Goal: Task Accomplishment & Management: Complete application form

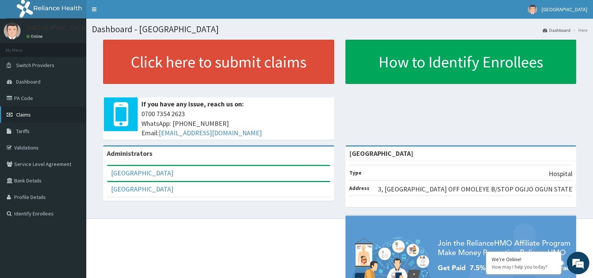
click at [43, 117] on link "Claims" at bounding box center [43, 115] width 86 height 17
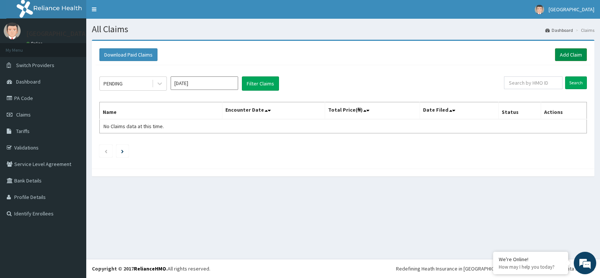
click at [573, 53] on link "Add Claim" at bounding box center [571, 54] width 32 height 13
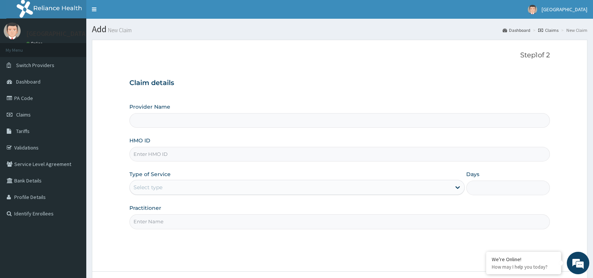
type input "[GEOGRAPHIC_DATA]"
click at [197, 154] on input "HMO ID" at bounding box center [339, 154] width 421 height 15
click at [62, 143] on link "Validations" at bounding box center [43, 148] width 86 height 17
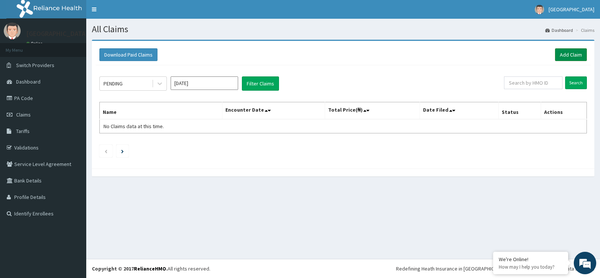
click at [572, 57] on link "Add Claim" at bounding box center [571, 54] width 32 height 13
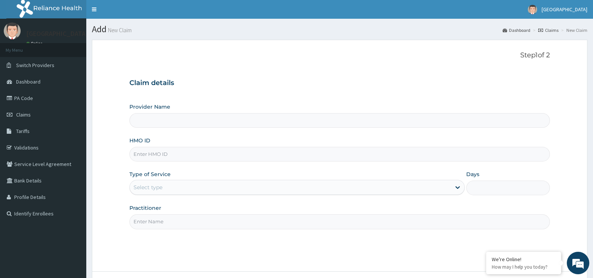
type input "[GEOGRAPHIC_DATA]"
click at [194, 153] on input "HMO ID" at bounding box center [339, 154] width 421 height 15
type input "GCS/10123/B"
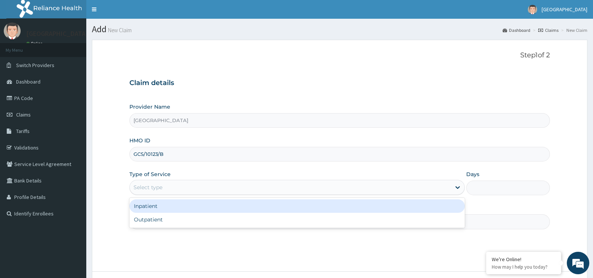
click at [170, 188] on div "Select type" at bounding box center [290, 188] width 321 height 12
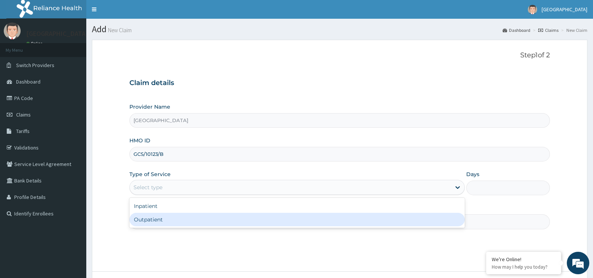
click at [168, 218] on div "Outpatient" at bounding box center [296, 220] width 335 height 14
type input "1"
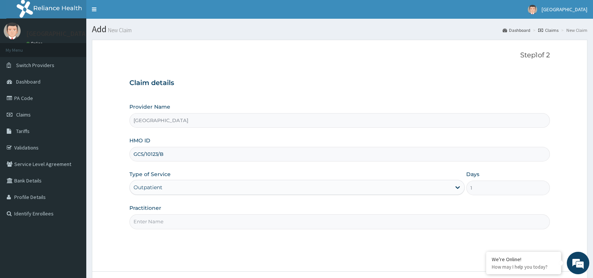
click at [181, 222] on input "Practitioner" at bounding box center [339, 222] width 421 height 15
type input "[PERSON_NAME]"
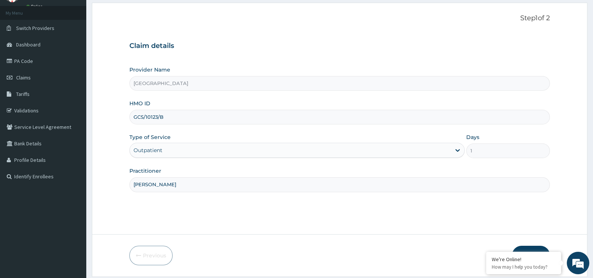
scroll to position [60, 0]
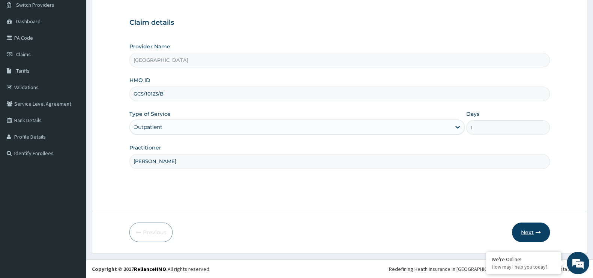
click at [534, 237] on button "Next" at bounding box center [531, 233] width 38 height 20
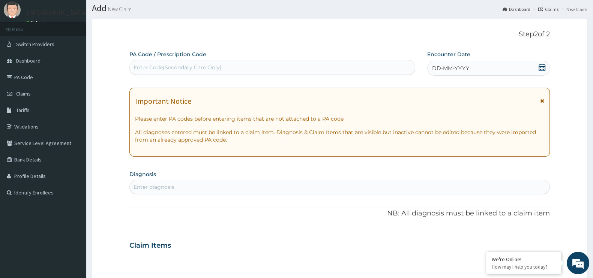
scroll to position [0, 0]
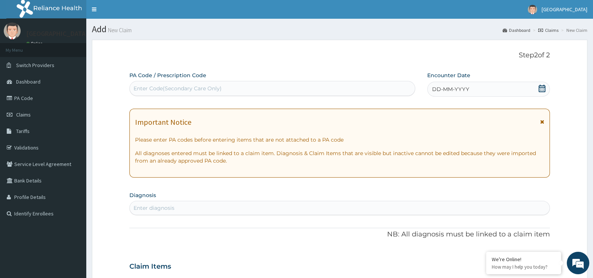
click at [543, 89] on icon at bounding box center [542, 89] width 8 height 8
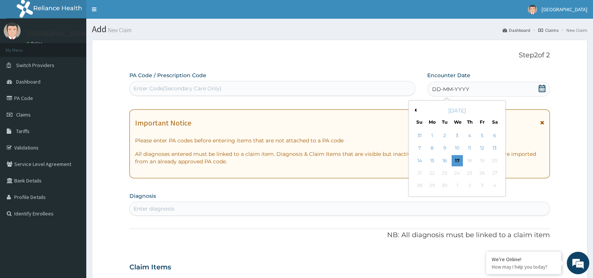
click at [416, 109] on div "[DATE]" at bounding box center [457, 111] width 90 height 8
click at [414, 109] on button "Previous Month" at bounding box center [415, 110] width 4 height 4
click at [422, 186] on div "27" at bounding box center [419, 185] width 11 height 11
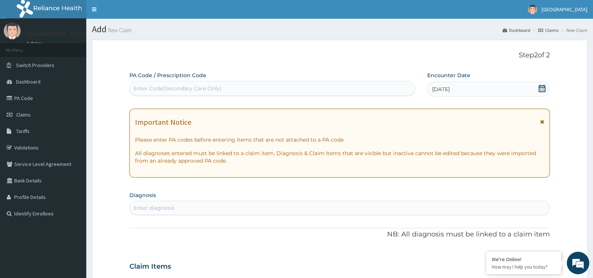
click at [153, 202] on div "Enter diagnosis" at bounding box center [340, 208] width 420 height 12
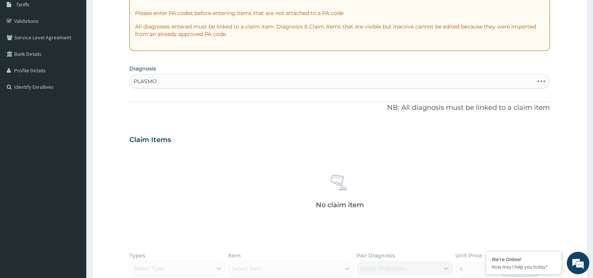
scroll to position [131, 0]
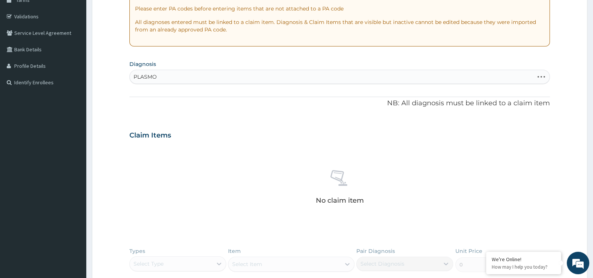
type input "PLASMO"
click at [176, 73] on div "Enter diagnosis" at bounding box center [340, 77] width 420 height 12
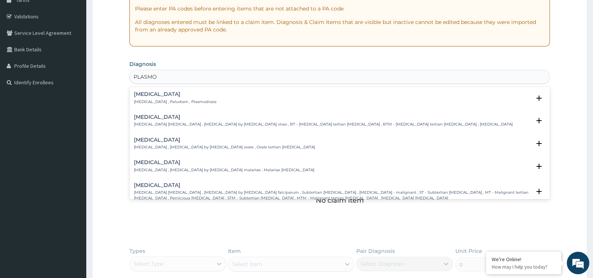
type input "PLASMOD"
click at [157, 100] on p "Malaria , Paludism , Plasmodiosis" at bounding box center [175, 101] width 83 height 5
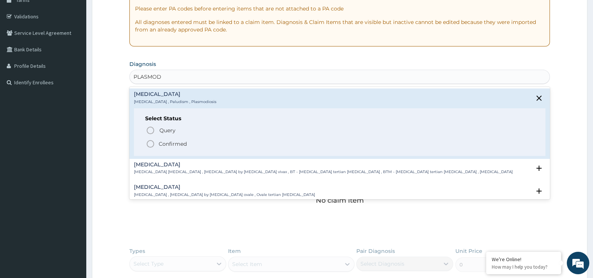
click at [173, 142] on p "Confirmed" at bounding box center [173, 144] width 28 height 8
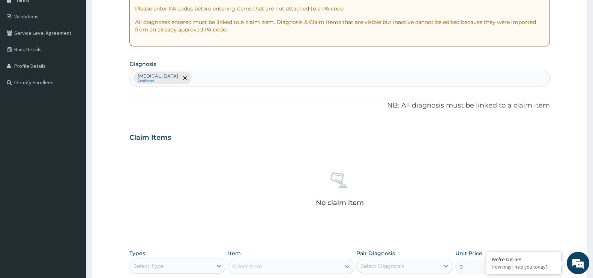
click at [186, 78] on div "[MEDICAL_DATA] Confirmed" at bounding box center [340, 78] width 420 height 16
type input "UPPER RESPIR"
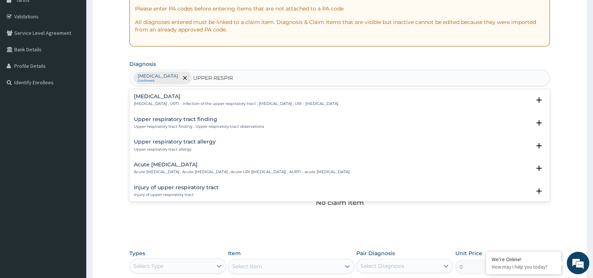
click at [189, 99] on h4 "Upper respiratory infection" at bounding box center [236, 97] width 204 height 6
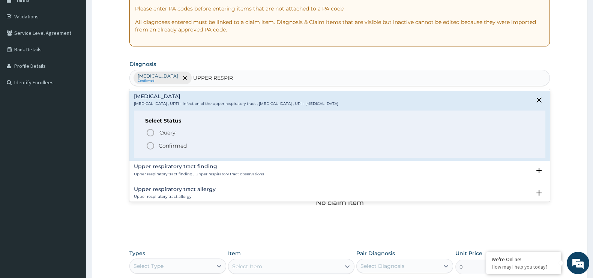
click at [182, 148] on p "Confirmed" at bounding box center [173, 146] width 28 height 8
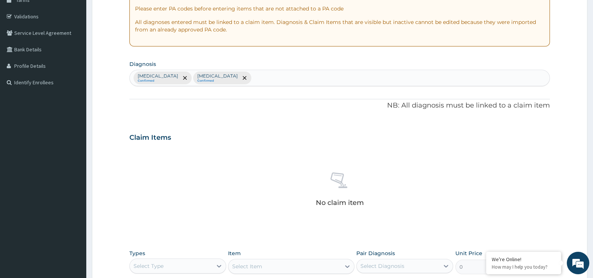
click at [260, 78] on div "Malaria Confirmed Upper respiratory infection Confirmed" at bounding box center [340, 78] width 420 height 16
type input "MYAL"
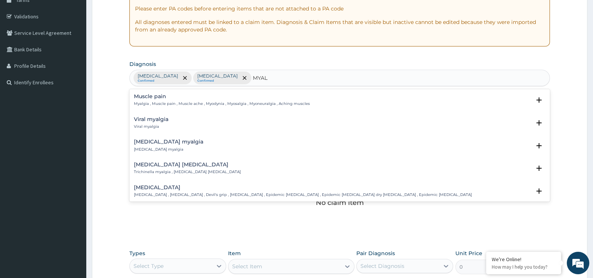
click at [209, 99] on h4 "Muscle pain" at bounding box center [222, 97] width 176 height 6
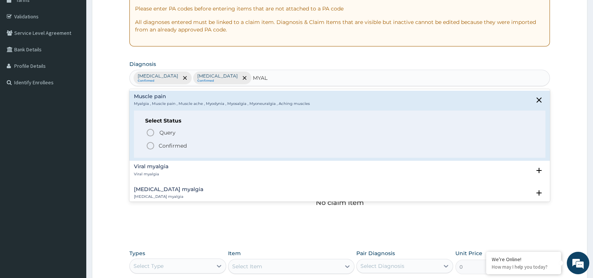
click at [193, 144] on span "Confirmed" at bounding box center [340, 145] width 388 height 9
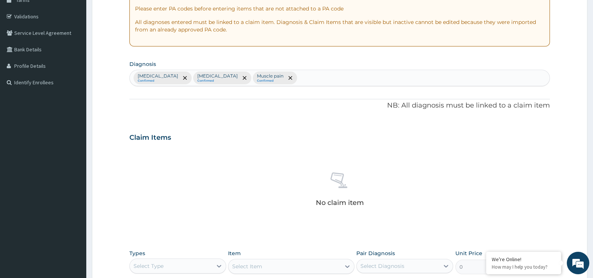
click at [302, 74] on div "Malaria Confirmed Upper respiratory infection Confirmed Muscle pain Confirmed" at bounding box center [340, 78] width 420 height 16
type input "SEPSIS"
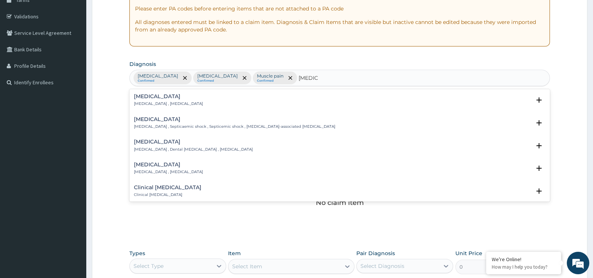
click at [225, 106] on div "Sepsis Systemic infection , Sepsis" at bounding box center [340, 100] width 412 height 13
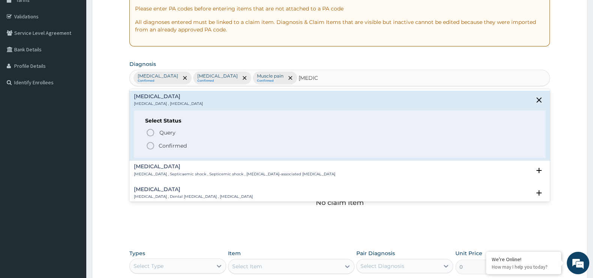
click at [211, 147] on span "Confirmed" at bounding box center [340, 145] width 388 height 9
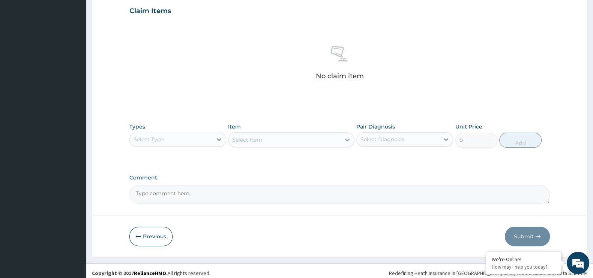
scroll to position [262, 0]
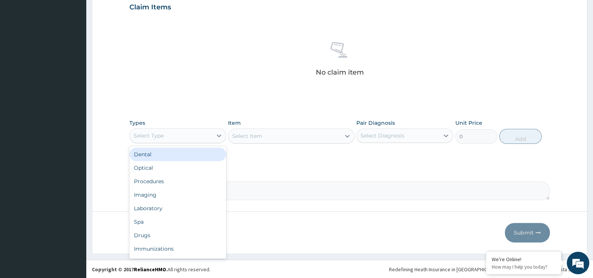
click at [198, 136] on div "Select Type" at bounding box center [171, 136] width 83 height 12
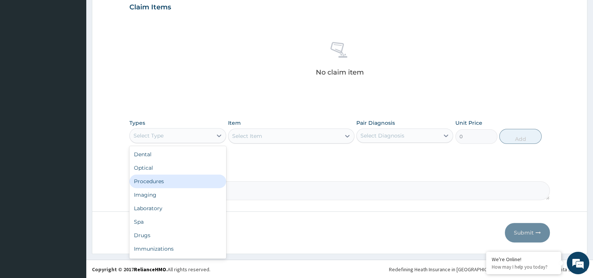
click at [186, 176] on div "Procedures" at bounding box center [177, 182] width 97 height 14
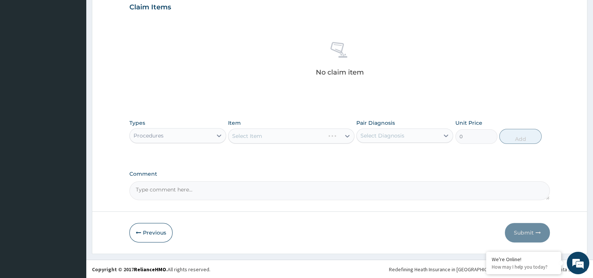
click at [325, 132] on div "Select Item" at bounding box center [291, 136] width 126 height 15
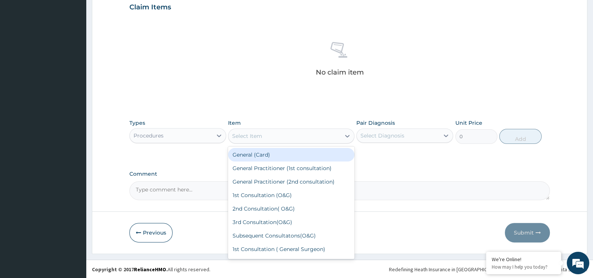
click at [313, 133] on div "Select Item" at bounding box center [284, 136] width 112 height 12
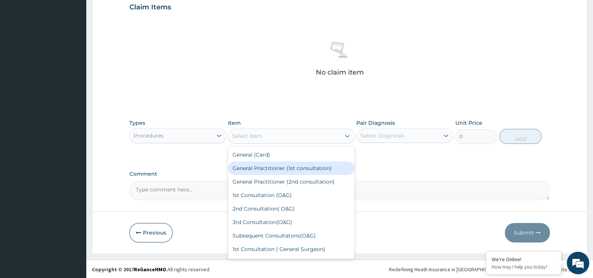
click at [299, 164] on div "General Practitioner (1st consultation)" at bounding box center [291, 169] width 126 height 14
type input "1500"
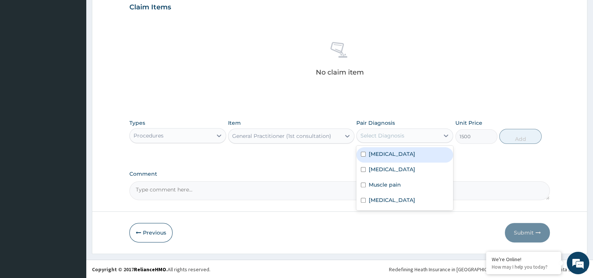
click at [419, 137] on div "Select Diagnosis" at bounding box center [398, 136] width 83 height 12
click at [364, 155] on input "checkbox" at bounding box center [363, 154] width 5 height 5
checkbox input "true"
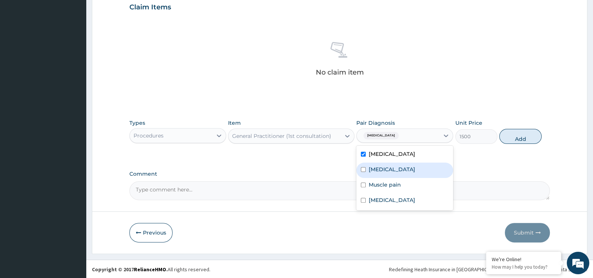
click at [361, 167] on input "checkbox" at bounding box center [363, 169] width 5 height 5
checkbox input "true"
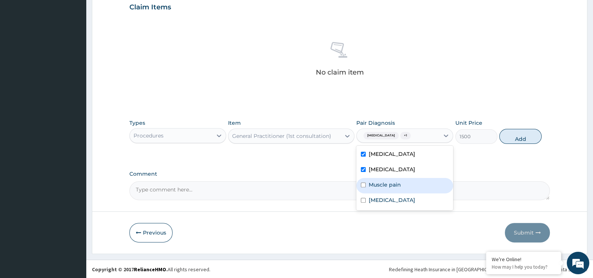
click at [362, 185] on input "checkbox" at bounding box center [363, 185] width 5 height 5
checkbox input "true"
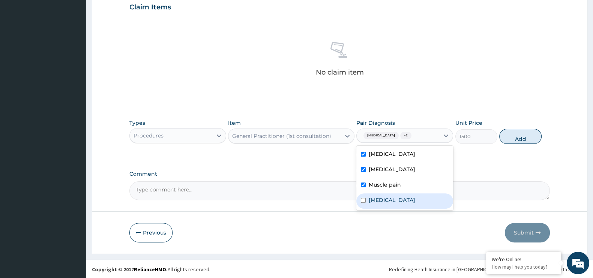
click at [364, 200] on input "checkbox" at bounding box center [363, 200] width 5 height 5
checkbox input "true"
click at [518, 140] on button "Add" at bounding box center [520, 136] width 42 height 15
type input "0"
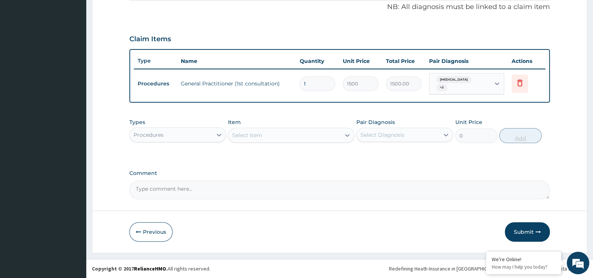
scroll to position [226, 0]
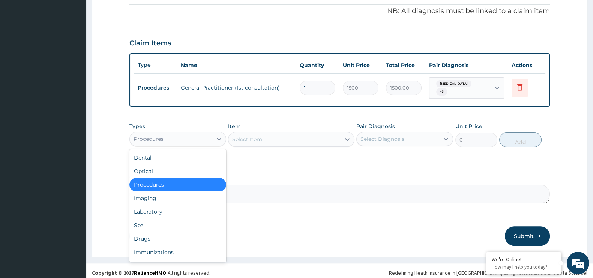
click at [208, 133] on div "Procedures" at bounding box center [171, 139] width 83 height 12
click at [181, 209] on div "Laboratory" at bounding box center [177, 212] width 97 height 14
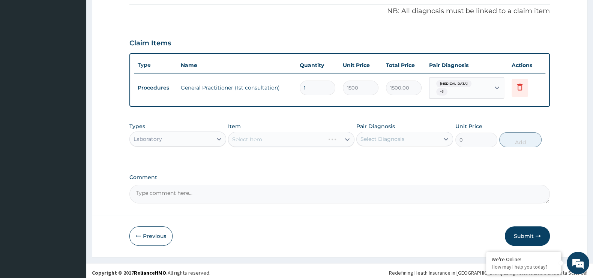
click at [305, 133] on div "Select Item" at bounding box center [291, 139] width 126 height 15
click at [305, 136] on div "Select Item" at bounding box center [291, 139] width 126 height 15
click at [244, 132] on div "Select Item" at bounding box center [291, 139] width 126 height 15
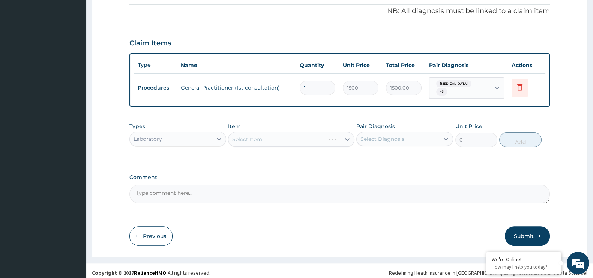
click at [245, 133] on div "Select Item" at bounding box center [291, 139] width 126 height 15
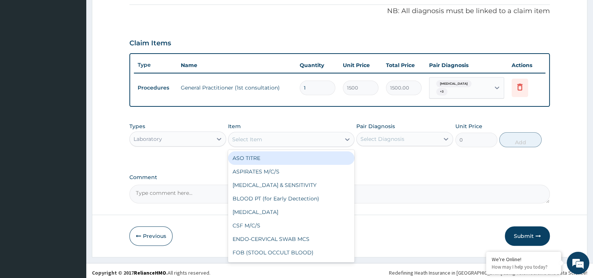
click at [245, 136] on div "Select Item" at bounding box center [247, 140] width 30 height 8
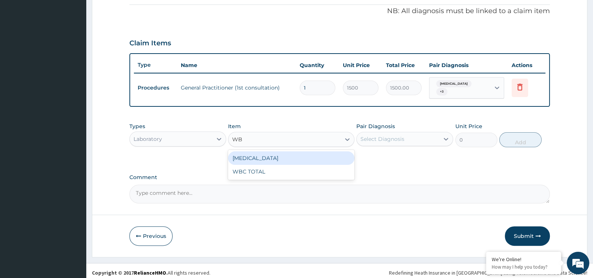
type input "WBC"
click at [257, 154] on div "[MEDICAL_DATA]" at bounding box center [291, 159] width 126 height 14
type input "640"
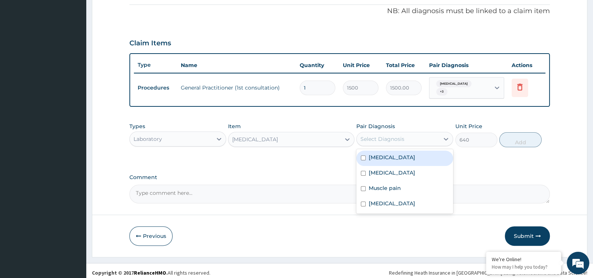
click at [393, 138] on div "Select Diagnosis" at bounding box center [383, 139] width 44 height 8
click at [392, 137] on div "Select Diagnosis" at bounding box center [383, 139] width 44 height 8
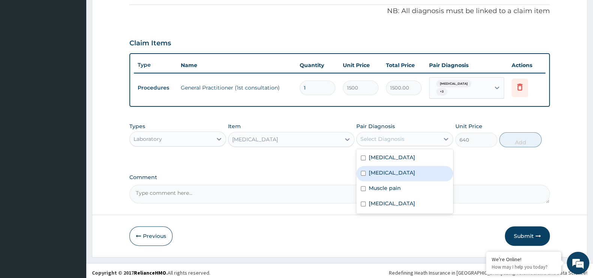
click at [363, 171] on input "checkbox" at bounding box center [363, 173] width 5 height 5
checkbox input "true"
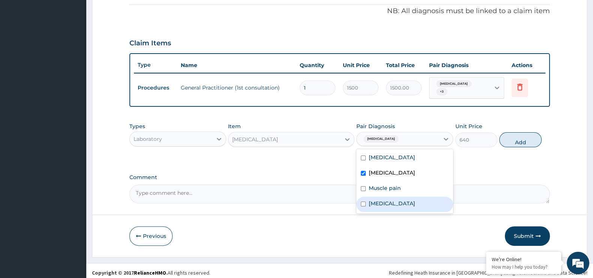
click at [360, 199] on div "[MEDICAL_DATA]" at bounding box center [404, 204] width 97 height 15
checkbox input "true"
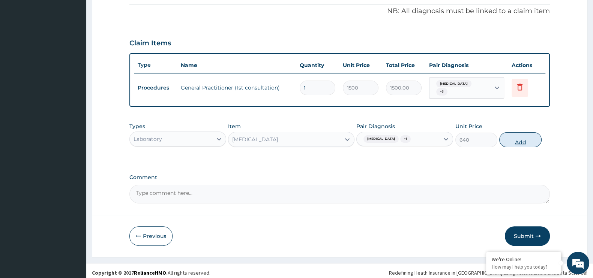
click at [513, 137] on button "Add" at bounding box center [520, 139] width 42 height 15
type input "0"
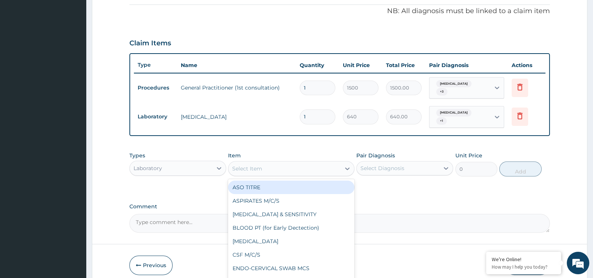
click at [273, 163] on div "Select Item" at bounding box center [284, 169] width 112 height 12
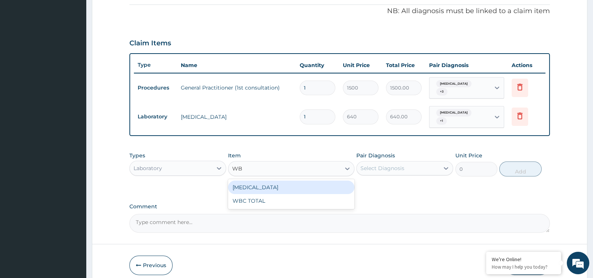
type input "WBC"
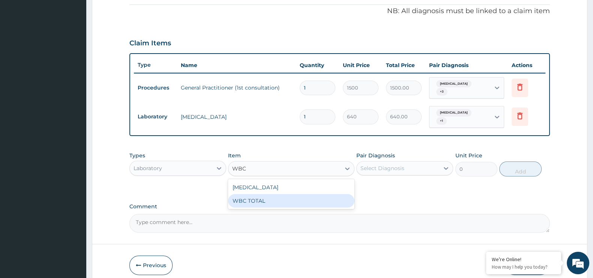
click at [268, 198] on div "WBC TOTAL" at bounding box center [291, 201] width 126 height 14
type input "640"
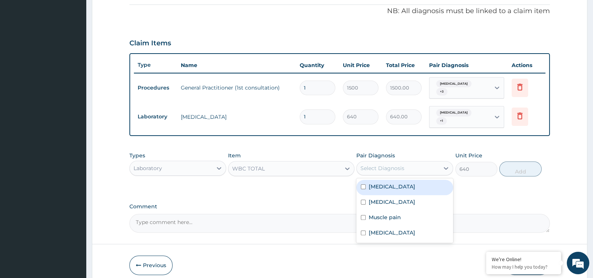
click at [431, 166] on div "Select Diagnosis" at bounding box center [398, 168] width 83 height 12
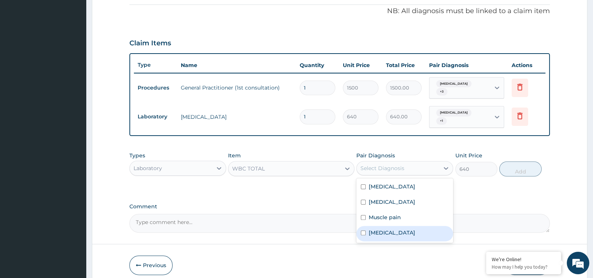
click at [378, 229] on label "Sepsis" at bounding box center [392, 233] width 47 height 8
checkbox input "true"
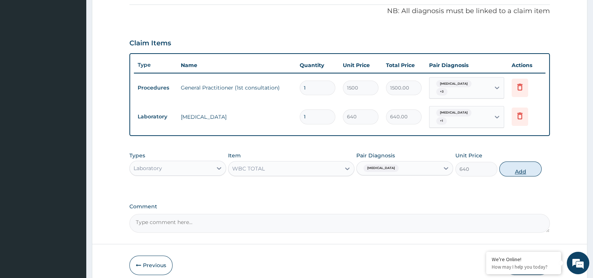
click at [517, 162] on button "Add" at bounding box center [520, 169] width 42 height 15
type input "0"
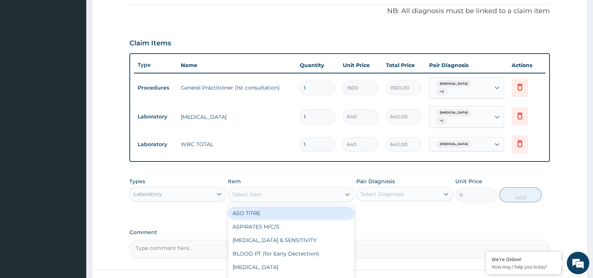
click at [271, 194] on div "Select Item" at bounding box center [284, 195] width 112 height 12
type input "MP"
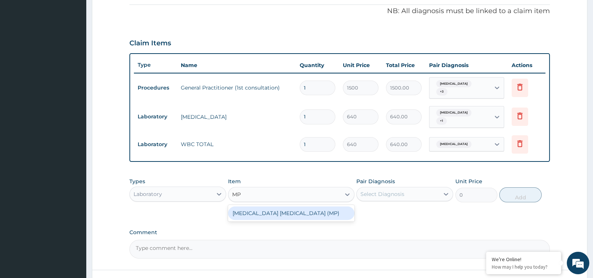
click at [274, 209] on div "MALARIA PARASITE (MP)" at bounding box center [291, 214] width 126 height 14
type input "560"
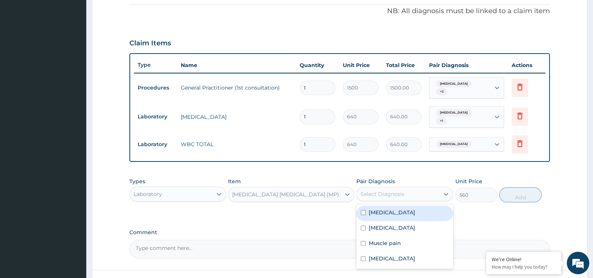
click at [386, 192] on div "Select Diagnosis" at bounding box center [383, 195] width 44 height 8
click at [364, 210] on input "checkbox" at bounding box center [363, 212] width 5 height 5
checkbox input "true"
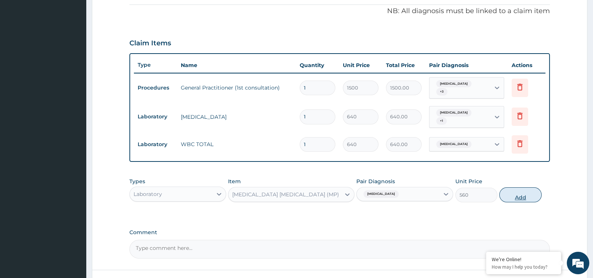
click at [518, 192] on button "Add" at bounding box center [520, 195] width 42 height 15
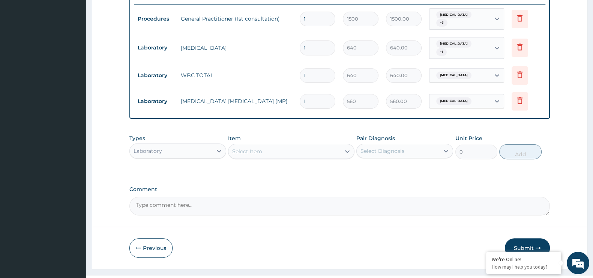
scroll to position [307, 0]
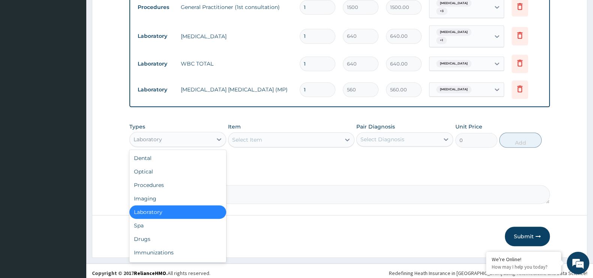
click at [191, 135] on div "Laboratory" at bounding box center [171, 140] width 83 height 12
click at [173, 238] on div "Drugs" at bounding box center [177, 240] width 97 height 14
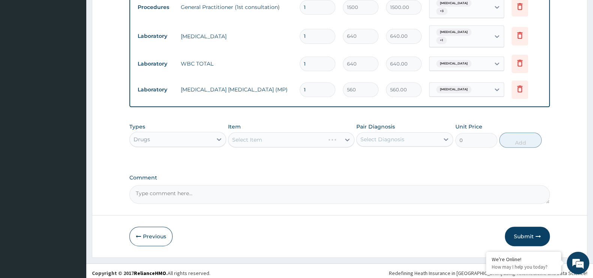
click at [283, 138] on div "Select Item" at bounding box center [291, 139] width 126 height 15
click at [274, 135] on div "Select Item" at bounding box center [291, 139] width 126 height 15
click at [260, 134] on div "Select Item" at bounding box center [291, 139] width 126 height 15
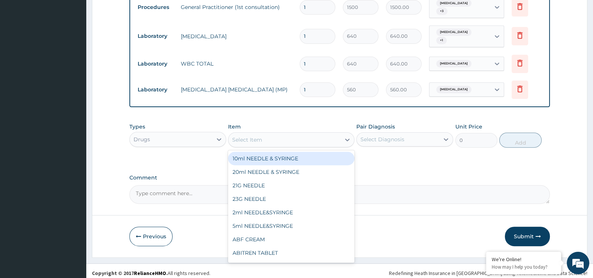
click at [260, 136] on div "Select Item" at bounding box center [247, 140] width 30 height 8
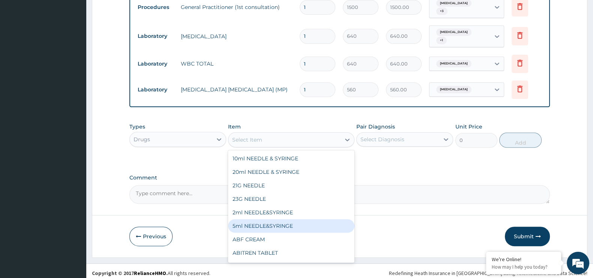
click at [263, 223] on div "5ml NEEDLE&SYRINGE" at bounding box center [291, 226] width 126 height 14
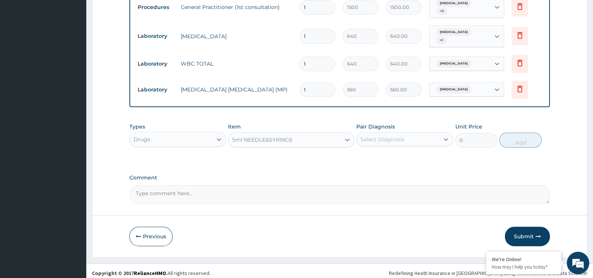
type input "26.25"
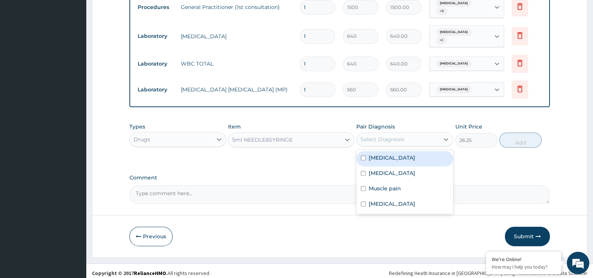
click at [394, 136] on div "Select Diagnosis" at bounding box center [383, 140] width 44 height 8
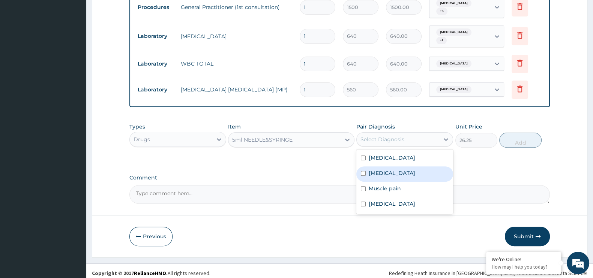
click at [370, 170] on label "Upper respiratory infection" at bounding box center [392, 174] width 47 height 8
checkbox input "true"
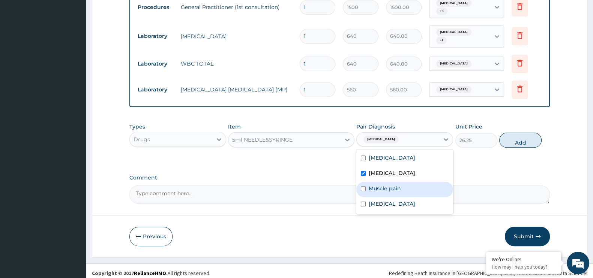
click at [362, 188] on div "Muscle pain" at bounding box center [404, 189] width 97 height 15
checkbox input "true"
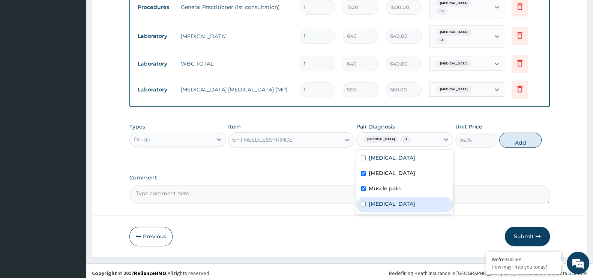
click at [360, 197] on div "Sepsis" at bounding box center [404, 204] width 97 height 15
checkbox input "true"
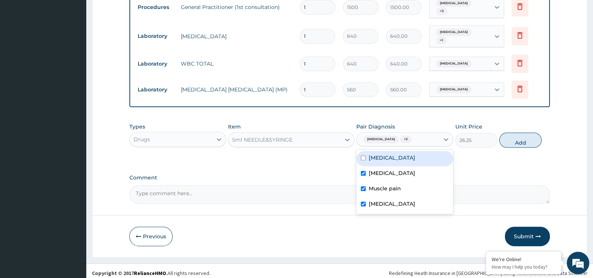
click at [367, 154] on div "Malaria" at bounding box center [404, 158] width 97 height 15
checkbox input "true"
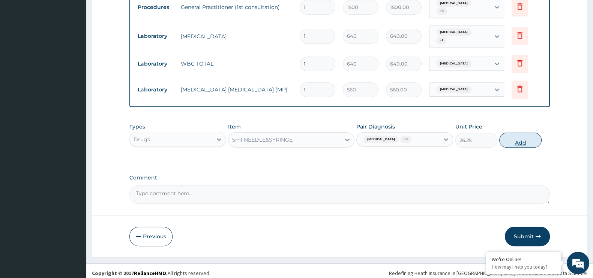
click at [518, 139] on button "Add" at bounding box center [520, 140] width 42 height 15
type input "0"
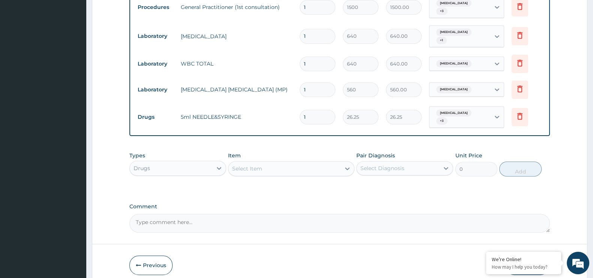
click at [255, 163] on div "Select Item" at bounding box center [284, 169] width 112 height 12
click at [255, 165] on div "Select Item" at bounding box center [247, 169] width 30 height 8
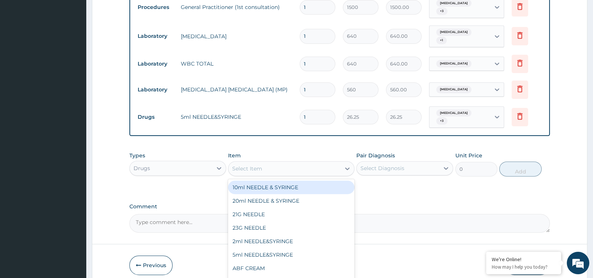
click at [255, 165] on div "Select Item" at bounding box center [247, 169] width 30 height 8
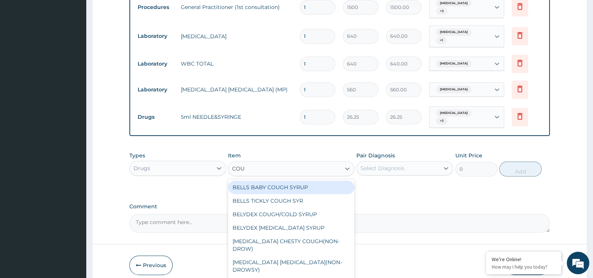
type input "COUG"
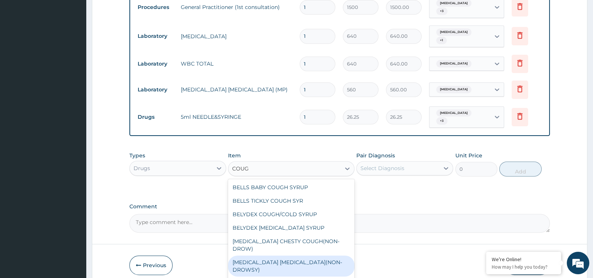
click at [299, 256] on div "BENYLIN DRY COUGH(NON-DROWSY)" at bounding box center [291, 266] width 126 height 21
type input "708.75"
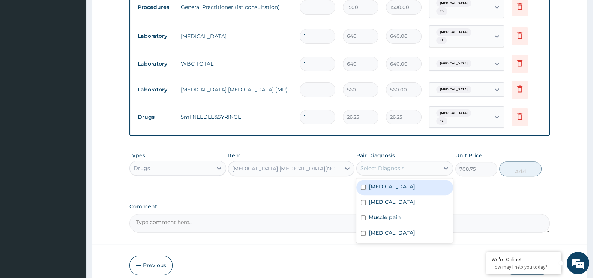
click at [422, 164] on div "Select Diagnosis" at bounding box center [398, 168] width 83 height 12
click at [386, 198] on label "Upper respiratory infection" at bounding box center [392, 202] width 47 height 8
checkbox input "true"
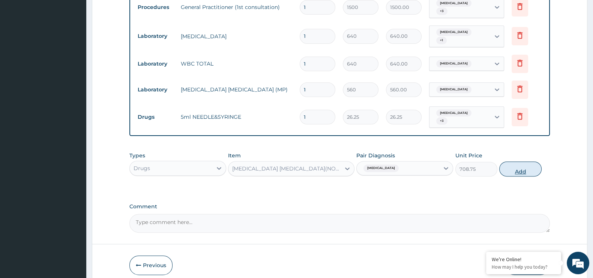
click at [522, 162] on button "Add" at bounding box center [520, 169] width 42 height 15
type input "0"
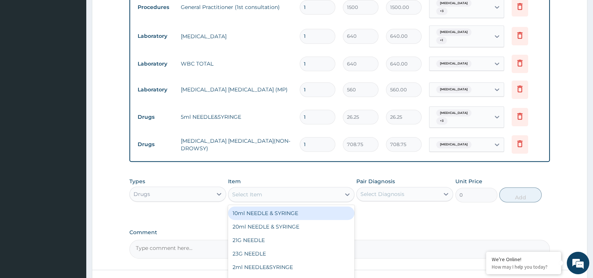
click at [275, 190] on div "Select Item" at bounding box center [284, 195] width 112 height 12
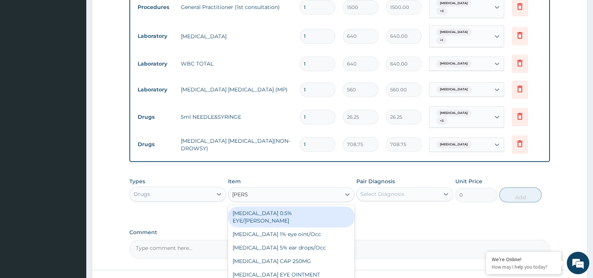
type input "LORAT"
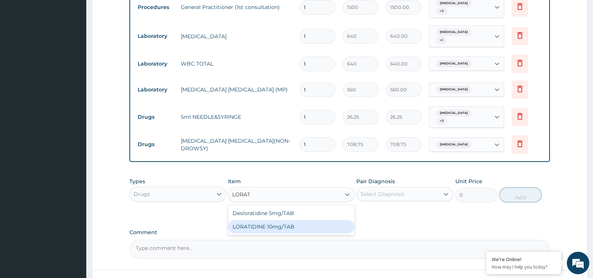
click at [268, 228] on div "LORATIDINE 10mg/TAB" at bounding box center [291, 227] width 126 height 14
type input "11.55"
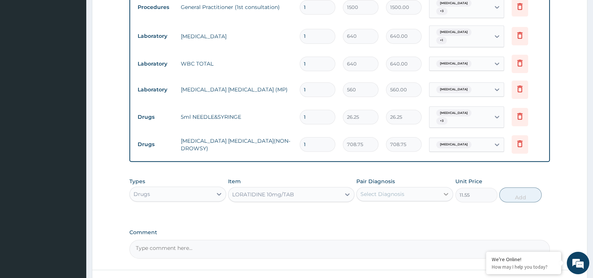
click at [445, 191] on icon at bounding box center [446, 195] width 8 height 8
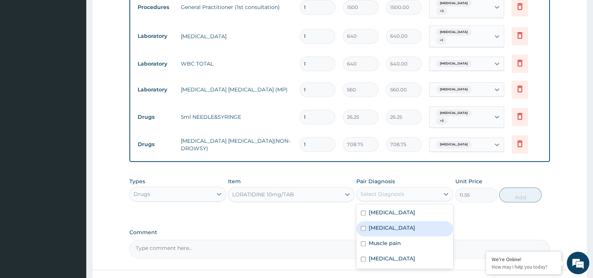
click at [409, 226] on label "Upper respiratory infection" at bounding box center [392, 228] width 47 height 8
checkbox input "true"
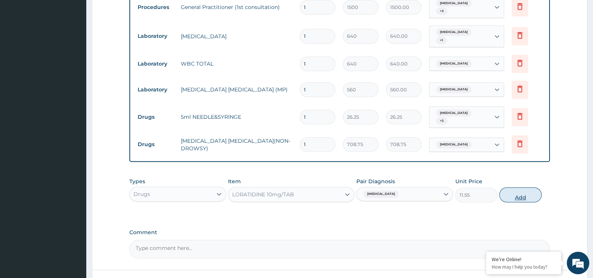
click at [518, 191] on button "Add" at bounding box center [520, 195] width 42 height 15
type input "0"
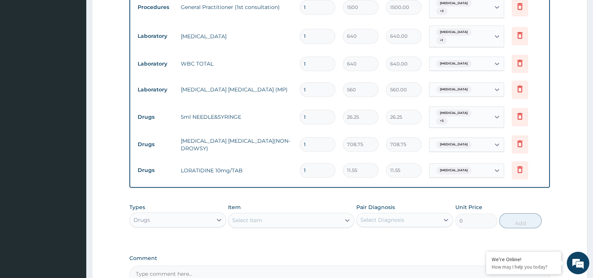
scroll to position [387, 0]
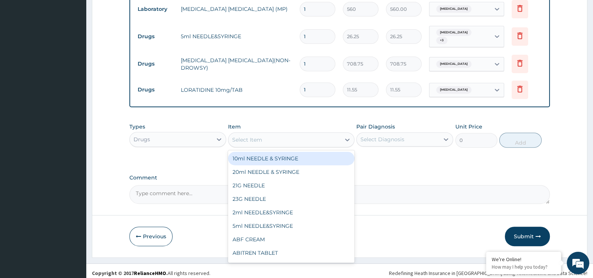
click at [281, 135] on div "Select Item" at bounding box center [284, 140] width 112 height 12
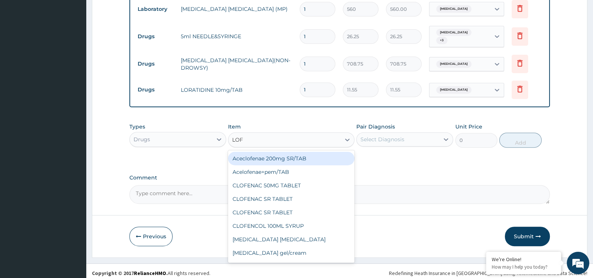
type input "LOFN"
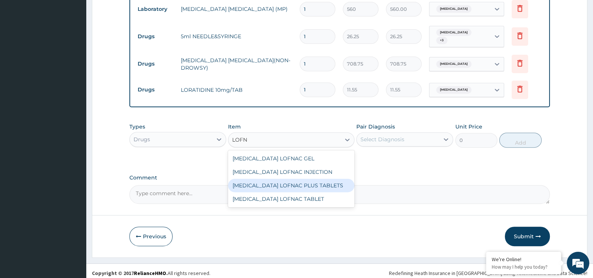
click at [282, 180] on div "Diclofenac LOFNAC PLUS TABLETS" at bounding box center [291, 186] width 126 height 14
type input "78.75"
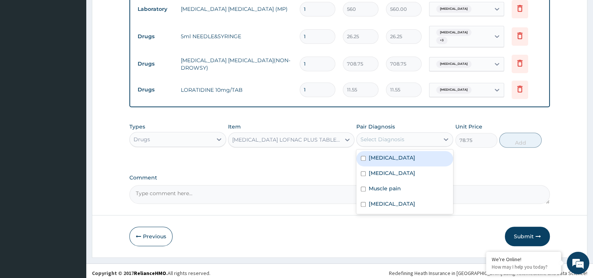
click at [393, 136] on div "Select Diagnosis" at bounding box center [383, 140] width 44 height 8
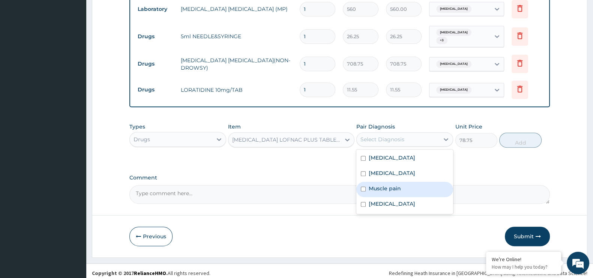
click at [383, 188] on label "Muscle pain" at bounding box center [385, 189] width 32 height 8
checkbox input "true"
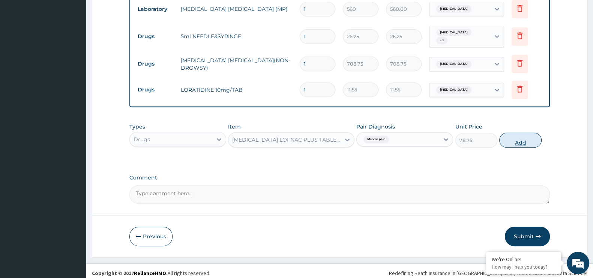
click at [525, 138] on button "Add" at bounding box center [520, 140] width 42 height 15
type input "0"
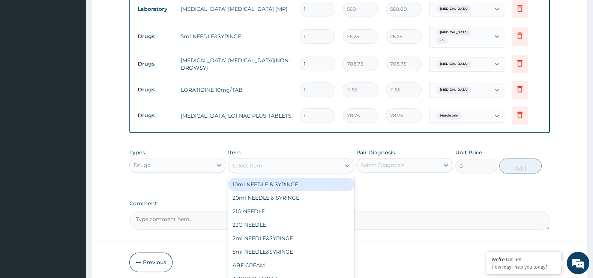
click at [294, 164] on div "Select Item" at bounding box center [284, 166] width 112 height 12
type input "C"
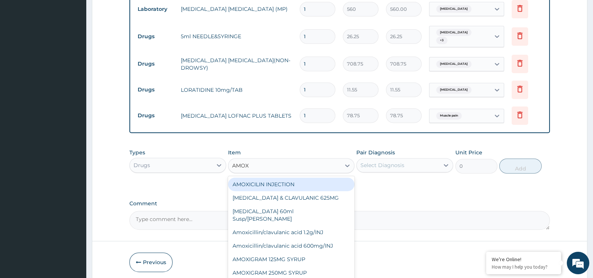
type input "AMOXI"
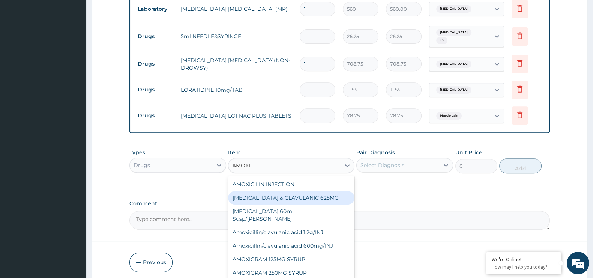
click at [303, 191] on div "AMOXICILLIN & CLAVULANIC 625MG" at bounding box center [291, 198] width 126 height 14
type input "105"
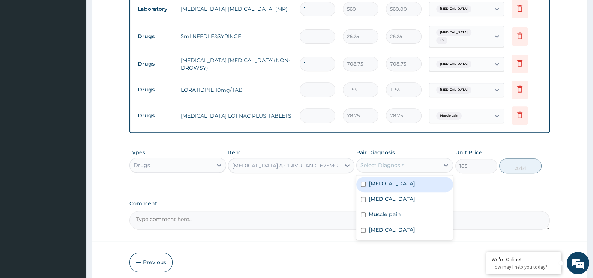
click at [407, 160] on div "Select Diagnosis" at bounding box center [398, 165] width 83 height 12
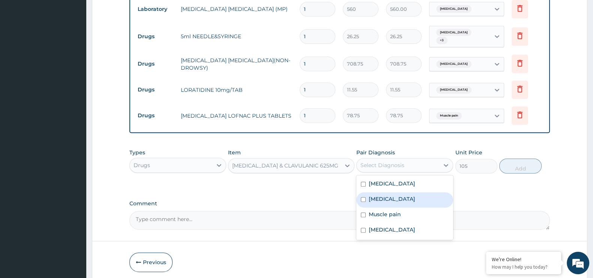
click at [384, 199] on div "Upper respiratory infection" at bounding box center [404, 199] width 97 height 15
checkbox input "true"
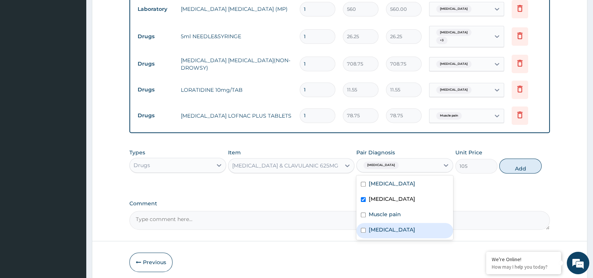
click at [379, 223] on div "Sepsis" at bounding box center [404, 230] width 97 height 15
checkbox input "true"
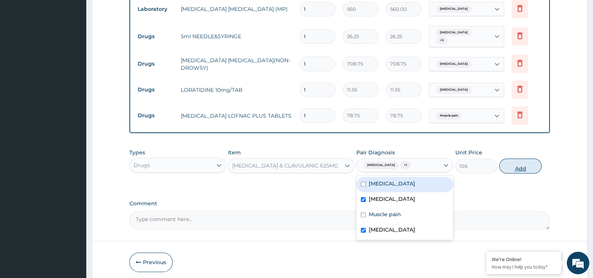
click at [520, 159] on button "Add" at bounding box center [520, 166] width 42 height 15
type input "0"
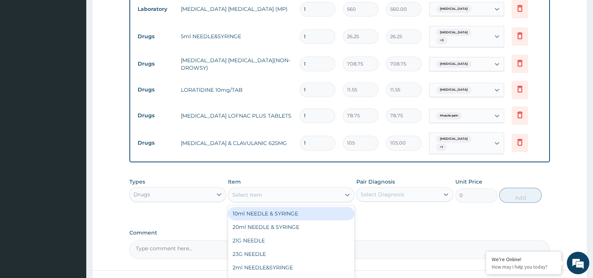
click at [289, 189] on div "Select Item" at bounding box center [284, 195] width 112 height 12
type input "CEFT"
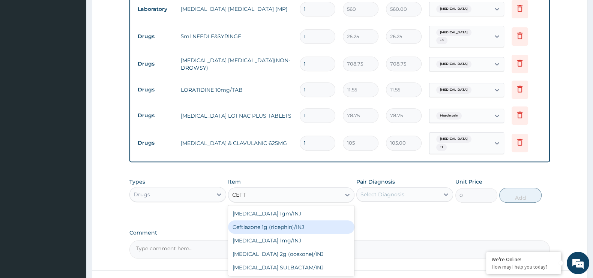
click at [283, 222] on div "Ceftiazone 1g (ricephin)/INJ" at bounding box center [291, 228] width 126 height 14
type input "4000"
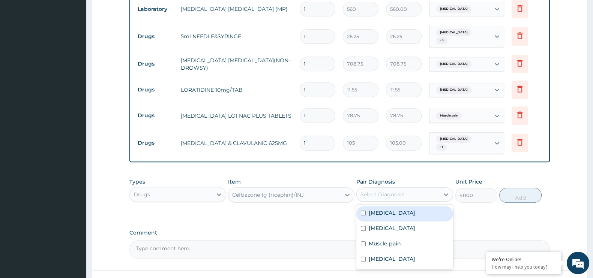
click at [428, 189] on div "Select Diagnosis" at bounding box center [398, 195] width 83 height 12
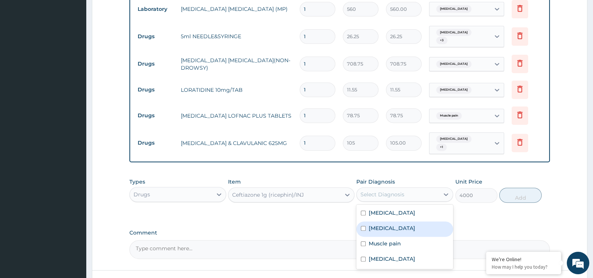
click at [386, 225] on label "Upper respiratory infection" at bounding box center [392, 229] width 47 height 8
checkbox input "true"
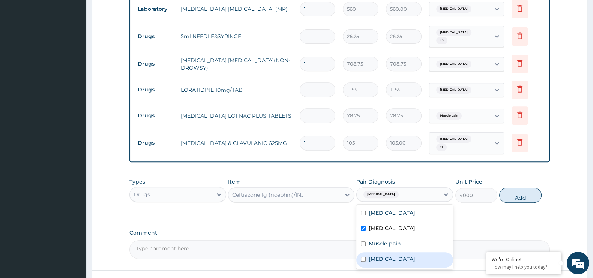
click at [370, 256] on label "Sepsis" at bounding box center [392, 260] width 47 height 8
checkbox input "true"
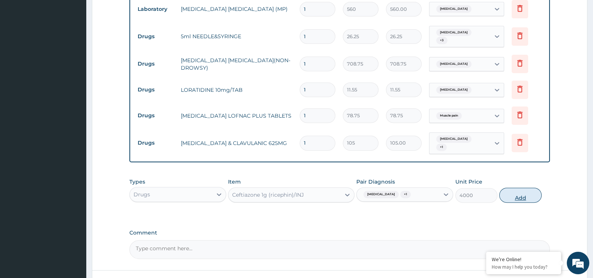
click at [518, 192] on button "Add" at bounding box center [520, 195] width 42 height 15
type input "0"
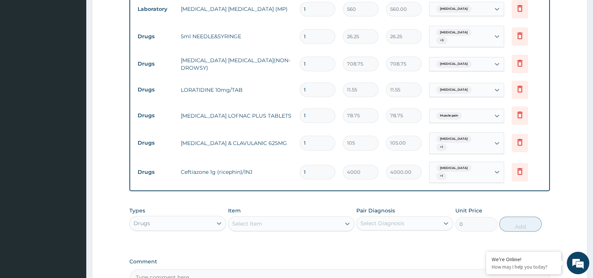
click at [267, 218] on div "Select Item" at bounding box center [284, 224] width 112 height 12
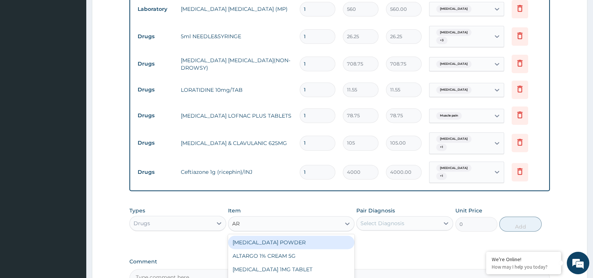
type input "ART"
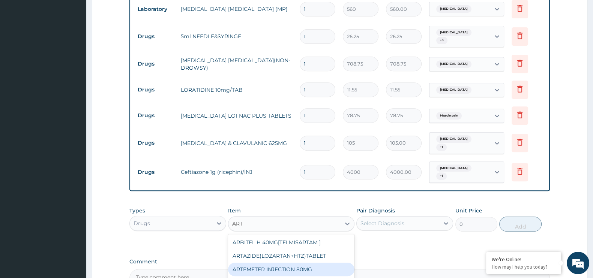
click at [280, 263] on div "ARTEMETER INJECTION 80MG" at bounding box center [291, 270] width 126 height 14
type input "210"
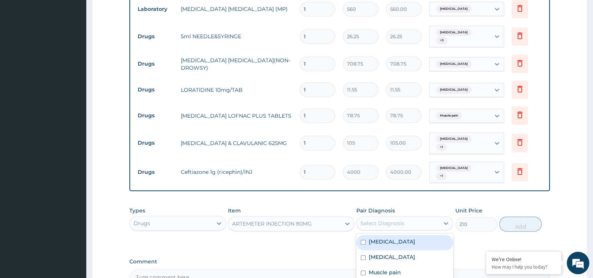
click at [427, 218] on div "Select Diagnosis" at bounding box center [398, 224] width 83 height 12
click at [394, 239] on div "Malaria" at bounding box center [404, 242] width 97 height 15
checkbox input "true"
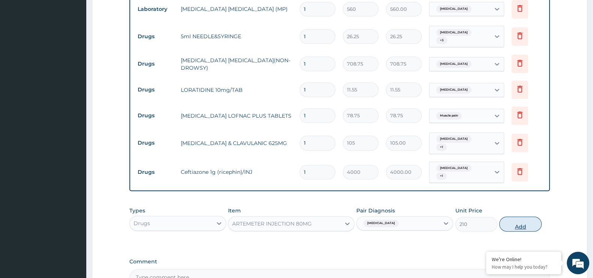
click at [520, 221] on button "Add" at bounding box center [520, 224] width 42 height 15
type input "0"
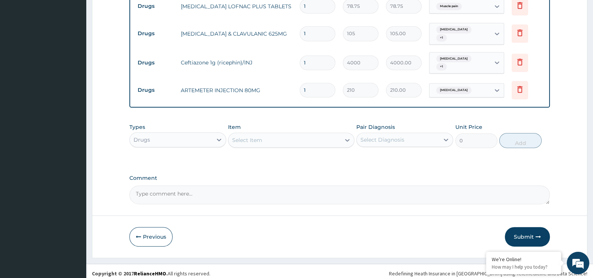
scroll to position [497, 0]
click at [319, 87] on input "1" at bounding box center [318, 90] width 36 height 15
type input "0.00"
type input "6"
type input "1260.00"
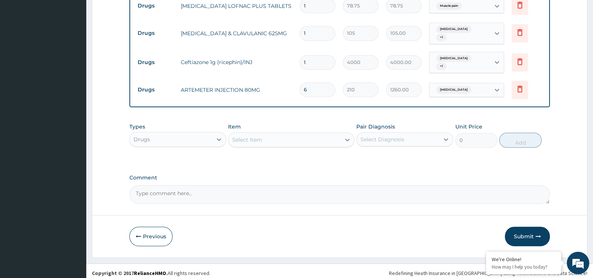
type input "6"
click at [312, 60] on input "1" at bounding box center [318, 62] width 36 height 15
type input "0.00"
type input "3"
type input "12000.00"
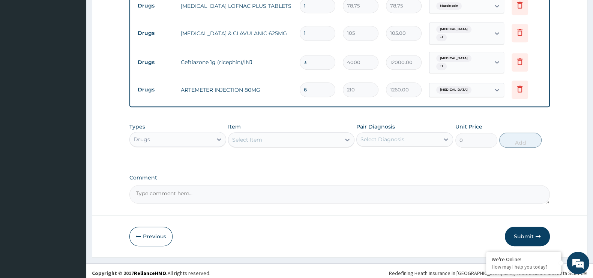
type input "3"
click at [308, 26] on input "1" at bounding box center [318, 33] width 36 height 15
type input "14"
type input "1470.00"
type input "14"
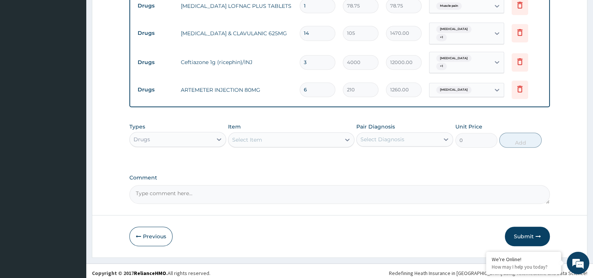
click at [309, 2] on input "1" at bounding box center [318, 5] width 36 height 15
type input "10"
type input "787.50"
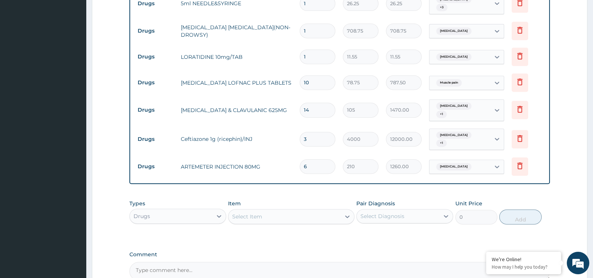
scroll to position [395, 0]
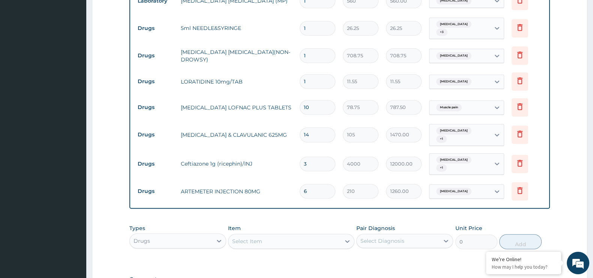
type input "10"
click at [314, 74] on input "1" at bounding box center [318, 81] width 36 height 15
type input "10"
type input "115.50"
type input "10"
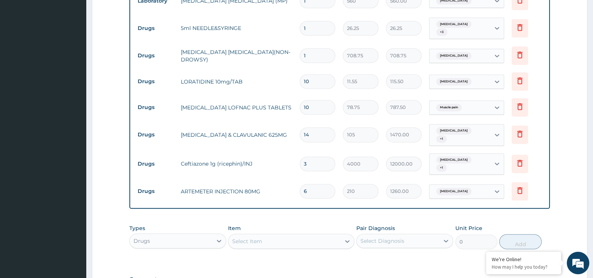
click at [311, 25] on input "1" at bounding box center [318, 28] width 36 height 15
type input "0.00"
type input "7"
type input "183.75"
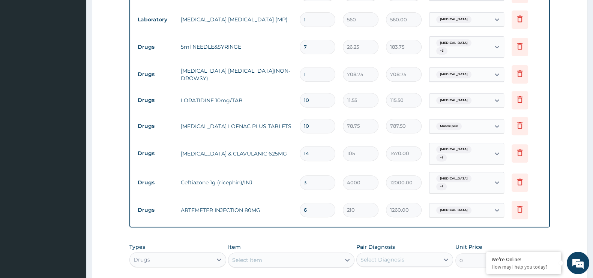
scroll to position [358, 0]
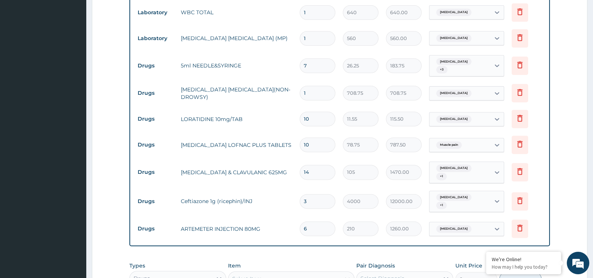
type input "7"
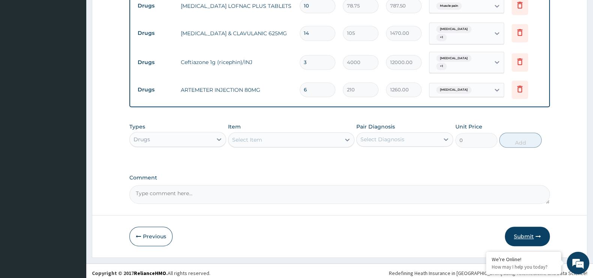
click at [532, 230] on button "Submit" at bounding box center [527, 237] width 45 height 20
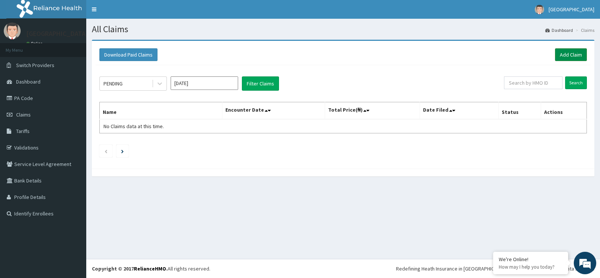
click at [577, 56] on link "Add Claim" at bounding box center [571, 54] width 32 height 13
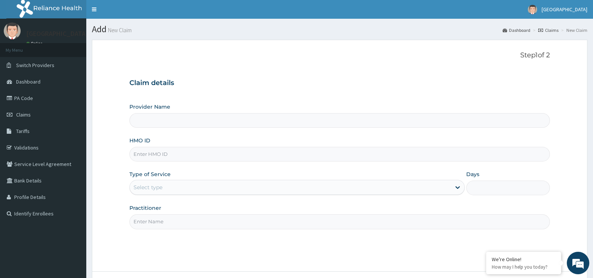
type input "[GEOGRAPHIC_DATA]"
click at [155, 152] on input "HMO ID" at bounding box center [339, 154] width 421 height 15
type input "GIL/10021/C"
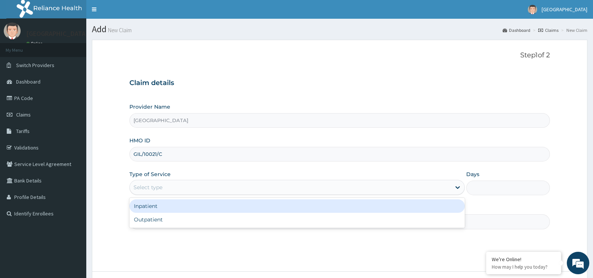
click at [281, 190] on div "Select type" at bounding box center [290, 188] width 321 height 12
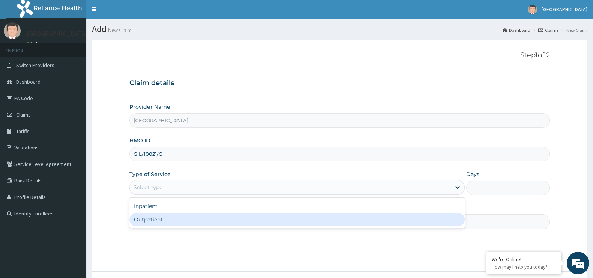
click at [231, 220] on div "Outpatient" at bounding box center [296, 220] width 335 height 14
type input "1"
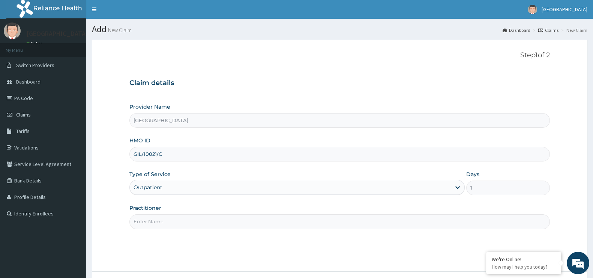
click at [268, 226] on input "Practitioner" at bounding box center [339, 222] width 421 height 15
type input "DR.KABIRU"
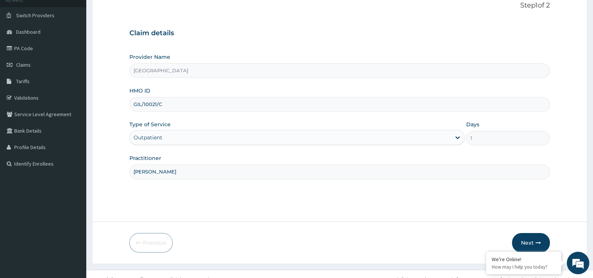
scroll to position [60, 0]
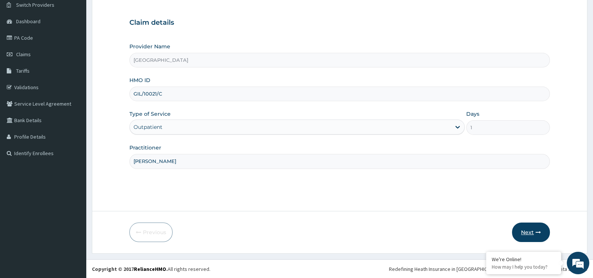
click at [530, 235] on button "Next" at bounding box center [531, 233] width 38 height 20
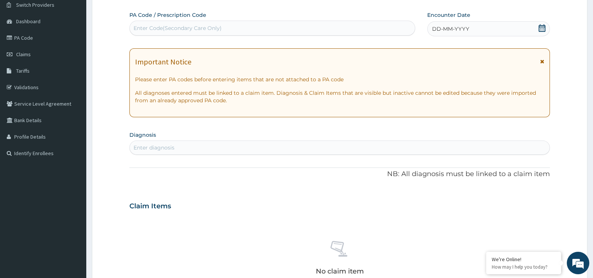
click at [526, 29] on div "DD-MM-YYYY" at bounding box center [488, 28] width 123 height 15
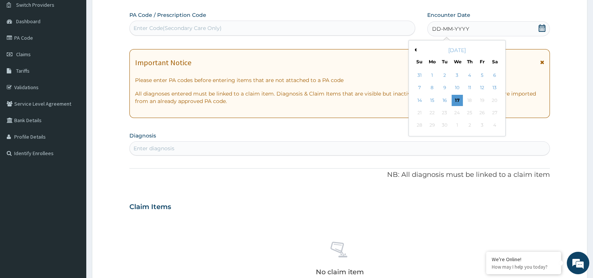
click at [415, 50] on button "Previous Month" at bounding box center [415, 50] width 4 height 4
click at [434, 126] on div "28" at bounding box center [432, 125] width 11 height 11
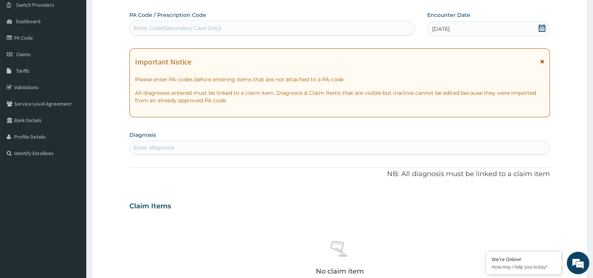
click at [255, 149] on div "Enter diagnosis" at bounding box center [340, 148] width 420 height 12
click at [156, 144] on div "Enter diagnosis" at bounding box center [154, 148] width 41 height 8
type input "PLASMO"
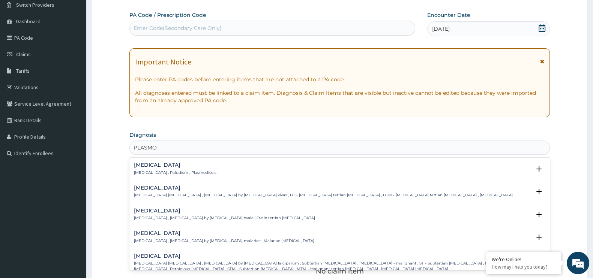
click at [159, 164] on h4 "[MEDICAL_DATA]" at bounding box center [175, 165] width 83 height 6
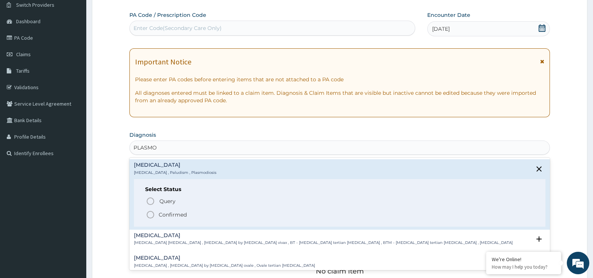
click at [155, 211] on span "Confirmed" at bounding box center [340, 214] width 388 height 9
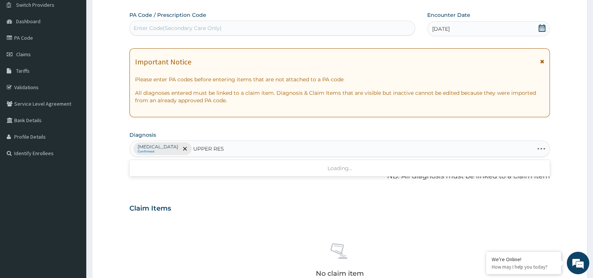
type input "UPPER RESP"
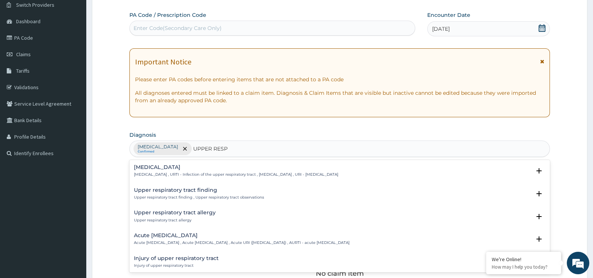
click at [178, 163] on div "Upper respiratory infection Upper respiratory infection , URTI - Infection of t…" at bounding box center [339, 173] width 421 height 23
click at [178, 168] on h4 "Upper respiratory infection" at bounding box center [236, 168] width 204 height 6
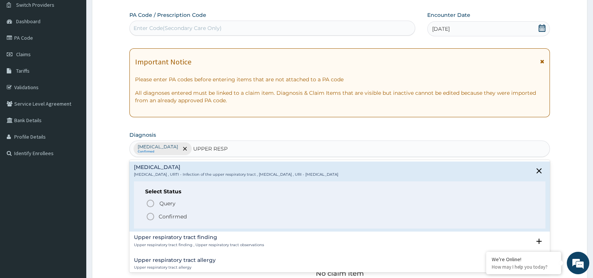
click at [167, 216] on p "Confirmed" at bounding box center [173, 217] width 28 height 8
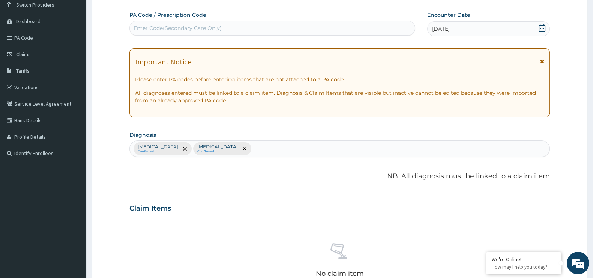
click at [255, 149] on div "Malaria Confirmed Upper respiratory infection Confirmed" at bounding box center [340, 149] width 420 height 16
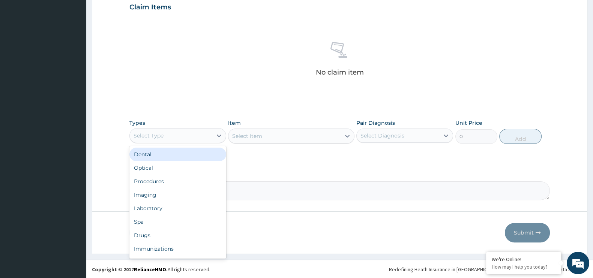
click at [193, 134] on div "Select Type" at bounding box center [171, 136] width 83 height 12
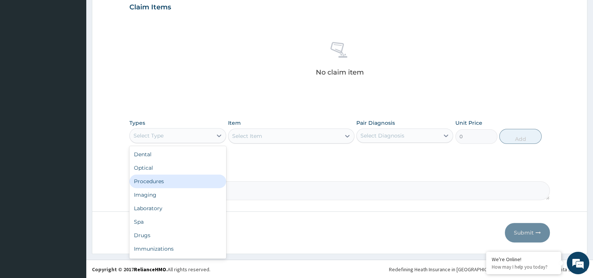
click at [187, 182] on div "Procedures" at bounding box center [177, 182] width 97 height 14
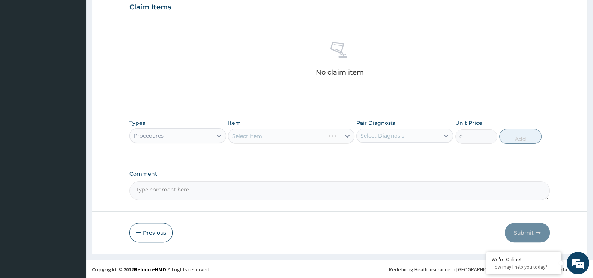
click at [295, 142] on div "Select Item" at bounding box center [291, 136] width 126 height 15
click at [286, 136] on div "Select Item" at bounding box center [291, 136] width 126 height 15
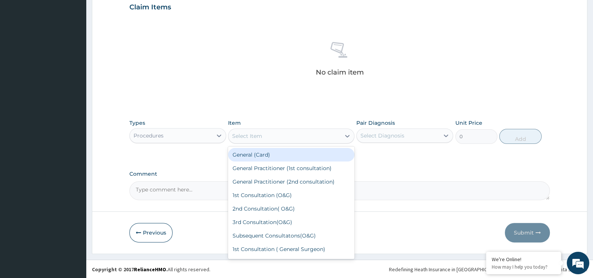
click at [286, 136] on div "Select Item" at bounding box center [284, 136] width 112 height 12
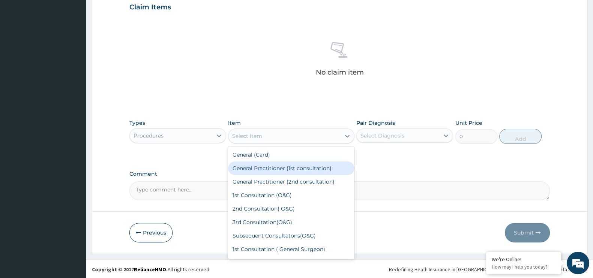
click at [277, 168] on div "General Practitioner (1st consultation)" at bounding box center [291, 169] width 126 height 14
type input "1500"
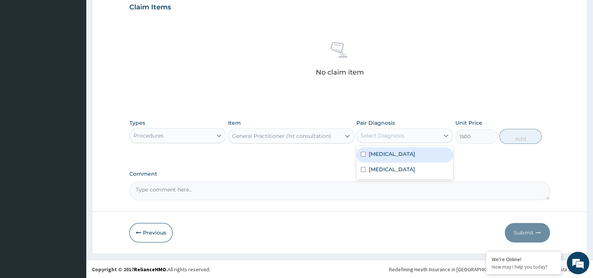
click at [424, 136] on div "Select Diagnosis" at bounding box center [398, 136] width 83 height 12
click at [402, 158] on div "[MEDICAL_DATA]" at bounding box center [404, 154] width 97 height 15
checkbox input "true"
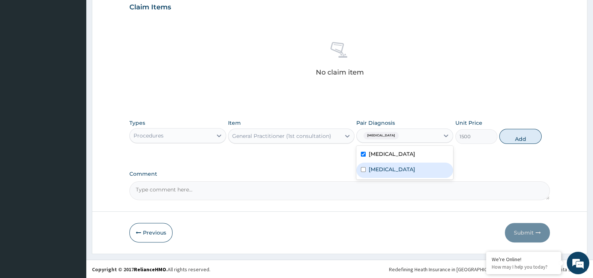
click at [401, 170] on label "Upper respiratory infection" at bounding box center [392, 170] width 47 height 8
checkbox input "true"
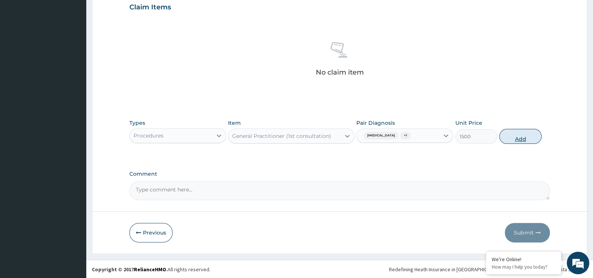
click at [527, 134] on button "Add" at bounding box center [520, 136] width 42 height 15
type input "0"
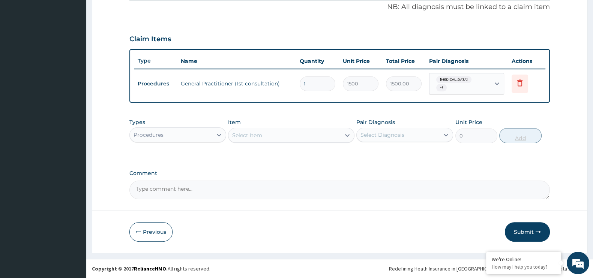
scroll to position [226, 0]
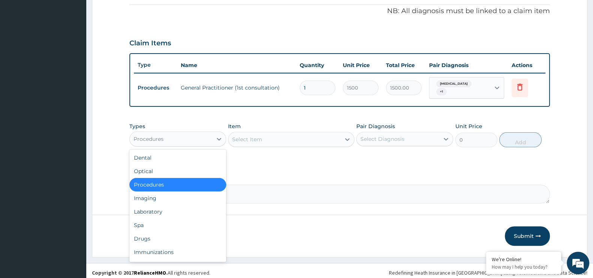
click at [209, 135] on div "Procedures" at bounding box center [171, 139] width 83 height 12
click at [179, 206] on div "Laboratory" at bounding box center [177, 212] width 97 height 14
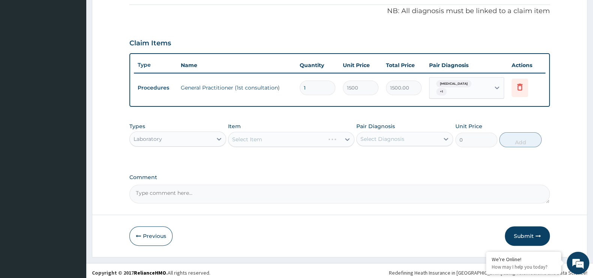
click at [265, 132] on div "Select Item" at bounding box center [291, 139] width 126 height 15
click at [266, 134] on div "Select Item" at bounding box center [291, 139] width 126 height 15
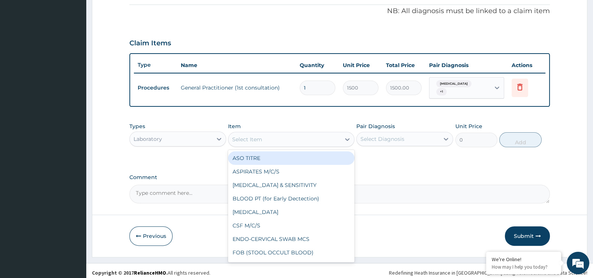
click at [266, 134] on div "Select Item" at bounding box center [284, 140] width 112 height 12
type input "MP"
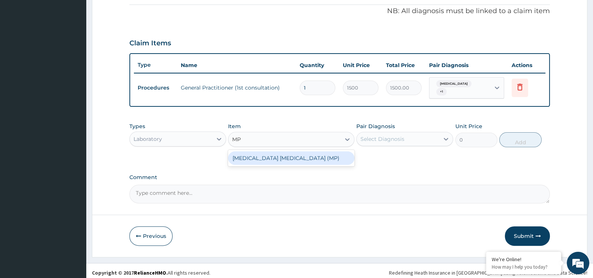
click at [282, 154] on div "[MEDICAL_DATA] [MEDICAL_DATA] (MP)" at bounding box center [291, 159] width 126 height 14
type input "560"
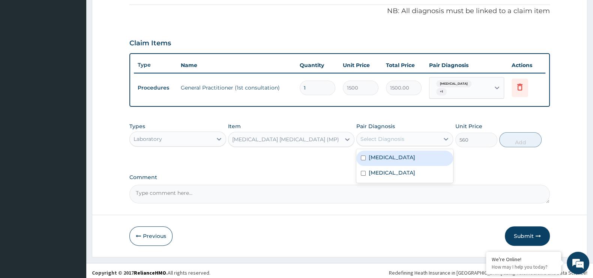
click at [413, 132] on div "Select Diagnosis" at bounding box center [404, 139] width 97 height 14
click at [388, 154] on label "[MEDICAL_DATA]" at bounding box center [392, 158] width 47 height 8
checkbox input "true"
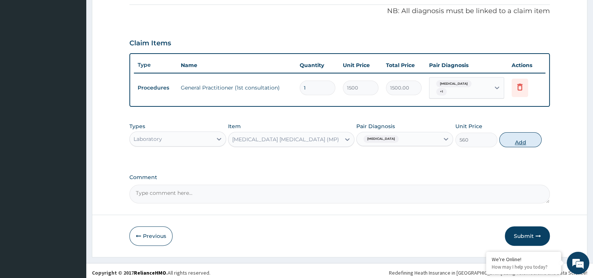
click at [511, 138] on button "Add" at bounding box center [520, 139] width 42 height 15
type input "0"
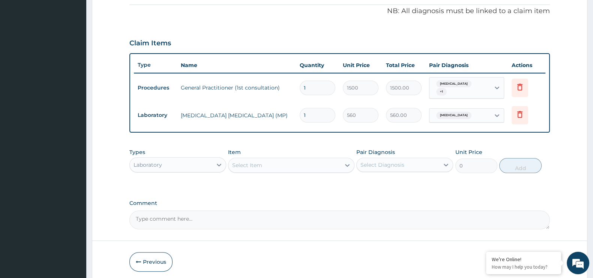
click at [204, 162] on div "Laboratory" at bounding box center [171, 165] width 83 height 12
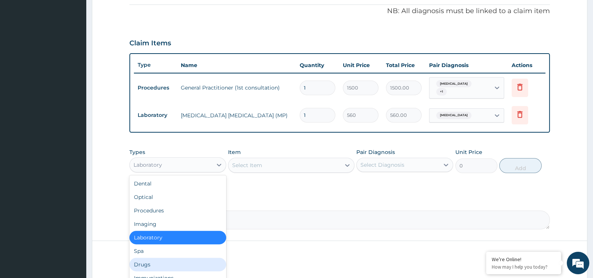
click at [178, 258] on div "Drugs" at bounding box center [177, 265] width 97 height 14
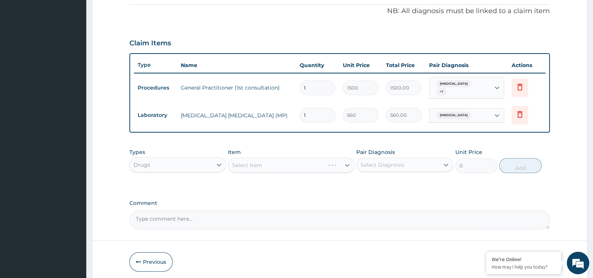
click at [260, 158] on div "Select Item" at bounding box center [291, 165] width 126 height 15
click at [257, 163] on div "Select Item" at bounding box center [291, 165] width 126 height 15
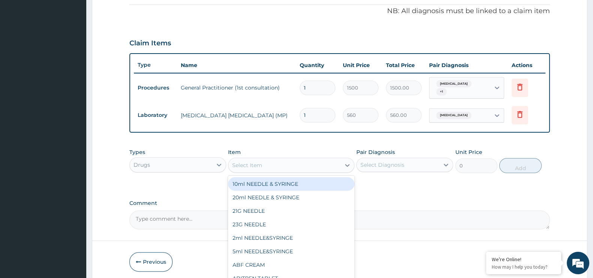
click at [254, 162] on div "Select Item" at bounding box center [247, 166] width 30 height 8
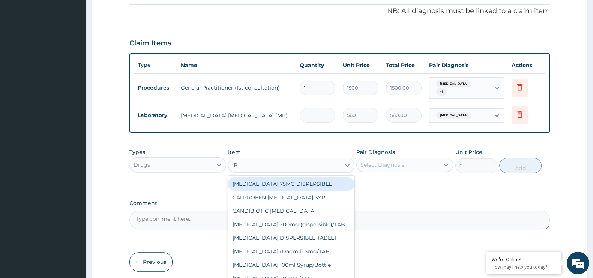
type input "IBU"
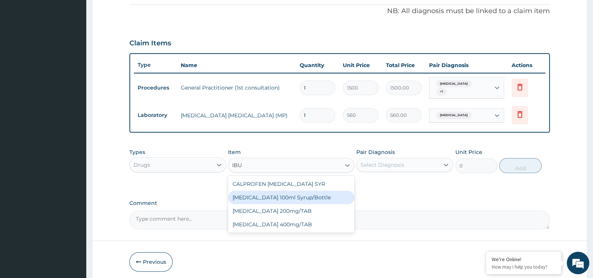
click at [271, 194] on div "[MEDICAL_DATA] 100ml Syrup/Bottle" at bounding box center [291, 198] width 126 height 14
type input "187.95"
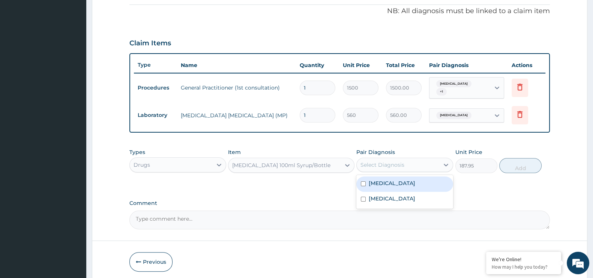
click at [385, 162] on div "Select Diagnosis" at bounding box center [383, 165] width 44 height 8
click at [440, 162] on div at bounding box center [446, 165] width 14 height 14
click at [371, 182] on label "Malaria" at bounding box center [392, 184] width 47 height 8
checkbox input "true"
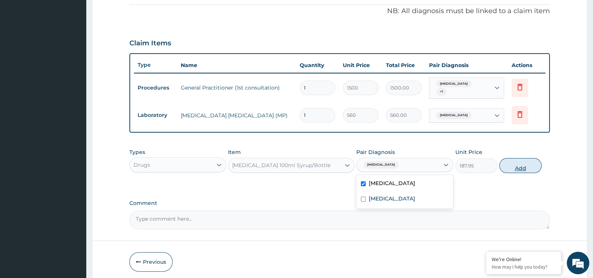
click at [524, 163] on button "Add" at bounding box center [520, 165] width 42 height 15
type input "0"
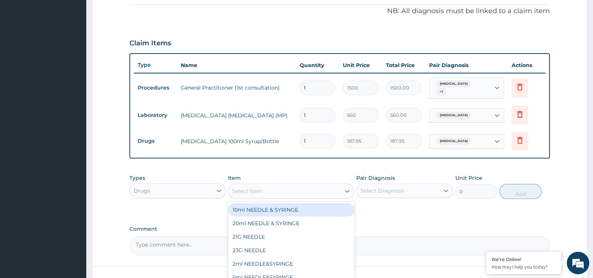
click at [305, 185] on div "Select Item" at bounding box center [284, 191] width 112 height 12
type input "COUGH"
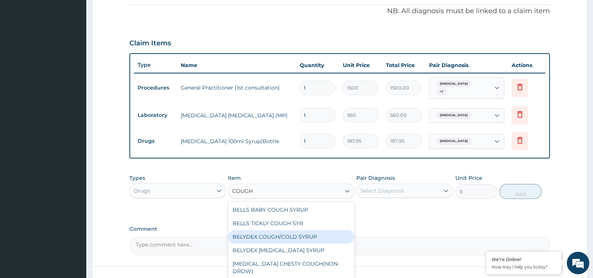
click at [291, 237] on div "BELYDEX COUGH/COLD SYRUP" at bounding box center [291, 237] width 126 height 14
type input "236.25"
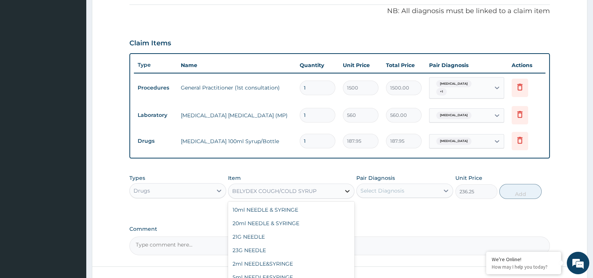
click at [341, 188] on div at bounding box center [348, 192] width 14 height 14
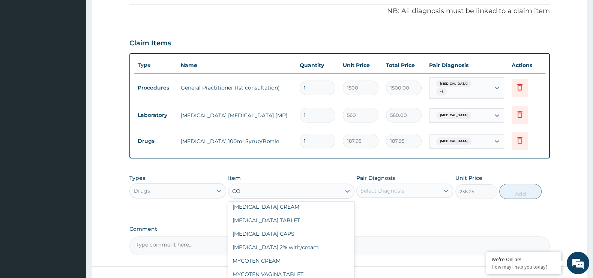
scroll to position [95, 0]
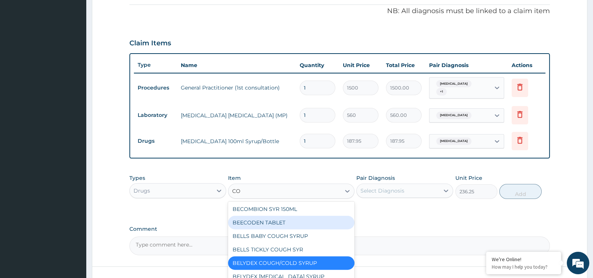
type input "COU"
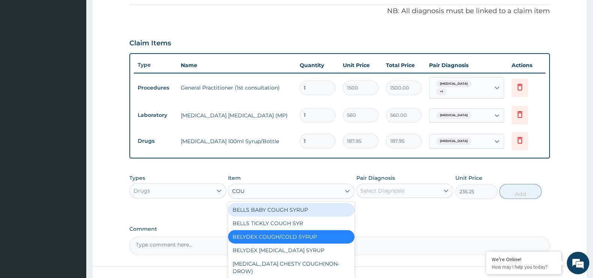
click at [300, 207] on div "BELLS BABY COUGH SYRUP" at bounding box center [291, 210] width 126 height 14
type input "367.5"
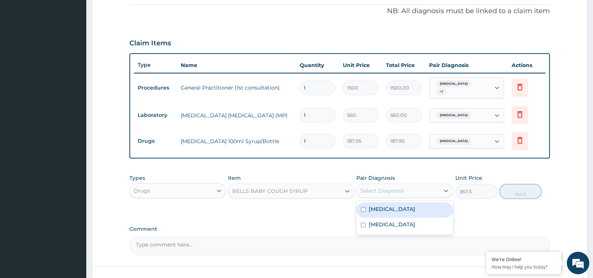
click at [396, 188] on div "Select Diagnosis" at bounding box center [383, 191] width 44 height 8
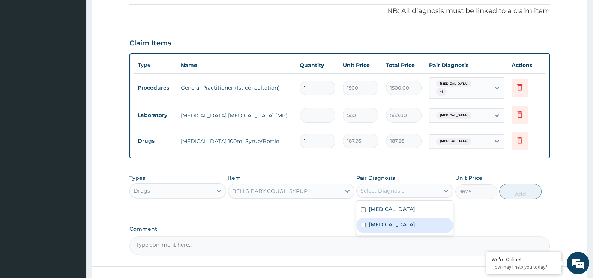
click at [383, 221] on label "Upper respiratory infection" at bounding box center [392, 225] width 47 height 8
checkbox input "true"
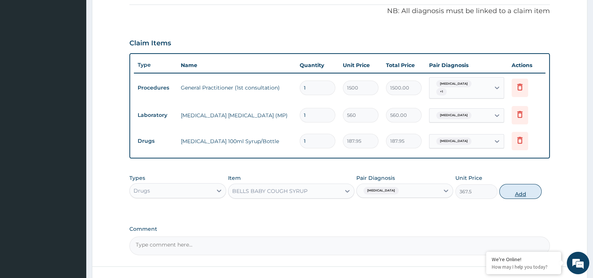
click at [523, 188] on button "Add" at bounding box center [520, 191] width 42 height 15
type input "0"
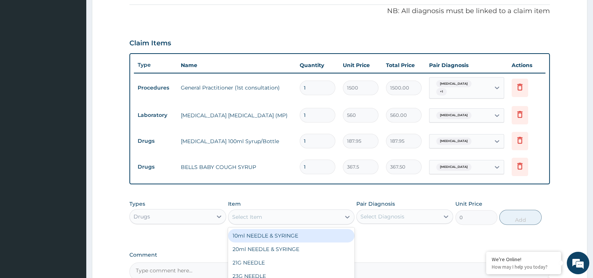
click at [256, 213] on div "Select Item" at bounding box center [247, 217] width 30 height 8
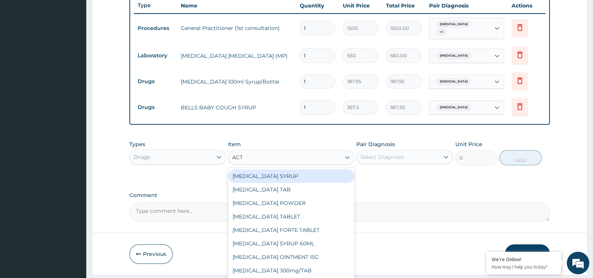
scroll to position [304, 0]
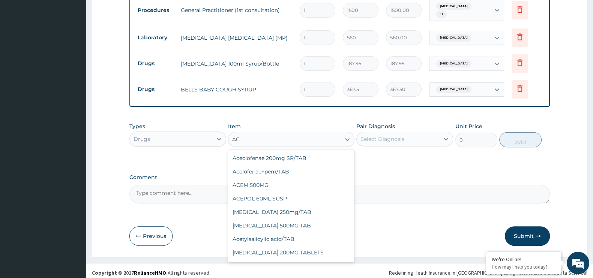
type input "A"
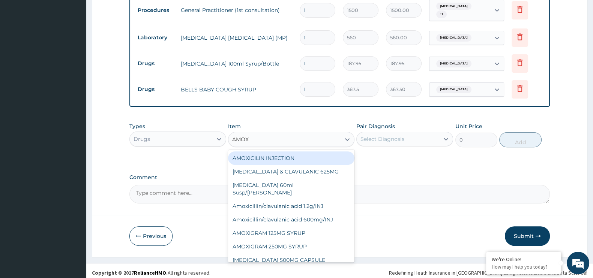
type input "AMOXI"
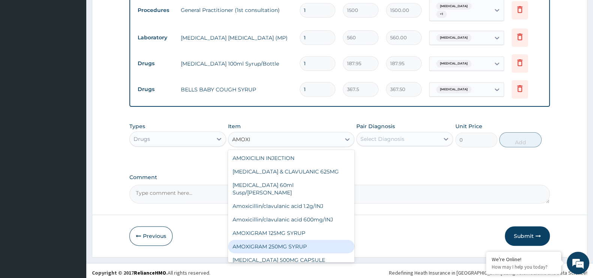
click at [292, 240] on div "AMOXIGRAM 250MG SYRUP" at bounding box center [291, 247] width 126 height 14
type input "225.75"
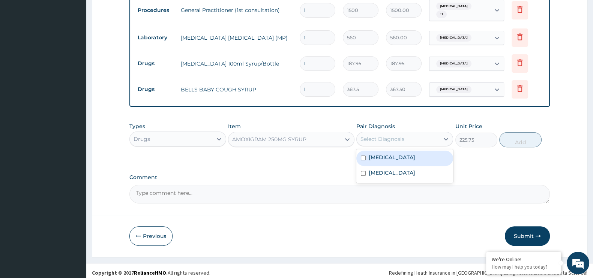
click at [409, 135] on div "Select Diagnosis" at bounding box center [398, 139] width 83 height 12
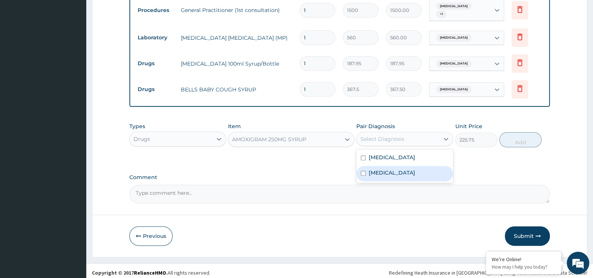
click at [387, 169] on label "Upper respiratory infection" at bounding box center [392, 173] width 47 height 8
checkbox input "true"
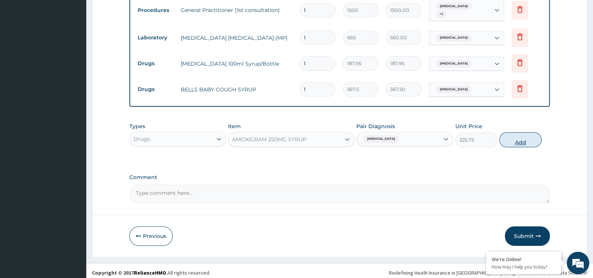
click at [516, 139] on button "Add" at bounding box center [520, 139] width 42 height 15
type input "0"
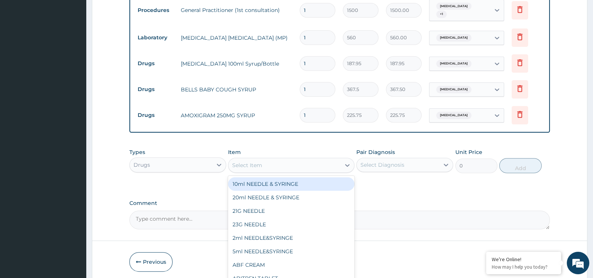
click at [284, 159] on div "Select Item" at bounding box center [284, 165] width 112 height 12
type input "ART"
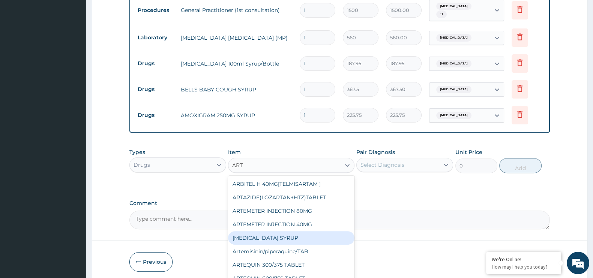
click at [275, 236] on div "[MEDICAL_DATA] SYRUP" at bounding box center [291, 238] width 126 height 14
type input "420"
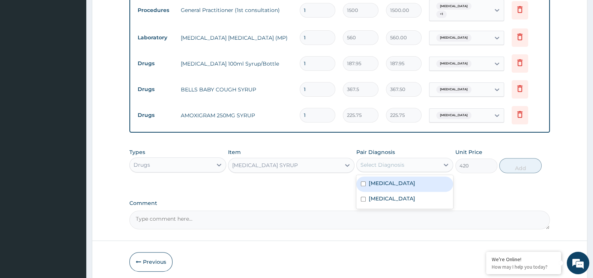
click at [431, 160] on div "Select Diagnosis" at bounding box center [398, 165] width 83 height 12
click at [396, 177] on div "[MEDICAL_DATA]" at bounding box center [404, 184] width 97 height 15
checkbox input "true"
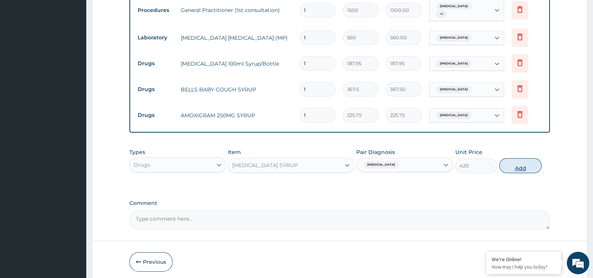
click at [523, 159] on button "Add" at bounding box center [520, 165] width 42 height 15
type input "0"
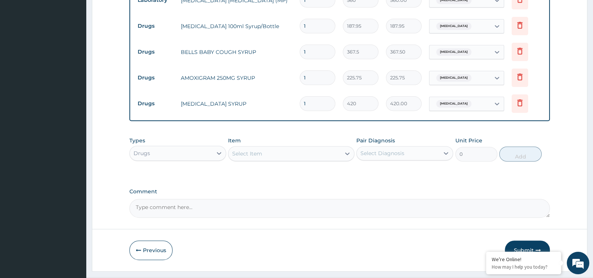
scroll to position [355, 0]
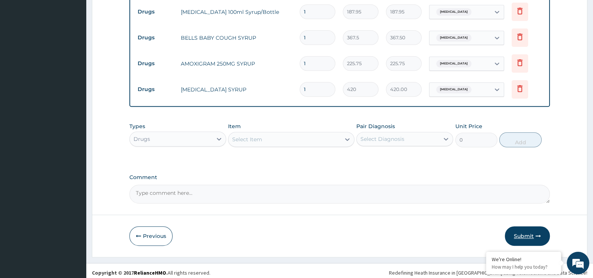
click at [531, 231] on button "Submit" at bounding box center [527, 237] width 45 height 20
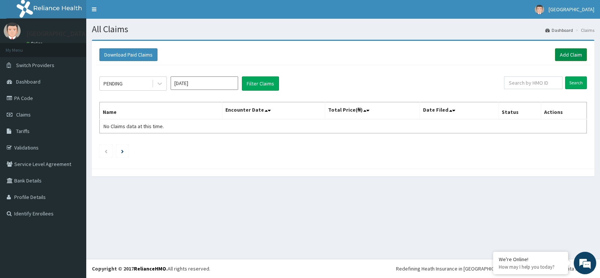
click at [576, 57] on link "Add Claim" at bounding box center [571, 54] width 32 height 13
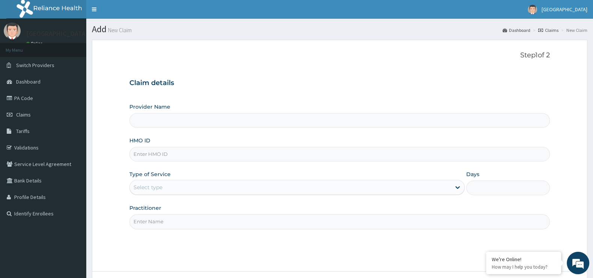
type input "[GEOGRAPHIC_DATA]"
click at [155, 153] on input "HMO ID" at bounding box center [339, 154] width 421 height 15
type input "GIL/10021/D"
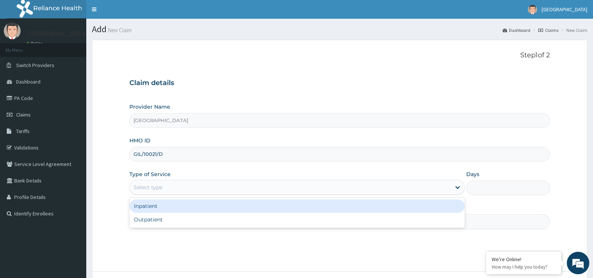
click at [259, 185] on div "Select type" at bounding box center [290, 188] width 321 height 12
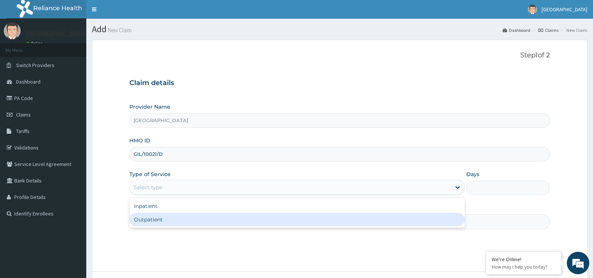
click at [245, 213] on div "Outpatient" at bounding box center [296, 220] width 335 height 14
type input "1"
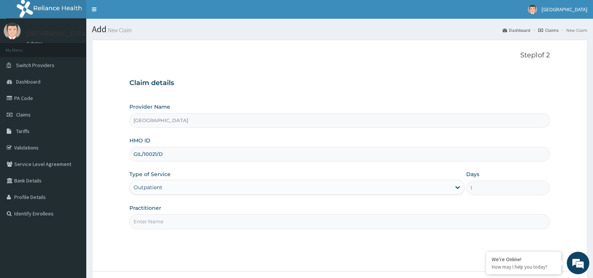
click at [268, 220] on input "Practitioner" at bounding box center [339, 222] width 421 height 15
type input "[PERSON_NAME]"
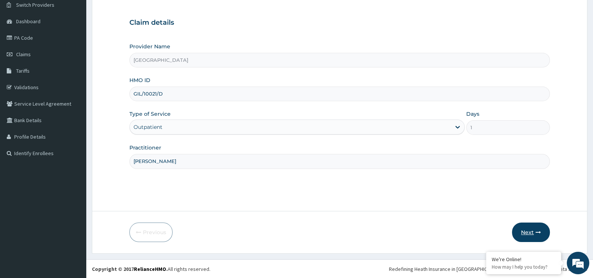
click at [532, 234] on button "Next" at bounding box center [531, 233] width 38 height 20
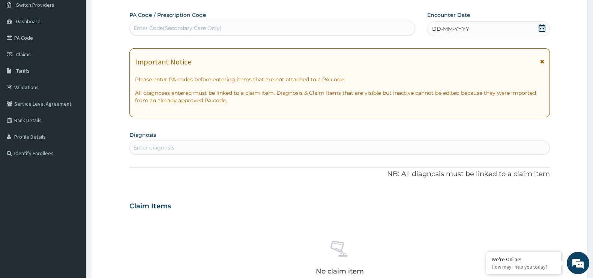
click at [539, 28] on icon at bounding box center [542, 28] width 7 height 8
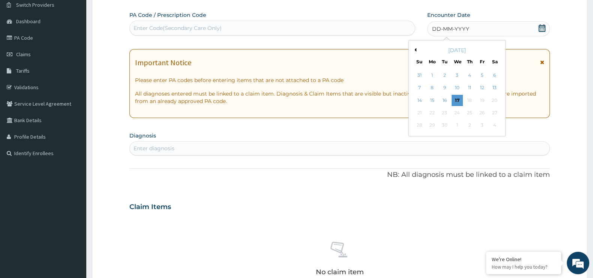
click at [414, 48] on button "Previous Month" at bounding box center [415, 50] width 4 height 4
click at [429, 126] on div "28" at bounding box center [432, 125] width 11 height 11
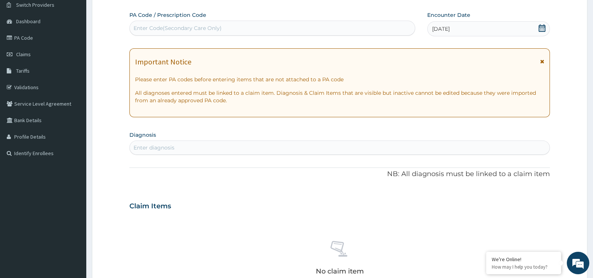
click at [214, 145] on div "Enter diagnosis" at bounding box center [340, 148] width 420 height 12
type input "PLASMO"
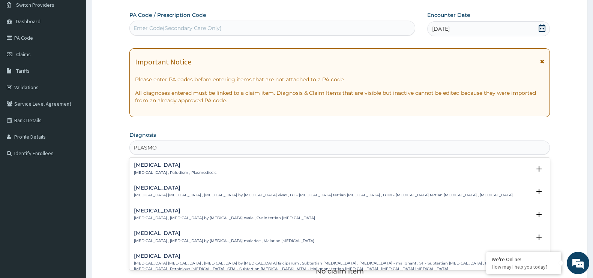
click at [176, 175] on p "[MEDICAL_DATA] , Paludism , Plasmodiosis" at bounding box center [175, 172] width 83 height 5
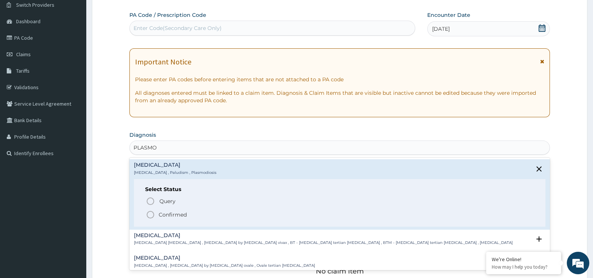
click at [167, 214] on p "Confirmed" at bounding box center [173, 215] width 28 height 8
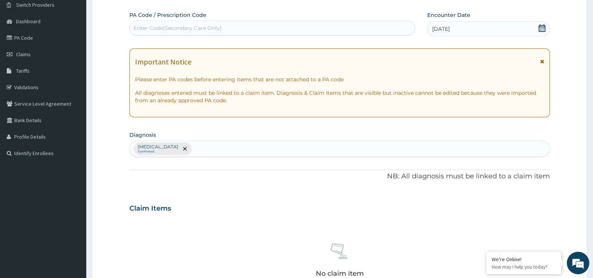
click at [176, 145] on div "[MEDICAL_DATA] Confirmed" at bounding box center [340, 149] width 420 height 16
type input "[MEDICAL_DATA]"
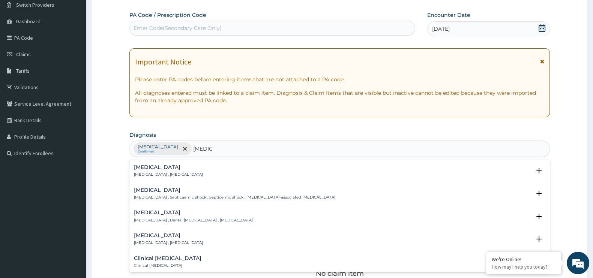
click at [165, 177] on div "[MEDICAL_DATA] [MEDICAL_DATA] , [MEDICAL_DATA] Select Status Query Query covers…" at bounding box center [340, 173] width 412 height 17
click at [165, 175] on p "[MEDICAL_DATA] , [MEDICAL_DATA]" at bounding box center [168, 174] width 69 height 5
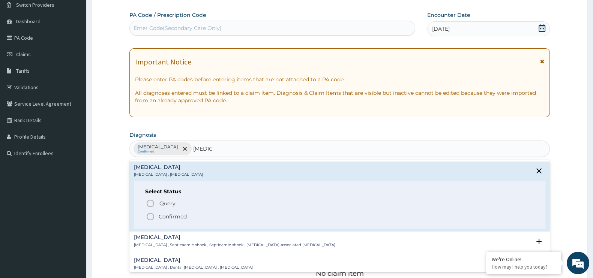
click at [156, 215] on span "Confirmed" at bounding box center [340, 216] width 388 height 9
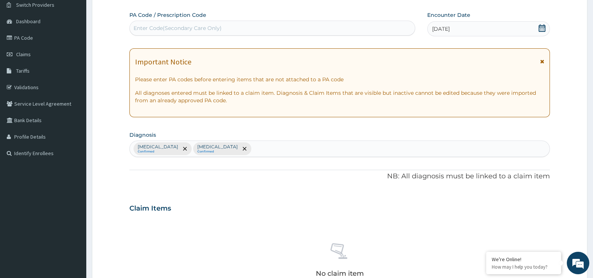
scroll to position [262, 0]
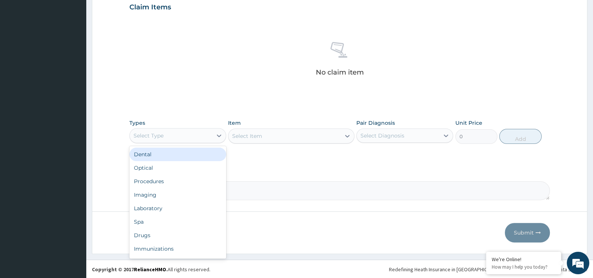
click at [182, 131] on div "Select Type" at bounding box center [171, 136] width 83 height 12
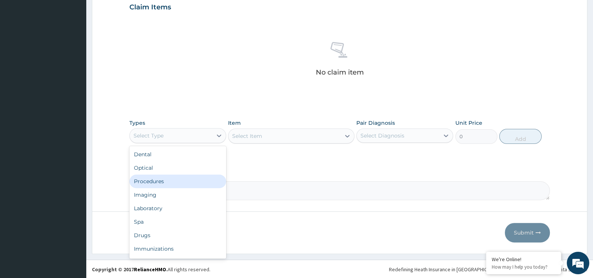
click at [182, 181] on div "Procedures" at bounding box center [177, 182] width 97 height 14
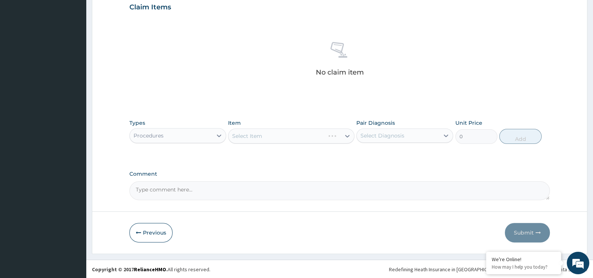
click at [306, 137] on div "Select Item" at bounding box center [291, 136] width 126 height 15
click at [280, 135] on div "Select Item" at bounding box center [291, 136] width 126 height 15
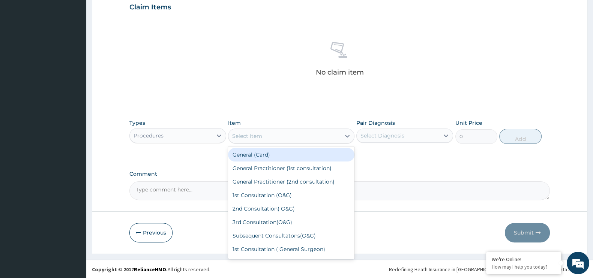
click at [280, 135] on div "Select Item" at bounding box center [284, 136] width 112 height 12
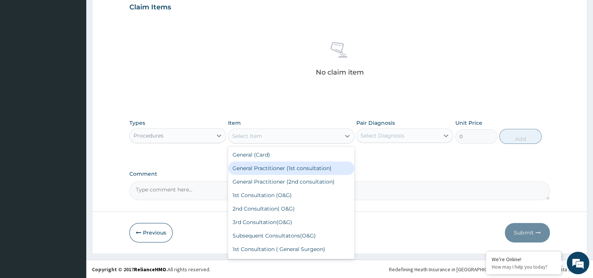
click at [271, 166] on div "General Practitioner (1st consultation)" at bounding box center [291, 169] width 126 height 14
type input "1500"
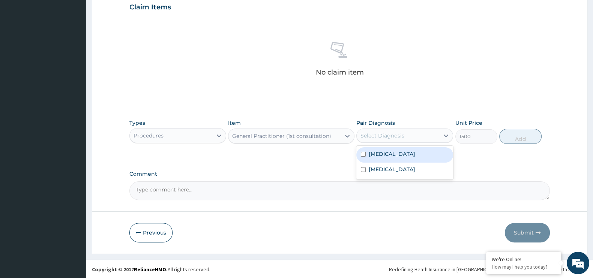
click at [407, 139] on div "Select Diagnosis" at bounding box center [398, 136] width 83 height 12
click at [385, 156] on label "[MEDICAL_DATA]" at bounding box center [392, 154] width 47 height 8
checkbox input "true"
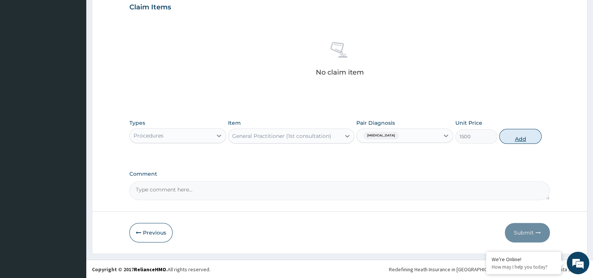
click at [518, 138] on button "Add" at bounding box center [520, 136] width 42 height 15
type input "0"
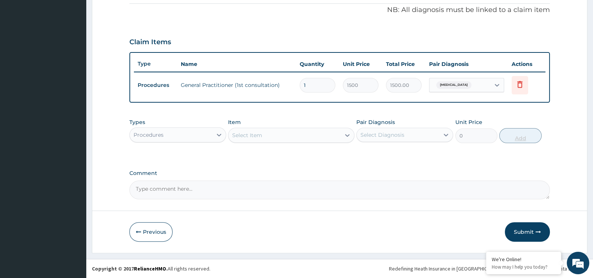
scroll to position [226, 0]
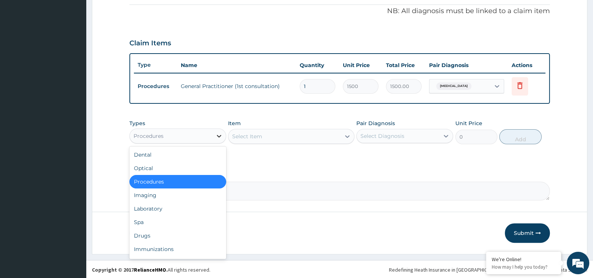
click at [213, 133] on div at bounding box center [219, 136] width 14 height 14
click at [197, 208] on div "Laboratory" at bounding box center [177, 209] width 97 height 14
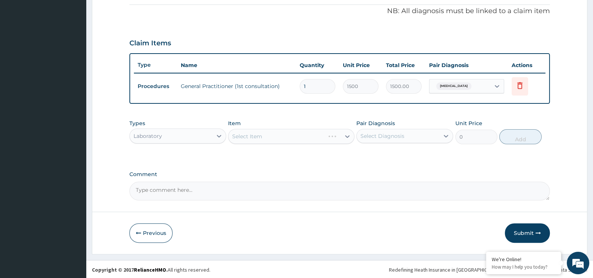
click at [280, 133] on div "Select Item" at bounding box center [291, 136] width 126 height 15
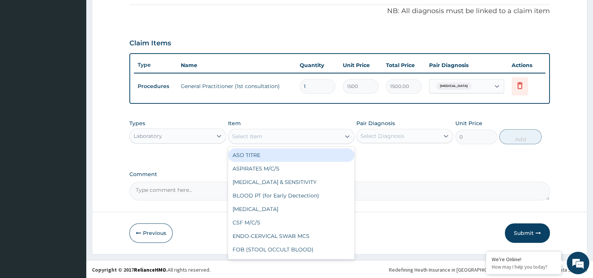
click at [245, 137] on div "Select Item" at bounding box center [247, 137] width 30 height 8
type input "MP"
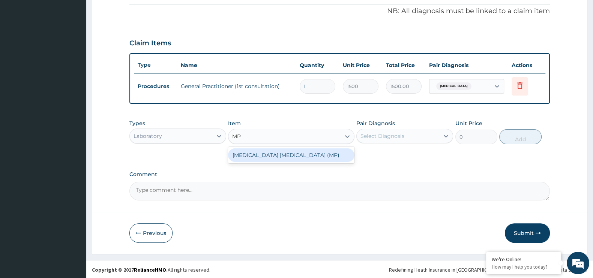
click at [259, 151] on div "[MEDICAL_DATA] [MEDICAL_DATA] (MP)" at bounding box center [291, 156] width 126 height 14
type input "560"
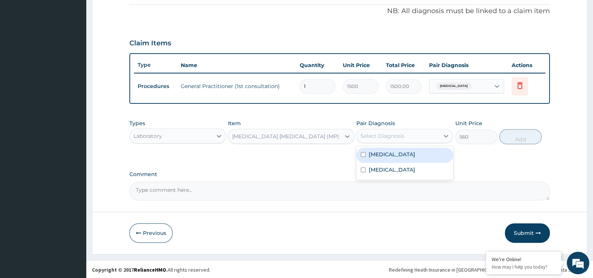
click at [398, 135] on div "Select Diagnosis" at bounding box center [383, 136] width 44 height 8
click at [380, 153] on label "[MEDICAL_DATA]" at bounding box center [392, 155] width 47 height 8
checkbox input "true"
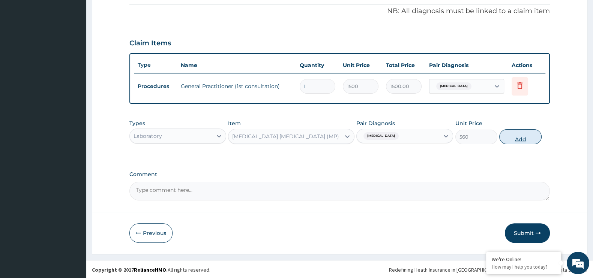
click at [516, 135] on button "Add" at bounding box center [520, 136] width 42 height 15
type input "0"
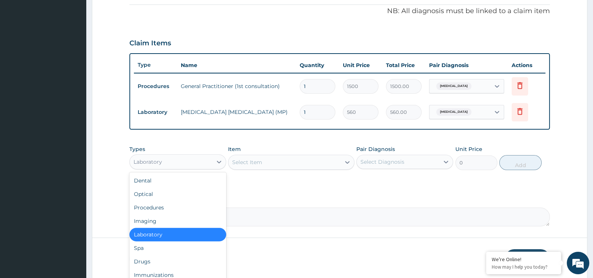
click at [208, 158] on div "Laboratory" at bounding box center [171, 162] width 83 height 12
click at [178, 259] on div "Drugs" at bounding box center [177, 262] width 97 height 14
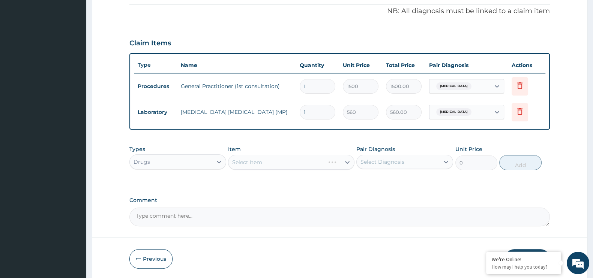
click at [299, 163] on div "Select Item" at bounding box center [291, 162] width 126 height 15
drag, startPoint x: 299, startPoint y: 163, endPoint x: 275, endPoint y: 164, distance: 24.4
click at [275, 164] on div "Select Item" at bounding box center [291, 162] width 126 height 15
click at [261, 158] on div "Select Item" at bounding box center [291, 162] width 126 height 15
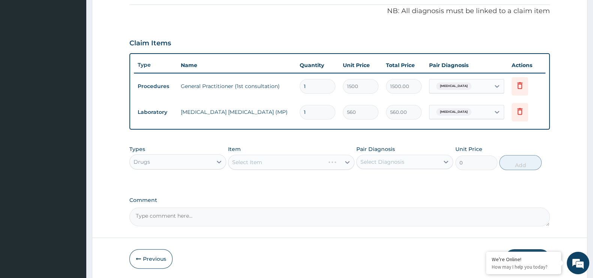
click at [261, 158] on div "Select Item" at bounding box center [291, 162] width 126 height 15
click at [251, 160] on div "Select Item" at bounding box center [291, 162] width 126 height 15
click at [245, 159] on div "Select Item" at bounding box center [291, 162] width 126 height 15
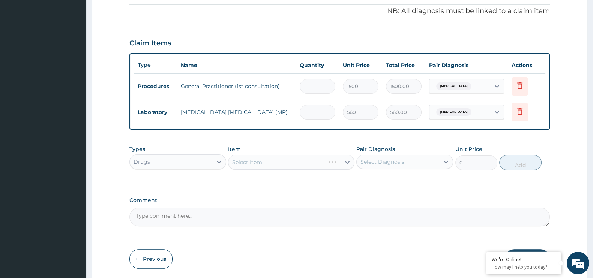
click at [245, 159] on div "Select Item" at bounding box center [291, 162] width 126 height 15
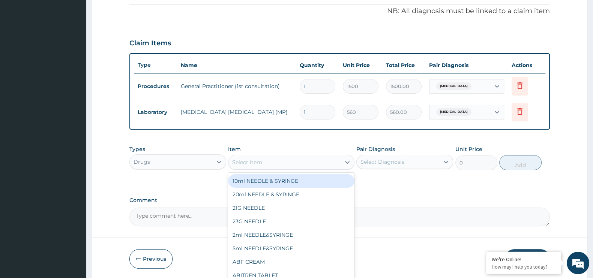
click at [245, 159] on div "Select Item" at bounding box center [247, 163] width 30 height 8
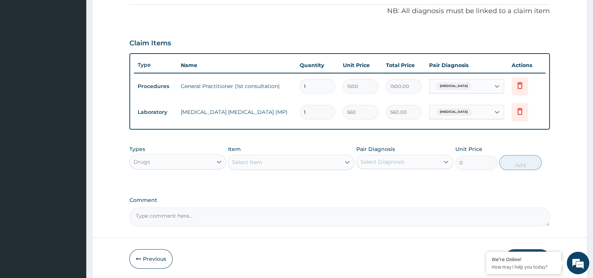
click at [245, 159] on div "Select Item" at bounding box center [247, 163] width 30 height 8
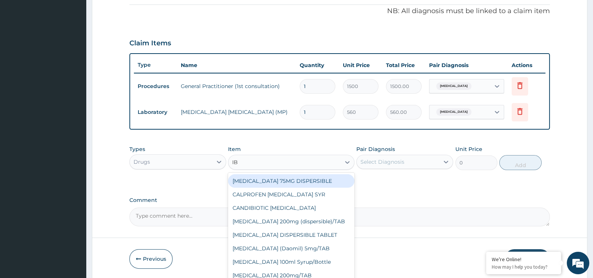
type input "IBU"
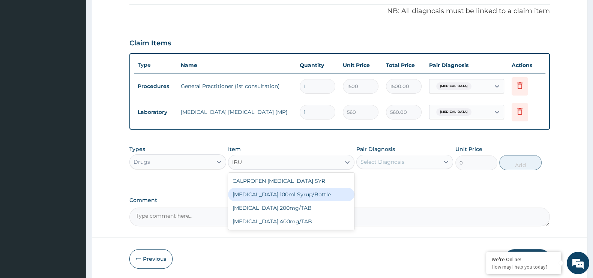
click at [253, 196] on div "[MEDICAL_DATA] 100ml Syrup/Bottle" at bounding box center [291, 195] width 126 height 14
type input "187.95"
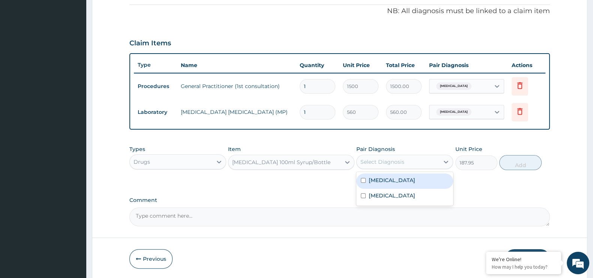
click at [419, 162] on div "Select Diagnosis" at bounding box center [398, 162] width 83 height 12
click at [415, 179] on div "[MEDICAL_DATA]" at bounding box center [404, 181] width 97 height 15
checkbox input "true"
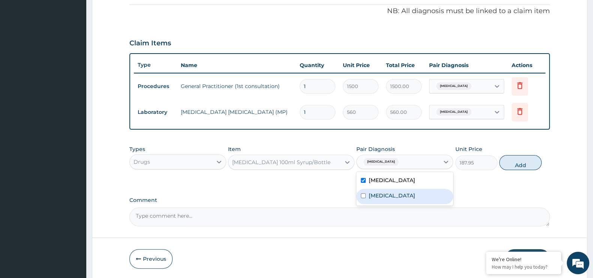
click at [415, 194] on div "[MEDICAL_DATA]" at bounding box center [404, 196] width 97 height 15
checkbox input "true"
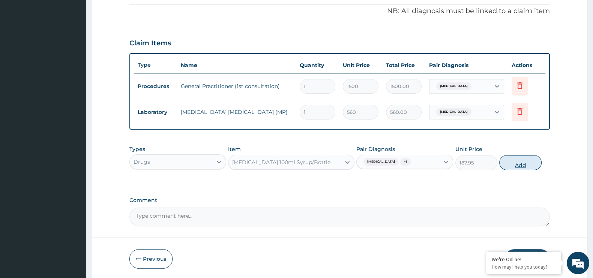
click at [523, 160] on button "Add" at bounding box center [520, 162] width 42 height 15
type input "0"
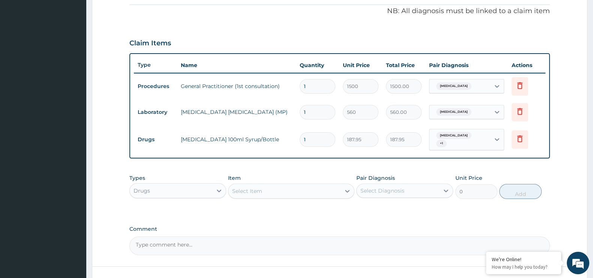
click at [318, 185] on div "Select Item" at bounding box center [284, 191] width 112 height 12
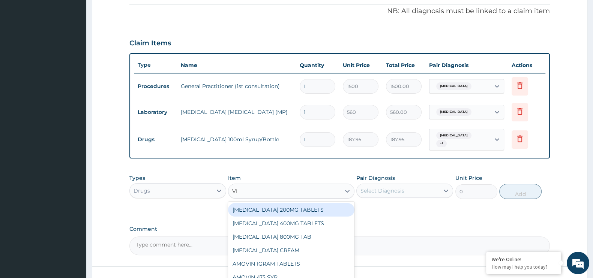
type input "VIT"
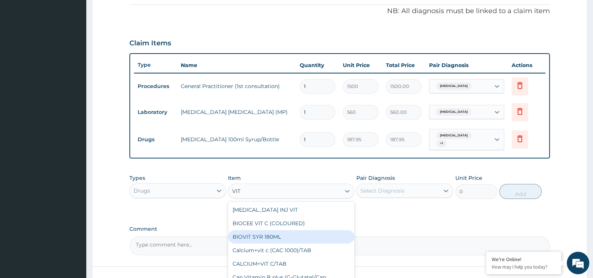
click at [282, 233] on div "BIOVIT SYR 180ML" at bounding box center [291, 237] width 126 height 14
type input "97.12"
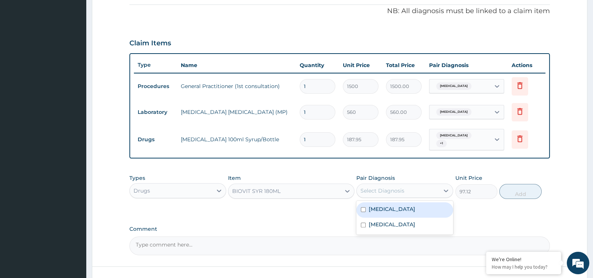
click at [418, 185] on div "Select Diagnosis" at bounding box center [398, 191] width 83 height 12
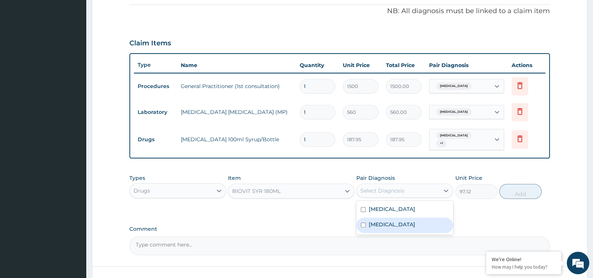
click at [388, 218] on div "[MEDICAL_DATA]" at bounding box center [404, 225] width 97 height 15
checkbox input "true"
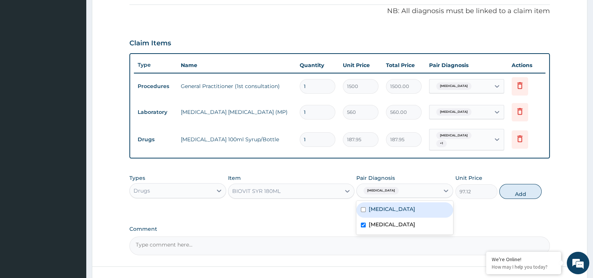
click at [388, 209] on div "[MEDICAL_DATA]" at bounding box center [404, 210] width 97 height 15
checkbox input "true"
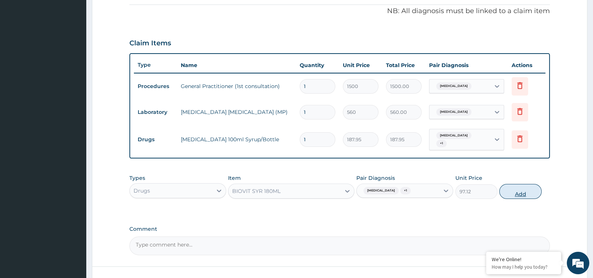
click at [517, 188] on button "Add" at bounding box center [520, 191] width 42 height 15
type input "0"
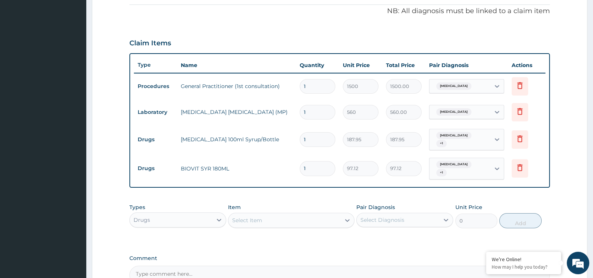
click at [281, 215] on div "Select Item" at bounding box center [284, 221] width 112 height 12
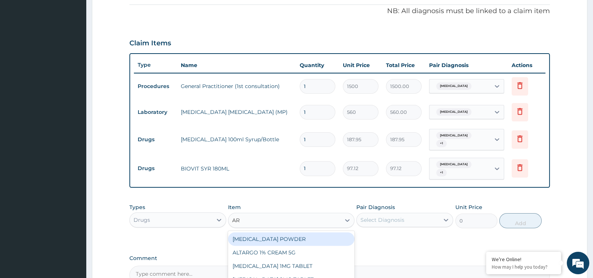
type input "ART"
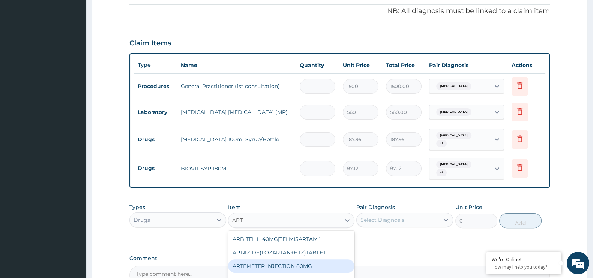
scroll to position [98, 0]
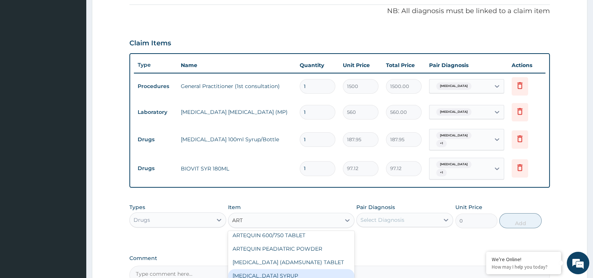
click at [301, 269] on div "[MEDICAL_DATA] SYRUP" at bounding box center [291, 276] width 126 height 14
type input "367.5"
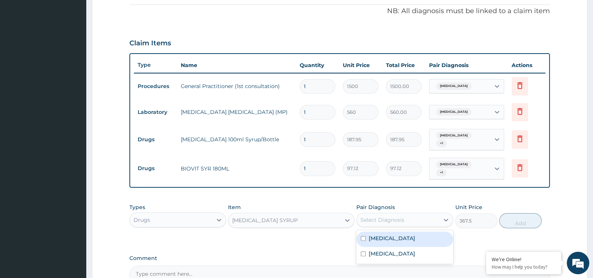
click at [419, 214] on div "Select Diagnosis" at bounding box center [398, 220] width 83 height 12
click at [393, 233] on div "[MEDICAL_DATA]" at bounding box center [404, 239] width 97 height 15
checkbox input "true"
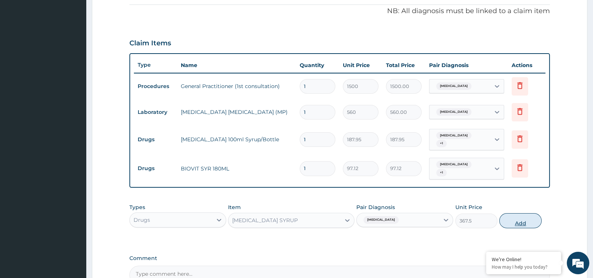
click at [520, 216] on button "Add" at bounding box center [520, 220] width 42 height 15
type input "0"
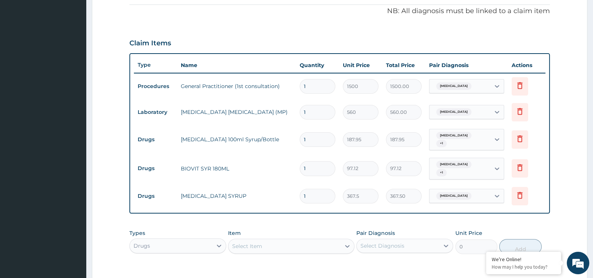
scroll to position [329, 0]
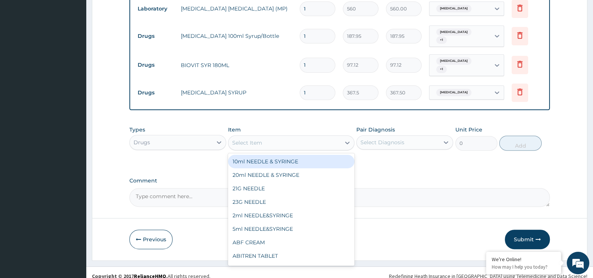
click at [295, 137] on div "Select Item" at bounding box center [284, 143] width 112 height 12
type input "AMOX"
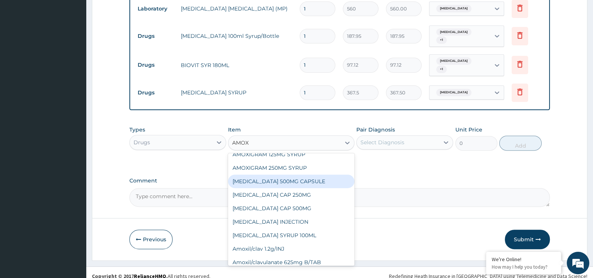
scroll to position [75, 0]
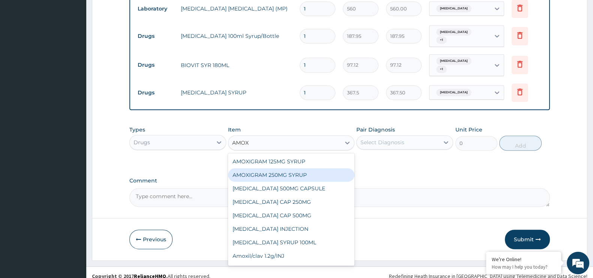
click at [318, 168] on div "AMOXIGRAM 250MG SYRUP" at bounding box center [291, 175] width 126 height 14
type input "225.75"
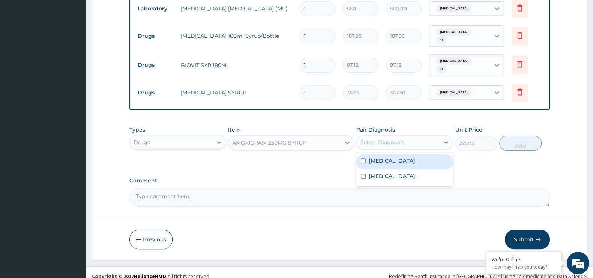
click at [400, 139] on div "Select Diagnosis" at bounding box center [383, 143] width 44 height 8
click at [381, 173] on label "[MEDICAL_DATA]" at bounding box center [392, 177] width 47 height 8
checkbox input "true"
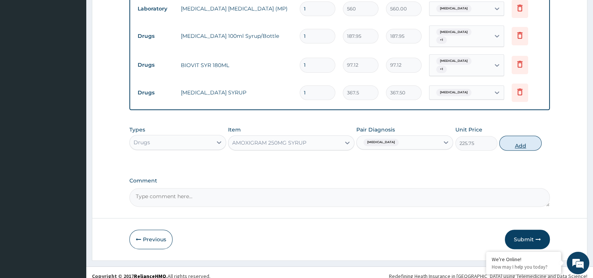
click at [523, 136] on button "Add" at bounding box center [520, 143] width 42 height 15
type input "0"
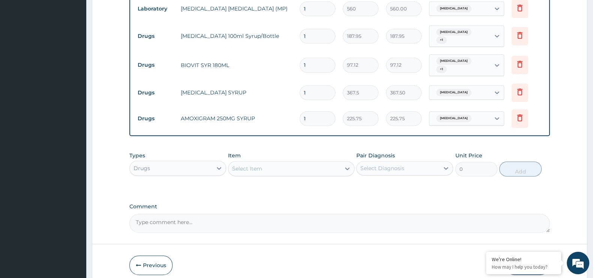
scroll to position [355, 0]
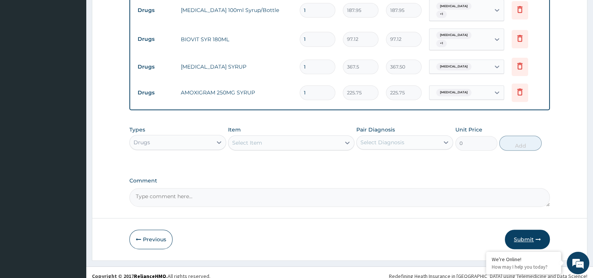
click at [529, 234] on button "Submit" at bounding box center [527, 240] width 45 height 20
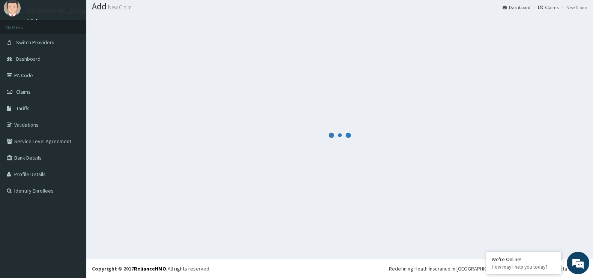
scroll to position [23, 0]
click at [162, 104] on div at bounding box center [340, 135] width 496 height 237
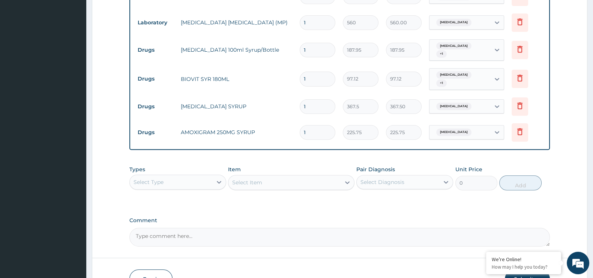
scroll to position [355, 0]
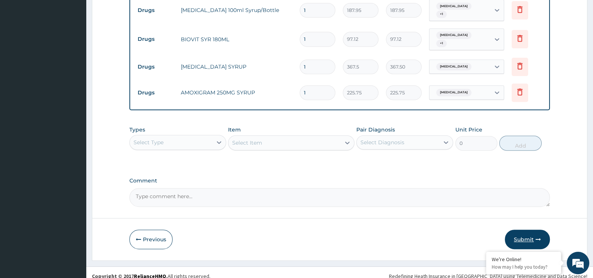
click at [527, 233] on button "Submit" at bounding box center [527, 240] width 45 height 20
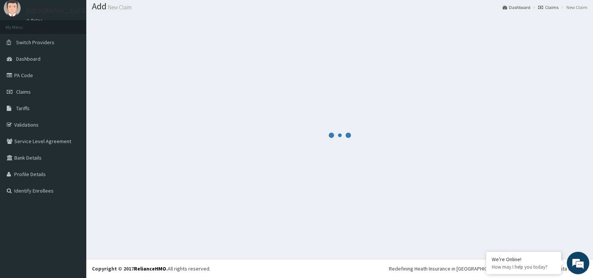
scroll to position [23, 0]
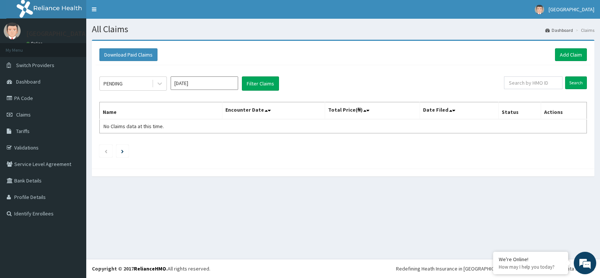
click at [472, 14] on nav "Toggle navigation [GEOGRAPHIC_DATA] - [EMAIL_ADDRESS][DOMAIN_NAME] Member since…" at bounding box center [343, 9] width 514 height 19
click at [574, 54] on link "Add Claim" at bounding box center [571, 54] width 32 height 13
click at [573, 57] on link "Add Claim" at bounding box center [571, 54] width 32 height 13
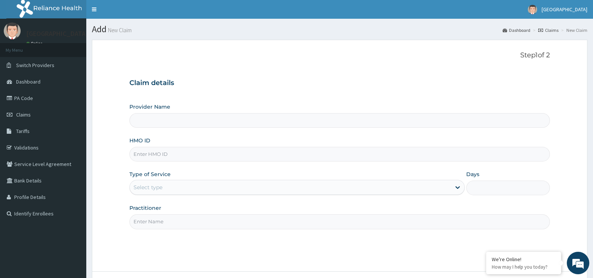
type input "[GEOGRAPHIC_DATA]"
click at [152, 155] on input "HMO ID" at bounding box center [339, 154] width 421 height 15
type input "HLP/10057/B"
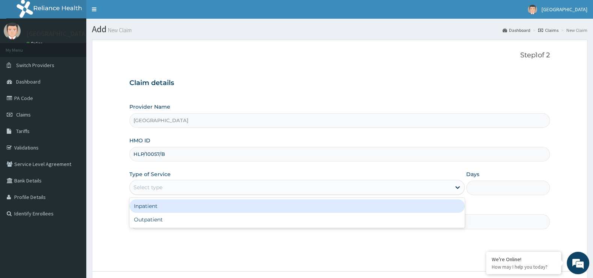
click at [152, 180] on div "Select type" at bounding box center [296, 187] width 335 height 15
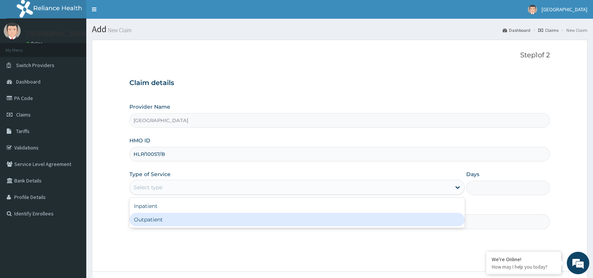
click at [147, 216] on div "Outpatient" at bounding box center [296, 220] width 335 height 14
type input "1"
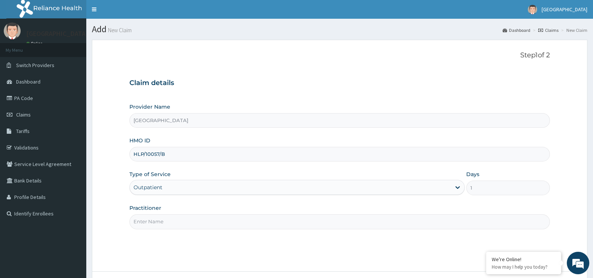
click at [150, 226] on input "Practitioner" at bounding box center [339, 222] width 421 height 15
type input "[PERSON_NAME]"
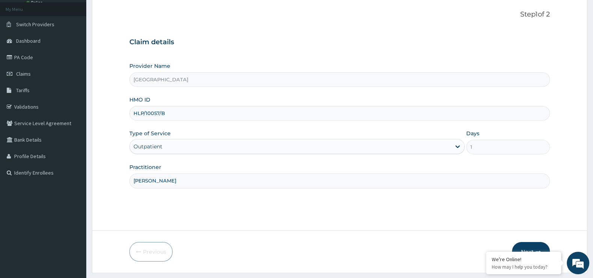
scroll to position [60, 0]
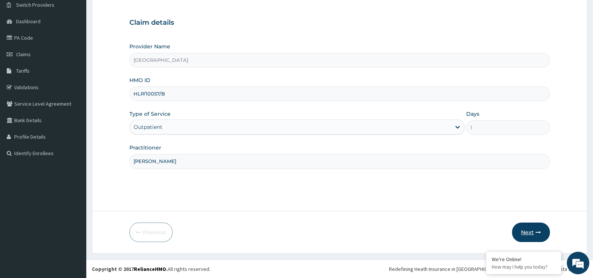
click at [531, 238] on button "Next" at bounding box center [531, 233] width 38 height 20
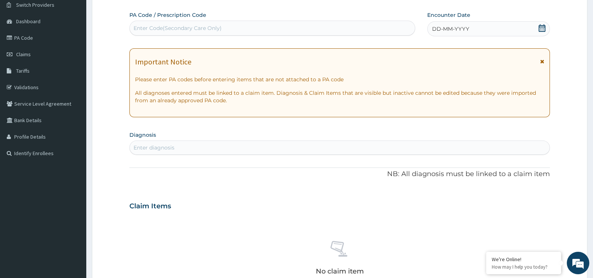
click at [531, 238] on div "No claim item" at bounding box center [339, 259] width 421 height 86
click at [542, 30] on icon at bounding box center [542, 28] width 8 height 8
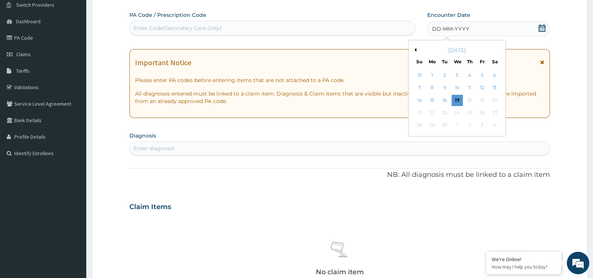
click at [415, 48] on button "Previous Month" at bounding box center [415, 50] width 4 height 4
click at [482, 75] on div "1" at bounding box center [482, 75] width 11 height 11
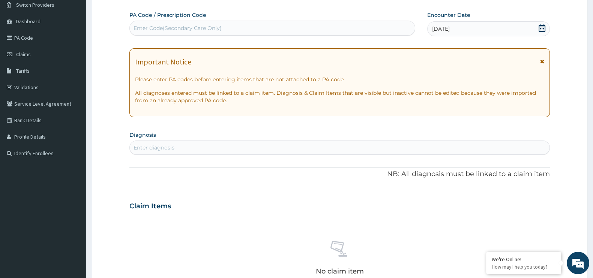
click at [152, 144] on div "Enter diagnosis" at bounding box center [154, 148] width 41 height 8
type input "[MEDICAL_DATA]"
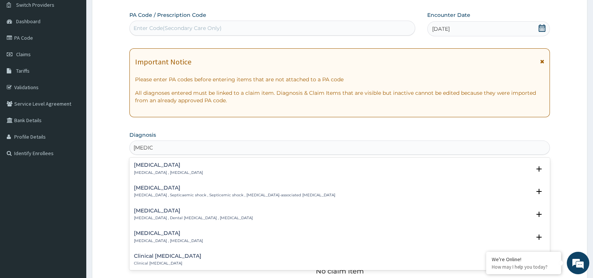
click at [196, 169] on div "[MEDICAL_DATA] [MEDICAL_DATA] , [MEDICAL_DATA]" at bounding box center [340, 168] width 412 height 13
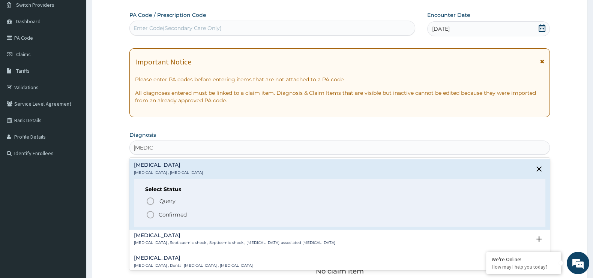
click at [162, 210] on span "Confirmed" at bounding box center [340, 214] width 388 height 9
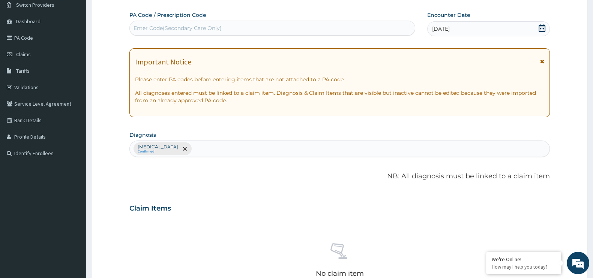
click at [183, 151] on div "Sepsis Confirmed" at bounding box center [340, 149] width 420 height 16
type input "PLASMO"
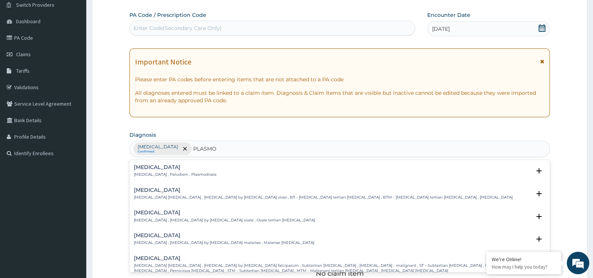
click at [197, 170] on div "Malaria Malaria , Paludism , Plasmodiosis" at bounding box center [340, 171] width 412 height 13
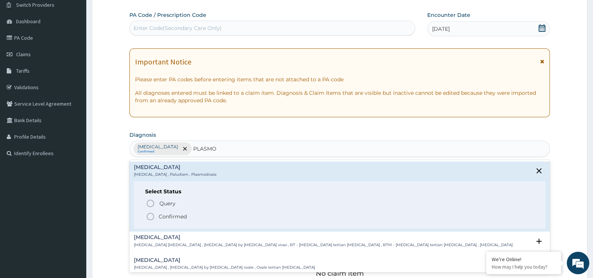
click at [174, 215] on p "Confirmed" at bounding box center [173, 217] width 28 height 8
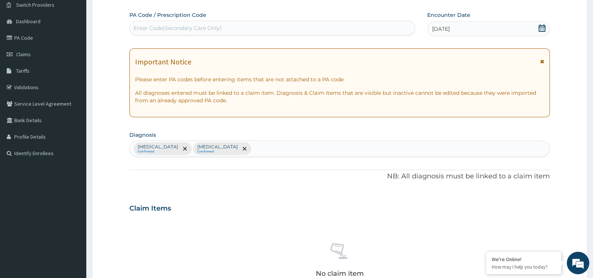
click at [214, 147] on div "Sepsis Confirmed Malaria Confirmed" at bounding box center [340, 149] width 420 height 16
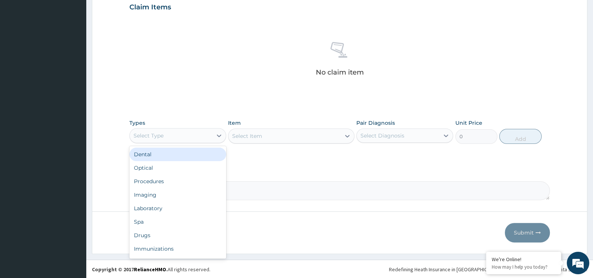
click at [195, 132] on div "Select Type" at bounding box center [171, 136] width 83 height 12
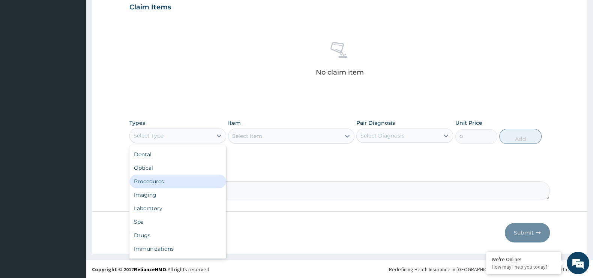
click at [168, 182] on div "Procedures" at bounding box center [177, 182] width 97 height 14
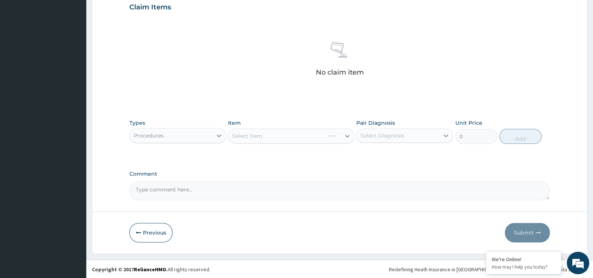
click at [282, 138] on div "Select Item" at bounding box center [291, 136] width 126 height 15
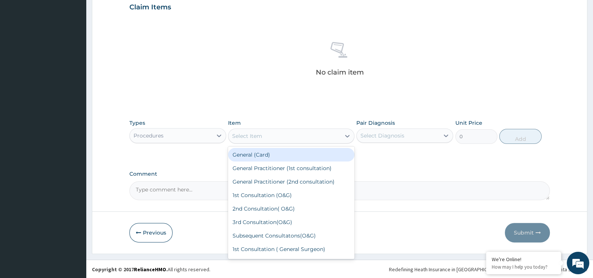
click at [271, 131] on div "Select Item" at bounding box center [284, 136] width 112 height 12
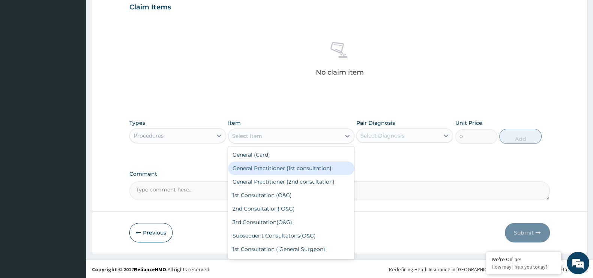
click at [261, 162] on div "General Practitioner (1st consultation)" at bounding box center [291, 169] width 126 height 14
type input "1500"
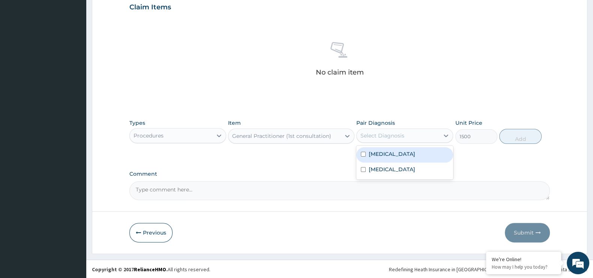
click at [386, 132] on div "Select Diagnosis" at bounding box center [383, 136] width 44 height 8
click at [382, 156] on label "[MEDICAL_DATA]" at bounding box center [392, 154] width 47 height 8
checkbox input "true"
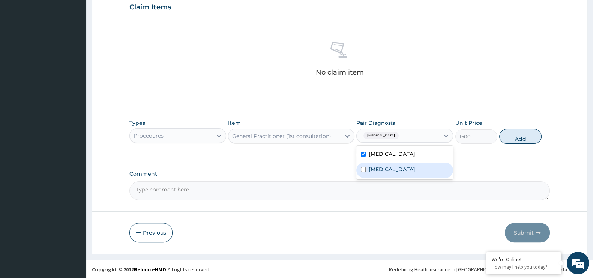
click at [381, 163] on div "[MEDICAL_DATA]" at bounding box center [404, 170] width 97 height 15
checkbox input "true"
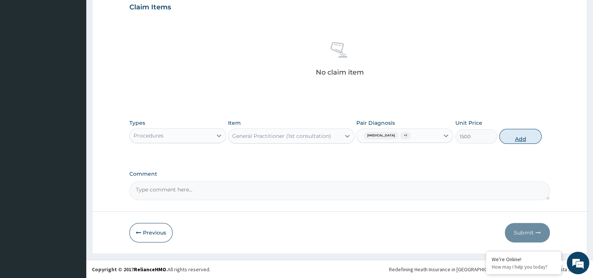
click at [525, 136] on button "Add" at bounding box center [520, 136] width 42 height 15
type input "0"
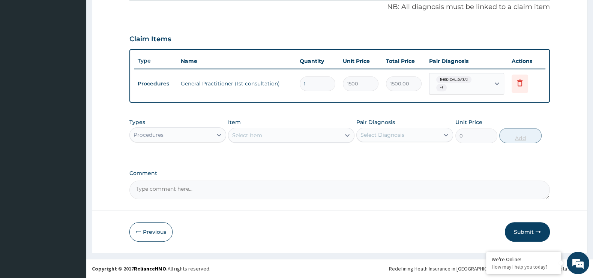
scroll to position [226, 0]
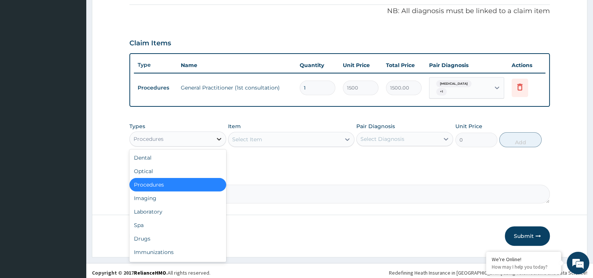
click at [213, 132] on div at bounding box center [219, 139] width 14 height 14
click at [182, 213] on div "Laboratory" at bounding box center [177, 212] width 97 height 14
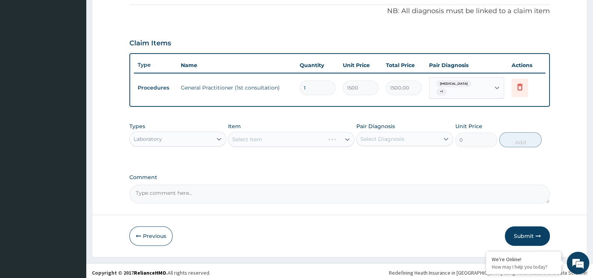
click at [257, 136] on div "Select Item" at bounding box center [291, 139] width 126 height 15
click at [257, 136] on div "Select Item" at bounding box center [247, 140] width 30 height 8
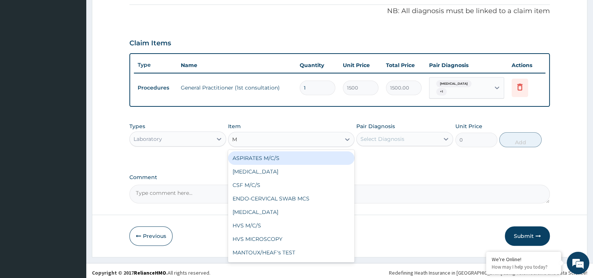
type input "MP"
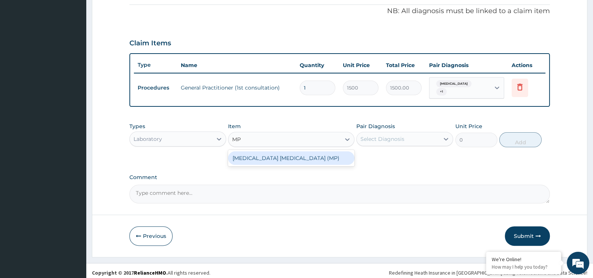
click at [255, 152] on div "[MEDICAL_DATA] [MEDICAL_DATA] (MP)" at bounding box center [291, 159] width 126 height 14
type input "560"
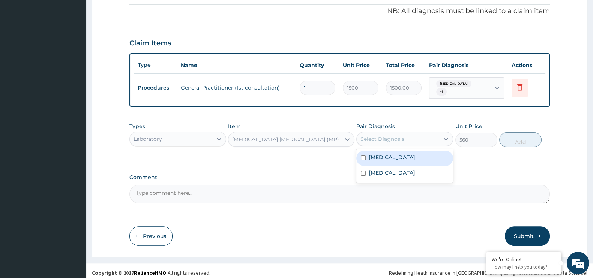
click at [385, 136] on div "Select Diagnosis" at bounding box center [383, 139] width 44 height 8
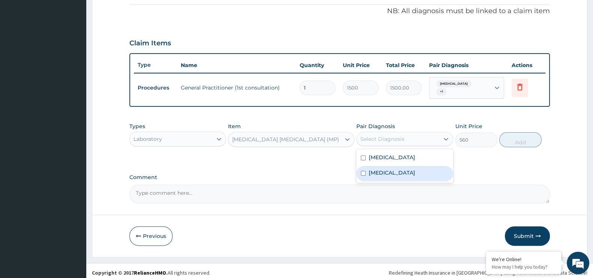
click at [386, 174] on div "[MEDICAL_DATA]" at bounding box center [404, 173] width 97 height 15
checkbox input "true"
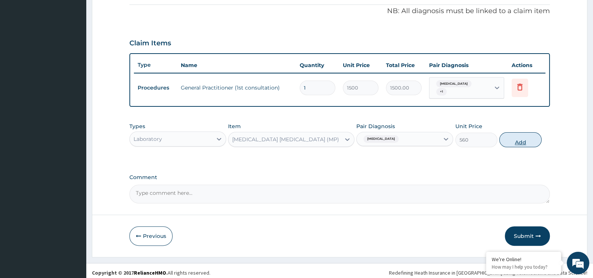
click at [524, 136] on button "Add" at bounding box center [520, 139] width 42 height 15
type input "0"
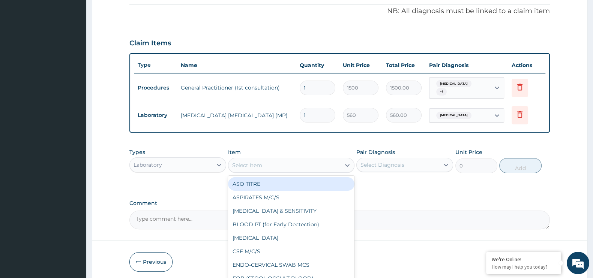
click at [294, 162] on div "Select Item" at bounding box center [284, 165] width 112 height 12
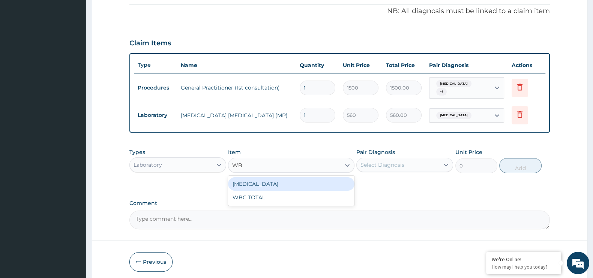
type input "WBC"
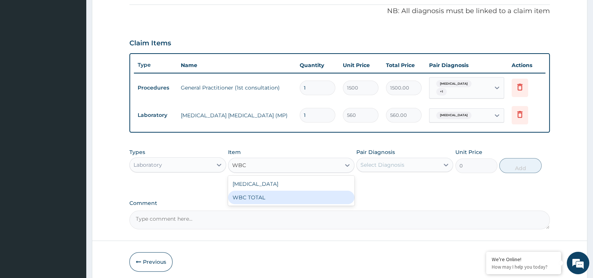
click at [280, 191] on div "WBC TOTAL" at bounding box center [291, 198] width 126 height 14
type input "640"
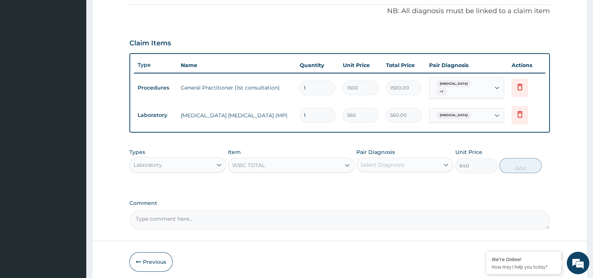
click at [413, 159] on div "Select Diagnosis" at bounding box center [398, 165] width 83 height 12
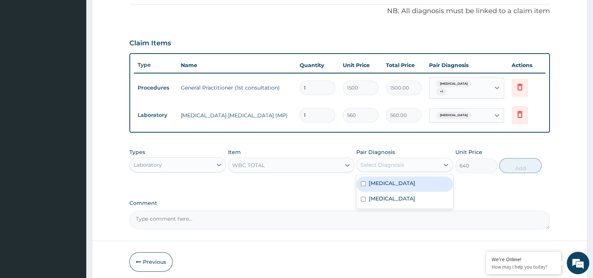
click at [392, 186] on div "[MEDICAL_DATA]" at bounding box center [404, 184] width 97 height 15
checkbox input "true"
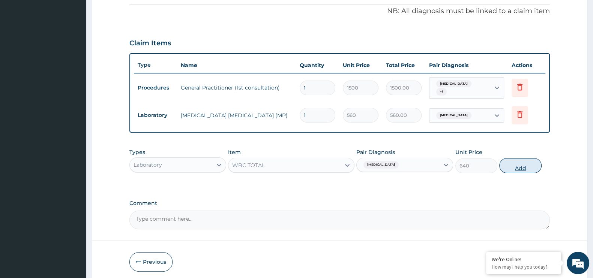
click at [518, 165] on button "Add" at bounding box center [520, 165] width 42 height 15
type input "0"
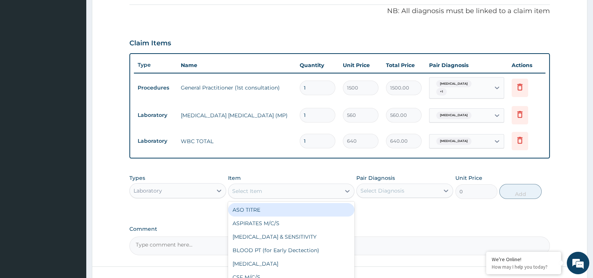
click at [289, 188] on div "Select Item" at bounding box center [284, 191] width 112 height 12
type input "WBC"
click at [286, 203] on div "[MEDICAL_DATA]" at bounding box center [291, 210] width 126 height 14
type input "640"
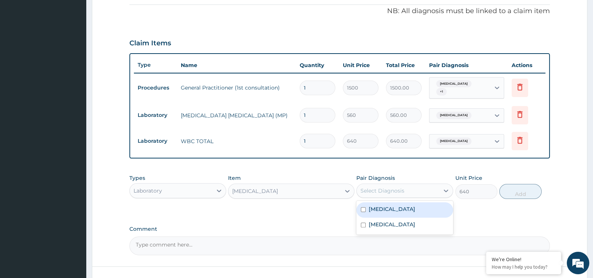
click at [394, 187] on div "Select Diagnosis" at bounding box center [383, 191] width 44 height 8
click at [378, 207] on label "[MEDICAL_DATA]" at bounding box center [392, 210] width 47 height 8
checkbox input "true"
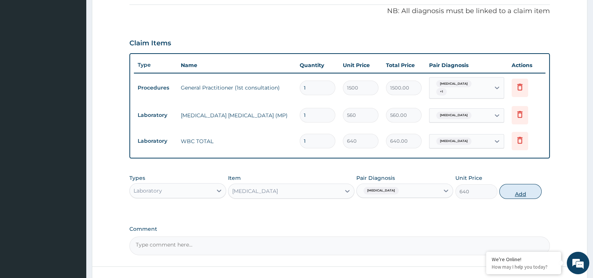
click at [520, 191] on button "Add" at bounding box center [520, 191] width 42 height 15
type input "0"
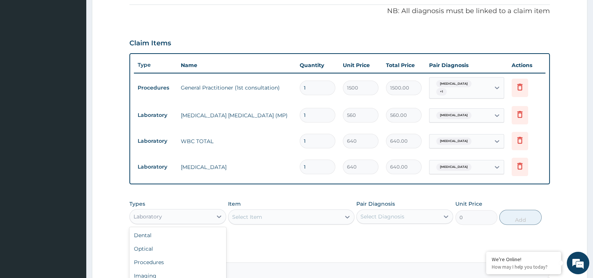
click at [206, 213] on div "Laboratory" at bounding box center [171, 217] width 83 height 12
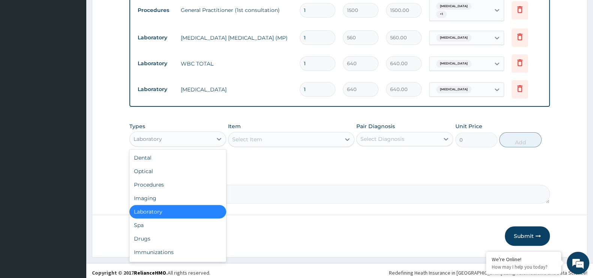
click at [179, 133] on div "Laboratory" at bounding box center [171, 139] width 83 height 12
click at [163, 232] on div "Drugs" at bounding box center [177, 239] width 97 height 14
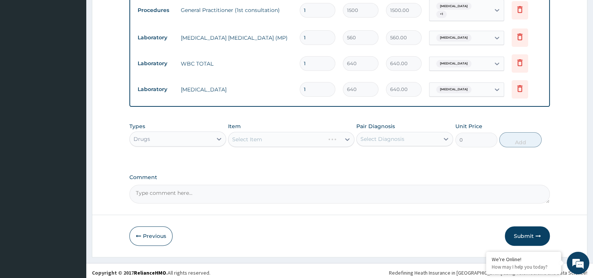
click at [258, 132] on div "Select Item" at bounding box center [291, 139] width 126 height 15
click at [257, 137] on div "Select Item" at bounding box center [291, 139] width 126 height 15
click at [257, 137] on div "Select Item" at bounding box center [247, 140] width 30 height 8
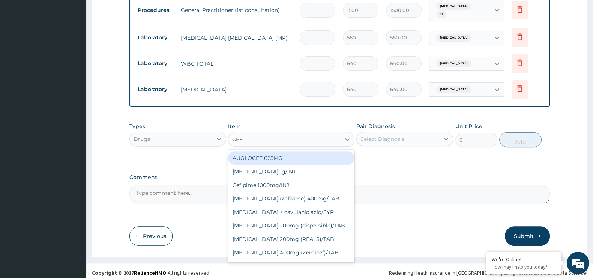
type input "CEFT"
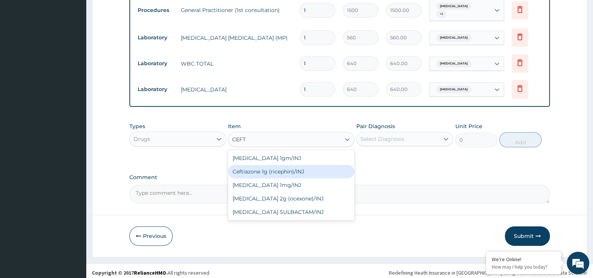
click at [274, 167] on div "Ceftiazone 1g (ricephin)/INJ" at bounding box center [291, 172] width 126 height 14
type input "4000"
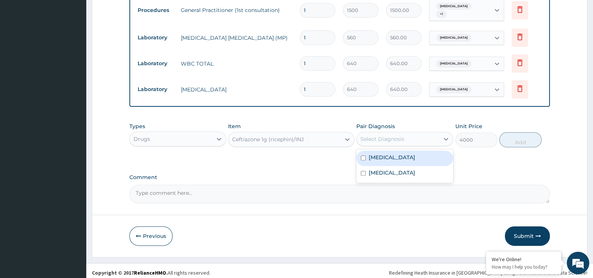
click at [418, 136] on div "Select Diagnosis" at bounding box center [398, 139] width 83 height 12
click at [397, 161] on div "[MEDICAL_DATA]" at bounding box center [404, 158] width 97 height 15
checkbox input "true"
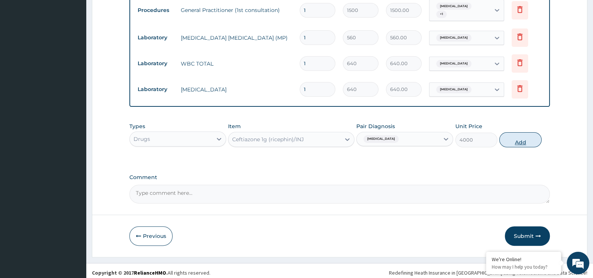
click at [518, 136] on button "Add" at bounding box center [520, 139] width 42 height 15
type input "0"
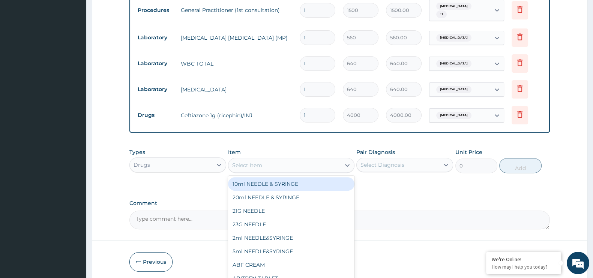
click at [266, 163] on div "Select Item" at bounding box center [284, 165] width 112 height 12
type input "ART"
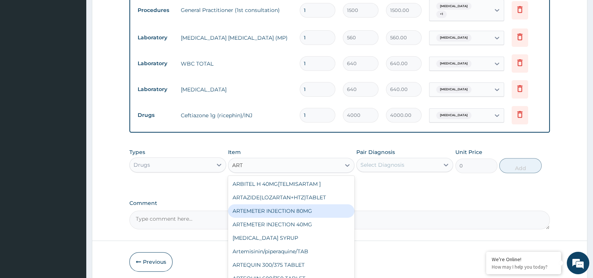
click at [289, 207] on div "ARTEMETER INJECTION 80MG" at bounding box center [291, 211] width 126 height 14
type input "210"
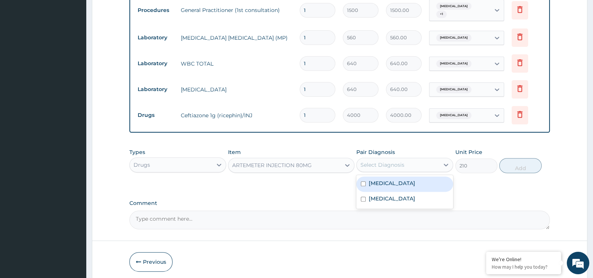
click at [422, 158] on div "Select Diagnosis" at bounding box center [404, 165] width 97 height 14
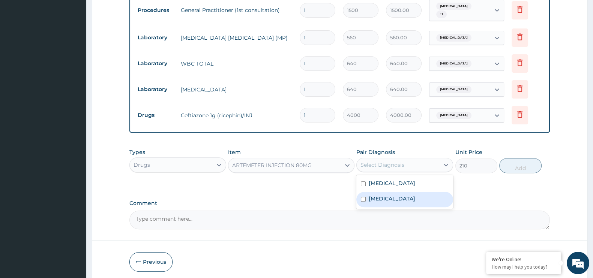
click at [400, 196] on div "[MEDICAL_DATA]" at bounding box center [404, 199] width 97 height 15
checkbox input "true"
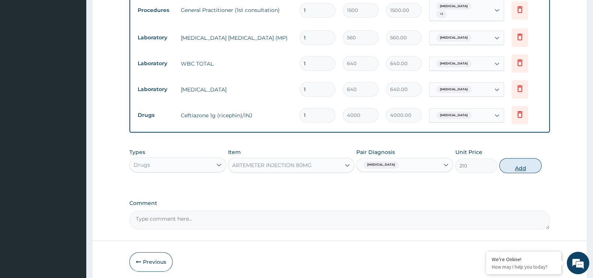
click at [522, 162] on button "Add" at bounding box center [520, 165] width 42 height 15
type input "0"
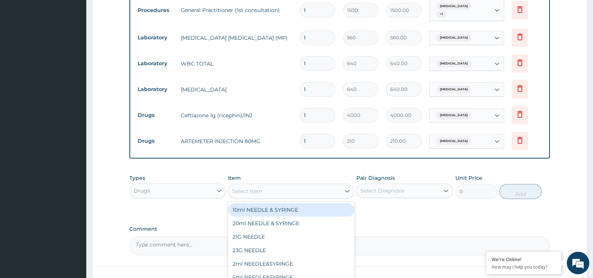
click at [298, 186] on div "Select Item" at bounding box center [284, 191] width 112 height 12
type input "PARACET"
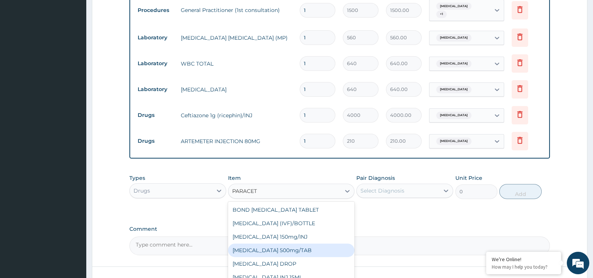
click at [318, 246] on div "[MEDICAL_DATA] 500mg/TAB" at bounding box center [291, 251] width 126 height 14
type input "5.25"
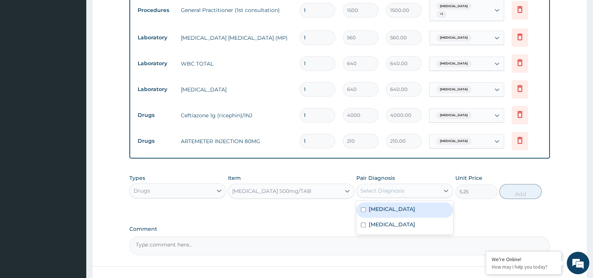
click at [412, 185] on div "Select Diagnosis" at bounding box center [398, 191] width 83 height 12
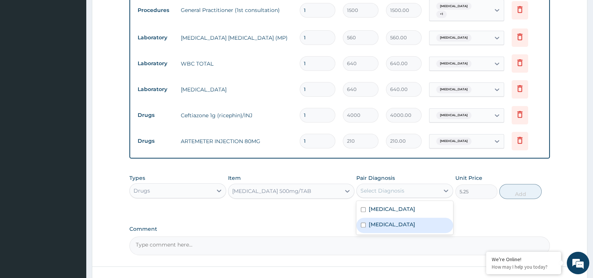
click at [393, 218] on div "[MEDICAL_DATA]" at bounding box center [404, 225] width 97 height 15
checkbox input "true"
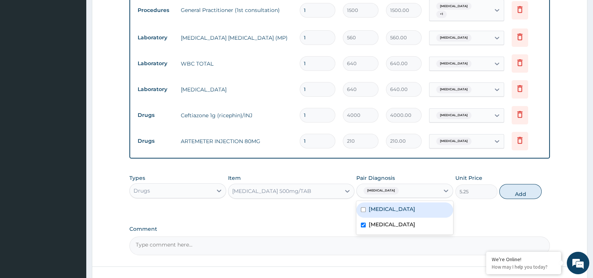
click at [415, 207] on div "[MEDICAL_DATA]" at bounding box center [404, 210] width 97 height 15
checkbox input "true"
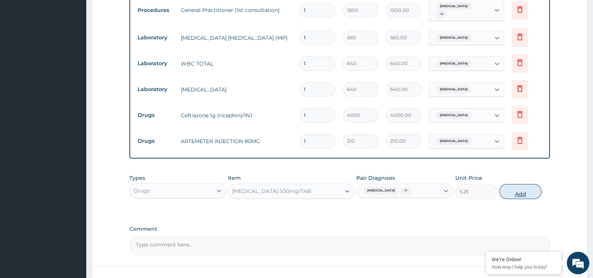
click at [519, 189] on button "Add" at bounding box center [520, 191] width 42 height 15
type input "0"
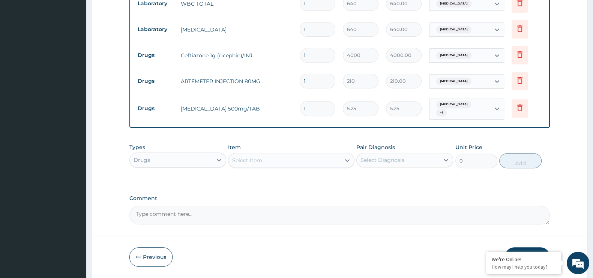
scroll to position [381, 0]
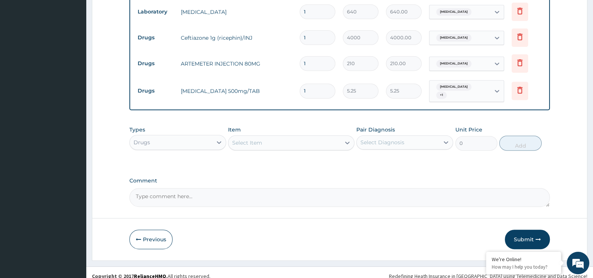
click at [314, 86] on input "1" at bounding box center [318, 91] width 36 height 15
type input "0.00"
type input "2"
type input "10.50"
type input "21"
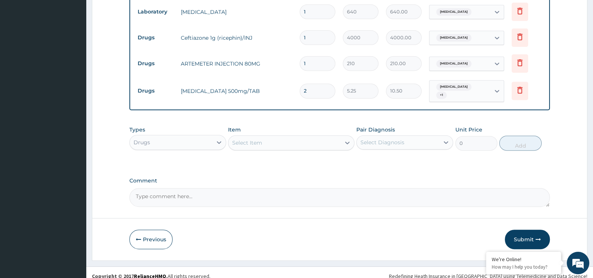
type input "110.25"
type input "21"
click at [312, 56] on input "1" at bounding box center [318, 63] width 36 height 15
type input "0.00"
type input "6"
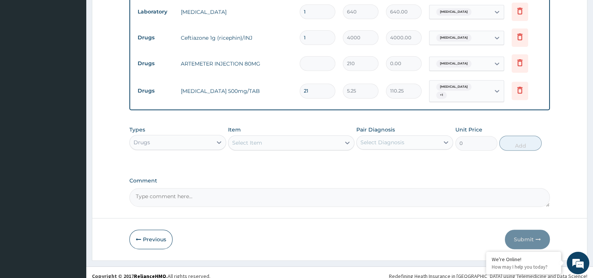
type input "1260.00"
type input "6"
click at [307, 35] on input "1" at bounding box center [318, 37] width 36 height 15
type input "0.00"
type input "3"
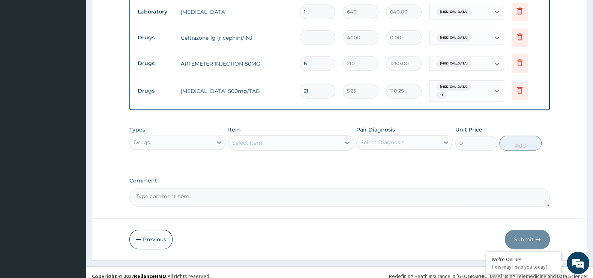
type input "12000.00"
type input "3"
click at [529, 234] on button "Submit" at bounding box center [527, 240] width 45 height 20
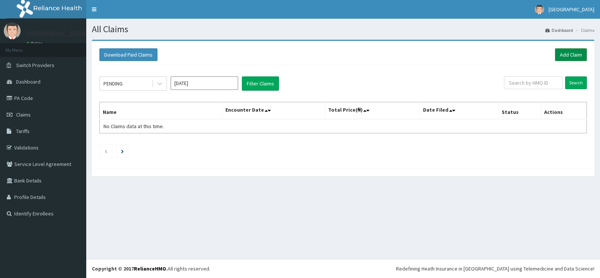
click at [572, 54] on link "Add Claim" at bounding box center [571, 54] width 32 height 13
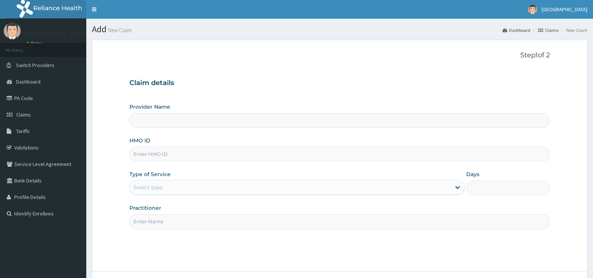
type input "[GEOGRAPHIC_DATA]"
click at [204, 153] on input "HMO ID" at bounding box center [339, 154] width 421 height 15
type input "HLP/10057/H"
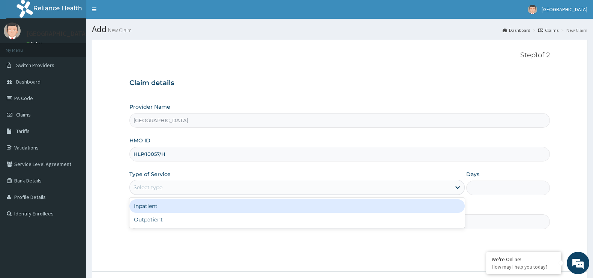
click at [391, 183] on div "Select type" at bounding box center [290, 188] width 321 height 12
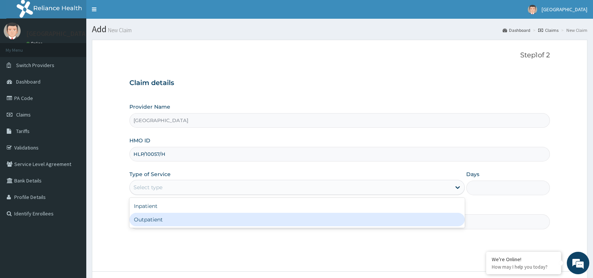
click at [373, 215] on div "Outpatient" at bounding box center [296, 220] width 335 height 14
type input "1"
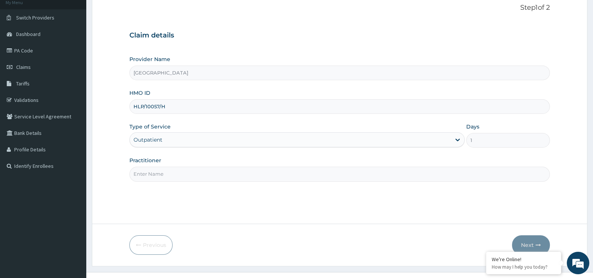
scroll to position [60, 0]
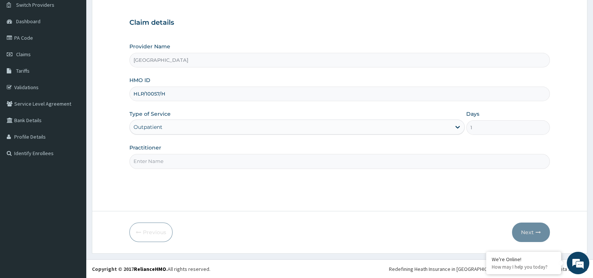
click at [305, 159] on input "Practitioner" at bounding box center [339, 161] width 421 height 15
type input "[PERSON_NAME]"
click at [525, 236] on button "Next" at bounding box center [531, 233] width 38 height 20
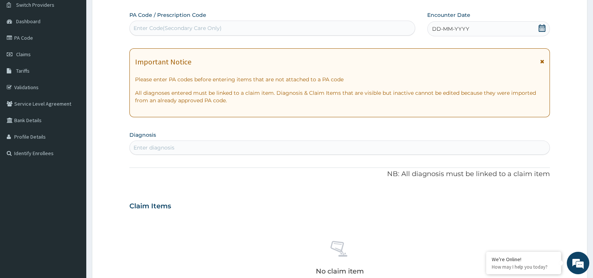
click at [541, 29] on icon at bounding box center [542, 28] width 8 height 8
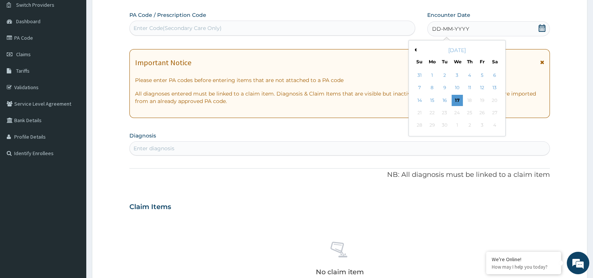
click at [416, 48] on div "[DATE]" at bounding box center [457, 51] width 90 height 8
click at [415, 48] on button "Previous Month" at bounding box center [415, 50] width 4 height 4
click at [482, 73] on div "1" at bounding box center [482, 75] width 11 height 11
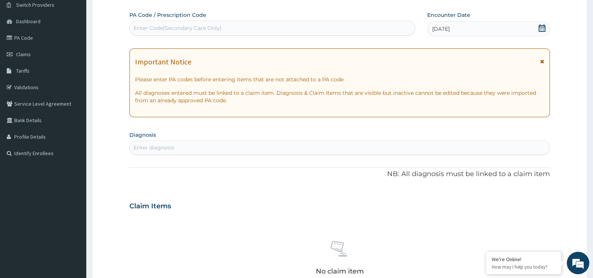
click at [174, 141] on div "Enter diagnosis" at bounding box center [339, 148] width 421 height 14
type input "PLASMO"
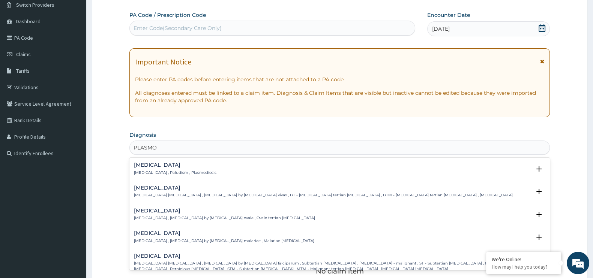
click at [171, 165] on h4 "[MEDICAL_DATA]" at bounding box center [175, 165] width 83 height 6
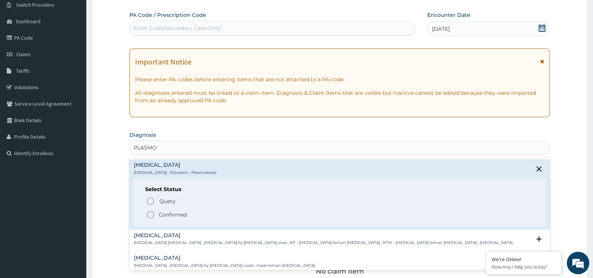
click at [146, 210] on icon "status option filled" at bounding box center [150, 214] width 9 height 9
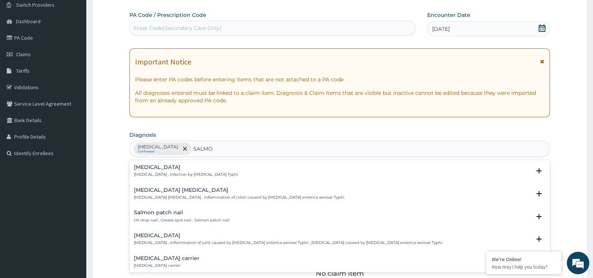
type input "SALMON"
click at [176, 166] on h4 "[MEDICAL_DATA]" at bounding box center [186, 168] width 104 height 6
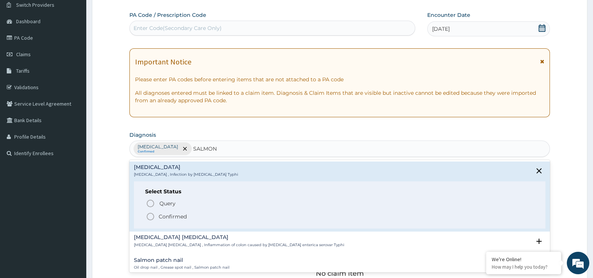
click at [165, 214] on p "Confirmed" at bounding box center [173, 217] width 28 height 8
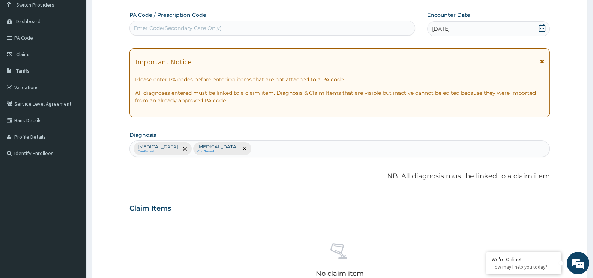
click at [240, 144] on div "[MEDICAL_DATA] Confirmed [MEDICAL_DATA] Confirmed" at bounding box center [340, 149] width 420 height 16
type input "SEP"
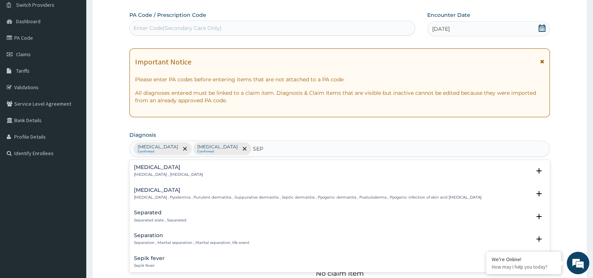
click at [201, 167] on div "[MEDICAL_DATA] [MEDICAL_DATA] , [MEDICAL_DATA]" at bounding box center [340, 171] width 412 height 13
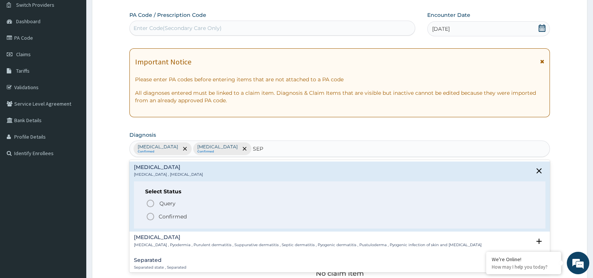
click at [181, 213] on p "Confirmed" at bounding box center [173, 217] width 28 height 8
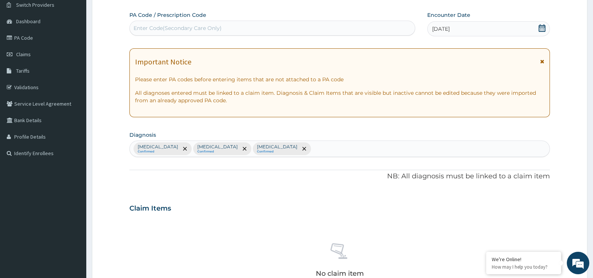
click at [592, 182] on section "Step 2 of 2 PA Code / Prescription Code Enter Code(Secondary Care Only) Encount…" at bounding box center [339, 217] width 507 height 487
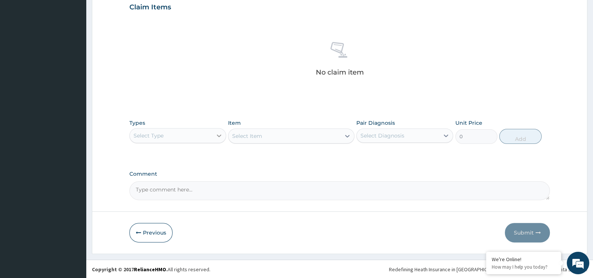
click at [216, 132] on icon at bounding box center [219, 136] width 8 height 8
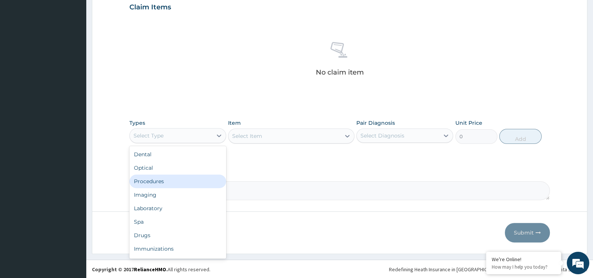
click at [186, 175] on div "Procedures" at bounding box center [177, 182] width 97 height 14
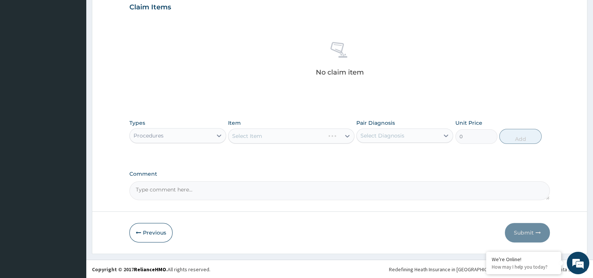
click at [272, 132] on div "Select Item" at bounding box center [291, 136] width 126 height 15
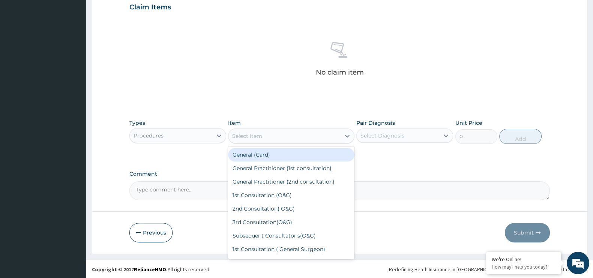
click at [272, 132] on div "Select Item" at bounding box center [284, 136] width 112 height 12
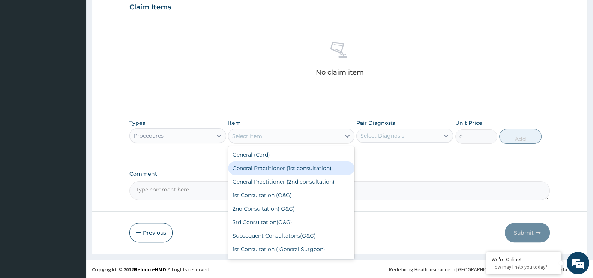
click at [264, 170] on div "General Practitioner (1st consultation)" at bounding box center [291, 169] width 126 height 14
type input "1500"
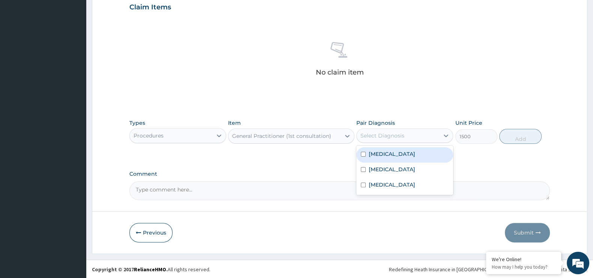
click at [421, 132] on div "Select Diagnosis" at bounding box center [398, 136] width 83 height 12
click at [399, 155] on div "[MEDICAL_DATA]" at bounding box center [404, 154] width 97 height 15
checkbox input "true"
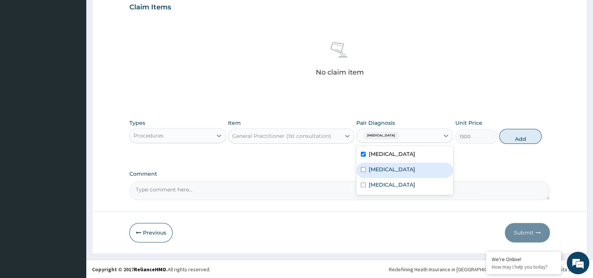
click at [395, 168] on label "[MEDICAL_DATA]" at bounding box center [392, 170] width 47 height 8
checkbox input "true"
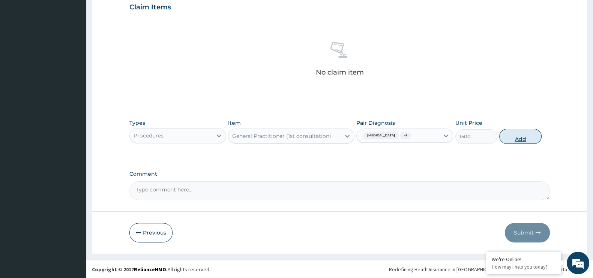
click at [516, 139] on button "Add" at bounding box center [520, 136] width 42 height 15
type input "0"
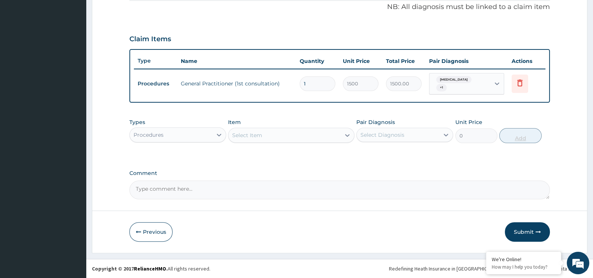
scroll to position [226, 0]
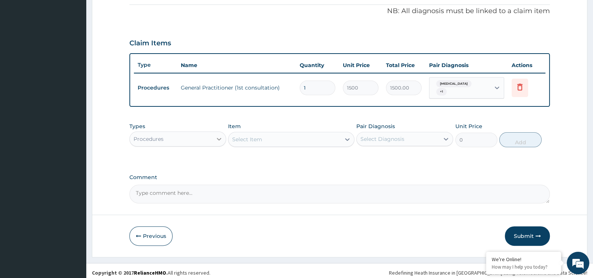
click at [213, 132] on div at bounding box center [219, 139] width 14 height 14
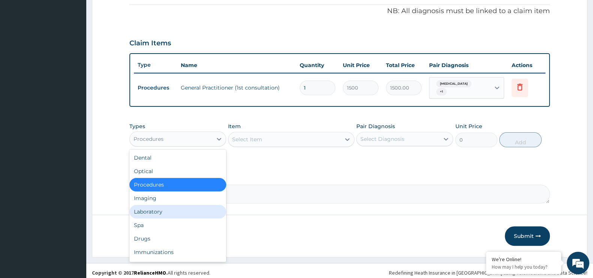
click at [188, 213] on div "Laboratory" at bounding box center [177, 212] width 97 height 14
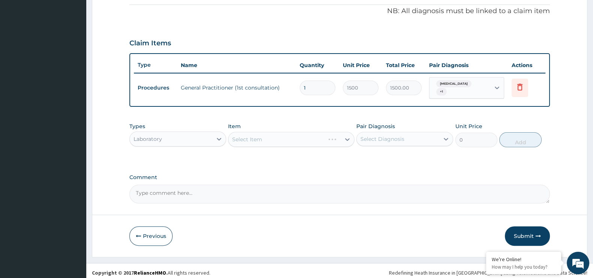
click at [269, 137] on div "Select Item" at bounding box center [291, 139] width 126 height 15
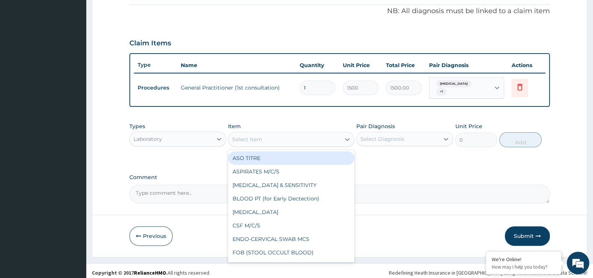
click at [269, 137] on div "Select Item" at bounding box center [284, 140] width 112 height 12
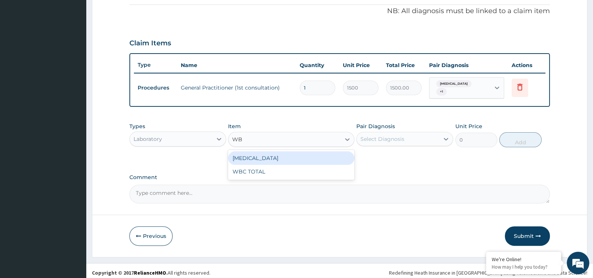
type input "WBC"
click at [272, 152] on div "[MEDICAL_DATA]" at bounding box center [291, 159] width 126 height 14
type input "640"
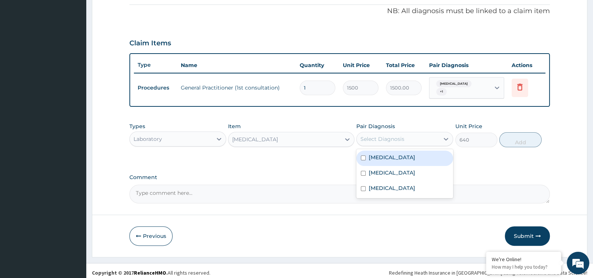
click at [397, 135] on div "Select Diagnosis" at bounding box center [383, 139] width 44 height 8
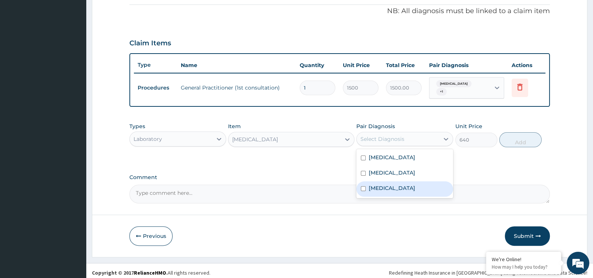
click at [380, 185] on label "[MEDICAL_DATA]" at bounding box center [392, 189] width 47 height 8
checkbox input "true"
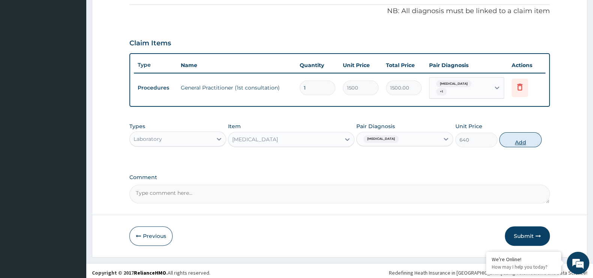
click at [523, 136] on button "Add" at bounding box center [520, 139] width 42 height 15
type input "0"
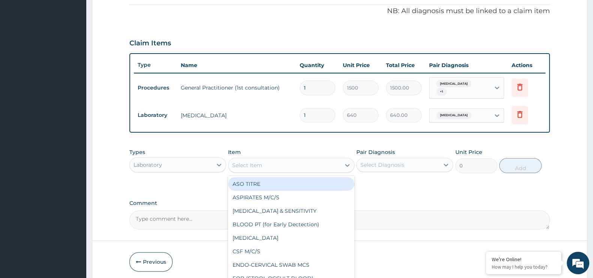
click at [325, 160] on div "Select Item" at bounding box center [284, 165] width 112 height 12
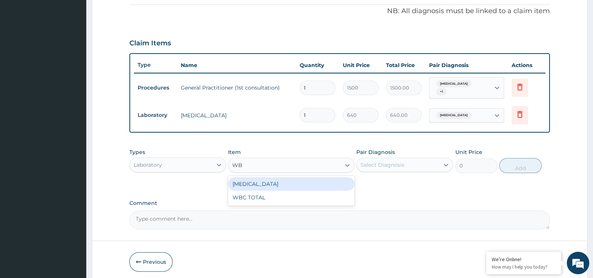
type input "WBC"
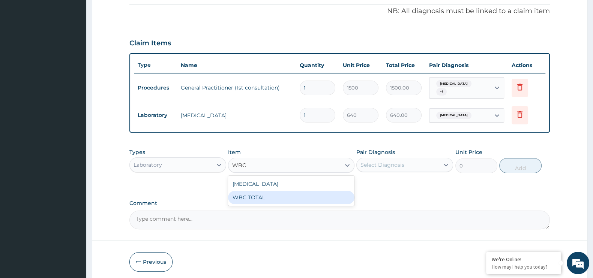
click at [311, 200] on div "[MEDICAL_DATA] WBC TOTAL" at bounding box center [291, 191] width 126 height 30
click at [311, 197] on div "WBC TOTAL" at bounding box center [291, 198] width 126 height 14
type input "640"
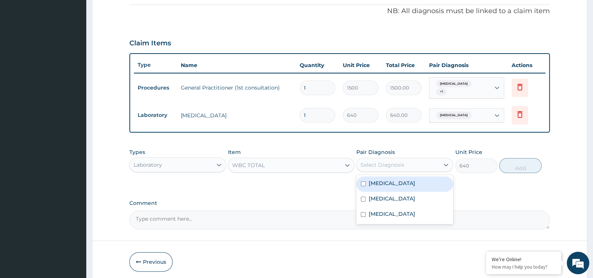
click at [419, 159] on div "Select Diagnosis" at bounding box center [398, 165] width 83 height 12
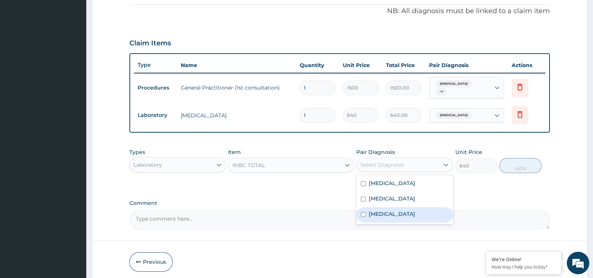
click at [377, 210] on label "[MEDICAL_DATA]" at bounding box center [392, 214] width 47 height 8
checkbox input "true"
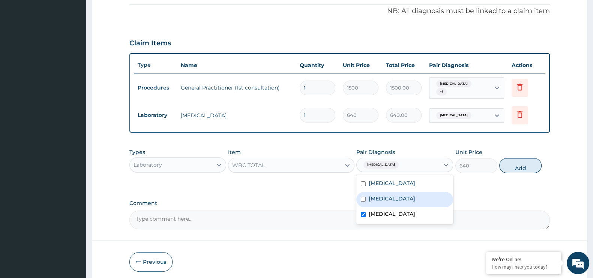
click at [383, 195] on label "[MEDICAL_DATA]" at bounding box center [392, 199] width 47 height 8
checkbox input "true"
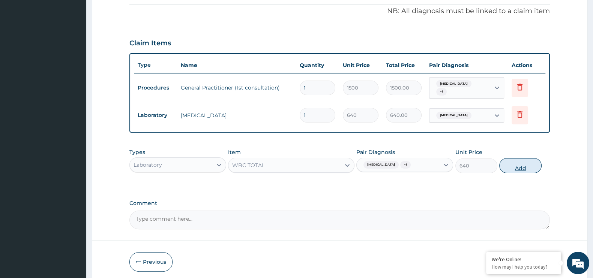
click at [519, 162] on button "Add" at bounding box center [520, 165] width 42 height 15
type input "0"
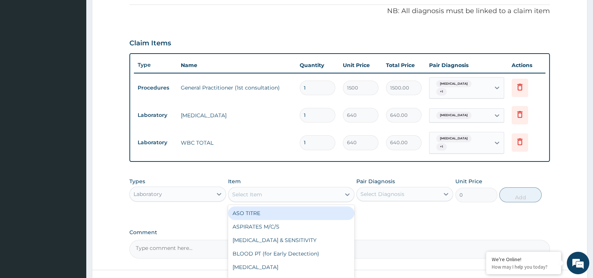
click at [283, 189] on div "Select Item" at bounding box center [284, 195] width 112 height 12
type input "MP"
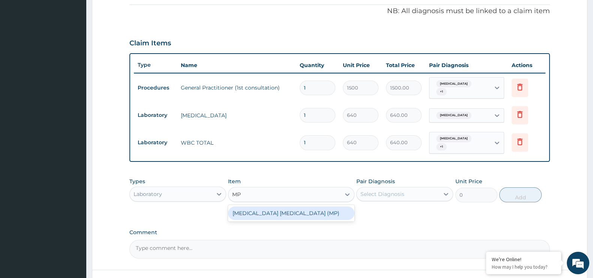
click at [284, 207] on div "[MEDICAL_DATA] [MEDICAL_DATA] (MP)" at bounding box center [291, 214] width 126 height 14
type input "560"
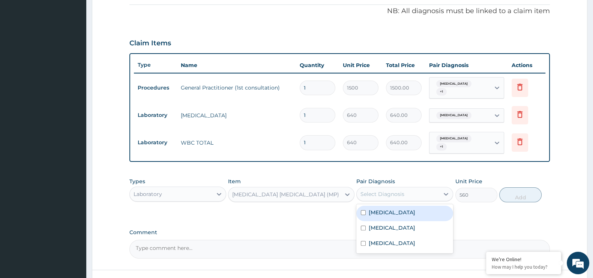
click at [393, 191] on div "Select Diagnosis" at bounding box center [383, 195] width 44 height 8
click at [381, 209] on label "[MEDICAL_DATA]" at bounding box center [392, 213] width 47 height 8
checkbox input "true"
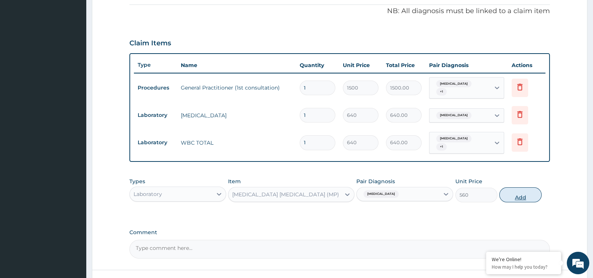
click at [523, 190] on button "Add" at bounding box center [520, 195] width 42 height 15
type input "0"
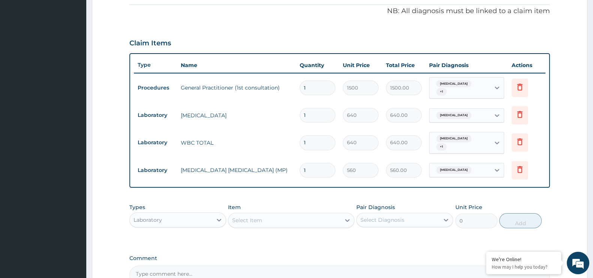
scroll to position [304, 0]
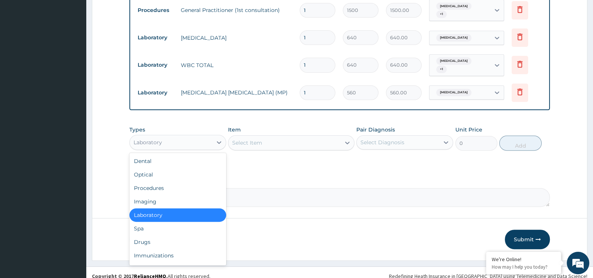
click at [204, 141] on div "Laboratory" at bounding box center [177, 142] width 97 height 15
click at [182, 236] on div "Drugs" at bounding box center [177, 243] width 97 height 14
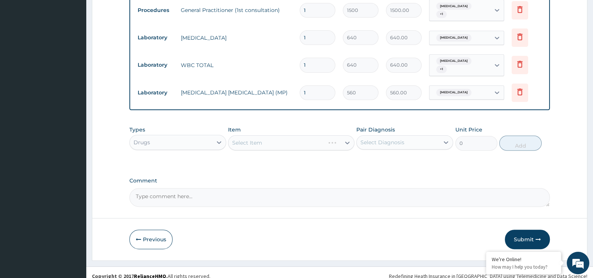
click at [289, 138] on div "Select Item" at bounding box center [291, 142] width 126 height 15
click at [266, 137] on div "Select Item" at bounding box center [291, 142] width 126 height 15
click at [255, 139] on div "Select Item" at bounding box center [247, 143] width 30 height 8
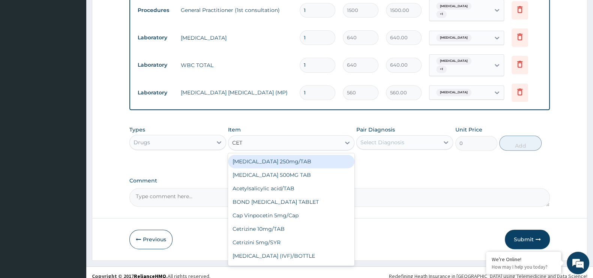
type input "CETR"
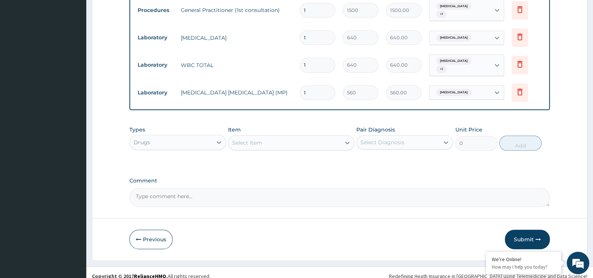
click at [255, 137] on div "Select Item" at bounding box center [284, 143] width 112 height 12
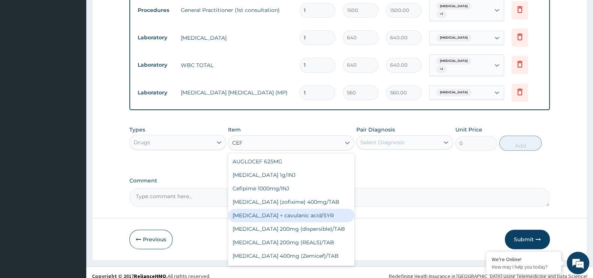
type input "CEFT"
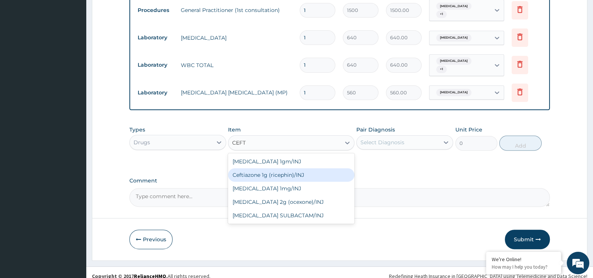
click at [270, 169] on div "Ceftiazone 1g (ricephin)/INJ" at bounding box center [291, 175] width 126 height 14
type input "4000"
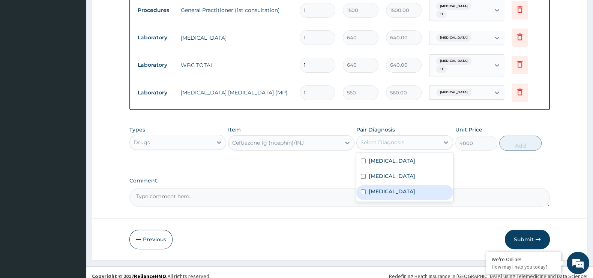
drag, startPoint x: 413, startPoint y: 136, endPoint x: 393, endPoint y: 182, distance: 50.6
click at [393, 150] on div "option Malaria, selected. option Sepsis focused, 3 of 3. 3 results available. U…" at bounding box center [404, 142] width 97 height 14
click at [393, 185] on div "[MEDICAL_DATA]" at bounding box center [404, 192] width 97 height 15
checkbox input "true"
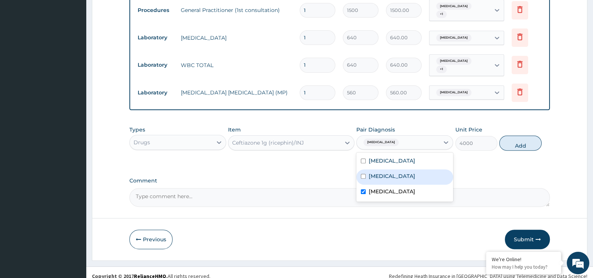
click at [388, 173] on label "[MEDICAL_DATA]" at bounding box center [392, 177] width 47 height 8
checkbox input "true"
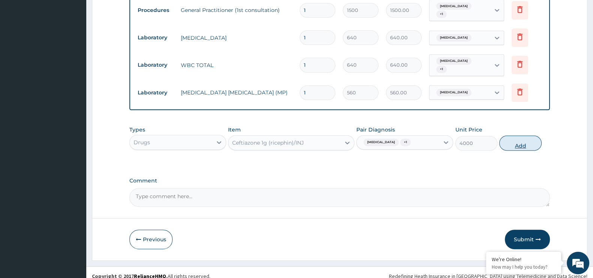
click at [522, 136] on button "Add" at bounding box center [520, 143] width 42 height 15
type input "0"
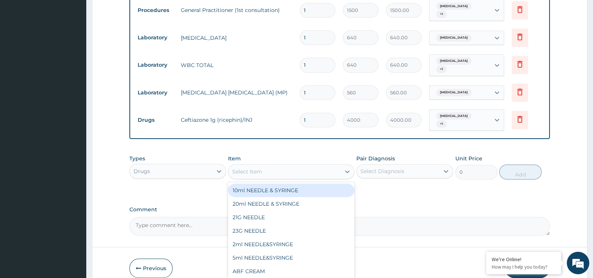
click at [245, 168] on div "Select Item" at bounding box center [247, 172] width 30 height 8
type input "ART"
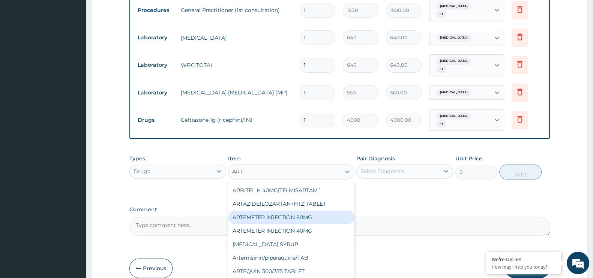
click at [262, 211] on div "ARTEMETER INJECTION 80MG" at bounding box center [291, 218] width 126 height 14
type input "210"
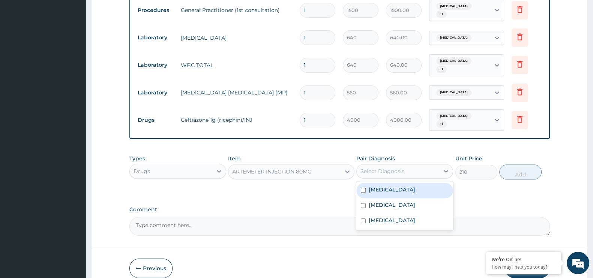
click at [399, 168] on div "Select Diagnosis" at bounding box center [383, 172] width 44 height 8
click at [374, 186] on label "[MEDICAL_DATA]" at bounding box center [392, 190] width 47 height 8
checkbox input "true"
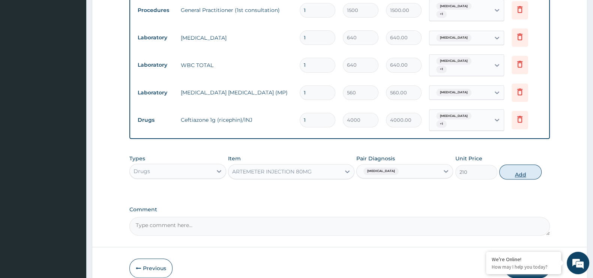
click at [520, 167] on button "Add" at bounding box center [520, 172] width 42 height 15
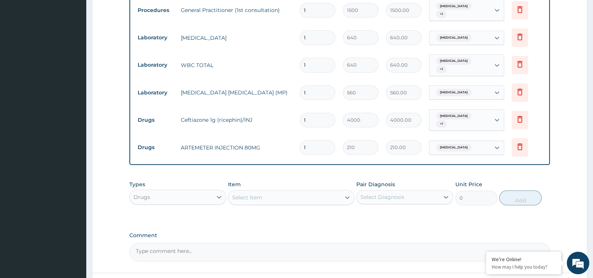
scroll to position [355, 0]
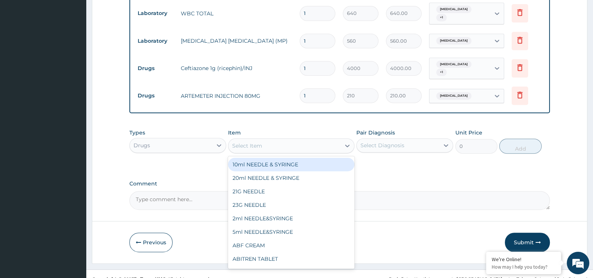
click at [262, 142] on div "Select Item" at bounding box center [247, 146] width 30 height 8
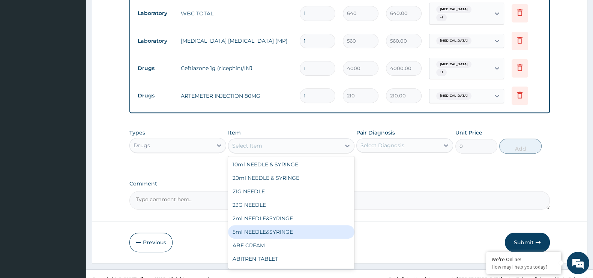
click at [264, 225] on div "5ml NEEDLE&SYRINGE" at bounding box center [291, 232] width 126 height 14
type input "26.25"
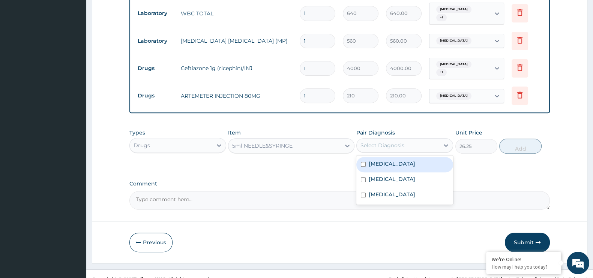
click at [415, 140] on div "Select Diagnosis" at bounding box center [398, 146] width 83 height 12
click at [377, 158] on div "[MEDICAL_DATA]" at bounding box center [404, 164] width 97 height 15
checkbox input "true"
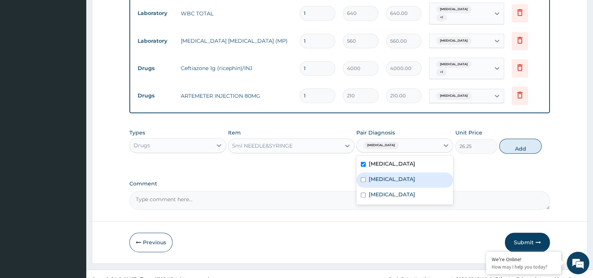
click at [377, 173] on div "[MEDICAL_DATA]" at bounding box center [404, 180] width 97 height 15
checkbox input "true"
click at [374, 191] on label "[MEDICAL_DATA]" at bounding box center [392, 195] width 47 height 8
checkbox input "true"
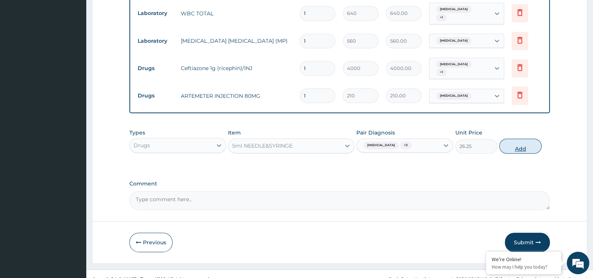
click at [524, 139] on button "Add" at bounding box center [520, 146] width 42 height 15
type input "0"
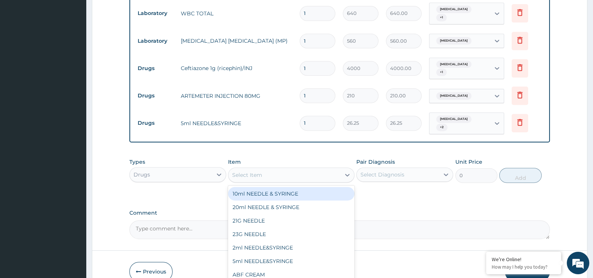
click at [298, 169] on div "Select Item" at bounding box center [284, 175] width 112 height 12
type input "AMOX"
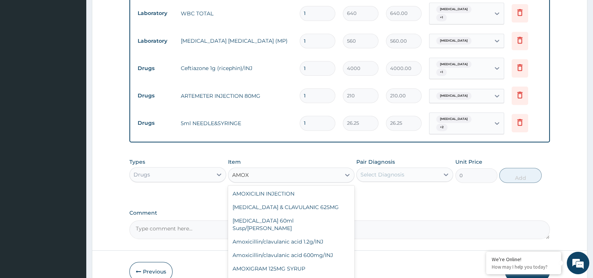
type input "63"
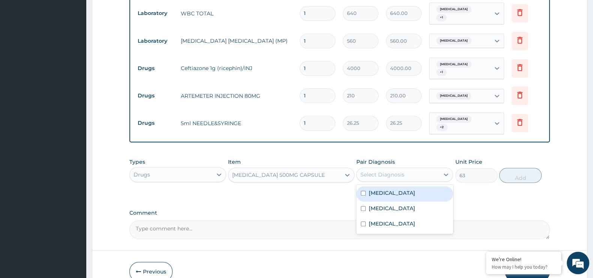
click at [386, 171] on div "Select Diagnosis" at bounding box center [383, 175] width 44 height 8
click at [368, 202] on div "[MEDICAL_DATA]" at bounding box center [404, 209] width 97 height 15
checkbox input "true"
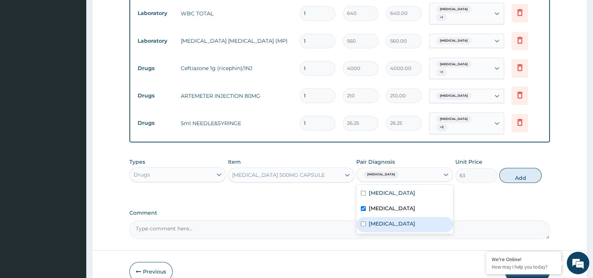
click at [367, 217] on div "[MEDICAL_DATA]" at bounding box center [404, 224] width 97 height 15
checkbox input "true"
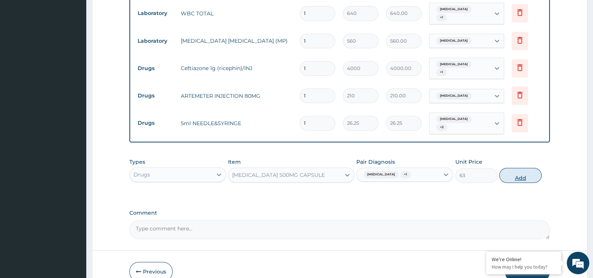
click at [524, 168] on button "Add" at bounding box center [520, 175] width 42 height 15
type input "0"
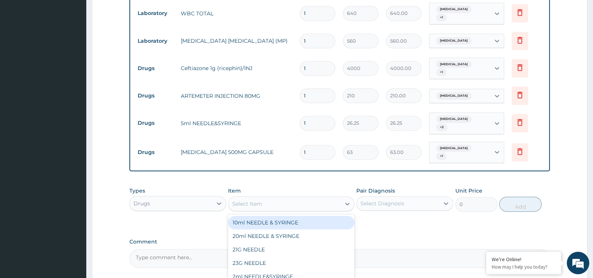
click at [283, 198] on div "Select Item" at bounding box center [284, 204] width 112 height 12
type input "PARACE"
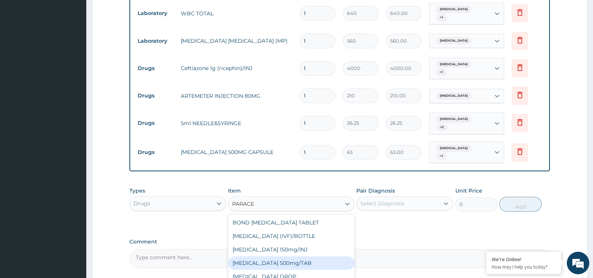
click at [287, 257] on div "[MEDICAL_DATA] 500mg/TAB" at bounding box center [291, 264] width 126 height 14
type input "5.25"
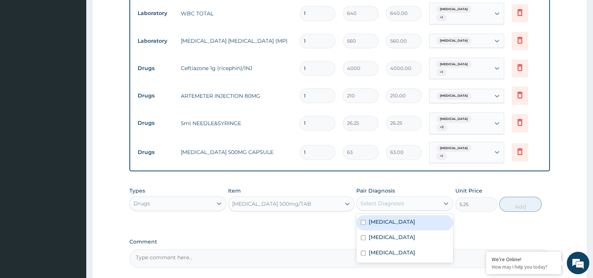
click at [412, 198] on div "Select Diagnosis" at bounding box center [398, 204] width 83 height 12
click at [376, 215] on div "[MEDICAL_DATA]" at bounding box center [404, 222] width 97 height 15
checkbox input "true"
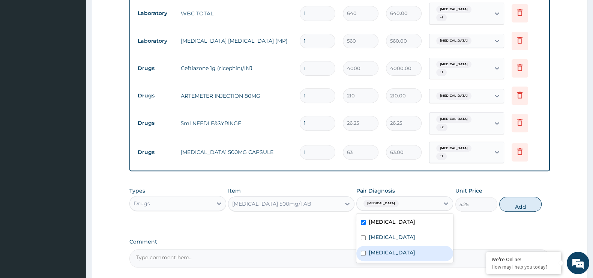
click at [376, 246] on div "[MEDICAL_DATA]" at bounding box center [404, 253] width 97 height 15
checkbox input "true"
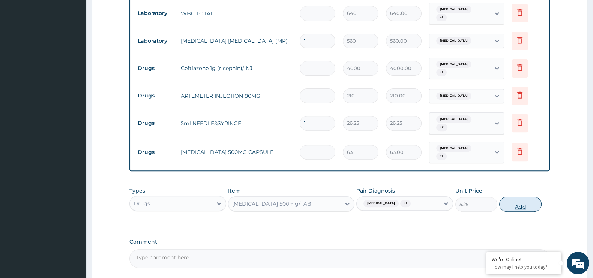
click at [518, 197] on button "Add" at bounding box center [520, 204] width 42 height 15
type input "0"
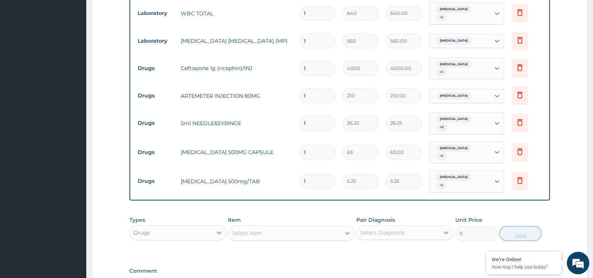
click at [311, 174] on input "1" at bounding box center [318, 181] width 36 height 15
type input "18"
type input "94.50"
type input "18"
click at [310, 145] on input "1" at bounding box center [318, 152] width 36 height 15
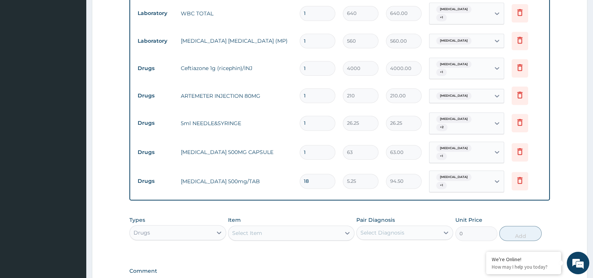
type input "14"
type input "882.00"
type input "14"
click at [310, 116] on input "1" at bounding box center [318, 123] width 36 height 15
type input "0.00"
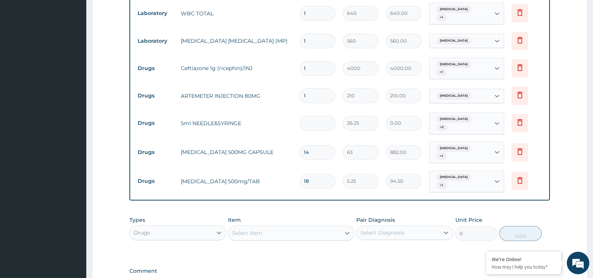
type input "5"
type input "131.25"
type input "5"
click at [310, 89] on input "1" at bounding box center [318, 96] width 36 height 15
type input "0.00"
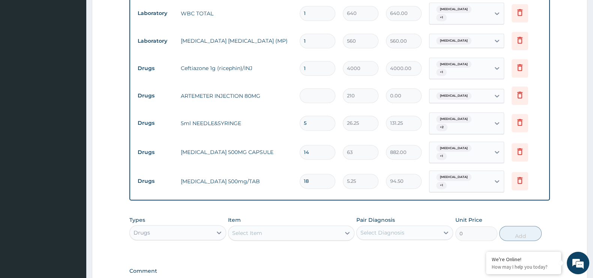
type input "6"
type input "1260.00"
type input "6"
click at [310, 61] on input "1" at bounding box center [318, 68] width 36 height 15
type input "0.00"
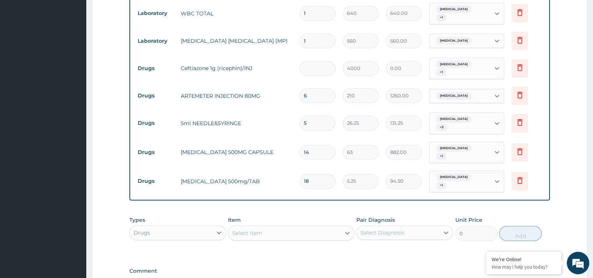
type input "3"
type input "12000.00"
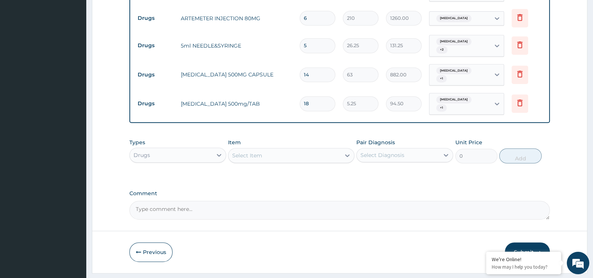
scroll to position [433, 0]
type input "3"
click at [531, 243] on button "Submit" at bounding box center [527, 253] width 45 height 20
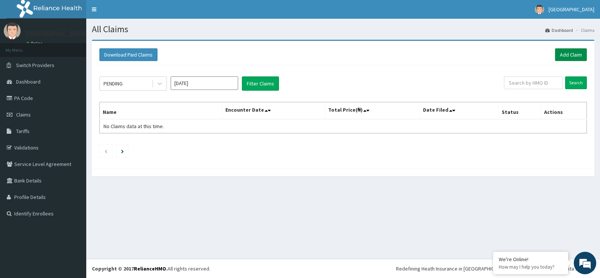
click at [570, 59] on link "Add Claim" at bounding box center [571, 54] width 32 height 13
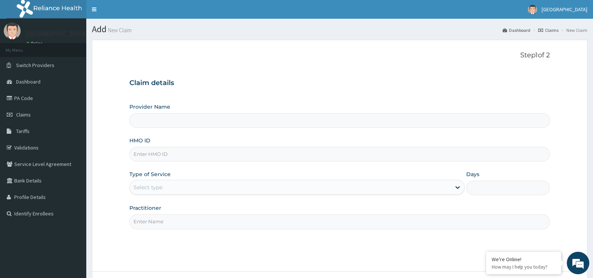
type input "[GEOGRAPHIC_DATA]"
click at [157, 153] on input "HMO ID" at bounding box center [339, 154] width 421 height 15
type input "GCS/10123/A"
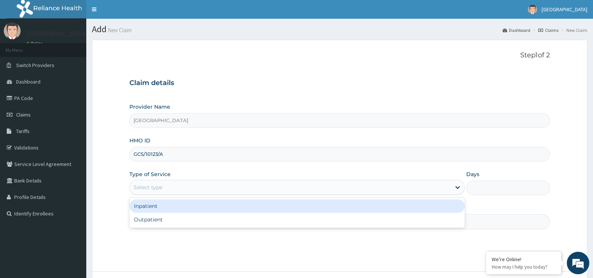
click at [182, 185] on div "Select type" at bounding box center [290, 188] width 321 height 12
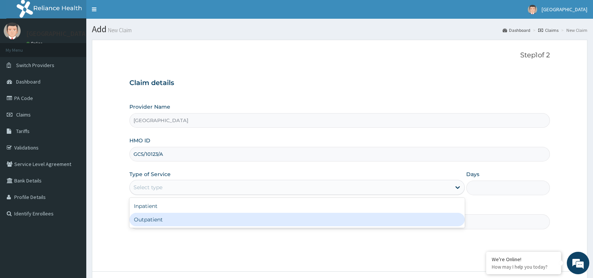
click at [153, 215] on div "Outpatient" at bounding box center [296, 220] width 335 height 14
type input "1"
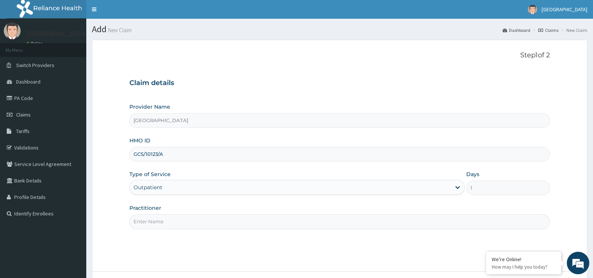
click at [171, 220] on input "Practitioner" at bounding box center [339, 222] width 421 height 15
type input "[PERSON_NAME]"
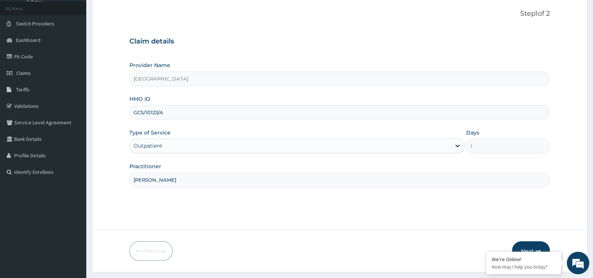
scroll to position [60, 0]
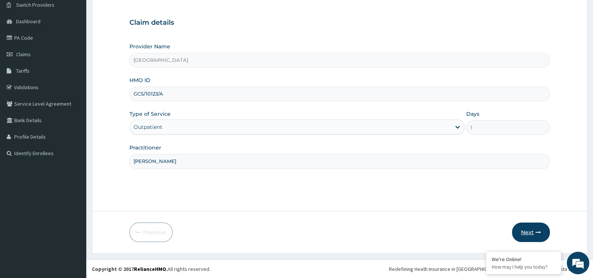
click at [538, 234] on icon "button" at bounding box center [538, 232] width 5 height 5
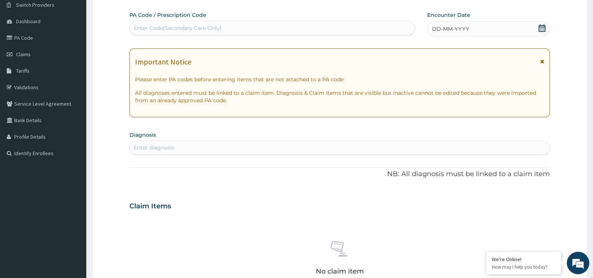
click at [541, 24] on icon at bounding box center [542, 28] width 8 height 8
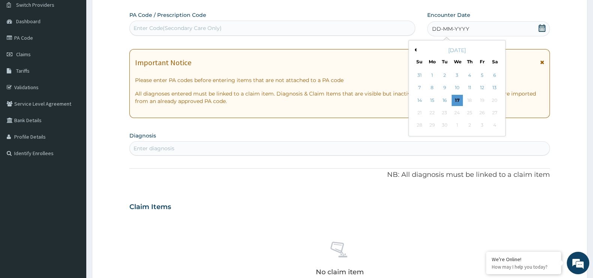
click at [416, 49] on div "[DATE]" at bounding box center [457, 51] width 90 height 8
click at [415, 49] on button "Previous Month" at bounding box center [415, 50] width 4 height 4
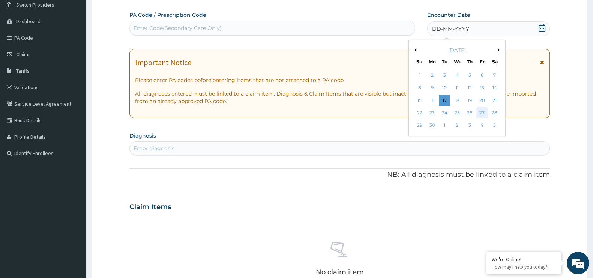
click at [480, 112] on div "27" at bounding box center [482, 112] width 11 height 11
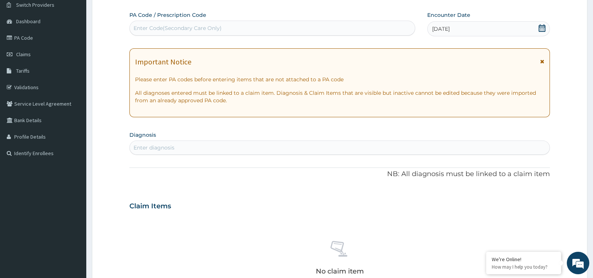
click at [167, 144] on div "Enter diagnosis" at bounding box center [154, 148] width 41 height 8
type input "PLASMO"
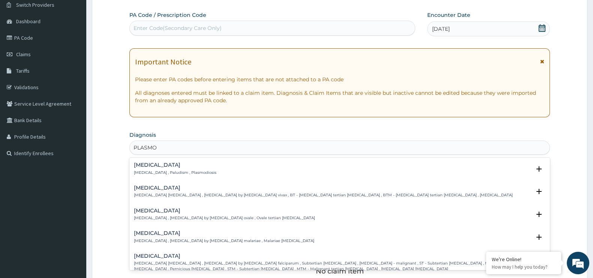
click at [161, 172] on p "[MEDICAL_DATA] , Paludism , Plasmodiosis" at bounding box center [175, 172] width 83 height 5
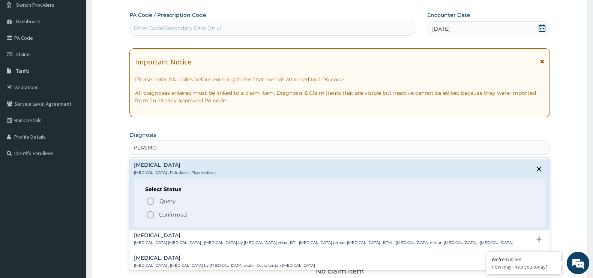
click at [165, 214] on p "Confirmed" at bounding box center [173, 215] width 28 height 8
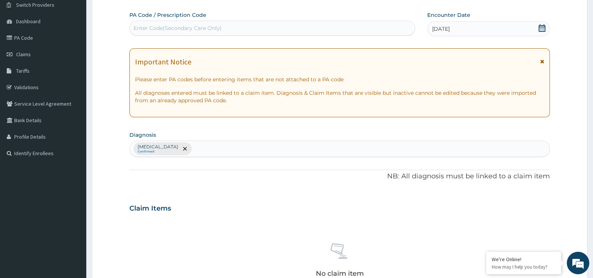
click at [173, 150] on div "[MEDICAL_DATA] Confirmed" at bounding box center [340, 149] width 420 height 16
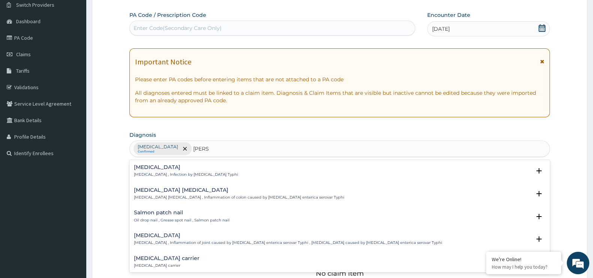
type input "SALMO"
click at [162, 168] on h4 "[MEDICAL_DATA]" at bounding box center [186, 168] width 104 height 6
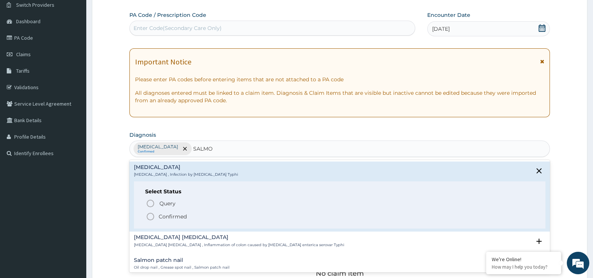
click at [153, 218] on icon "status option filled" at bounding box center [150, 216] width 9 height 9
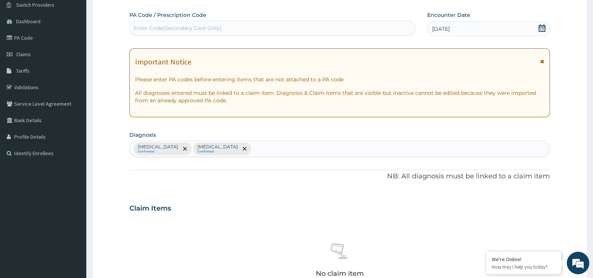
click at [225, 148] on div "[MEDICAL_DATA] Confirmed [MEDICAL_DATA] Confirmed" at bounding box center [340, 149] width 420 height 16
type input "E"
type input "GAS"
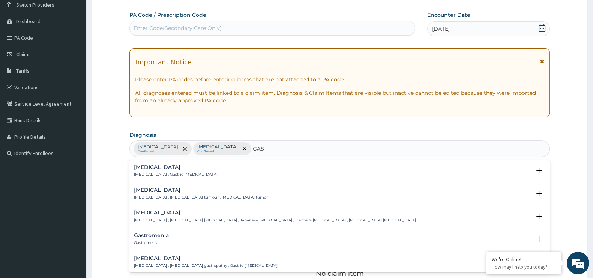
click at [172, 172] on p "[MEDICAL_DATA] , Gastric [MEDICAL_DATA]" at bounding box center [176, 174] width 84 height 5
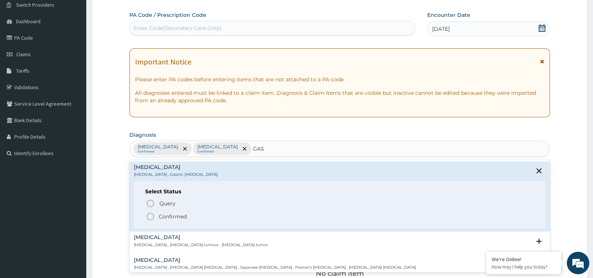
click at [180, 216] on p "Confirmed" at bounding box center [173, 217] width 28 height 8
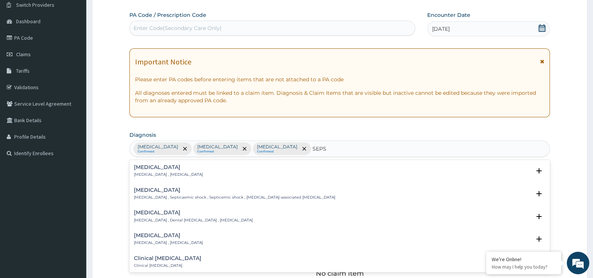
type input "SEPSI"
click at [180, 175] on p "[MEDICAL_DATA] , [MEDICAL_DATA]" at bounding box center [168, 174] width 69 height 5
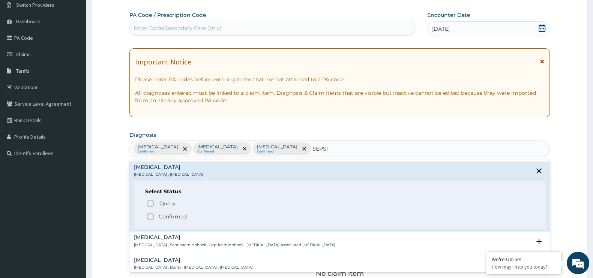
click at [176, 214] on p "Confirmed" at bounding box center [173, 217] width 28 height 8
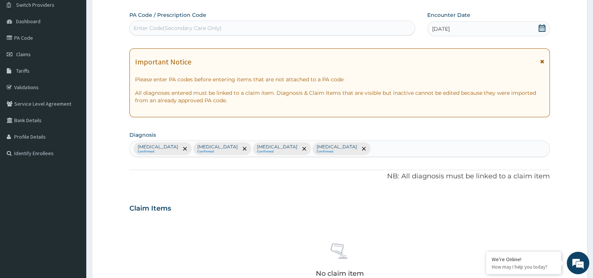
scroll to position [262, 0]
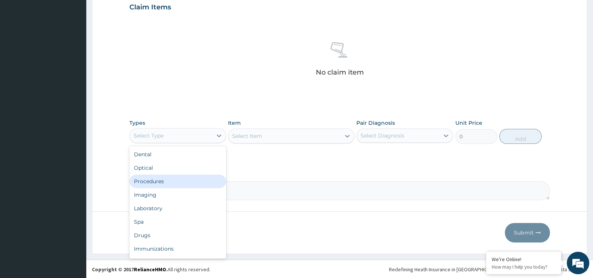
drag, startPoint x: 195, startPoint y: 134, endPoint x: 188, endPoint y: 181, distance: 47.4
click at [188, 143] on div "option Procedures focused, 3 of 10. 10 results available. Use Up and Down to ch…" at bounding box center [177, 135] width 97 height 15
click at [188, 181] on div "Procedures" at bounding box center [177, 182] width 97 height 14
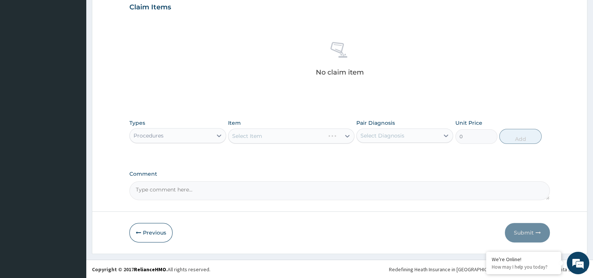
click at [289, 136] on div "Select Item" at bounding box center [291, 136] width 126 height 15
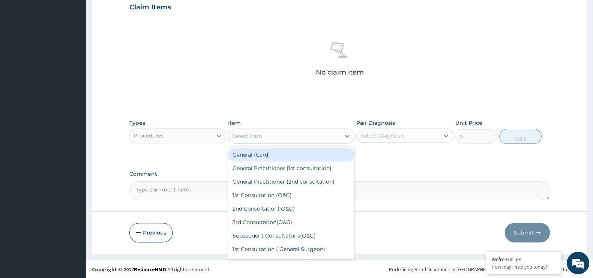
click at [289, 136] on div "Select Item" at bounding box center [284, 136] width 112 height 12
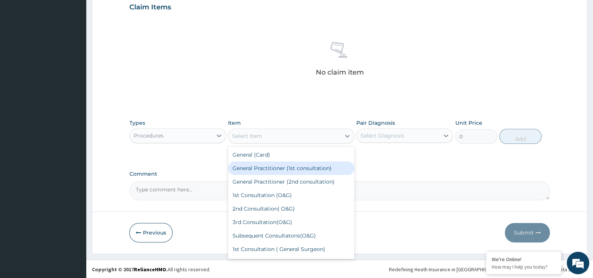
click at [277, 170] on div "General Practitioner (1st consultation)" at bounding box center [291, 169] width 126 height 14
type input "1500"
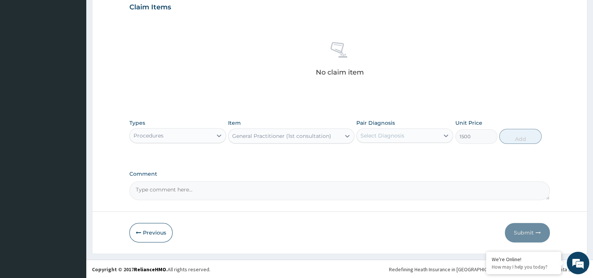
click at [425, 141] on div "Select Diagnosis" at bounding box center [398, 136] width 83 height 12
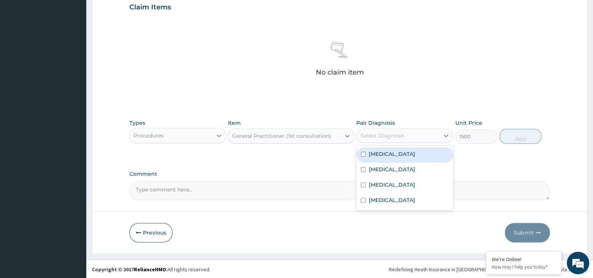
click at [402, 160] on div "[MEDICAL_DATA]" at bounding box center [404, 154] width 97 height 15
checkbox input "true"
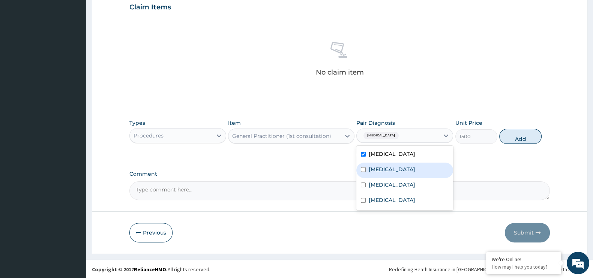
click at [398, 166] on label "[MEDICAL_DATA]" at bounding box center [392, 170] width 47 height 8
checkbox input "true"
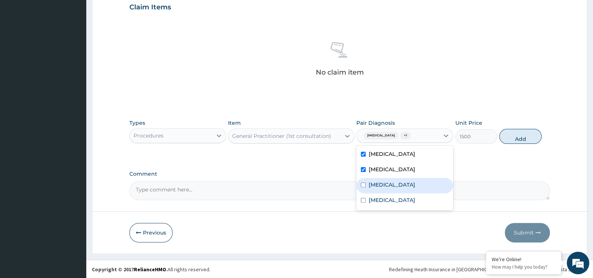
click at [394, 181] on div "[MEDICAL_DATA]" at bounding box center [404, 185] width 97 height 15
checkbox input "true"
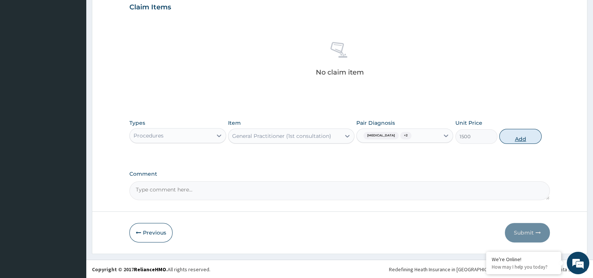
click at [525, 137] on button "Add" at bounding box center [520, 136] width 42 height 15
type input "0"
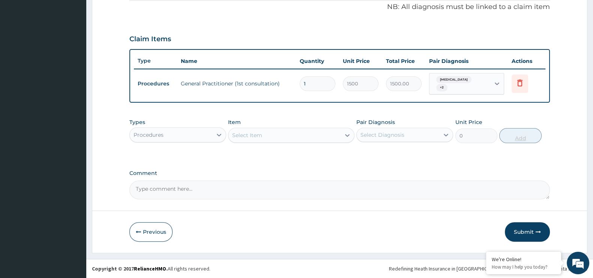
scroll to position [226, 0]
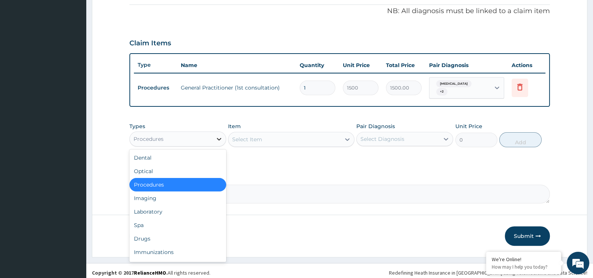
click at [214, 133] on div at bounding box center [219, 139] width 14 height 14
click at [185, 205] on div "Laboratory" at bounding box center [177, 212] width 97 height 14
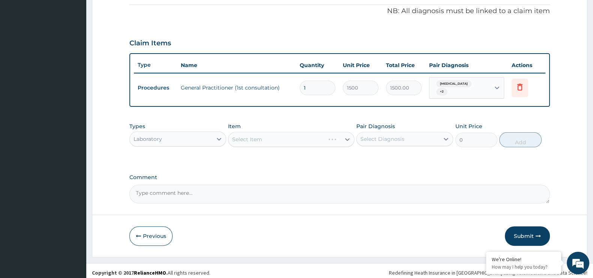
click at [256, 133] on div "Select Item" at bounding box center [291, 139] width 126 height 15
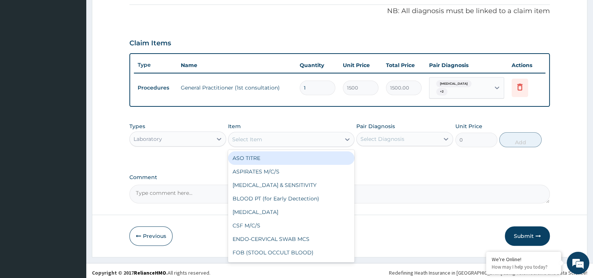
click at [256, 136] on div "Select Item" at bounding box center [247, 140] width 30 height 8
type input "MP"
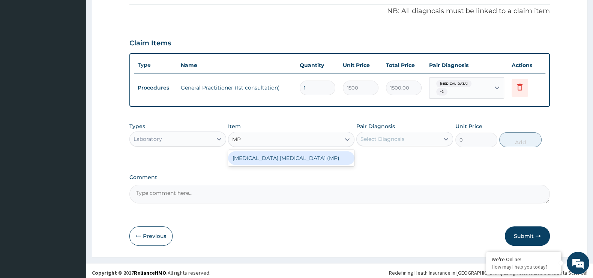
click at [264, 153] on div "[MEDICAL_DATA] [MEDICAL_DATA] (MP)" at bounding box center [291, 159] width 126 height 14
type input "560"
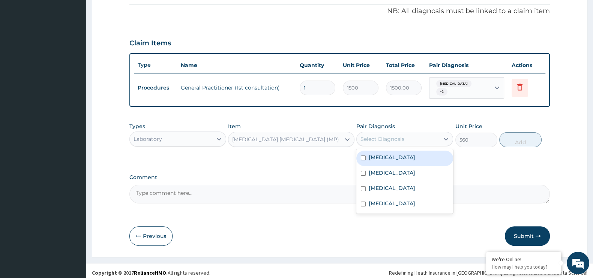
click at [403, 136] on div "Select Diagnosis" at bounding box center [383, 139] width 44 height 8
click at [402, 156] on div "[MEDICAL_DATA]" at bounding box center [404, 158] width 97 height 15
checkbox input "true"
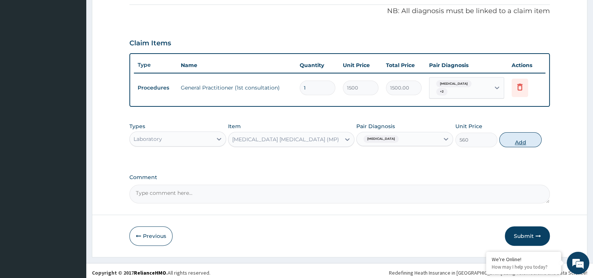
click at [528, 136] on button "Add" at bounding box center [520, 139] width 42 height 15
type input "0"
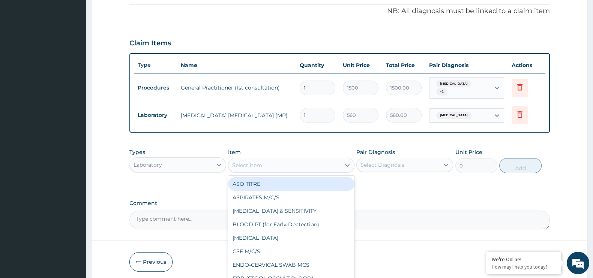
click at [304, 164] on div "Select Item" at bounding box center [284, 165] width 112 height 12
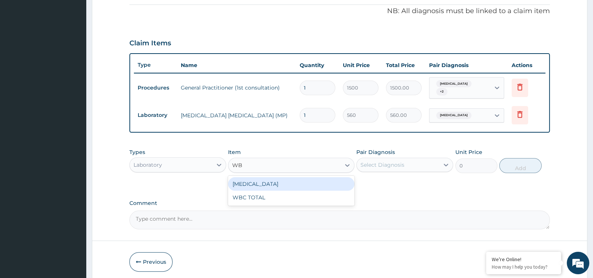
type input "WBC"
click at [299, 178] on div "[MEDICAL_DATA]" at bounding box center [291, 184] width 126 height 14
type input "640"
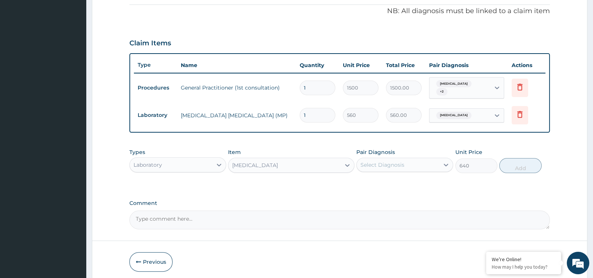
click at [407, 153] on div "Pair Diagnosis Select Diagnosis" at bounding box center [404, 161] width 97 height 25
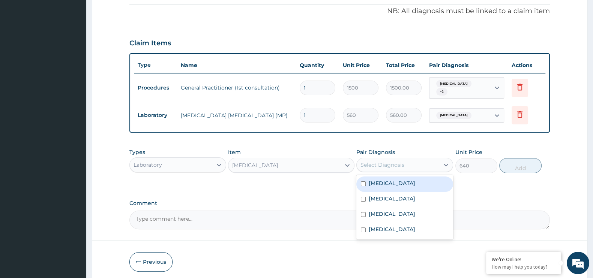
click at [411, 161] on div "Select Diagnosis" at bounding box center [398, 165] width 83 height 12
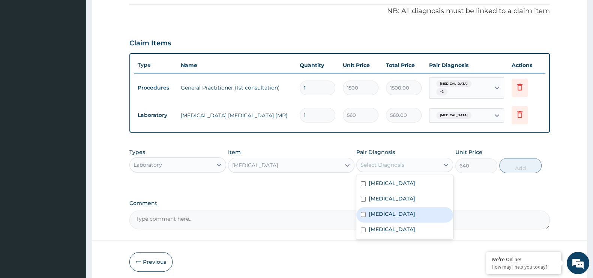
click at [374, 210] on label "[MEDICAL_DATA]" at bounding box center [392, 214] width 47 height 8
checkbox input "true"
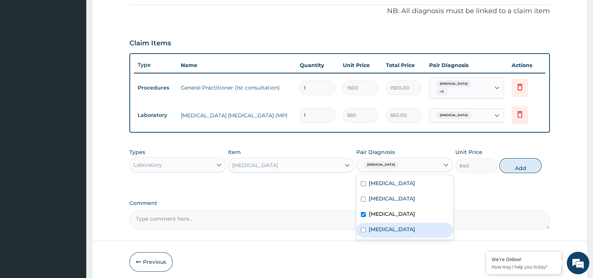
click at [374, 223] on div "[MEDICAL_DATA]" at bounding box center [404, 230] width 97 height 15
checkbox input "true"
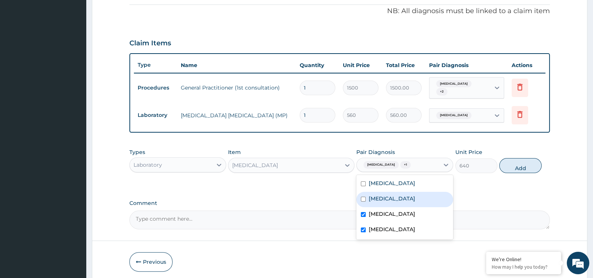
click at [392, 201] on div "[MEDICAL_DATA]" at bounding box center [404, 199] width 97 height 15
checkbox input "true"
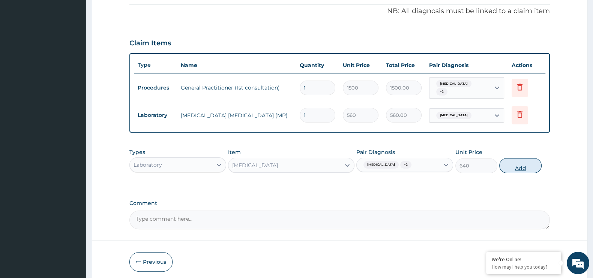
click at [517, 164] on button "Add" at bounding box center [520, 165] width 42 height 15
type input "0"
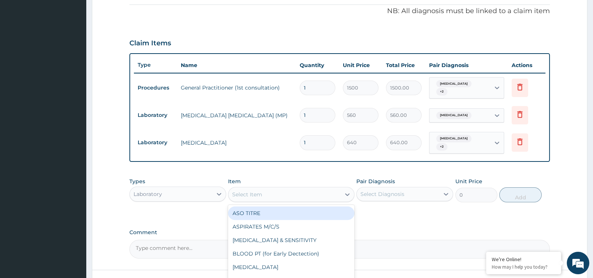
click at [313, 189] on div "Select Item" at bounding box center [284, 195] width 112 height 12
type input "WBC"
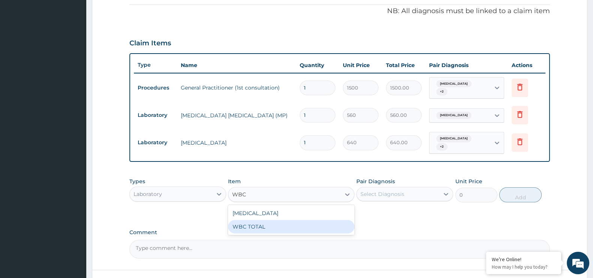
click at [289, 220] on div "WBC TOTAL" at bounding box center [291, 227] width 126 height 14
type input "640"
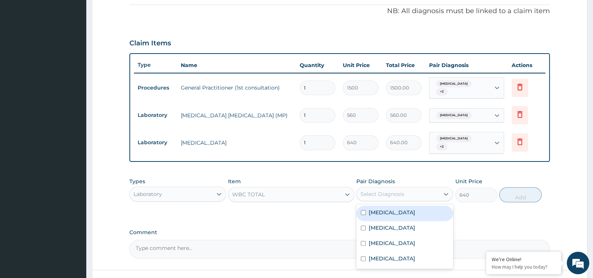
click at [402, 191] on div "Select Diagnosis" at bounding box center [383, 195] width 44 height 8
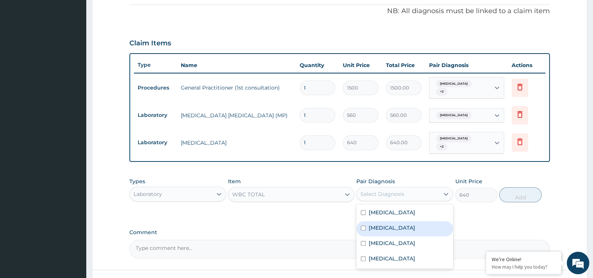
click at [389, 224] on label "[MEDICAL_DATA]" at bounding box center [392, 228] width 47 height 8
checkbox input "true"
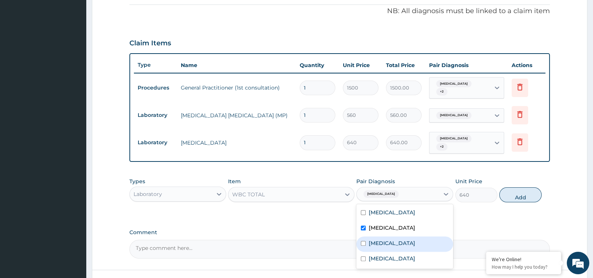
click at [386, 240] on label "[MEDICAL_DATA]" at bounding box center [392, 244] width 47 height 8
checkbox input "true"
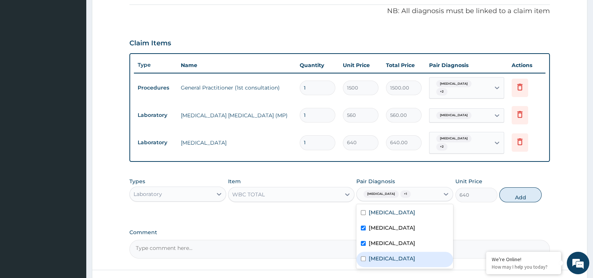
click at [377, 255] on label "[MEDICAL_DATA]" at bounding box center [392, 259] width 47 height 8
checkbox input "true"
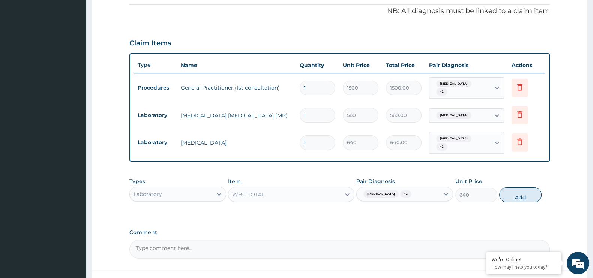
click at [516, 188] on button "Add" at bounding box center [520, 195] width 42 height 15
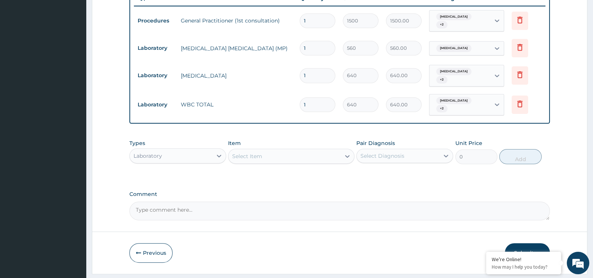
scroll to position [304, 0]
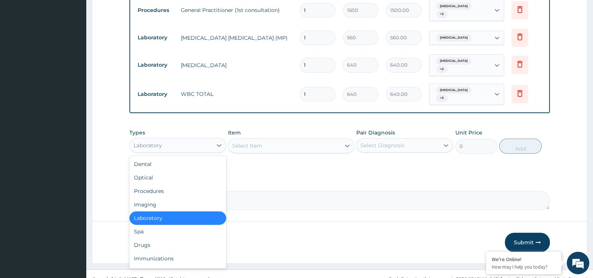
click at [198, 140] on div "Laboratory" at bounding box center [171, 146] width 83 height 12
click at [170, 240] on div "Drugs" at bounding box center [177, 246] width 97 height 14
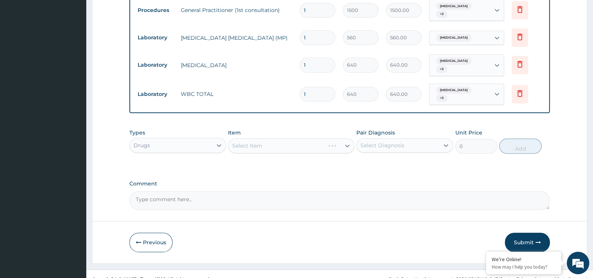
click at [290, 140] on div "Select Item" at bounding box center [291, 145] width 126 height 15
click at [285, 138] on div "Select Item" at bounding box center [291, 145] width 126 height 15
click at [285, 140] on div "Select Item" at bounding box center [284, 146] width 112 height 12
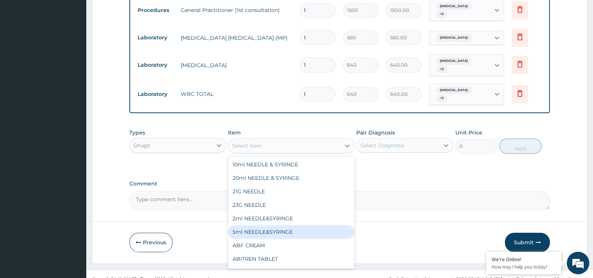
click at [270, 225] on div "5ml NEEDLE&SYRINGE" at bounding box center [291, 232] width 126 height 14
type input "26.25"
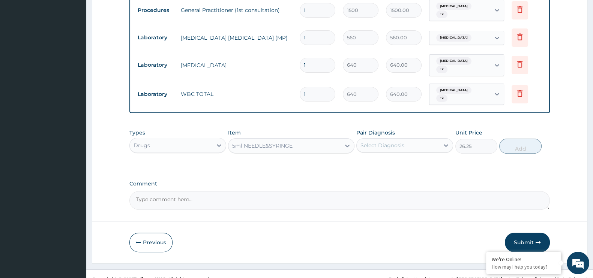
click at [409, 140] on div "Select Diagnosis" at bounding box center [398, 146] width 83 height 12
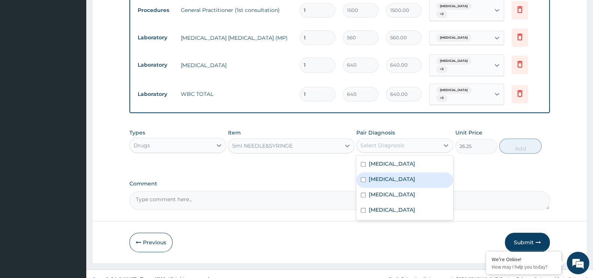
click at [364, 173] on div "[MEDICAL_DATA]" at bounding box center [404, 180] width 97 height 15
checkbox input "true"
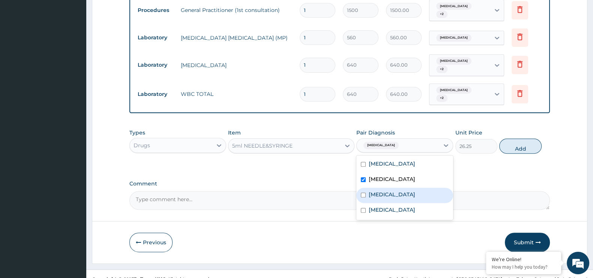
click at [365, 193] on input "checkbox" at bounding box center [363, 195] width 5 height 5
checkbox input "true"
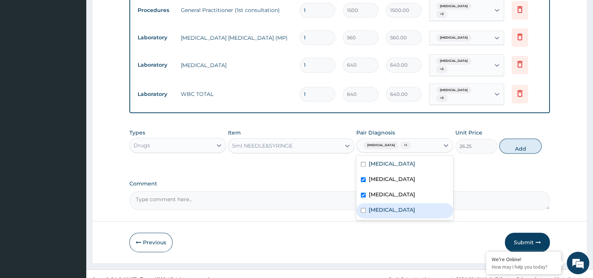
click at [372, 206] on label "[MEDICAL_DATA]" at bounding box center [392, 210] width 47 height 8
checkbox input "true"
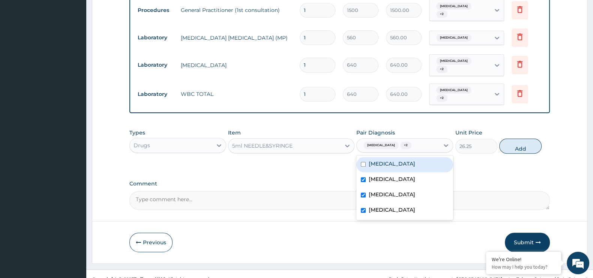
click at [379, 160] on label "[MEDICAL_DATA]" at bounding box center [392, 164] width 47 height 8
checkbox input "true"
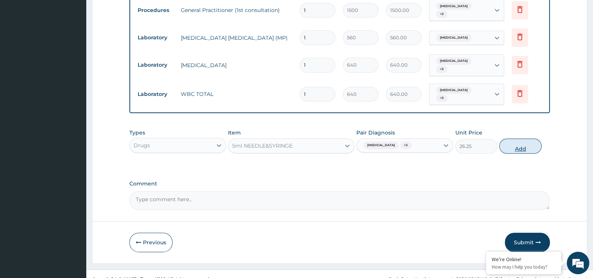
click at [520, 141] on button "Add" at bounding box center [520, 146] width 42 height 15
type input "0"
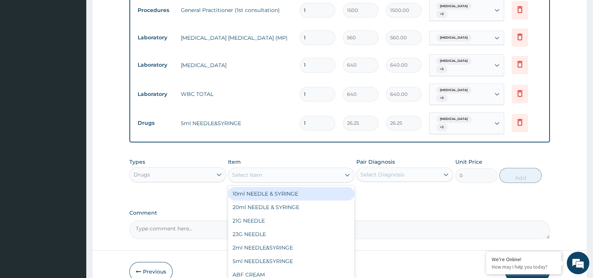
click at [284, 169] on div "Select Item" at bounding box center [284, 175] width 112 height 12
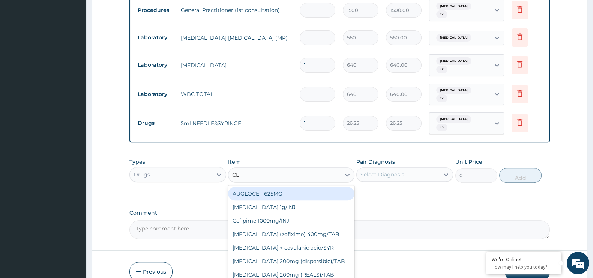
type input "CEFT"
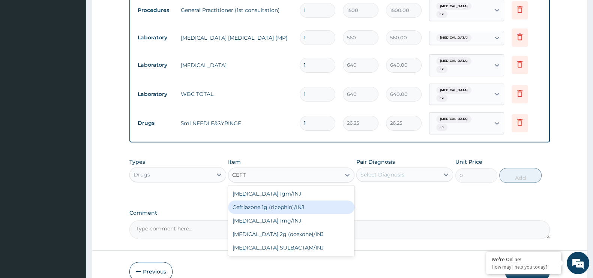
click at [284, 201] on div "Ceftiazone 1g (ricephin)/INJ" at bounding box center [291, 208] width 126 height 14
type input "4000"
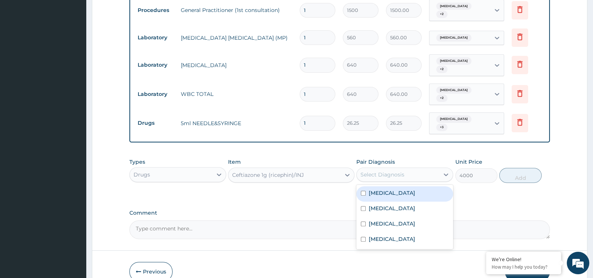
click at [413, 169] on div "Select Diagnosis" at bounding box center [398, 175] width 83 height 12
click at [397, 205] on label "[MEDICAL_DATA]" at bounding box center [392, 209] width 47 height 8
checkbox input "true"
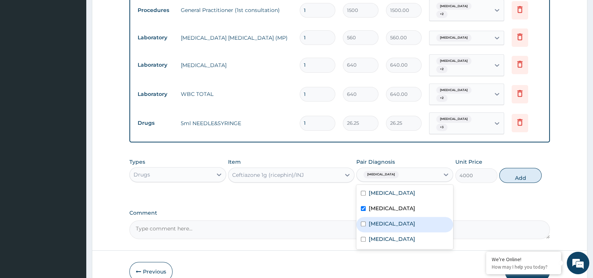
click at [397, 217] on div "[MEDICAL_DATA]" at bounding box center [404, 224] width 97 height 15
checkbox input "true"
click at [396, 233] on div "[MEDICAL_DATA]" at bounding box center [404, 240] width 97 height 15
checkbox input "true"
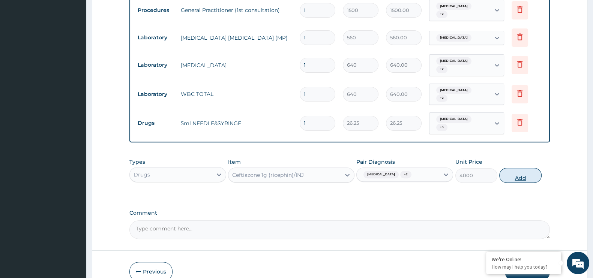
click at [520, 168] on button "Add" at bounding box center [520, 175] width 42 height 15
type input "0"
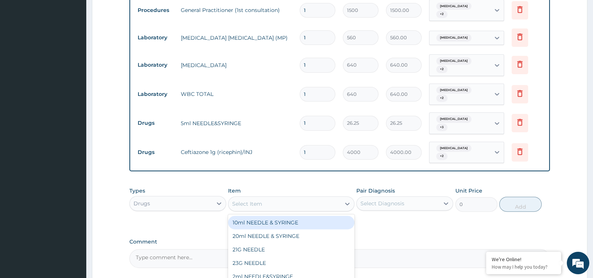
click at [319, 198] on div "Select Item" at bounding box center [284, 204] width 112 height 12
type input "ART"
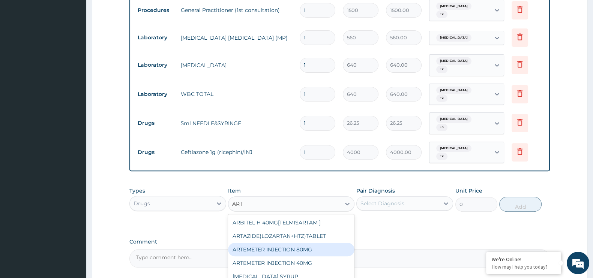
click at [302, 243] on div "ARTEMETER INJECTION 80MG" at bounding box center [291, 250] width 126 height 14
type input "210"
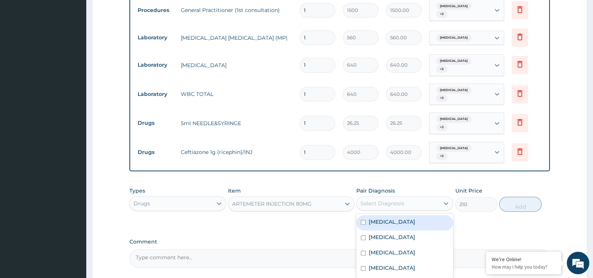
click at [405, 198] on div "Select Diagnosis" at bounding box center [398, 204] width 83 height 12
click at [400, 215] on div "[MEDICAL_DATA]" at bounding box center [404, 222] width 97 height 15
checkbox input "true"
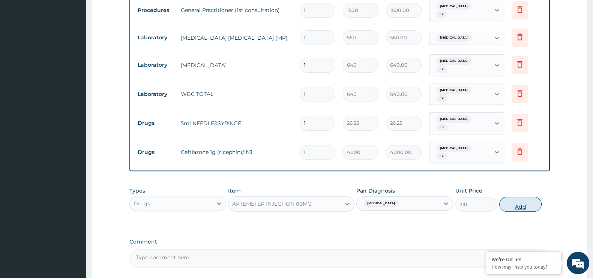
click at [519, 197] on button "Add" at bounding box center [520, 204] width 42 height 15
type input "0"
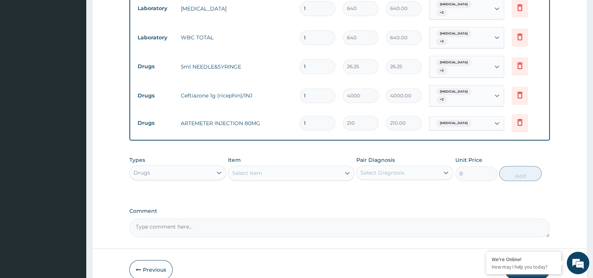
scroll to position [381, 0]
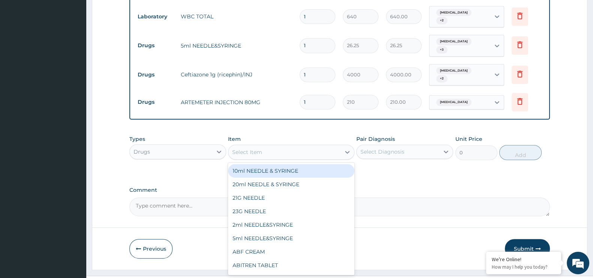
click at [271, 146] on div "Select Item" at bounding box center [284, 152] width 112 height 12
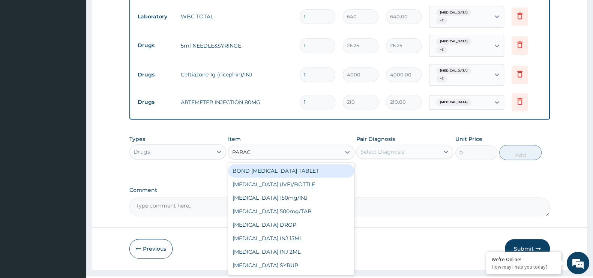
type input "PARACE"
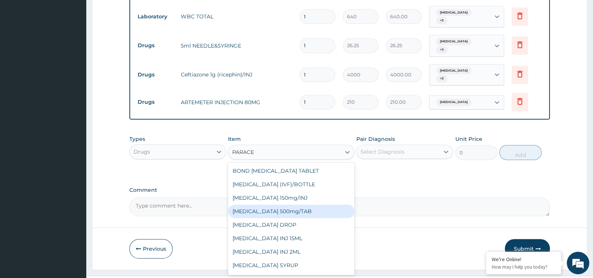
click at [275, 205] on div "[MEDICAL_DATA] 500mg/TAB" at bounding box center [291, 212] width 126 height 14
type input "5.25"
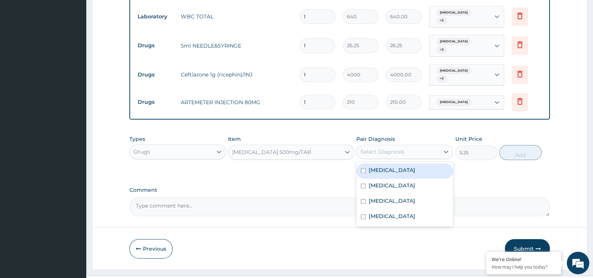
click at [392, 148] on div "Select Diagnosis" at bounding box center [383, 152] width 44 height 8
click at [385, 167] on label "[MEDICAL_DATA]" at bounding box center [392, 171] width 47 height 8
checkbox input "true"
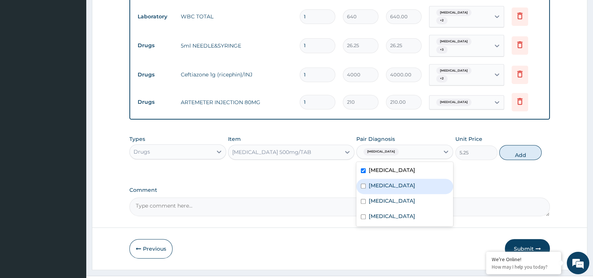
click at [378, 179] on div "[MEDICAL_DATA]" at bounding box center [404, 186] width 97 height 15
checkbox input "true"
click at [378, 194] on div "[MEDICAL_DATA]" at bounding box center [404, 201] width 97 height 15
checkbox input "true"
click at [518, 145] on button "Add" at bounding box center [520, 152] width 42 height 15
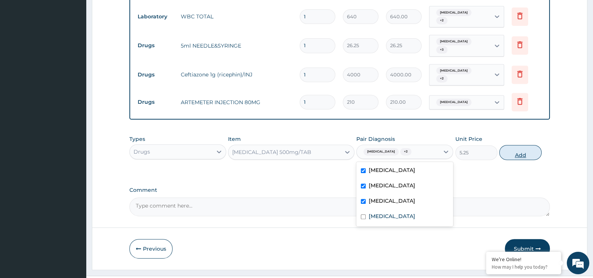
type input "0"
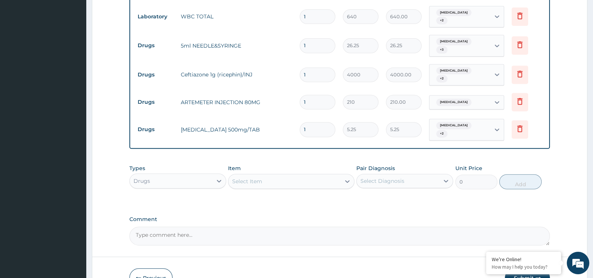
click at [302, 165] on div "Item Select Item" at bounding box center [291, 177] width 126 height 25
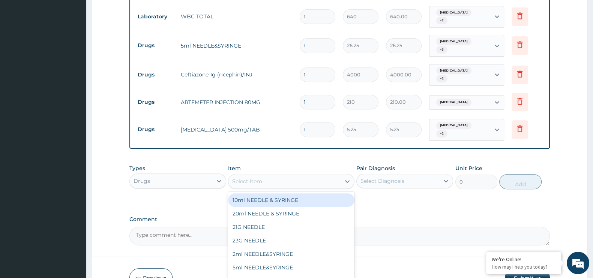
click at [283, 176] on div "Select Item" at bounding box center [284, 182] width 112 height 12
type input "H"
type input "BUS"
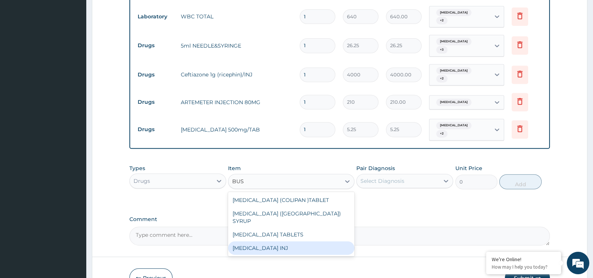
click at [277, 242] on div "[MEDICAL_DATA] INJ" at bounding box center [291, 249] width 126 height 14
type input "49.88"
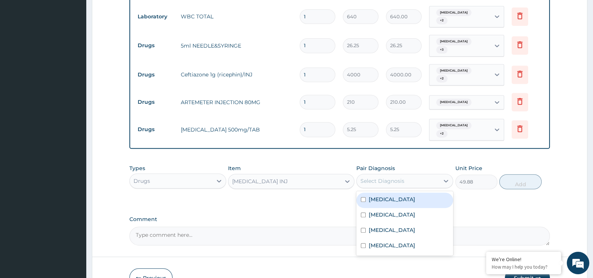
click at [410, 175] on div "Select Diagnosis" at bounding box center [398, 181] width 83 height 12
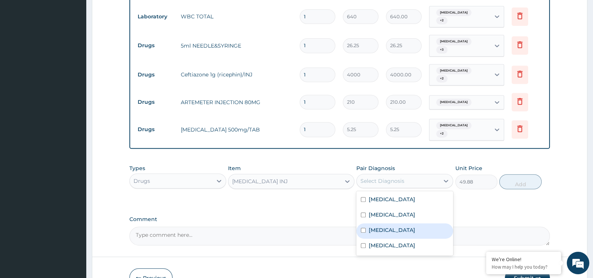
click at [379, 227] on label "[MEDICAL_DATA]" at bounding box center [392, 231] width 47 height 8
checkbox input "true"
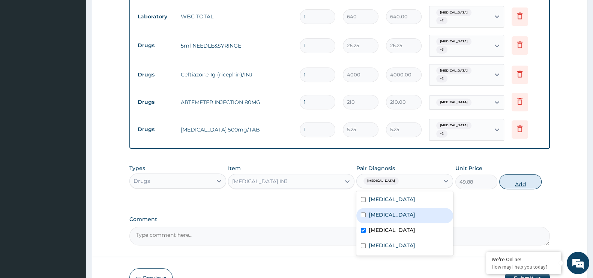
click at [515, 174] on button "Add" at bounding box center [520, 181] width 42 height 15
type input "0"
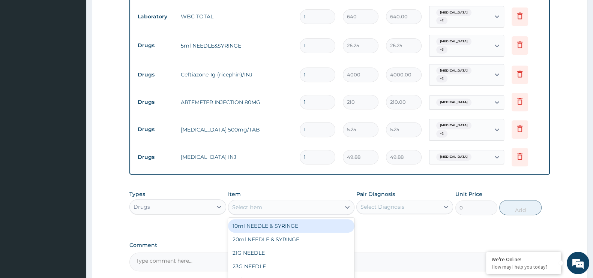
click at [265, 201] on div "Select Item" at bounding box center [284, 207] width 112 height 12
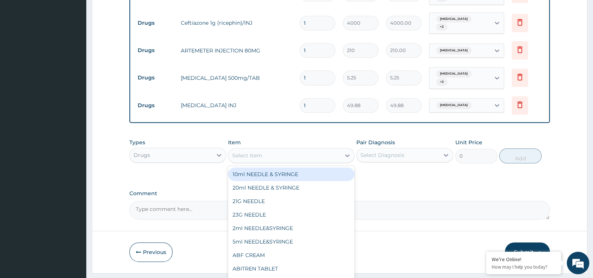
click at [293, 150] on div "Select Item" at bounding box center [284, 156] width 112 height 12
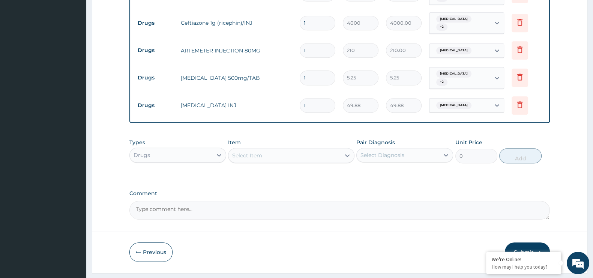
click at [256, 150] on div "Select Item" at bounding box center [284, 156] width 112 height 12
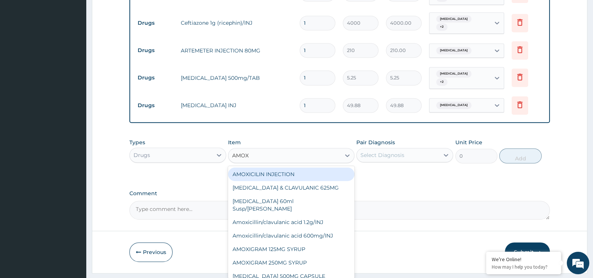
type input "AMOXI"
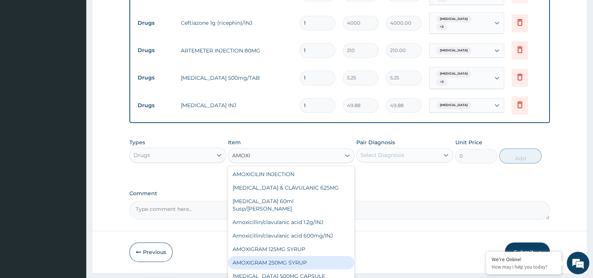
click at [260, 256] on div "AMOXIGRAM 250MG SYRUP" at bounding box center [291, 263] width 126 height 14
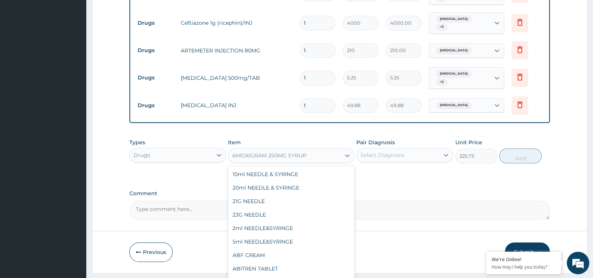
click at [328, 150] on div "AMOXIGRAM 250MG SYRUP" at bounding box center [284, 156] width 112 height 12
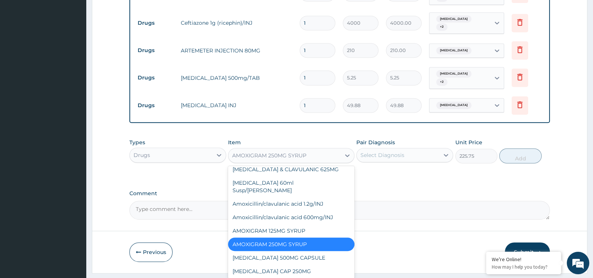
scroll to position [997, 0]
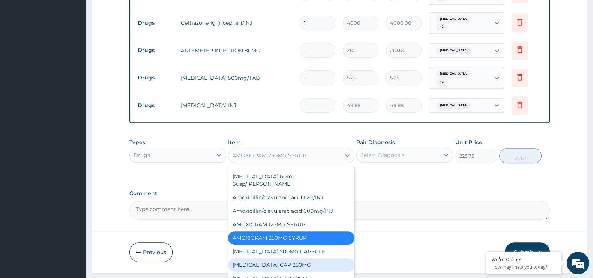
click at [302, 259] on div "[MEDICAL_DATA] CAP 250MG" at bounding box center [291, 266] width 126 height 14
type input "52.5"
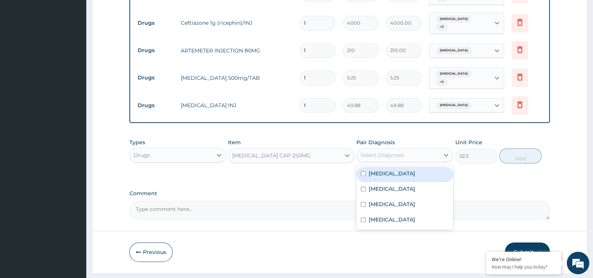
click at [420, 149] on div "Select Diagnosis" at bounding box center [398, 155] width 83 height 12
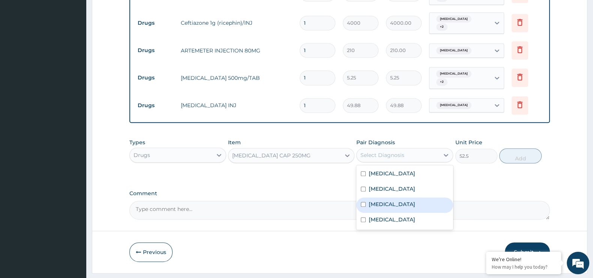
click at [390, 198] on div "[MEDICAL_DATA]" at bounding box center [404, 205] width 97 height 15
checkbox input "true"
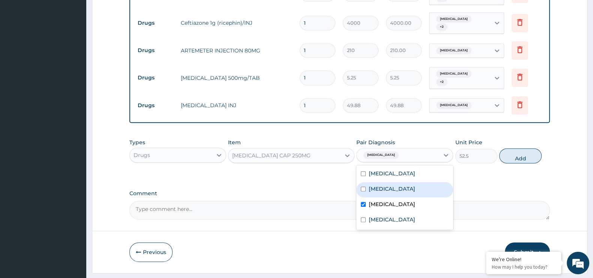
click at [392, 185] on label "[MEDICAL_DATA]" at bounding box center [392, 189] width 47 height 8
checkbox input "true"
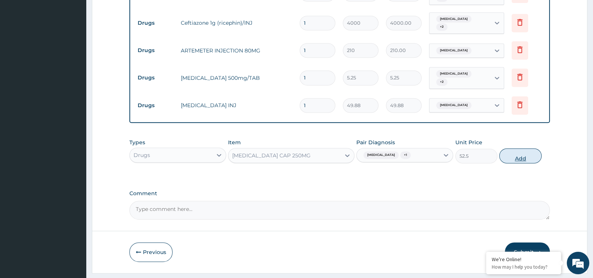
click at [516, 149] on button "Add" at bounding box center [520, 156] width 42 height 15
type input "0"
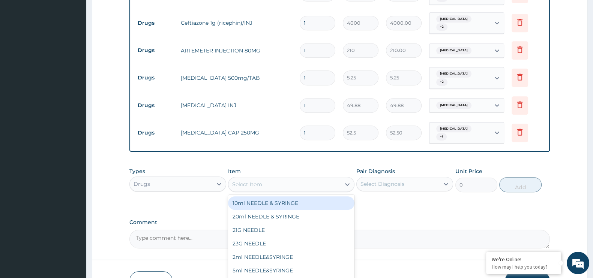
click at [266, 179] on div "Select Item" at bounding box center [284, 185] width 112 height 12
type input "FLAG"
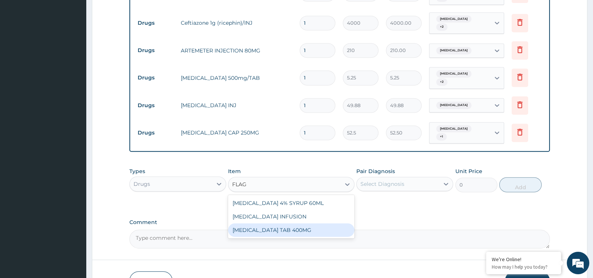
click at [278, 224] on div "[MEDICAL_DATA] TAB 400MG" at bounding box center [291, 231] width 126 height 14
type input "26.25"
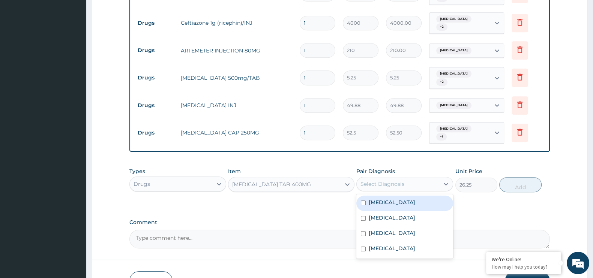
click at [431, 178] on div "Select Diagnosis" at bounding box center [398, 184] width 83 height 12
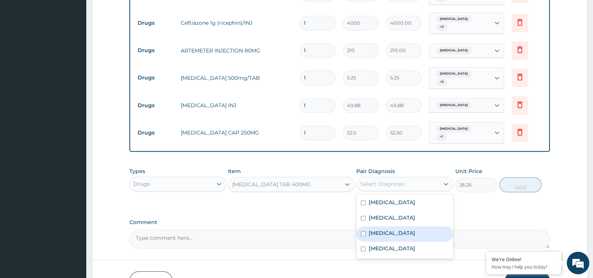
click at [388, 230] on label "[MEDICAL_DATA]" at bounding box center [392, 234] width 47 height 8
checkbox input "true"
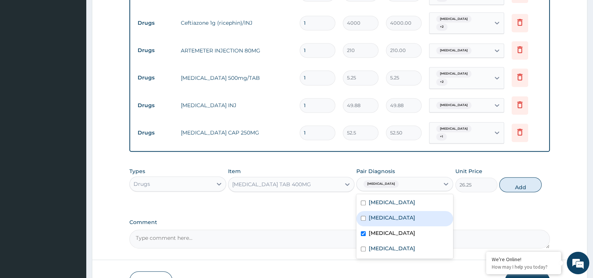
click at [390, 214] on label "[MEDICAL_DATA]" at bounding box center [392, 218] width 47 height 8
checkbox input "true"
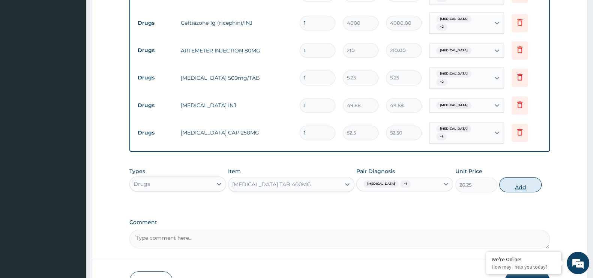
click at [520, 177] on button "Add" at bounding box center [520, 184] width 42 height 15
type input "0"
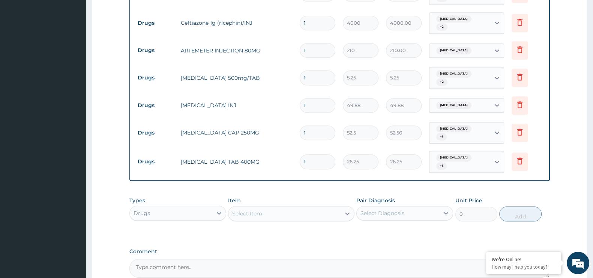
click at [314, 155] on input "1" at bounding box center [318, 162] width 36 height 15
type input "10"
type input "262.50"
type input "10"
click at [308, 126] on input "1" at bounding box center [318, 133] width 36 height 15
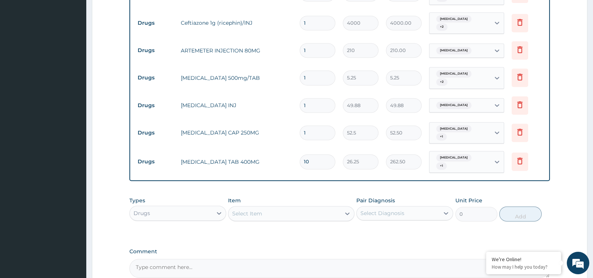
type input "14"
type input "735.00"
type input "14"
click at [313, 98] on input "1" at bounding box center [318, 105] width 36 height 15
type input "0.00"
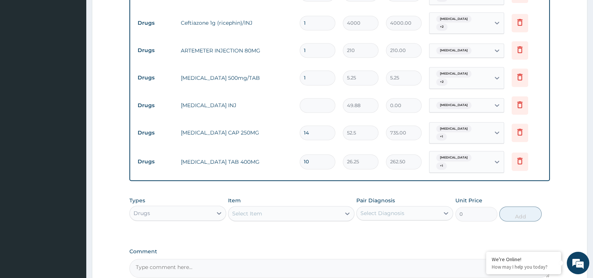
type input "2"
type input "99.76"
type input "2"
click at [306, 71] on input "1" at bounding box center [318, 78] width 36 height 15
type input "18"
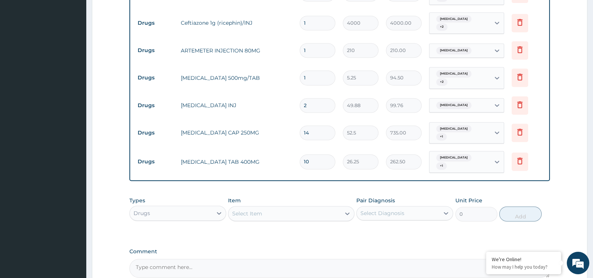
type input "94.50"
type input "18"
click at [308, 43] on input "1" at bounding box center [318, 50] width 36 height 15
type input "0.00"
type input "6"
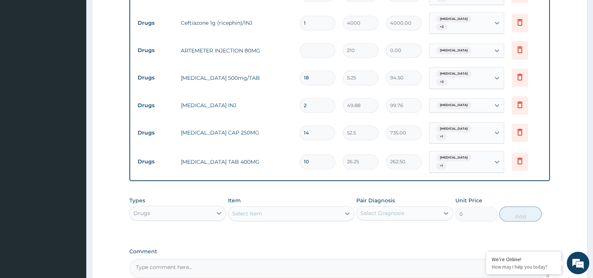
type input "1260.00"
type input "6"
click at [305, 16] on input "1" at bounding box center [318, 23] width 36 height 15
click at [309, 16] on input "1" at bounding box center [318, 23] width 36 height 15
type input "0.00"
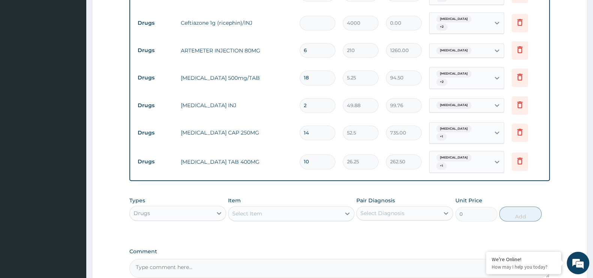
type input "3"
type input "12000.00"
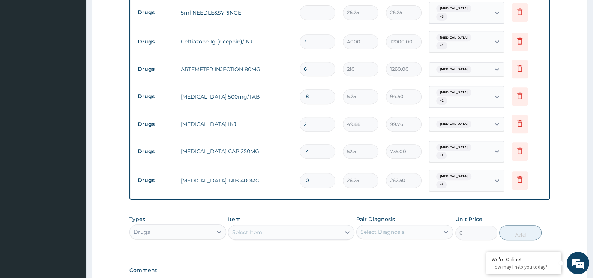
scroll to position [395, 0]
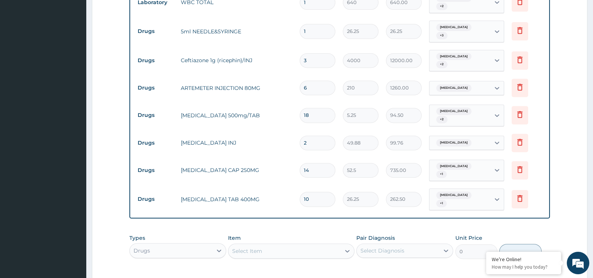
type input "3"
click at [314, 24] on input "1" at bounding box center [318, 31] width 36 height 15
type input "0.00"
type input "6"
type input "157.50"
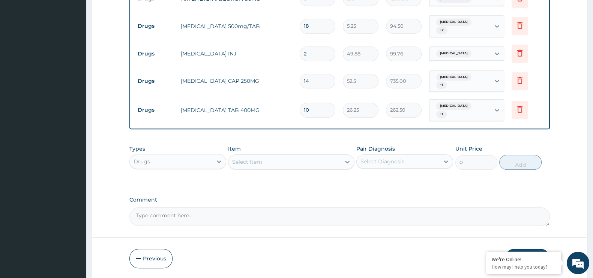
scroll to position [484, 0]
type input "6"
click at [523, 249] on button "Submit" at bounding box center [527, 259] width 45 height 20
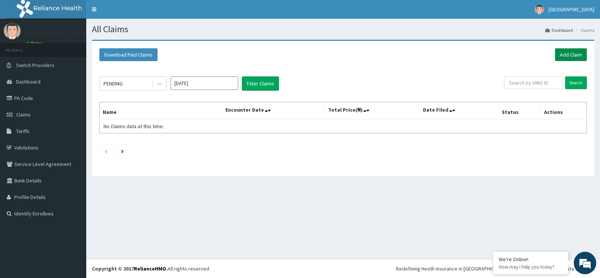
click at [572, 54] on link "Add Claim" at bounding box center [571, 54] width 32 height 13
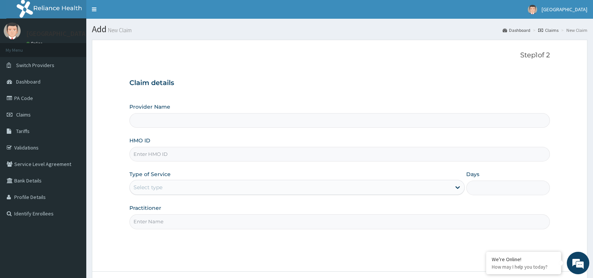
type input "[GEOGRAPHIC_DATA]"
click at [154, 155] on input "HMO ID" at bounding box center [339, 154] width 421 height 15
type input "GCS/10123/A"
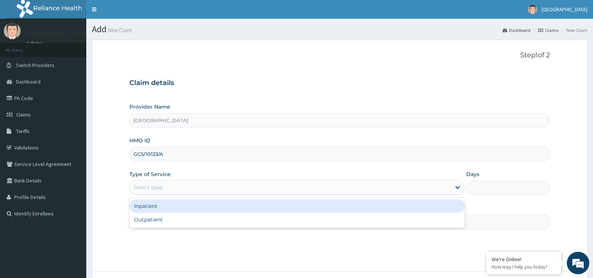
click at [180, 189] on div "Select type" at bounding box center [290, 188] width 321 height 12
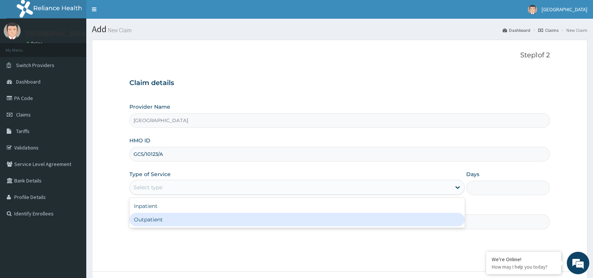
click at [173, 213] on div "Outpatient" at bounding box center [296, 220] width 335 height 14
type input "1"
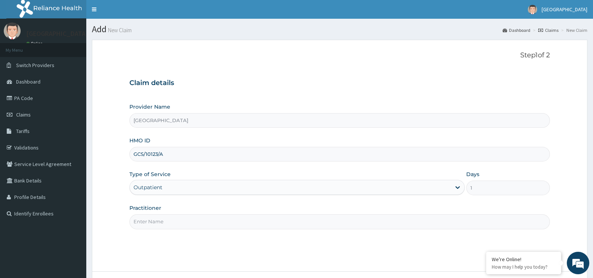
click at [194, 220] on input "Practitioner" at bounding box center [339, 222] width 421 height 15
type input "[PERSON_NAME]"
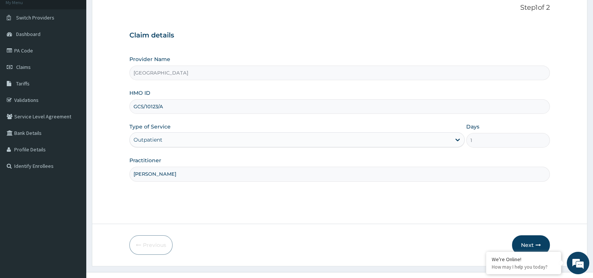
scroll to position [60, 0]
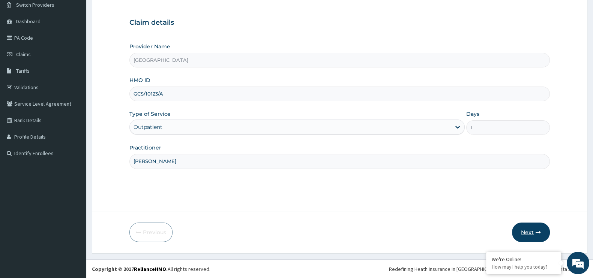
click at [537, 231] on icon "button" at bounding box center [538, 232] width 5 height 5
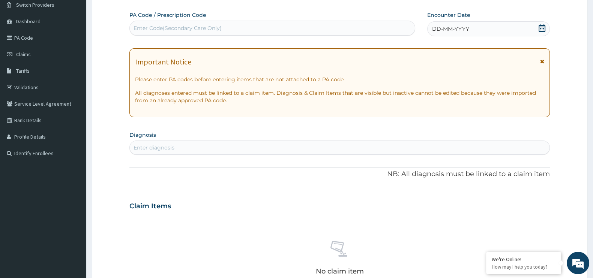
click at [541, 26] on icon at bounding box center [542, 28] width 7 height 8
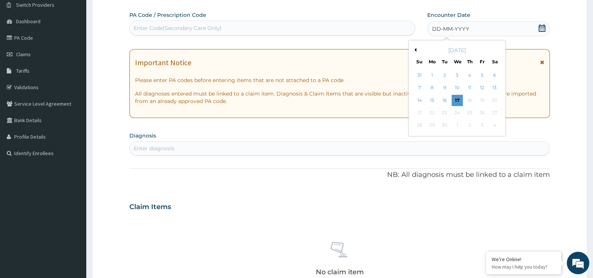
click at [416, 50] on button "Previous Month" at bounding box center [415, 50] width 4 height 4
click at [445, 124] on div "29" at bounding box center [444, 125] width 11 height 11
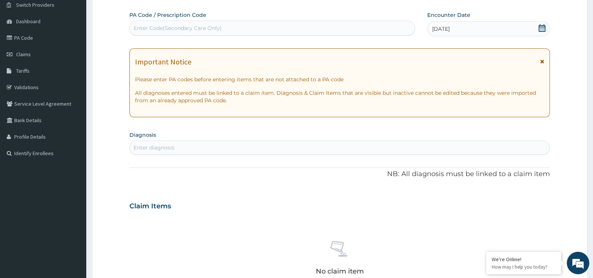
click at [173, 145] on div "Enter diagnosis" at bounding box center [154, 148] width 41 height 8
click at [161, 145] on div "Enter diagnosis" at bounding box center [154, 148] width 41 height 8
type input "PLASMO"
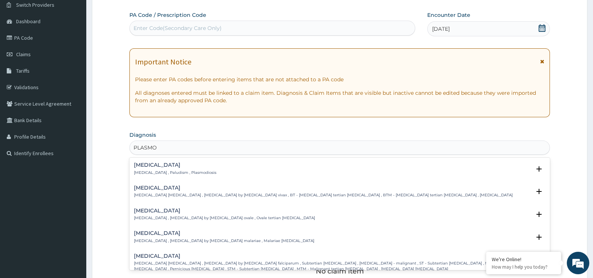
click at [165, 170] on p "Malaria , Paludism , Plasmodiosis" at bounding box center [175, 172] width 83 height 5
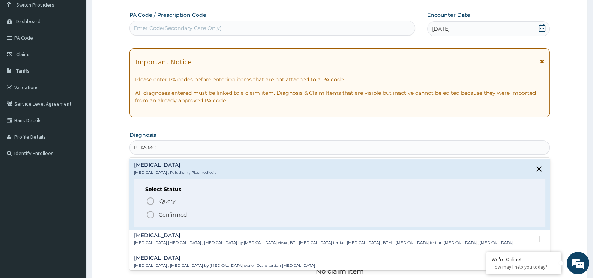
click at [166, 214] on p "Confirmed" at bounding box center [173, 215] width 28 height 8
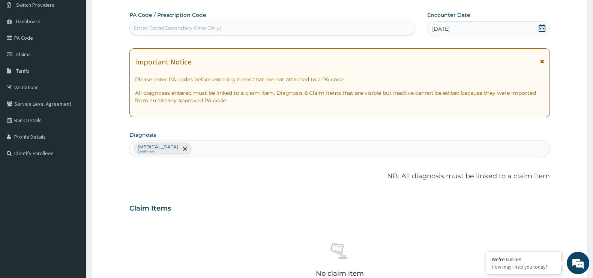
click at [177, 150] on div "Malaria Confirmed" at bounding box center [340, 149] width 420 height 16
type input "SALMO"
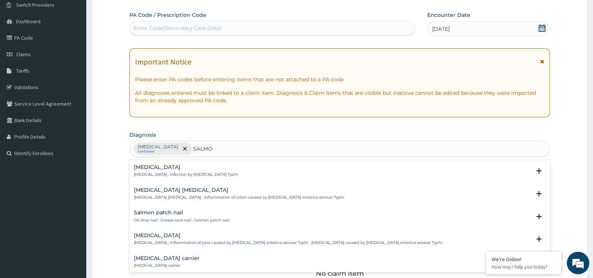
click at [182, 167] on h4 "Typhoid fever" at bounding box center [186, 168] width 104 height 6
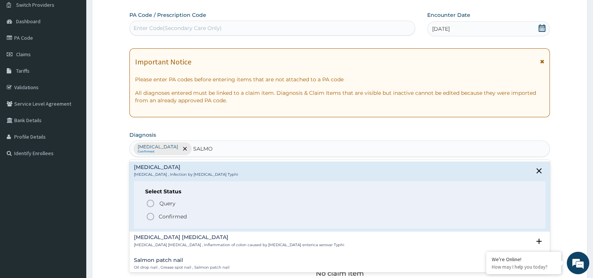
click at [179, 215] on p "Confirmed" at bounding box center [173, 217] width 28 height 8
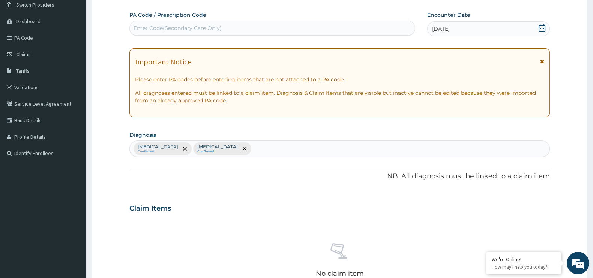
click at [229, 146] on div "Malaria Confirmed Typhoid fever Confirmed" at bounding box center [340, 149] width 420 height 16
type input "SEPSIS"
click at [249, 146] on div "Malaria Confirmed Typhoid fever Confirmed" at bounding box center [340, 149] width 420 height 16
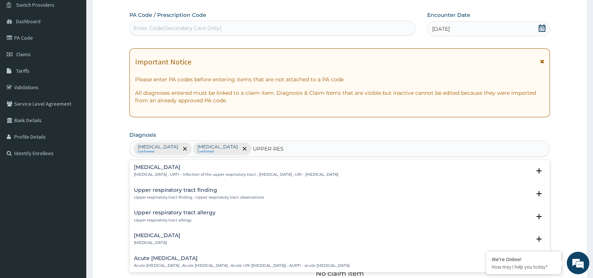
type input "UPPER RESP"
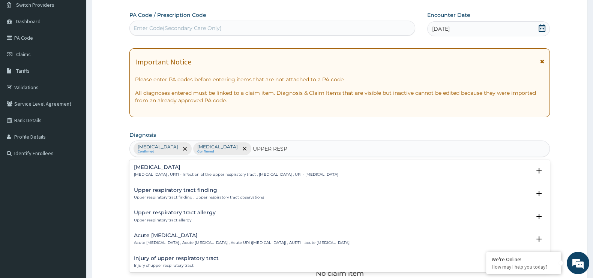
click at [211, 168] on h4 "Upper respiratory infection" at bounding box center [236, 168] width 204 height 6
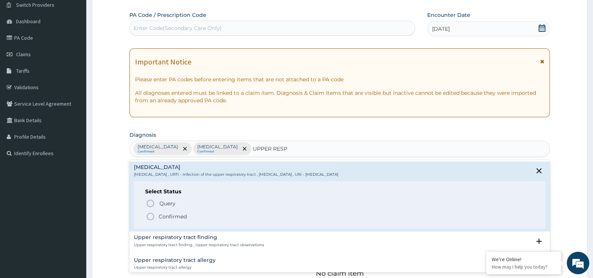
click at [188, 216] on span "Confirmed" at bounding box center [340, 216] width 388 height 9
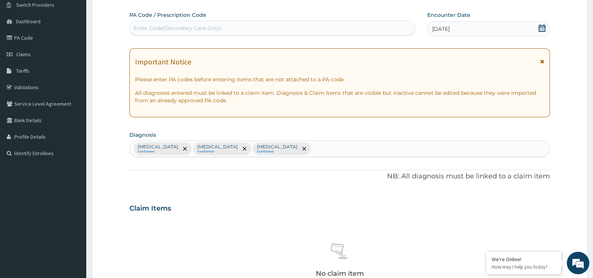
scroll to position [262, 0]
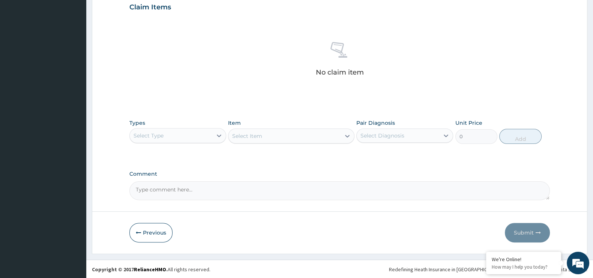
click at [201, 138] on div "Select Type" at bounding box center [171, 136] width 83 height 12
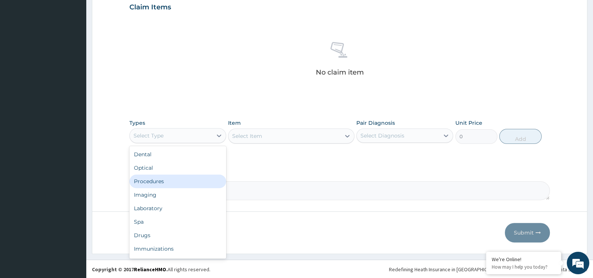
click at [184, 181] on div "Procedures" at bounding box center [177, 182] width 97 height 14
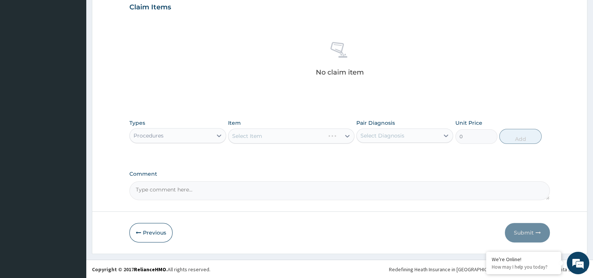
click at [286, 134] on div "Select Item" at bounding box center [291, 136] width 126 height 15
click at [286, 134] on div "Select Item" at bounding box center [284, 136] width 112 height 12
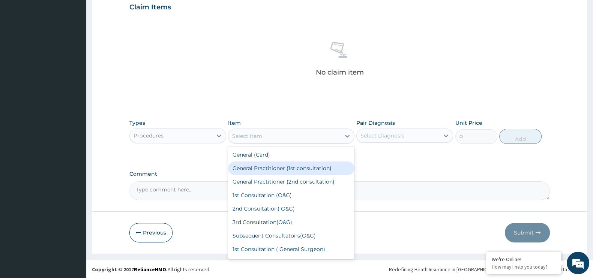
click at [270, 166] on div "General Practitioner (1st consultation)" at bounding box center [291, 169] width 126 height 14
type input "1500"
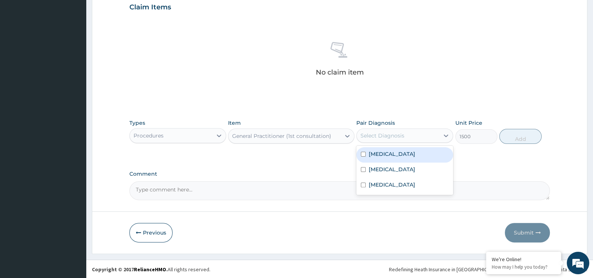
click at [400, 132] on div "Select Diagnosis" at bounding box center [383, 136] width 44 height 8
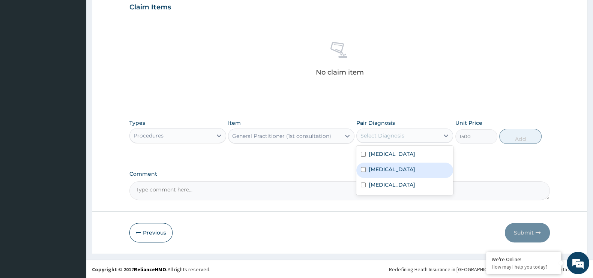
click at [397, 166] on label "[MEDICAL_DATA]" at bounding box center [392, 170] width 47 height 8
checkbox input "true"
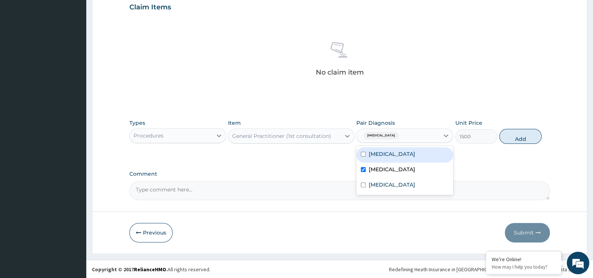
click at [393, 158] on div "[MEDICAL_DATA]" at bounding box center [404, 154] width 97 height 15
checkbox input "true"
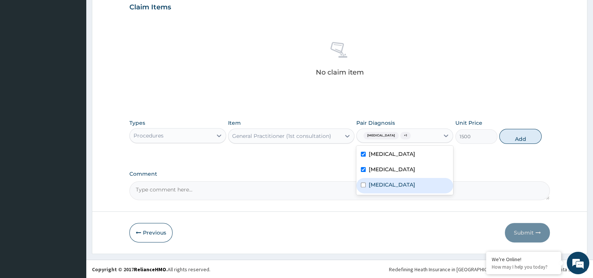
click at [393, 190] on div "[MEDICAL_DATA]" at bounding box center [404, 185] width 97 height 15
checkbox input "true"
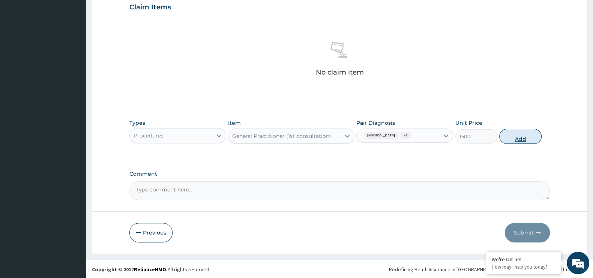
click at [524, 135] on button "Add" at bounding box center [520, 136] width 42 height 15
type input "0"
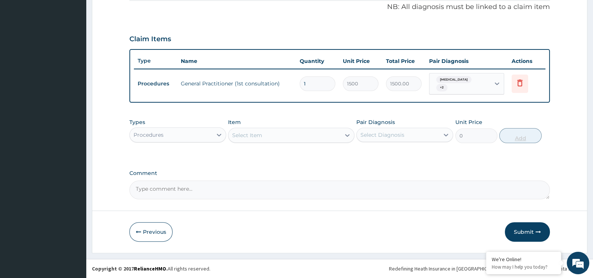
scroll to position [226, 0]
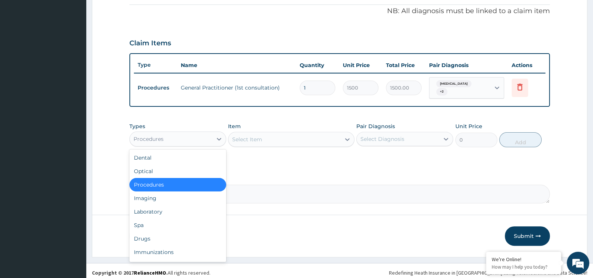
click at [205, 133] on div "Procedures" at bounding box center [171, 139] width 83 height 12
click at [184, 205] on div "Laboratory" at bounding box center [177, 212] width 97 height 14
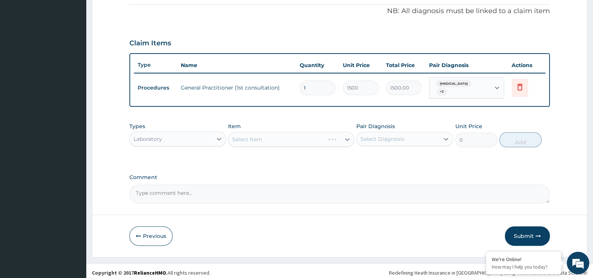
click at [272, 136] on div "Select Item" at bounding box center [291, 139] width 126 height 15
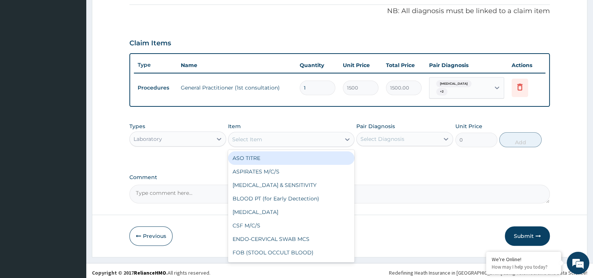
click at [268, 134] on div "Select Item" at bounding box center [284, 140] width 112 height 12
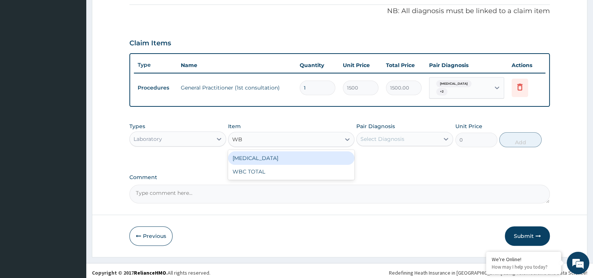
type input "WBC"
click at [267, 153] on div "[MEDICAL_DATA]" at bounding box center [291, 159] width 126 height 14
type input "640"
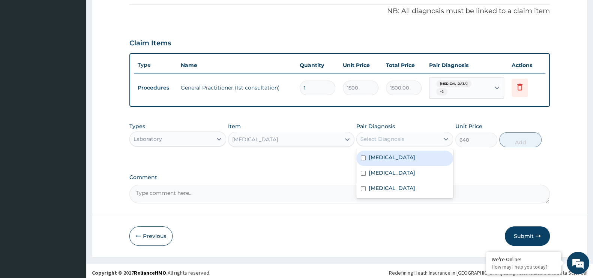
click at [405, 133] on div "Select Diagnosis" at bounding box center [398, 139] width 83 height 12
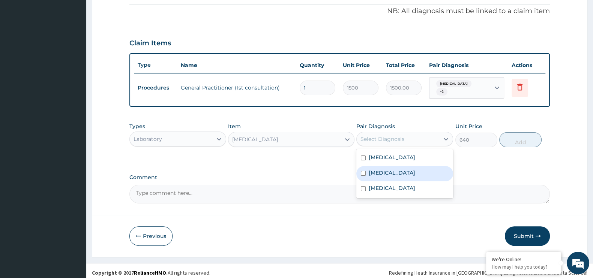
click at [380, 169] on label "[MEDICAL_DATA]" at bounding box center [392, 173] width 47 height 8
checkbox input "true"
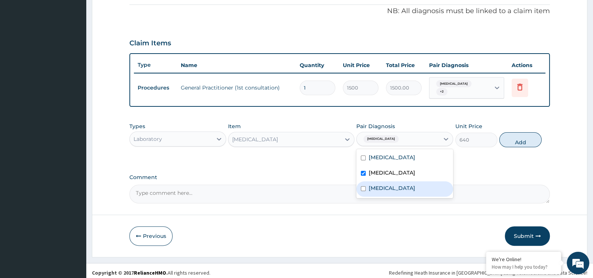
click at [377, 182] on div "[MEDICAL_DATA]" at bounding box center [404, 189] width 97 height 15
checkbox input "true"
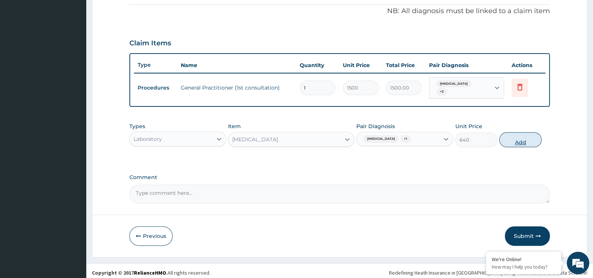
click at [524, 138] on button "Add" at bounding box center [520, 139] width 42 height 15
type input "0"
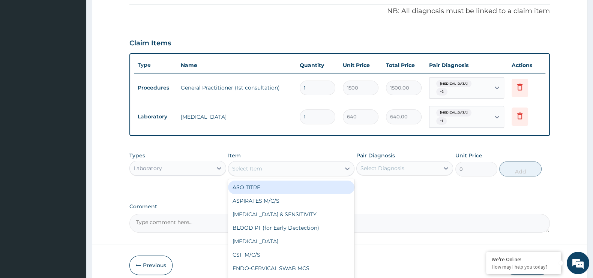
click at [308, 163] on div "Select Item" at bounding box center [284, 169] width 112 height 12
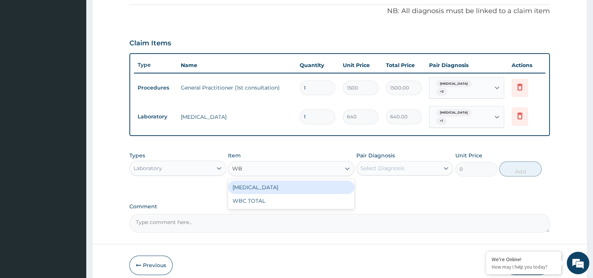
type input "WBC"
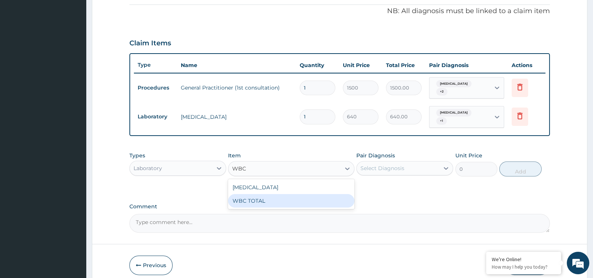
click at [296, 194] on div "WBC TOTAL" at bounding box center [291, 201] width 126 height 14
type input "640"
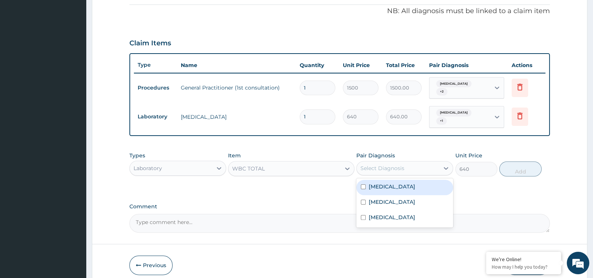
click at [410, 162] on div "Select Diagnosis" at bounding box center [398, 168] width 83 height 12
click at [401, 195] on div "Typhoid fever" at bounding box center [404, 202] width 97 height 15
checkbox input "true"
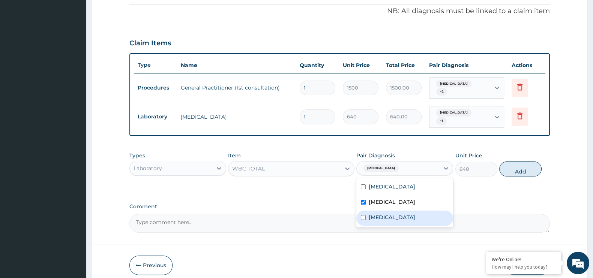
click at [404, 214] on label "Upper respiratory infection" at bounding box center [392, 218] width 47 height 8
checkbox input "true"
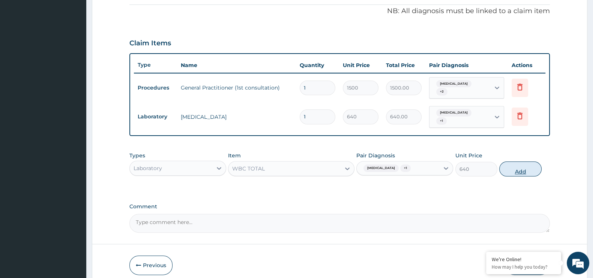
click at [513, 162] on button "Add" at bounding box center [520, 169] width 42 height 15
type input "0"
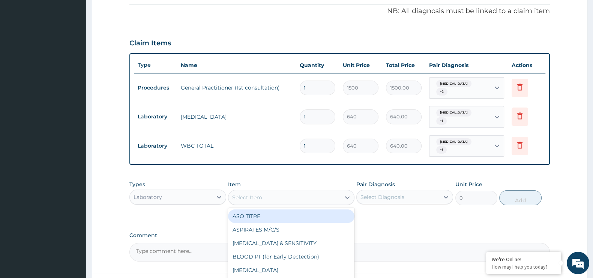
click at [306, 192] on div "Select Item" at bounding box center [284, 198] width 112 height 12
type input "MP"
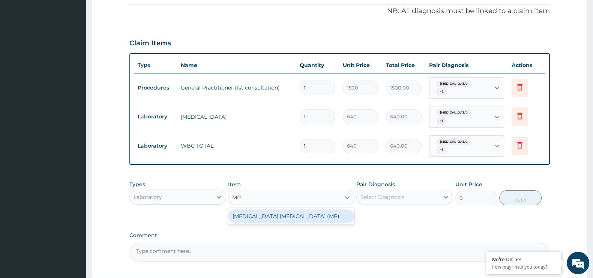
click at [301, 210] on div "MALARIA PARASITE (MP)" at bounding box center [291, 217] width 126 height 14
type input "560"
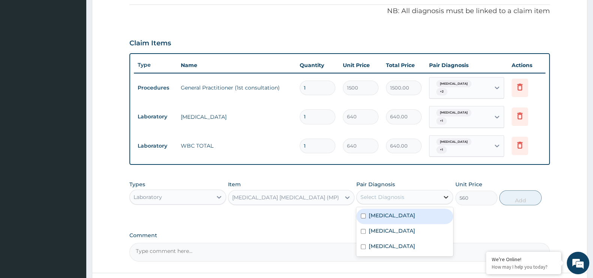
click at [442, 191] on div at bounding box center [446, 198] width 14 height 14
click at [420, 209] on div "[MEDICAL_DATA]" at bounding box center [404, 216] width 97 height 15
checkbox input "true"
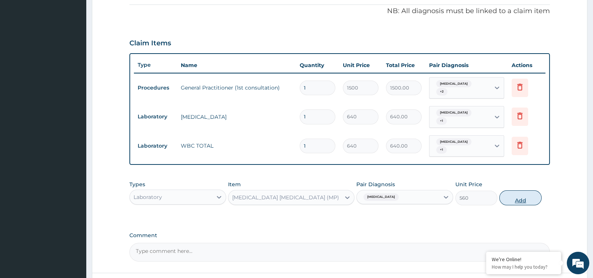
click at [515, 191] on button "Add" at bounding box center [520, 198] width 42 height 15
type input "0"
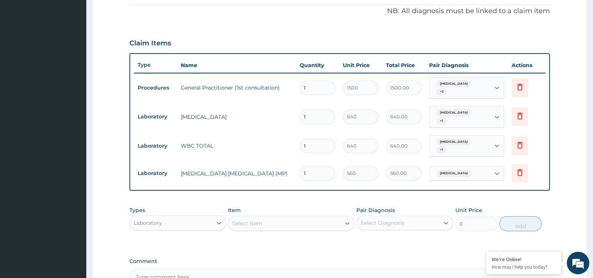
scroll to position [304, 0]
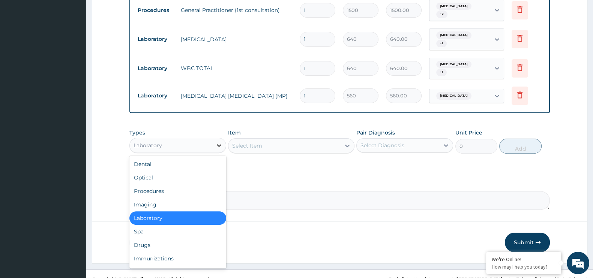
click at [214, 139] on div at bounding box center [219, 146] width 14 height 14
click at [186, 239] on div "Drugs" at bounding box center [177, 246] width 97 height 14
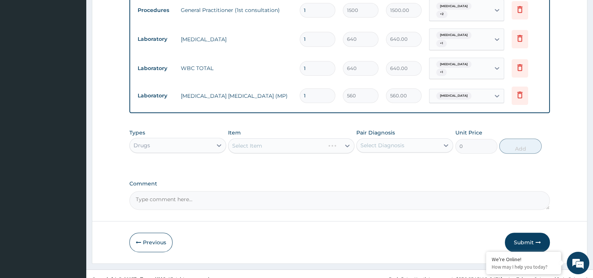
click at [273, 138] on div "Select Item" at bounding box center [291, 145] width 126 height 15
click at [347, 138] on div "Select Item" at bounding box center [291, 145] width 126 height 15
click at [262, 138] on div "Select Item" at bounding box center [291, 145] width 126 height 15
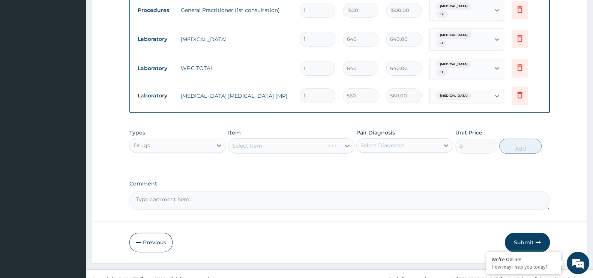
click at [262, 138] on div "Select Item" at bounding box center [291, 145] width 126 height 15
click at [239, 138] on div "Select Item" at bounding box center [291, 145] width 126 height 15
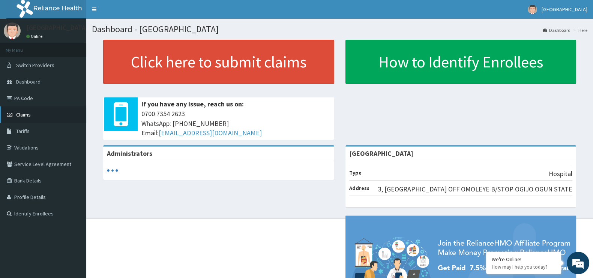
click at [39, 116] on link "Claims" at bounding box center [43, 115] width 86 height 17
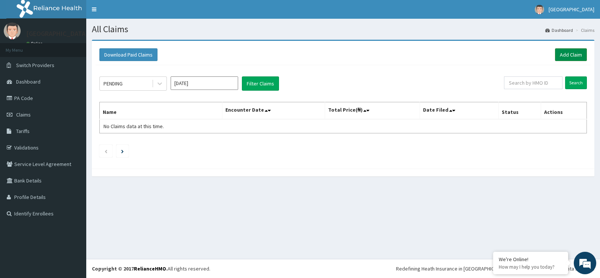
click at [573, 59] on link "Add Claim" at bounding box center [571, 54] width 32 height 13
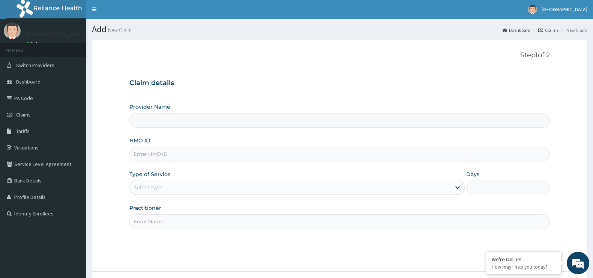
type input "[GEOGRAPHIC_DATA]"
click at [154, 156] on input "HMO ID" at bounding box center [339, 154] width 421 height 15
click at [69, 111] on link "Claims" at bounding box center [43, 115] width 86 height 17
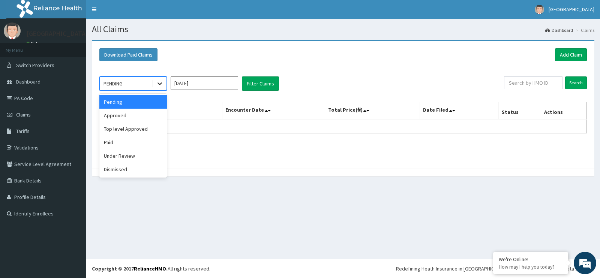
click at [158, 83] on icon at bounding box center [160, 84] width 8 height 8
click at [148, 115] on div "Approved" at bounding box center [133, 116] width 68 height 14
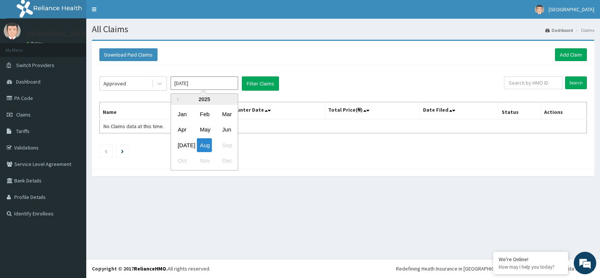
click at [231, 80] on input "[DATE]" at bounding box center [205, 84] width 68 height 14
click at [209, 143] on div "Aug" at bounding box center [204, 145] width 15 height 14
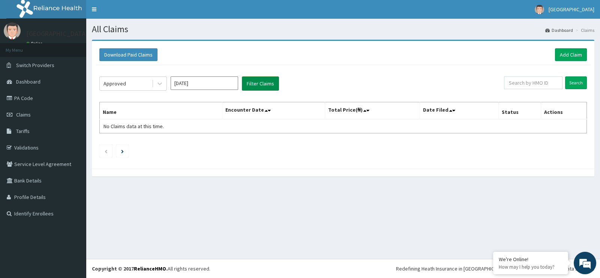
click at [258, 87] on button "Filter Claims" at bounding box center [260, 84] width 37 height 14
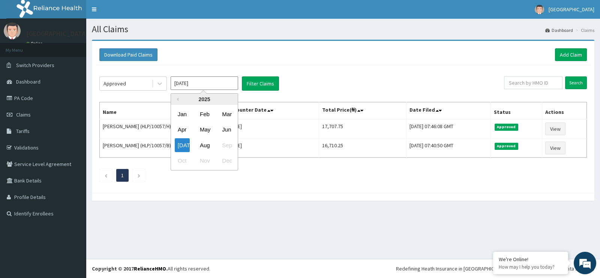
click at [234, 81] on input "Jul 2025" at bounding box center [205, 84] width 68 height 14
click at [182, 140] on div "Jul" at bounding box center [182, 145] width 15 height 14
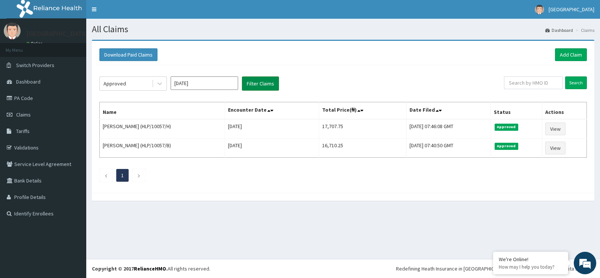
click at [263, 83] on button "Filter Claims" at bounding box center [260, 84] width 37 height 14
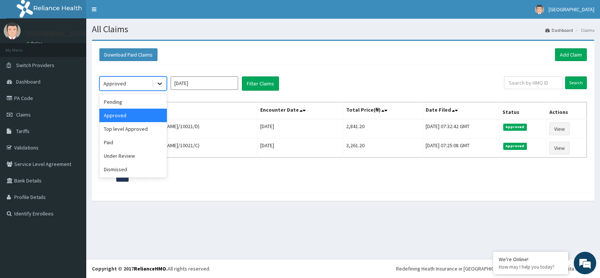
click at [161, 83] on icon at bounding box center [160, 84] width 8 height 8
click at [141, 105] on div "Pending" at bounding box center [133, 102] width 68 height 14
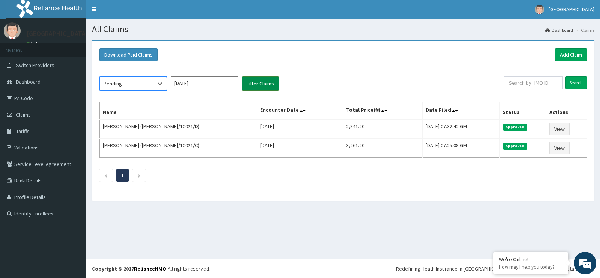
click at [255, 86] on button "Filter Claims" at bounding box center [260, 84] width 37 height 14
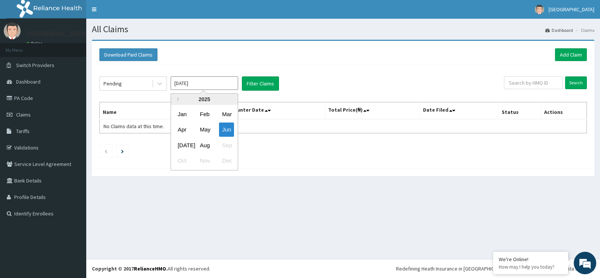
click at [224, 84] on input "Jun 2025" at bounding box center [205, 84] width 68 height 14
click at [206, 143] on div "Aug" at bounding box center [204, 145] width 15 height 14
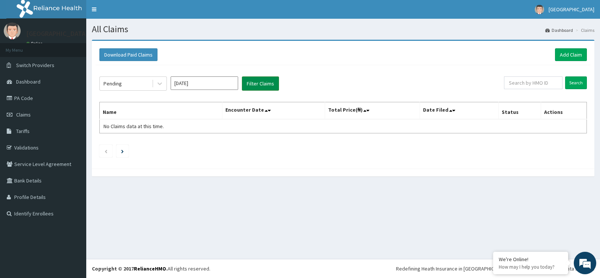
click at [263, 82] on button "Filter Claims" at bounding box center [260, 84] width 37 height 14
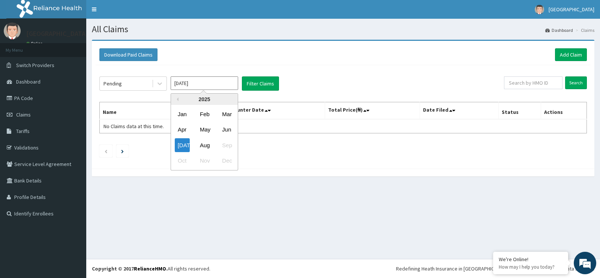
click at [229, 81] on input "Jul 2025" at bounding box center [205, 84] width 68 height 14
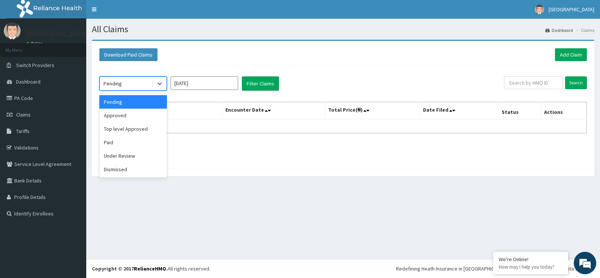
click at [140, 81] on div "Pending" at bounding box center [126, 84] width 52 height 12
click at [137, 140] on div "Paid" at bounding box center [133, 143] width 68 height 14
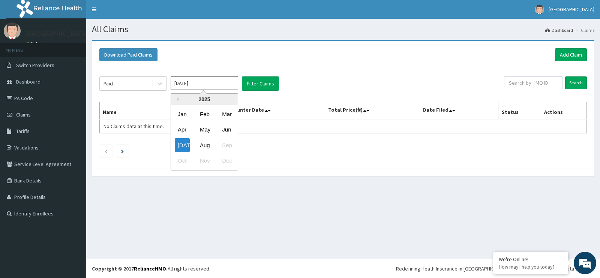
click at [221, 78] on input "Jul 2025" at bounding box center [205, 84] width 68 height 14
click at [227, 125] on div "Jun" at bounding box center [226, 130] width 15 height 14
type input "May 2025"
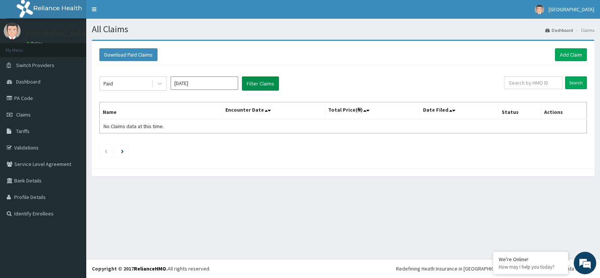
click at [261, 88] on button "Filter Claims" at bounding box center [260, 84] width 37 height 14
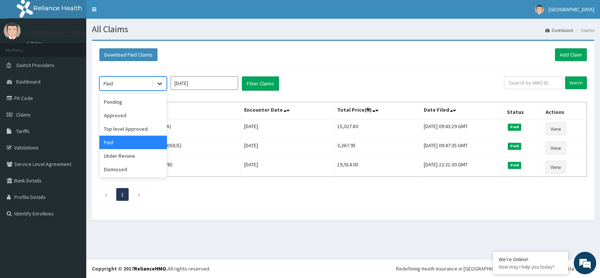
click at [158, 81] on icon at bounding box center [160, 84] width 8 height 8
click at [157, 113] on div "Approved" at bounding box center [133, 116] width 68 height 14
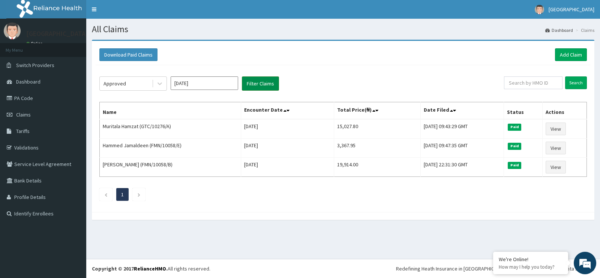
click at [265, 80] on button "Filter Claims" at bounding box center [260, 84] width 37 height 14
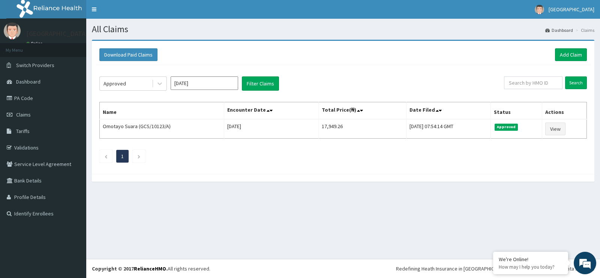
click at [205, 63] on div "Download Paid Claims Add Claim" at bounding box center [343, 55] width 495 height 21
click at [579, 55] on link "Add Claim" at bounding box center [571, 54] width 32 height 13
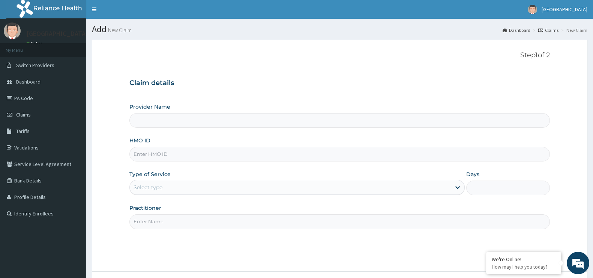
type input "[GEOGRAPHIC_DATA]"
click at [194, 155] on input "HMO ID" at bounding box center [339, 154] width 421 height 15
type input "GCS/10123/A"
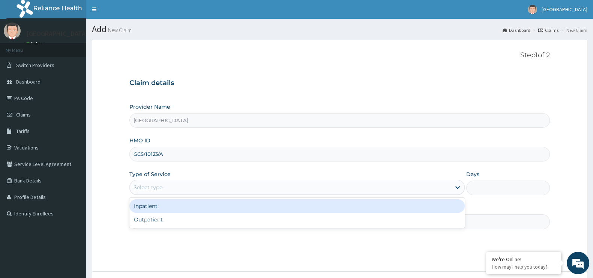
click at [215, 188] on div "Select type" at bounding box center [290, 188] width 321 height 12
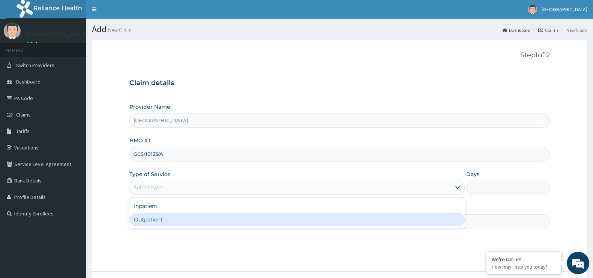
click at [204, 225] on div "Outpatient" at bounding box center [296, 220] width 335 height 14
type input "1"
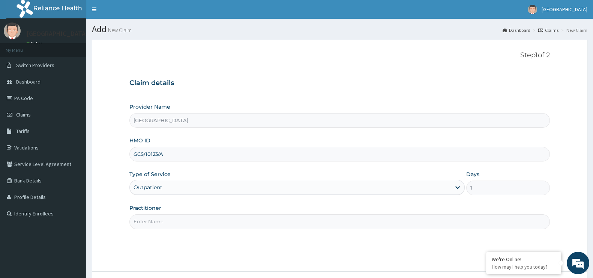
click at [204, 225] on input "Practitioner" at bounding box center [339, 222] width 421 height 15
type input "[PERSON_NAME]"
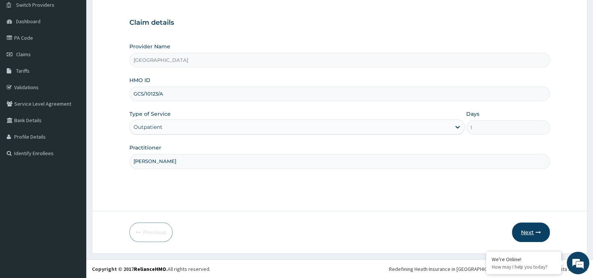
click at [530, 238] on button "Next" at bounding box center [531, 233] width 38 height 20
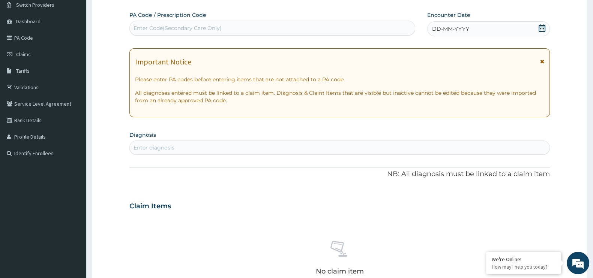
click at [495, 29] on div "DD-MM-YYYY" at bounding box center [488, 28] width 123 height 15
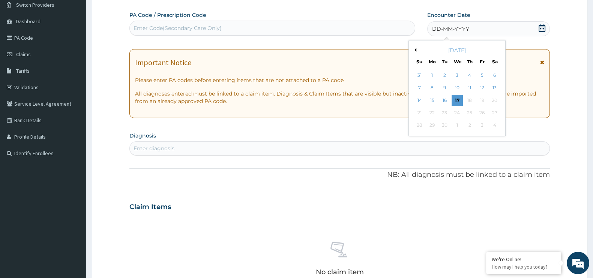
click at [415, 50] on button "Previous Month" at bounding box center [415, 50] width 4 height 4
click at [415, 51] on button "Previous Month" at bounding box center [415, 50] width 4 height 4
click at [449, 123] on div "29" at bounding box center [444, 125] width 11 height 11
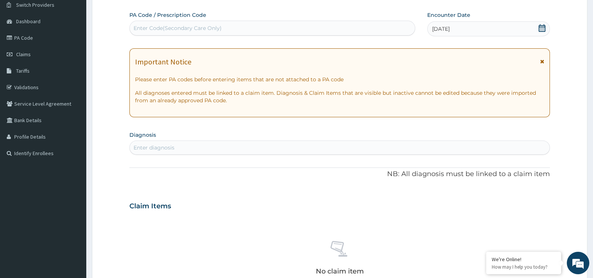
click at [232, 144] on div "Enter diagnosis" at bounding box center [340, 148] width 420 height 12
type input "PLASMO"
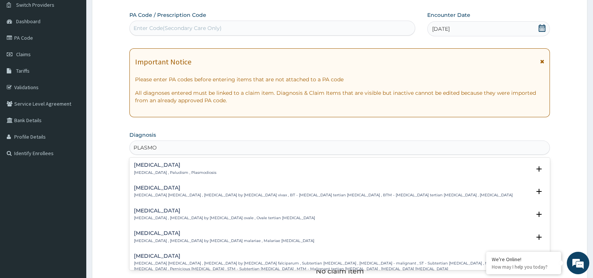
click at [222, 162] on div "[MEDICAL_DATA] [MEDICAL_DATA] , Paludism , Plasmodiosis" at bounding box center [340, 168] width 412 height 13
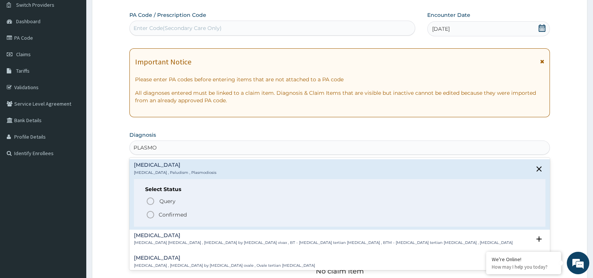
click at [203, 215] on span "Confirmed" at bounding box center [340, 214] width 388 height 9
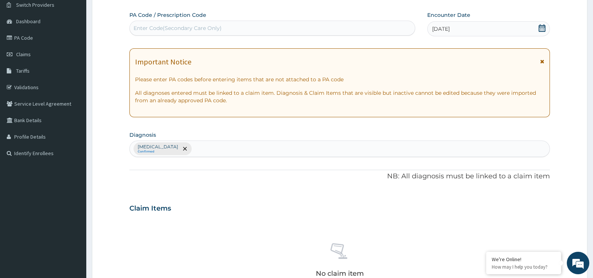
click at [188, 147] on div "[MEDICAL_DATA] Confirmed" at bounding box center [340, 149] width 420 height 16
type input "SALMON"
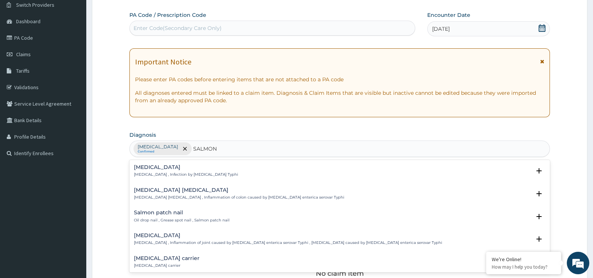
click at [180, 174] on p "[MEDICAL_DATA] , Infection by [MEDICAL_DATA] Typhi" at bounding box center [186, 174] width 104 height 5
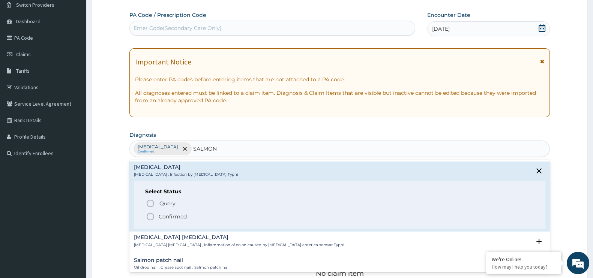
click at [171, 215] on p "Confirmed" at bounding box center [173, 217] width 28 height 8
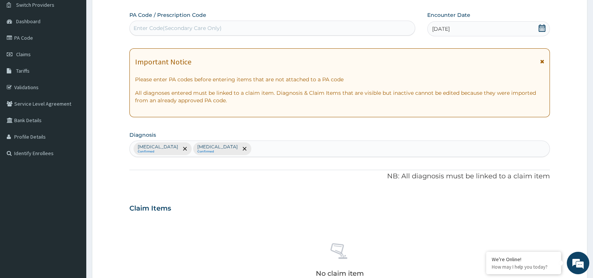
click at [224, 146] on div "[MEDICAL_DATA] Confirmed [MEDICAL_DATA] Confirmed" at bounding box center [340, 149] width 420 height 16
type input "UPPER RESP"
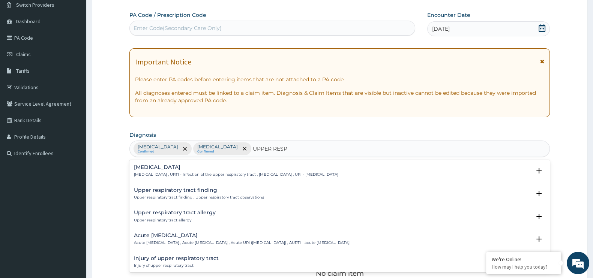
click at [217, 176] on p "[MEDICAL_DATA] , URTI - Infection of the upper respiratory tract , [MEDICAL_DAT…" at bounding box center [236, 174] width 204 height 5
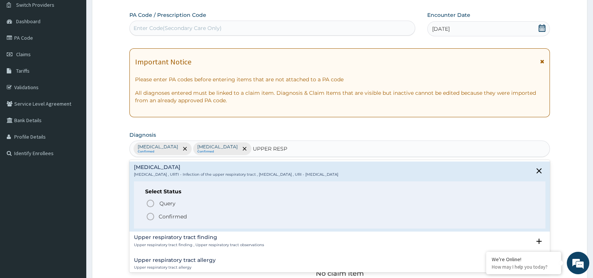
click at [188, 215] on span "Confirmed" at bounding box center [340, 216] width 388 height 9
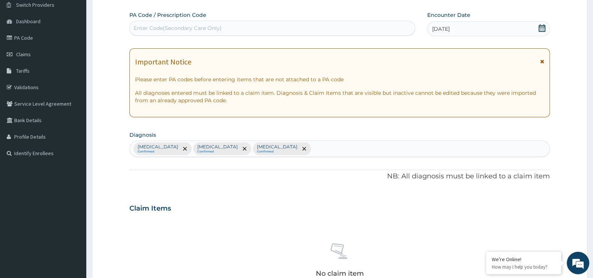
scroll to position [262, 0]
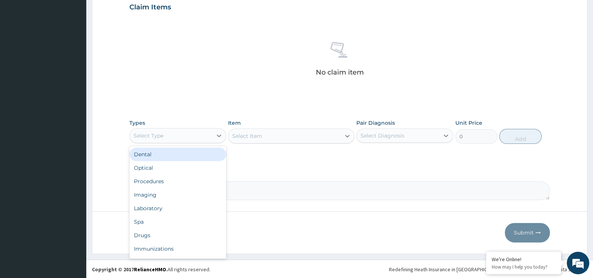
click at [204, 132] on div "Select Type" at bounding box center [171, 136] width 83 height 12
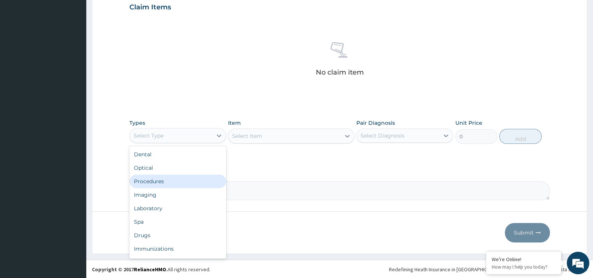
click at [180, 179] on div "Procedures" at bounding box center [177, 182] width 97 height 14
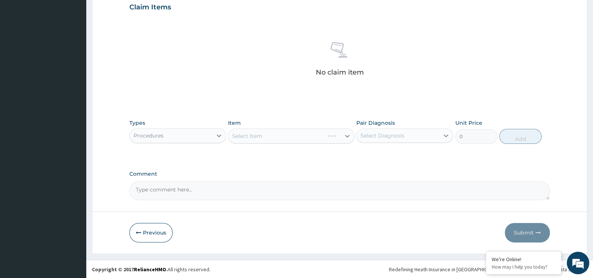
click at [286, 130] on div "Select Item" at bounding box center [291, 136] width 126 height 15
click at [277, 134] on div "Select Item" at bounding box center [291, 136] width 126 height 15
click at [277, 134] on div "Select Item" at bounding box center [284, 136] width 112 height 12
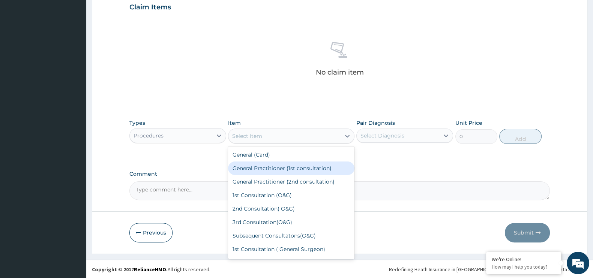
click at [261, 170] on div "General Practitioner (1st consultation)" at bounding box center [291, 169] width 126 height 14
type input "1500"
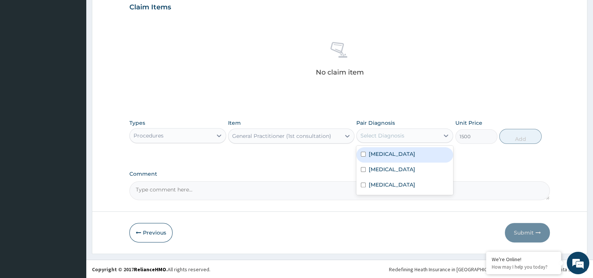
click at [409, 131] on div "Select Diagnosis" at bounding box center [398, 136] width 83 height 12
click at [386, 159] on div "[MEDICAL_DATA]" at bounding box center [404, 154] width 97 height 15
checkbox input "true"
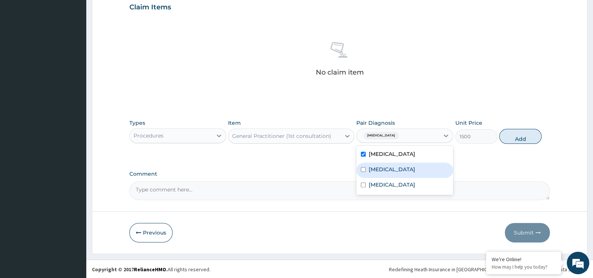
click at [384, 167] on label "[MEDICAL_DATA]" at bounding box center [392, 170] width 47 height 8
checkbox input "true"
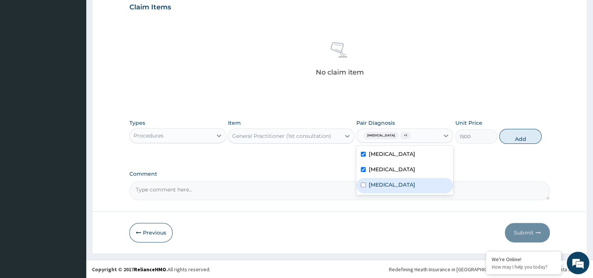
click at [383, 183] on label "[MEDICAL_DATA]" at bounding box center [392, 185] width 47 height 8
checkbox input "true"
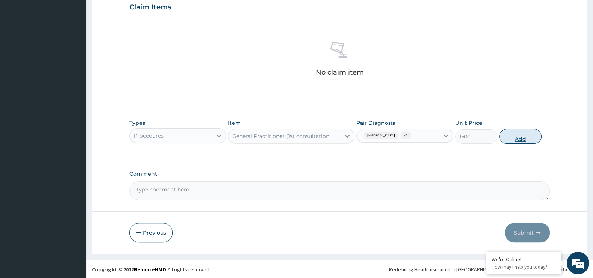
click at [523, 135] on button "Add" at bounding box center [520, 136] width 42 height 15
type input "0"
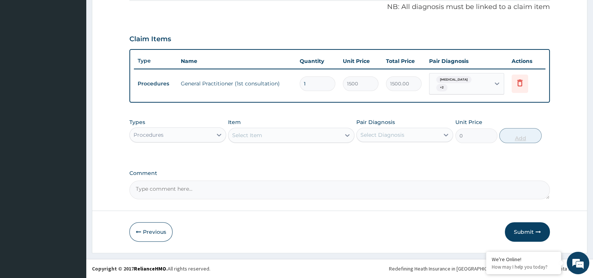
scroll to position [226, 0]
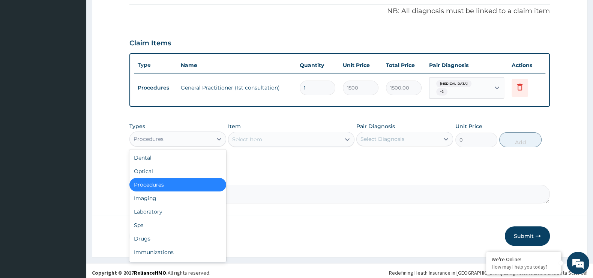
click at [210, 133] on div "Procedures" at bounding box center [171, 139] width 83 height 12
click at [182, 206] on div "Laboratory" at bounding box center [177, 212] width 97 height 14
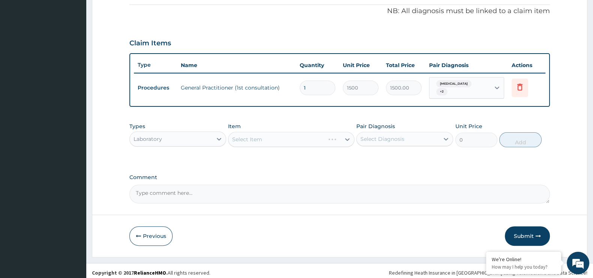
click at [276, 135] on div "Select Item" at bounding box center [291, 139] width 126 height 15
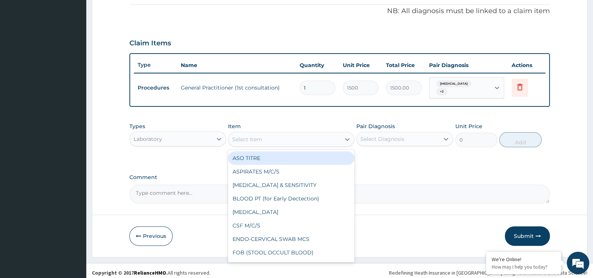
click at [276, 135] on div "Select Item" at bounding box center [284, 140] width 112 height 12
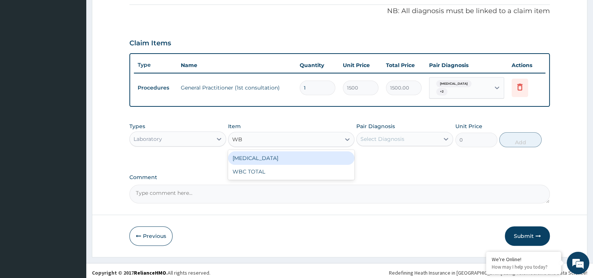
type input "WBC"
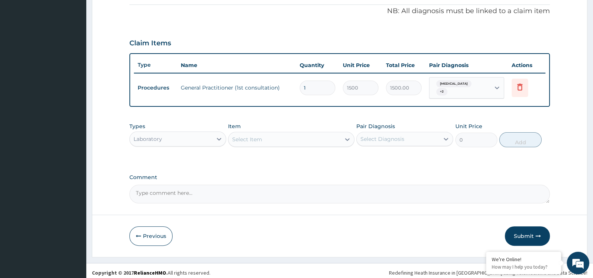
click at [268, 138] on div "Select Item" at bounding box center [284, 140] width 112 height 12
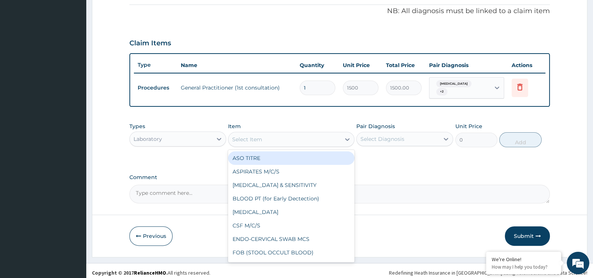
click at [268, 138] on div "Select Item" at bounding box center [284, 140] width 112 height 12
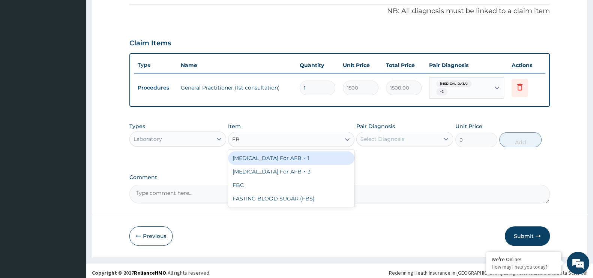
type input "FBC"
click at [268, 154] on div "FBC" at bounding box center [291, 159] width 126 height 14
type input "1600"
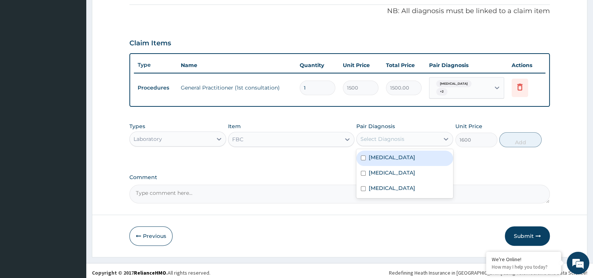
click at [439, 139] on div "Select Diagnosis" at bounding box center [398, 139] width 83 height 12
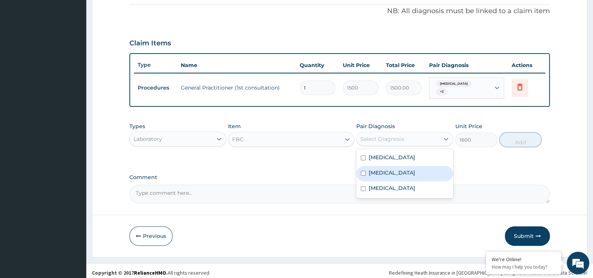
click at [398, 172] on label "[MEDICAL_DATA]" at bounding box center [392, 173] width 47 height 8
checkbox input "true"
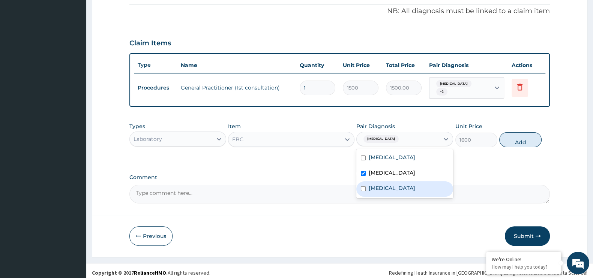
click at [392, 188] on div "[MEDICAL_DATA]" at bounding box center [404, 189] width 97 height 15
checkbox input "true"
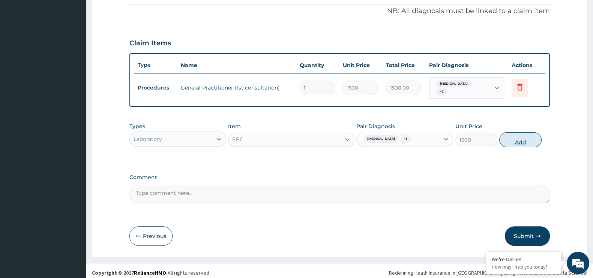
click at [516, 136] on button "Add" at bounding box center [520, 139] width 42 height 15
type input "0"
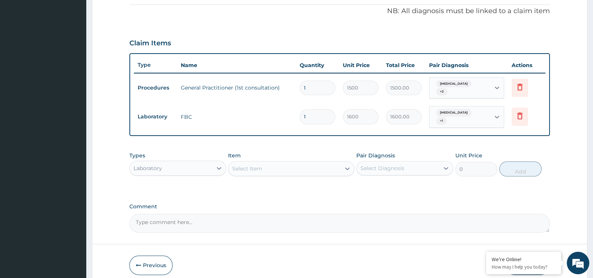
click at [274, 163] on div "Select Item" at bounding box center [284, 169] width 112 height 12
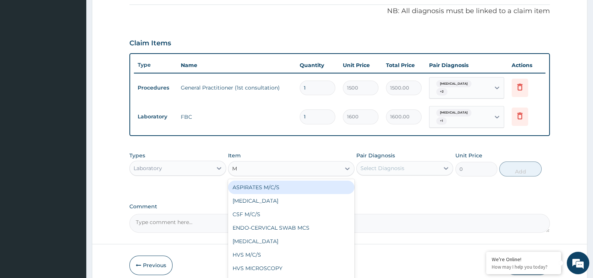
type input "MP"
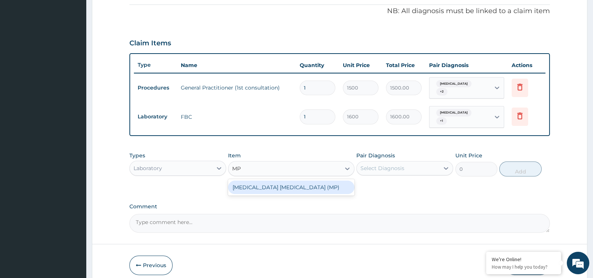
click at [272, 181] on div "[MEDICAL_DATA] [MEDICAL_DATA] (MP)" at bounding box center [291, 188] width 126 height 14
type input "560"
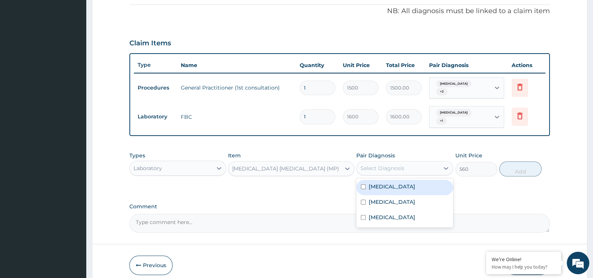
drag, startPoint x: 401, startPoint y: 162, endPoint x: 394, endPoint y: 175, distance: 14.4
click at [394, 175] on div "option [MEDICAL_DATA], selected. option [MEDICAL_DATA] focused, 1 of 3. 3 resul…" at bounding box center [404, 168] width 97 height 14
click at [394, 180] on div "[MEDICAL_DATA]" at bounding box center [404, 187] width 97 height 15
checkbox input "true"
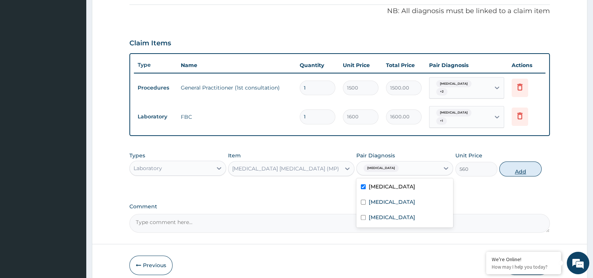
click at [523, 163] on button "Add" at bounding box center [520, 169] width 42 height 15
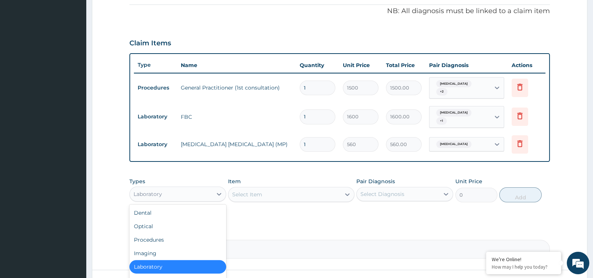
click at [211, 188] on div "Laboratory" at bounding box center [171, 194] width 83 height 12
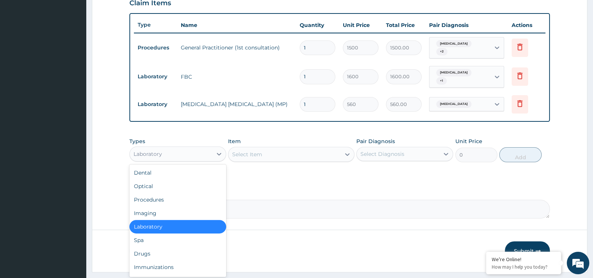
scroll to position [278, 0]
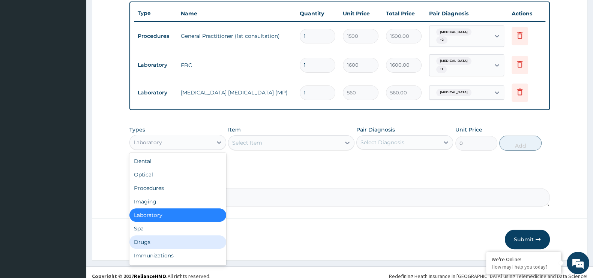
click at [151, 237] on div "Drugs" at bounding box center [177, 243] width 97 height 14
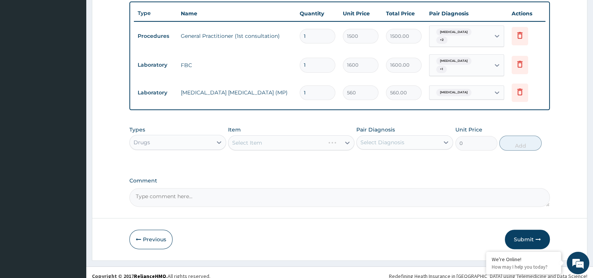
click at [268, 139] on div "Select Item" at bounding box center [291, 142] width 126 height 15
click at [259, 139] on div "Select Item" at bounding box center [247, 143] width 30 height 8
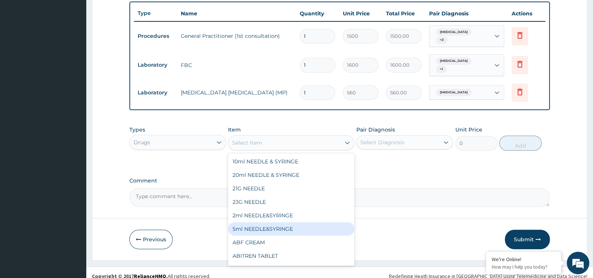
click at [263, 223] on div "5ml NEEDLE&SYRINGE" at bounding box center [291, 229] width 126 height 14
type input "26.25"
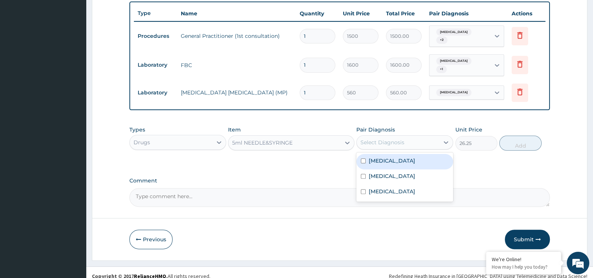
click at [401, 139] on div "Select Diagnosis" at bounding box center [383, 143] width 44 height 8
click at [377, 157] on label "[MEDICAL_DATA]" at bounding box center [392, 161] width 47 height 8
checkbox input "true"
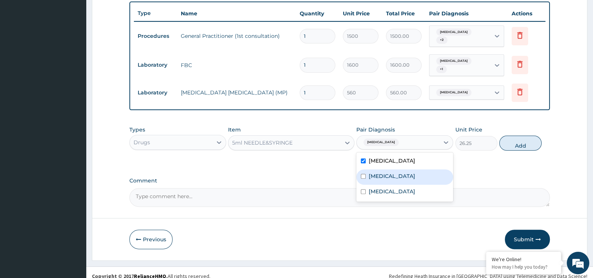
click at [378, 173] on label "[MEDICAL_DATA]" at bounding box center [392, 177] width 47 height 8
checkbox input "true"
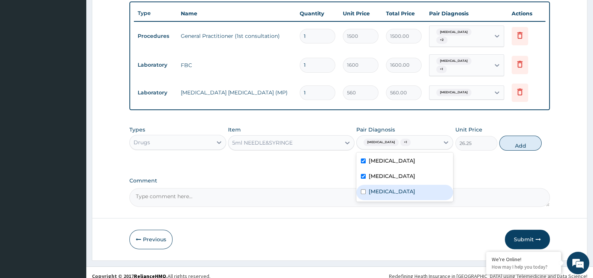
click at [382, 188] on label "[MEDICAL_DATA]" at bounding box center [392, 192] width 47 height 8
checkbox input "true"
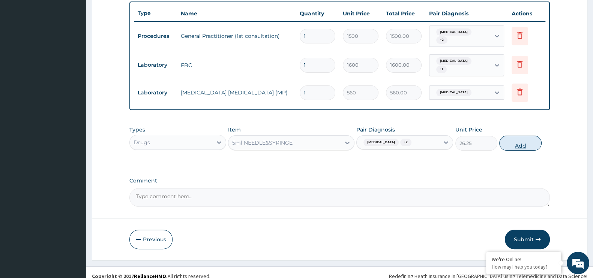
click at [520, 138] on button "Add" at bounding box center [520, 143] width 42 height 15
type input "0"
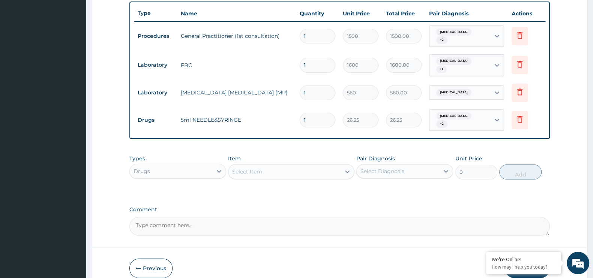
click at [283, 166] on div "Select Item" at bounding box center [284, 172] width 112 height 12
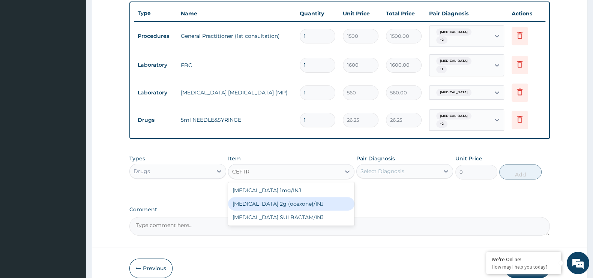
type input "CEFT"
click at [278, 197] on div "Ceftiazone 1g (ricephin)/INJ" at bounding box center [291, 204] width 126 height 14
type input "4000"
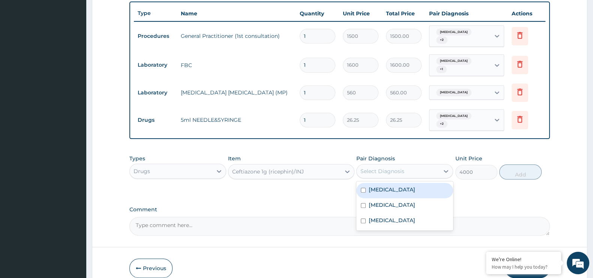
click at [385, 168] on div "Select Diagnosis" at bounding box center [383, 172] width 44 height 8
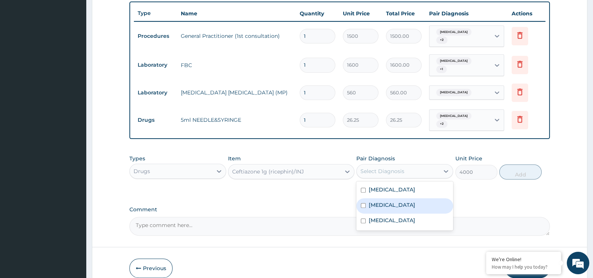
click at [385, 201] on label "[MEDICAL_DATA]" at bounding box center [392, 205] width 47 height 8
checkbox input "true"
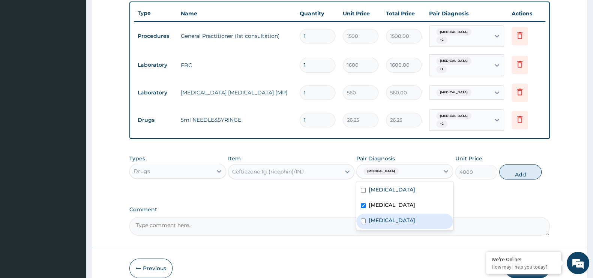
click at [383, 217] on label "[MEDICAL_DATA]" at bounding box center [392, 221] width 47 height 8
checkbox input "true"
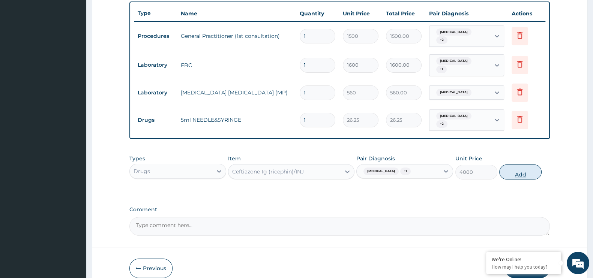
click at [517, 165] on button "Add" at bounding box center [520, 172] width 42 height 15
type input "0"
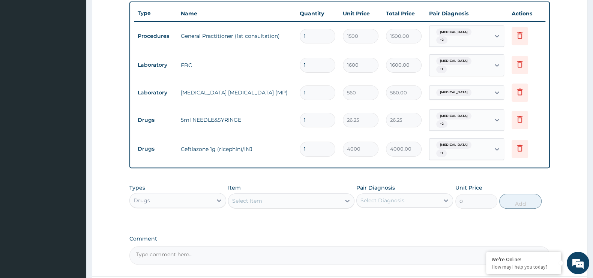
click at [262, 197] on div "Select Item" at bounding box center [247, 201] width 30 height 8
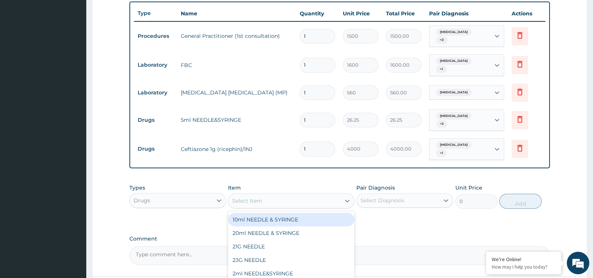
scroll to position [329, 0]
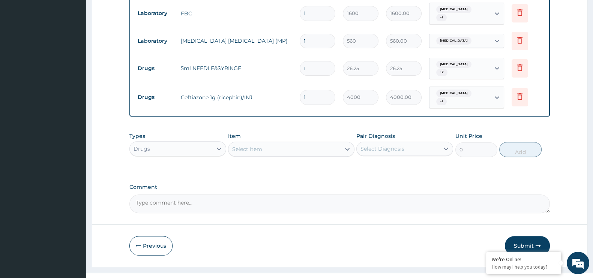
click at [252, 146] on div "Select Item" at bounding box center [247, 150] width 30 height 8
click at [246, 143] on div "Select Item" at bounding box center [284, 149] width 112 height 12
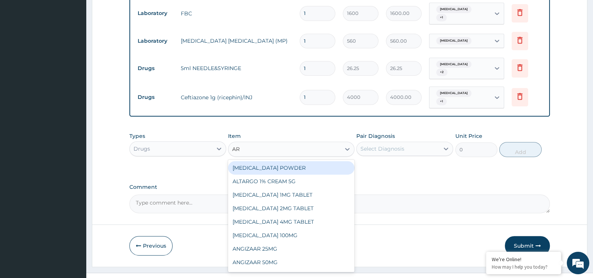
type input "ART"
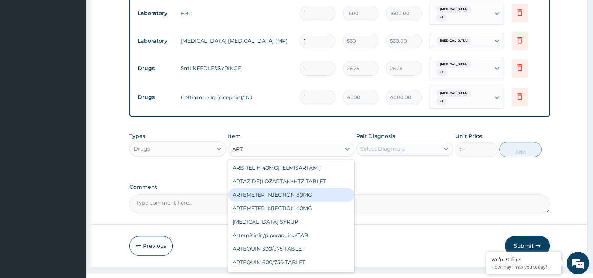
click at [256, 188] on div "ARTEMETER INJECTION 80MG" at bounding box center [291, 195] width 126 height 14
type input "210"
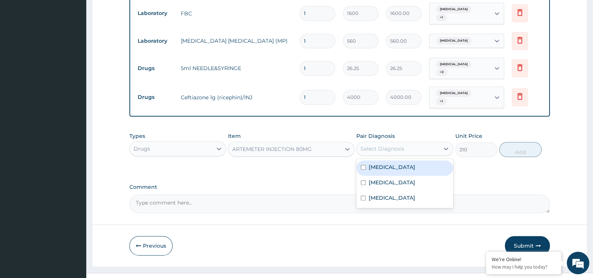
click at [429, 143] on div "Select Diagnosis" at bounding box center [398, 149] width 83 height 12
click at [398, 161] on div "[MEDICAL_DATA]" at bounding box center [404, 168] width 97 height 15
checkbox input "true"
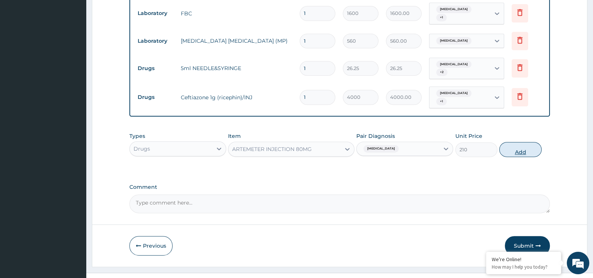
click at [522, 142] on button "Add" at bounding box center [520, 149] width 42 height 15
type input "0"
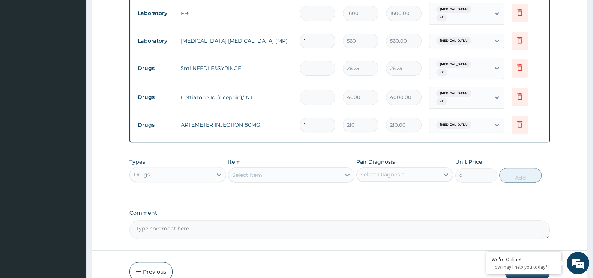
click at [292, 169] on div "Select Item" at bounding box center [284, 175] width 112 height 12
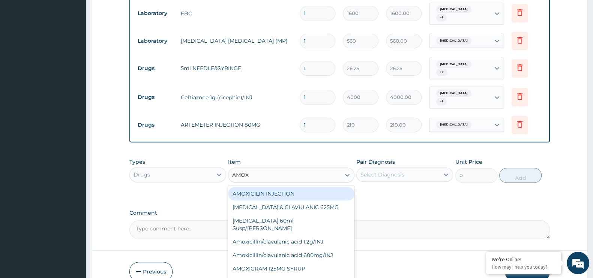
type input "AMOXI"
type input "63"
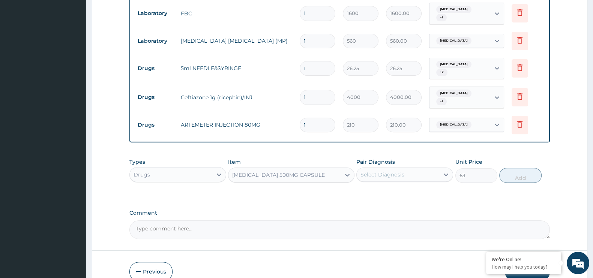
click at [411, 169] on div "Select Diagnosis" at bounding box center [398, 175] width 83 height 12
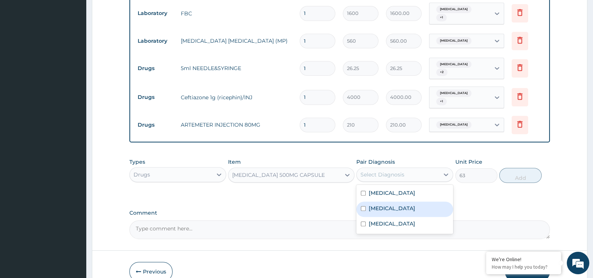
click at [403, 205] on label "[MEDICAL_DATA]" at bounding box center [392, 209] width 47 height 8
checkbox input "true"
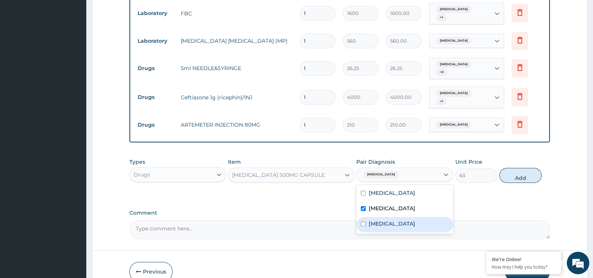
click at [411, 220] on label "[MEDICAL_DATA]" at bounding box center [392, 224] width 47 height 8
checkbox input "true"
click at [515, 168] on button "Add" at bounding box center [520, 175] width 42 height 15
type input "0"
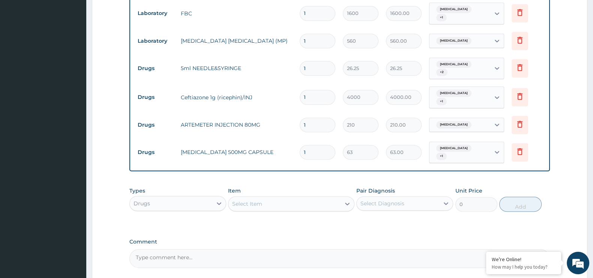
click at [265, 198] on div "Select Item" at bounding box center [284, 204] width 112 height 12
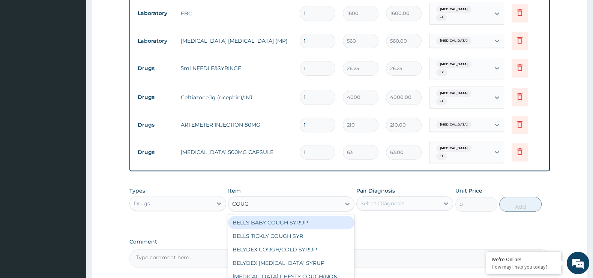
type input "COUGH"
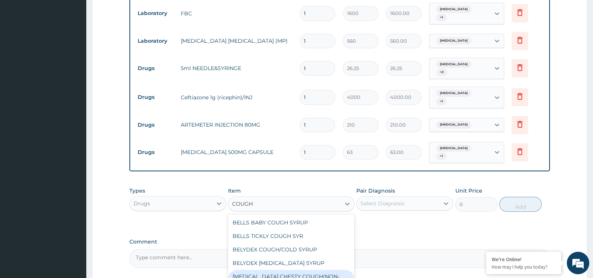
click at [298, 270] on div "[MEDICAL_DATA] CHESTY COUGH(NON-DROW)" at bounding box center [291, 280] width 126 height 21
type input "735"
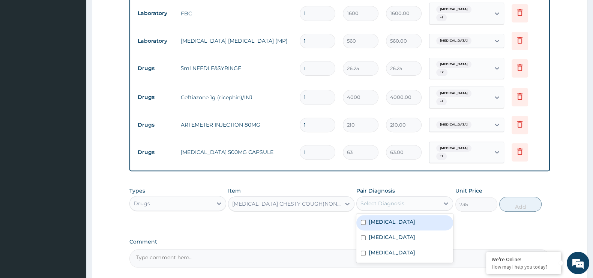
click at [432, 198] on div "Select Diagnosis" at bounding box center [398, 204] width 83 height 12
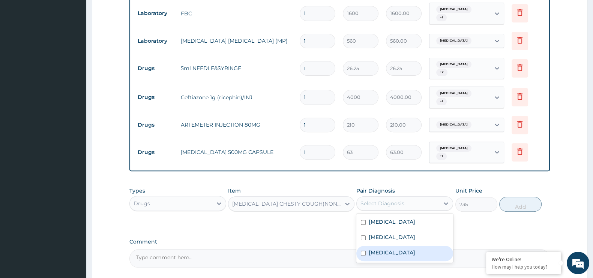
click at [397, 249] on label "Upper respiratory infection" at bounding box center [392, 253] width 47 height 8
checkbox input "true"
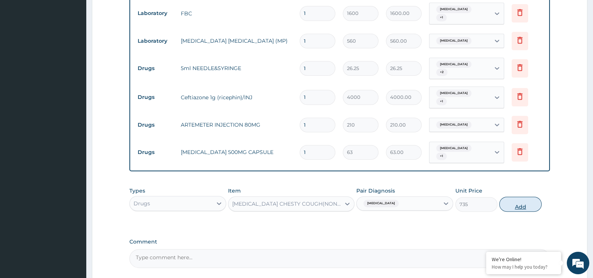
click at [515, 197] on button "Add" at bounding box center [520, 204] width 42 height 15
type input "0"
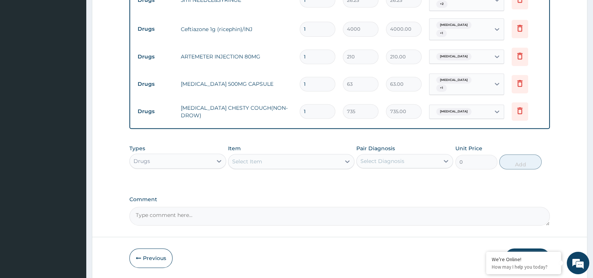
scroll to position [407, 0]
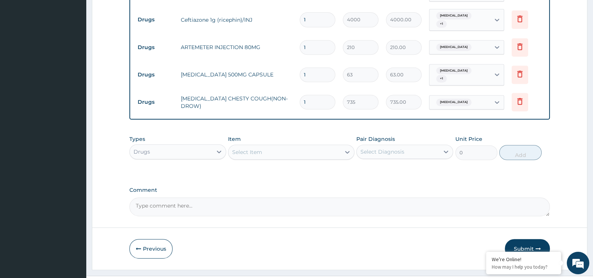
click at [256, 149] on div "Select Item" at bounding box center [247, 153] width 30 height 8
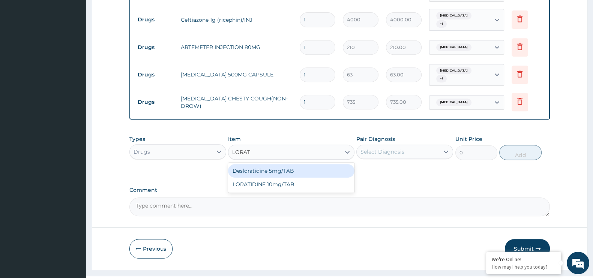
type input "LORATI"
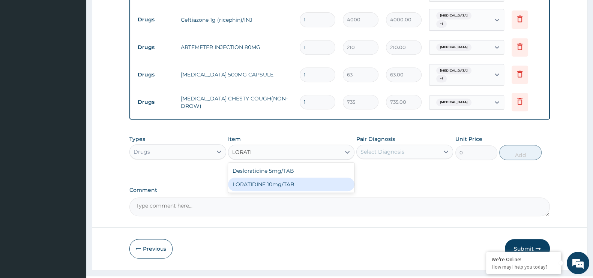
click at [260, 178] on div "LORATIDINE 10mg/TAB" at bounding box center [291, 185] width 126 height 14
type input "11.55"
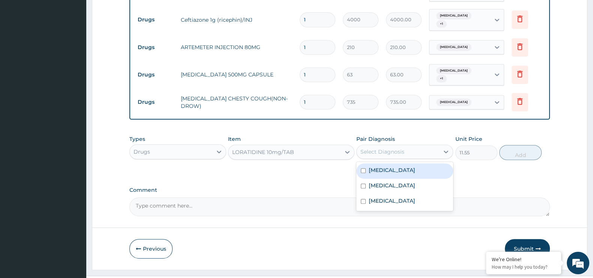
click at [432, 146] on div "Select Diagnosis" at bounding box center [398, 152] width 83 height 12
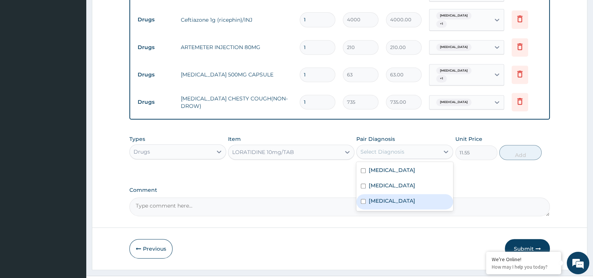
click at [406, 194] on div "Upper respiratory infection" at bounding box center [404, 201] width 97 height 15
checkbox input "true"
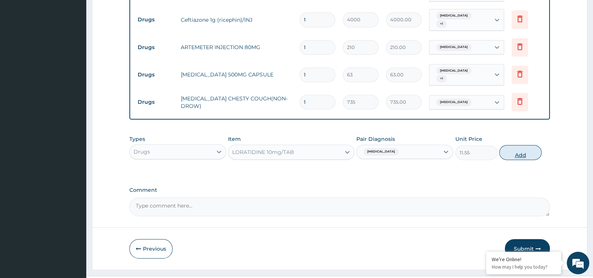
click at [517, 145] on button "Add" at bounding box center [520, 152] width 42 height 15
type input "0"
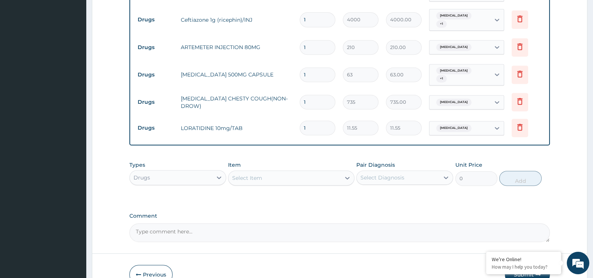
click at [312, 121] on input "1" at bounding box center [318, 128] width 36 height 15
type input "10"
type input "115.50"
type input "10"
click at [310, 68] on input "1" at bounding box center [318, 75] width 36 height 15
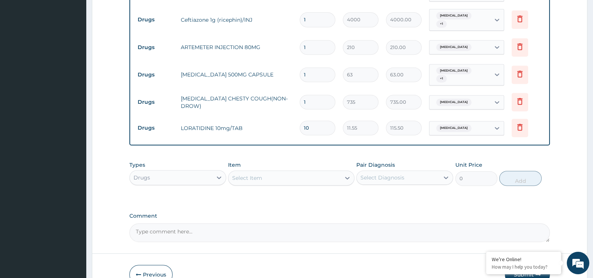
type input "14"
type input "882.00"
type input "14"
click at [308, 40] on input "1" at bounding box center [318, 47] width 36 height 15
type input "0.00"
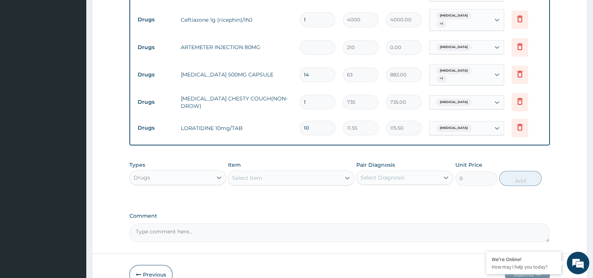
type input "6"
type input "1260.00"
type input "6"
click at [307, 12] on input "1" at bounding box center [318, 19] width 36 height 15
type input "0.00"
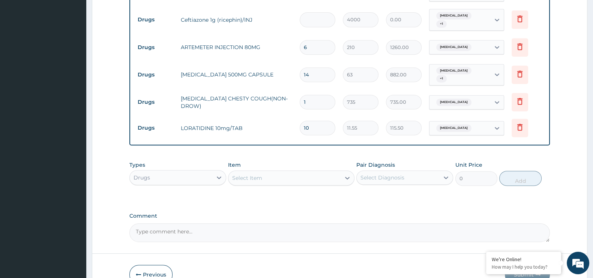
type input "3"
type input "12000.00"
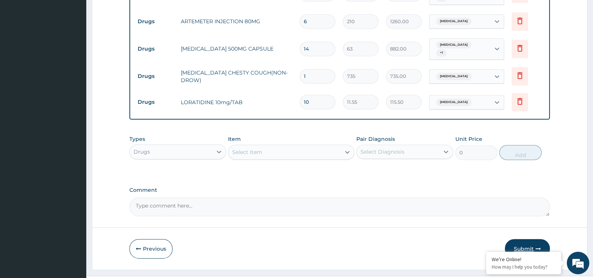
type input "3"
click at [533, 239] on button "Submit" at bounding box center [527, 249] width 45 height 20
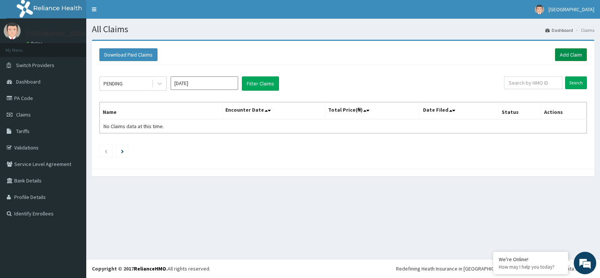
click at [567, 54] on link "Add Claim" at bounding box center [571, 54] width 32 height 13
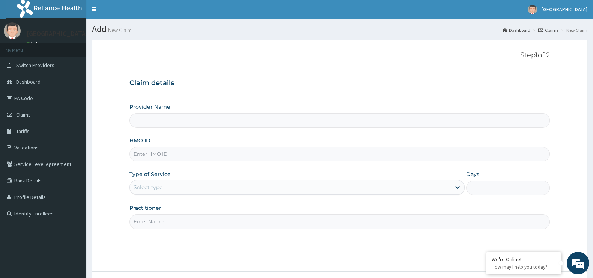
type input "[GEOGRAPHIC_DATA]"
click at [173, 153] on input "HMO ID" at bounding box center [339, 154] width 421 height 15
type input "GCS/10123/B"
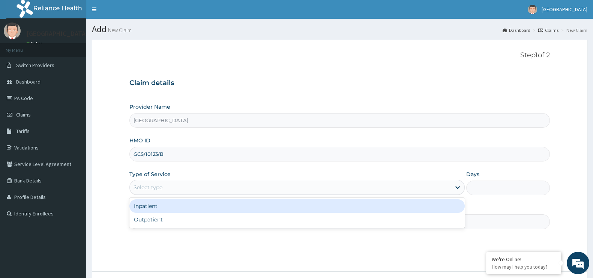
click at [182, 186] on div "Select type" at bounding box center [290, 188] width 321 height 12
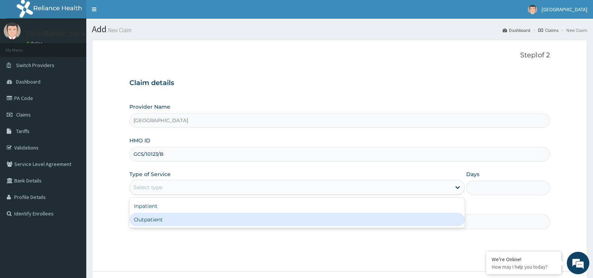
click at [185, 216] on div "Outpatient" at bounding box center [296, 220] width 335 height 14
type input "1"
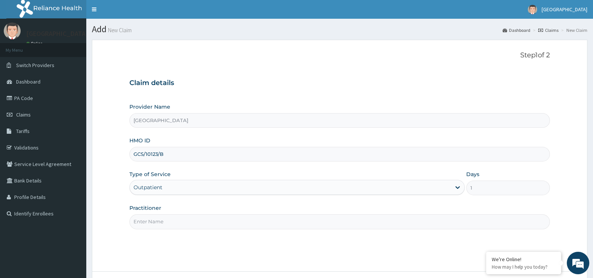
click at [320, 225] on input "Practitioner" at bounding box center [339, 222] width 421 height 15
type input "[PERSON_NAME]"
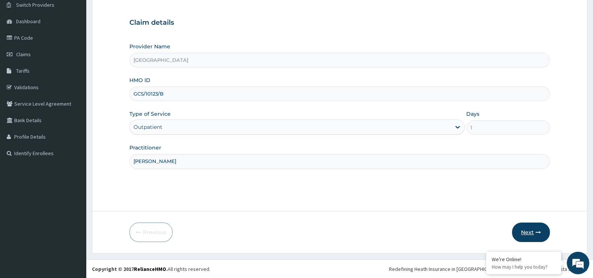
click at [537, 230] on icon "button" at bounding box center [538, 232] width 5 height 5
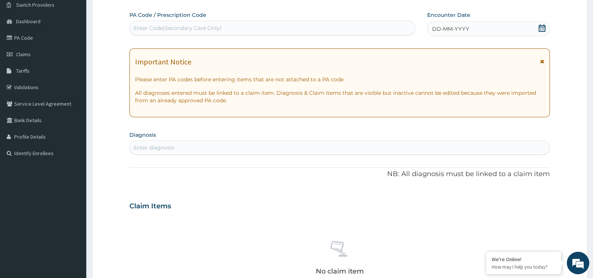
click at [156, 147] on div "Enter diagnosis" at bounding box center [154, 148] width 41 height 8
click at [152, 144] on div "Enter diagnosis" at bounding box center [154, 148] width 41 height 8
type input "PLASMO"
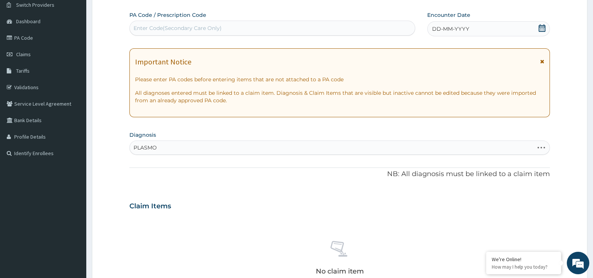
drag, startPoint x: 152, startPoint y: 144, endPoint x: 162, endPoint y: 162, distance: 20.2
click at [162, 162] on div "PA Code / Prescription Code Enter Code(Secondary Care Only) Encounter Date DD-M…" at bounding box center [339, 205] width 421 height 388
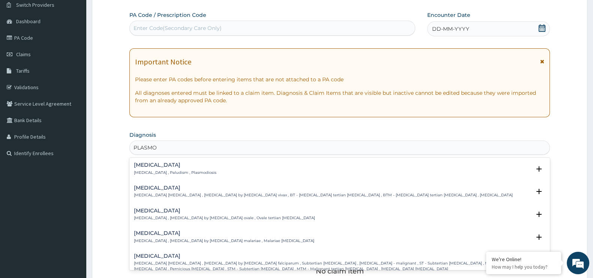
click at [185, 173] on p "Malaria , Paludism , Plasmodiosis" at bounding box center [175, 172] width 83 height 5
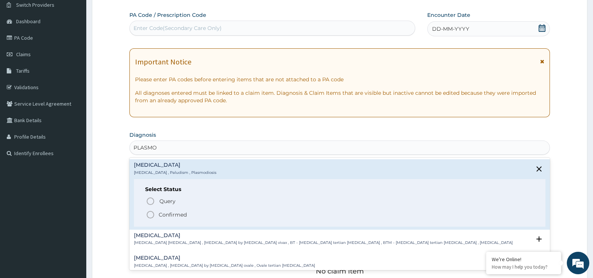
click at [171, 214] on p "Confirmed" at bounding box center [173, 215] width 28 height 8
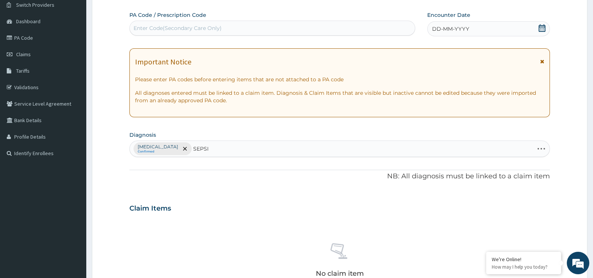
type input "SEPSIS"
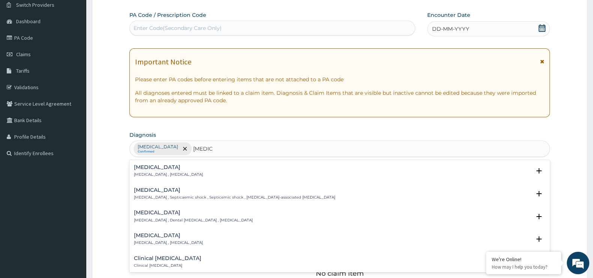
click at [189, 170] on div "Sepsis Systemic infection , Sepsis" at bounding box center [340, 171] width 412 height 13
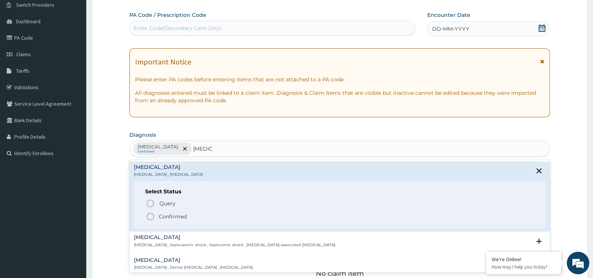
click at [176, 216] on p "Confirmed" at bounding box center [173, 217] width 28 height 8
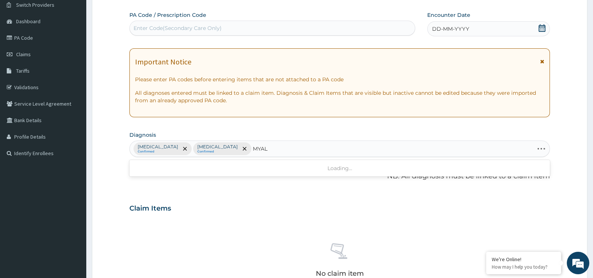
type input "MYALG"
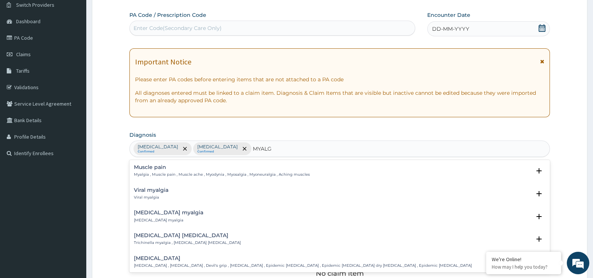
click at [209, 173] on p "Myalgia , Muscle pain , Muscle ache , Myodynia , Myosalgia , Myoneuralgia , Ach…" at bounding box center [222, 174] width 176 height 5
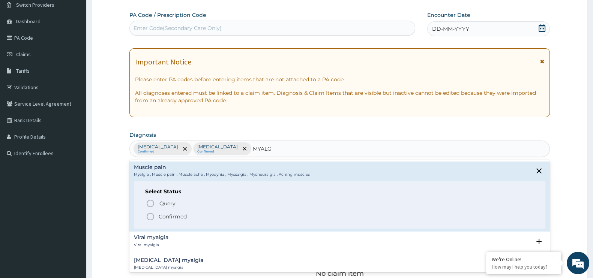
click at [177, 216] on p "Confirmed" at bounding box center [173, 217] width 28 height 8
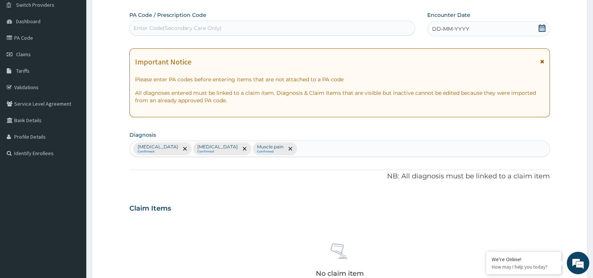
scroll to position [262, 0]
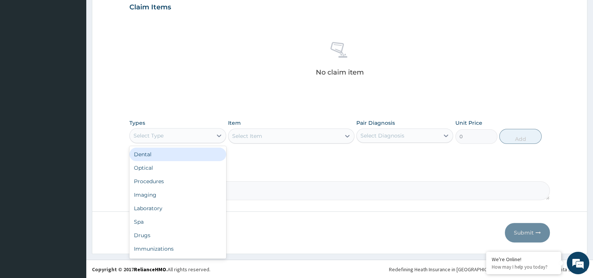
click at [190, 136] on div "Select Type" at bounding box center [171, 136] width 83 height 12
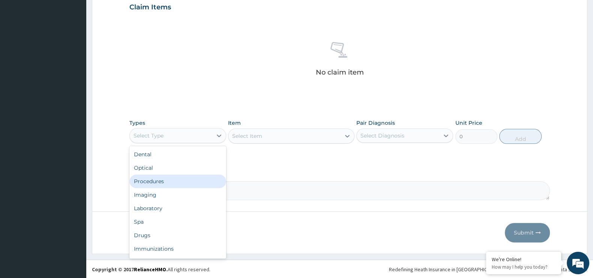
click at [173, 179] on div "Procedures" at bounding box center [177, 182] width 97 height 14
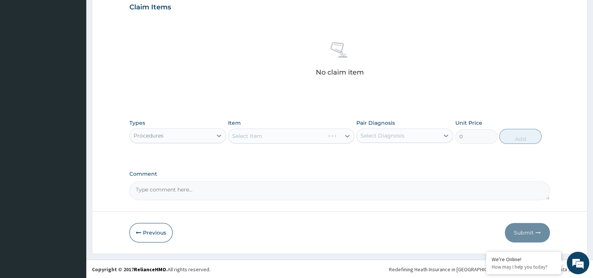
click at [281, 132] on div "Select Item" at bounding box center [291, 136] width 126 height 15
click at [269, 135] on div "Select Item" at bounding box center [291, 136] width 126 height 15
click at [269, 135] on div "Select Item" at bounding box center [284, 136] width 112 height 12
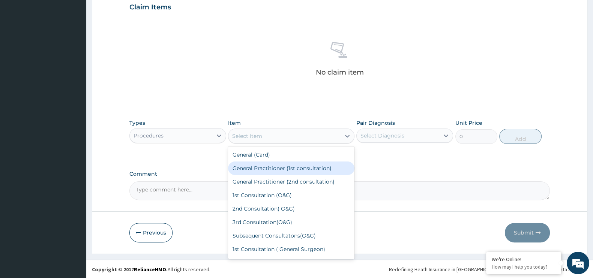
click at [265, 163] on div "General Practitioner (1st consultation)" at bounding box center [291, 169] width 126 height 14
type input "1500"
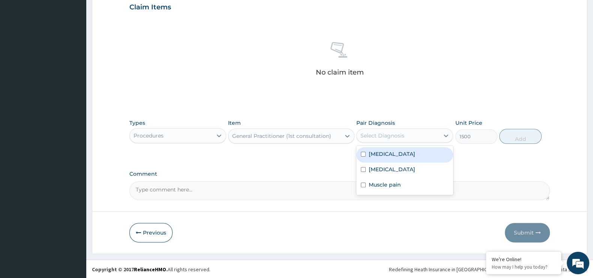
click at [391, 136] on div "Select Diagnosis" at bounding box center [383, 136] width 44 height 8
click at [380, 158] on div "Malaria" at bounding box center [404, 154] width 97 height 15
checkbox input "true"
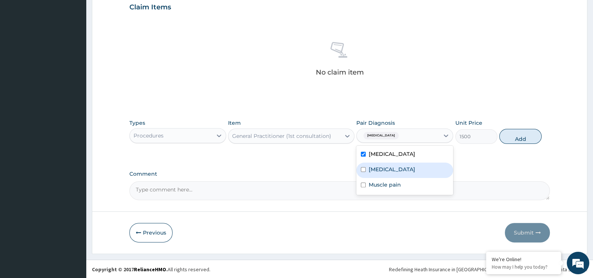
click at [377, 164] on div "Sepsis" at bounding box center [404, 170] width 97 height 15
checkbox input "true"
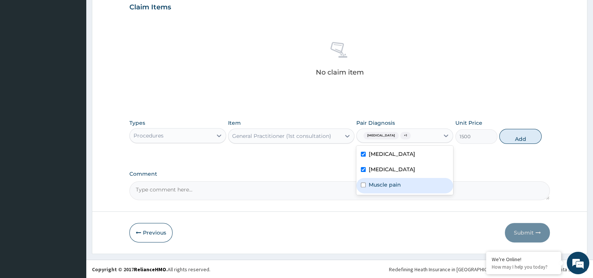
click at [379, 183] on label "Muscle pain" at bounding box center [385, 185] width 32 height 8
checkbox input "true"
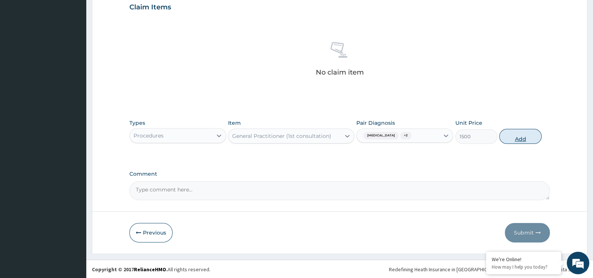
click at [511, 138] on button "Add" at bounding box center [520, 136] width 42 height 15
type input "0"
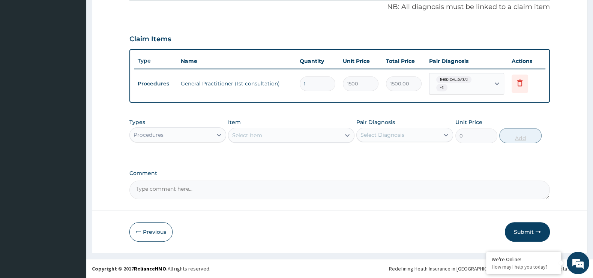
scroll to position [226, 0]
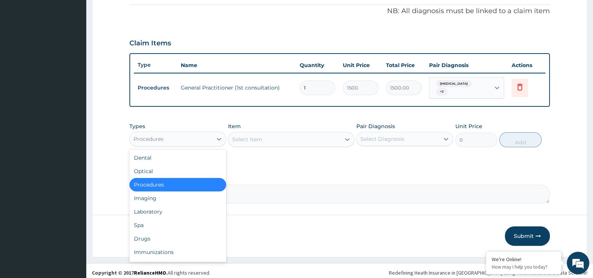
click at [209, 133] on div "Procedures" at bounding box center [171, 139] width 83 height 12
click at [181, 205] on div "Laboratory" at bounding box center [177, 212] width 97 height 14
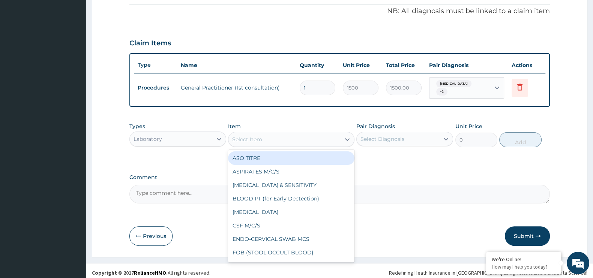
click at [255, 136] on div "Select Item" at bounding box center [247, 140] width 30 height 8
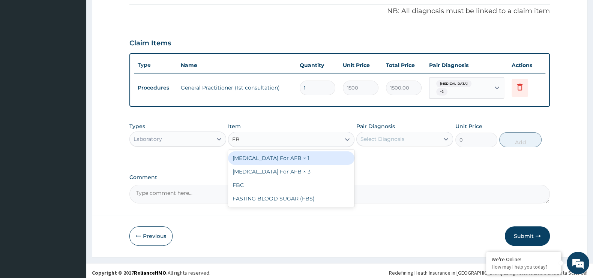
type input "FBC"
click at [259, 153] on div "FBC" at bounding box center [291, 159] width 126 height 14
type input "1600"
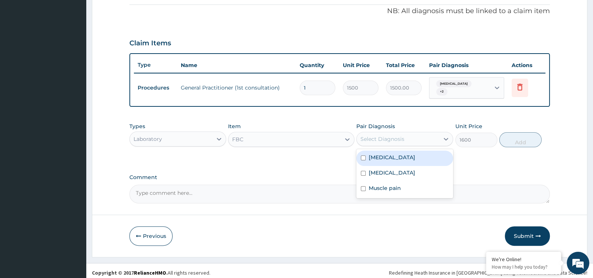
click at [392, 135] on div "Select Diagnosis" at bounding box center [383, 139] width 44 height 8
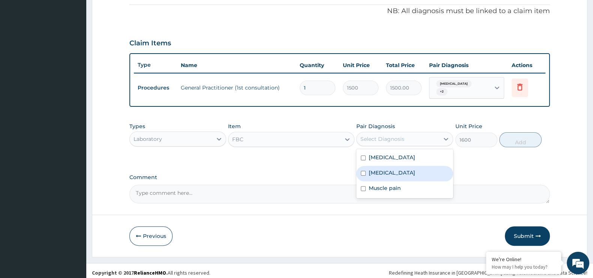
click at [376, 169] on label "Sepsis" at bounding box center [392, 173] width 47 height 8
checkbox input "true"
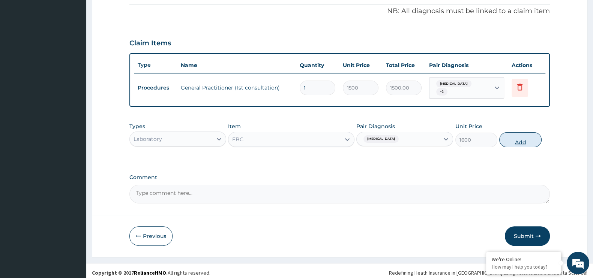
click at [518, 136] on button "Add" at bounding box center [520, 139] width 42 height 15
type input "0"
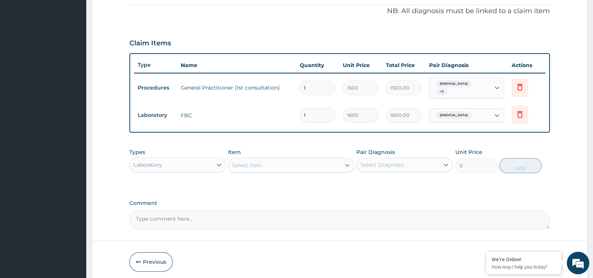
click at [238, 162] on div "Select Item" at bounding box center [247, 166] width 30 height 8
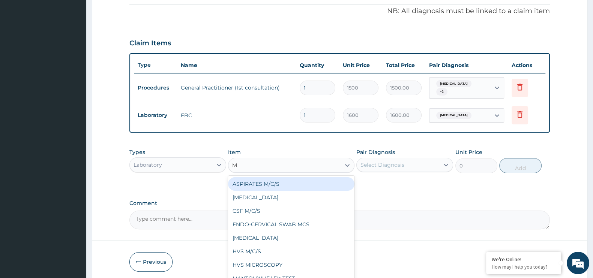
type input "MP"
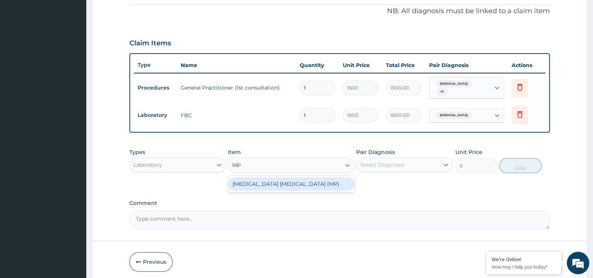
click at [259, 181] on div "MALARIA PARASITE (MP)" at bounding box center [291, 184] width 126 height 14
type input "560"
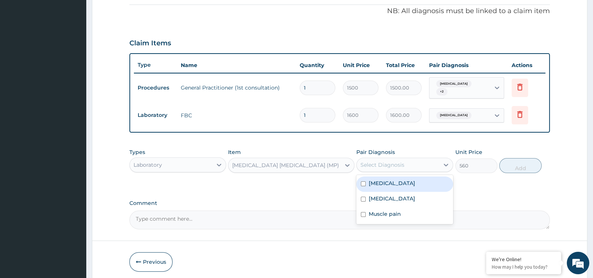
click at [408, 159] on div "Select Diagnosis" at bounding box center [398, 165] width 83 height 12
click at [397, 177] on div "Malaria" at bounding box center [404, 184] width 97 height 15
checkbox input "true"
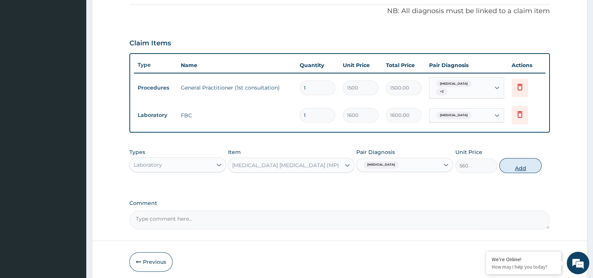
click at [516, 162] on button "Add" at bounding box center [520, 165] width 42 height 15
type input "0"
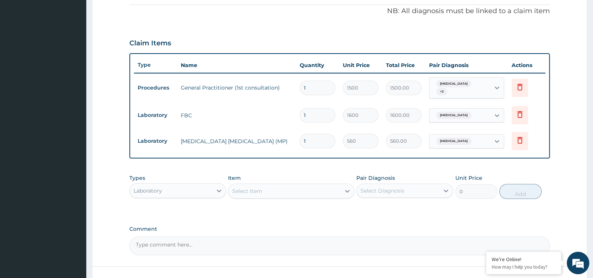
scroll to position [278, 0]
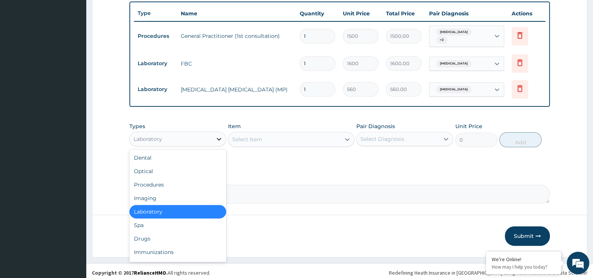
click at [215, 136] on icon at bounding box center [219, 139] width 8 height 8
click at [193, 232] on div "Drugs" at bounding box center [177, 239] width 97 height 14
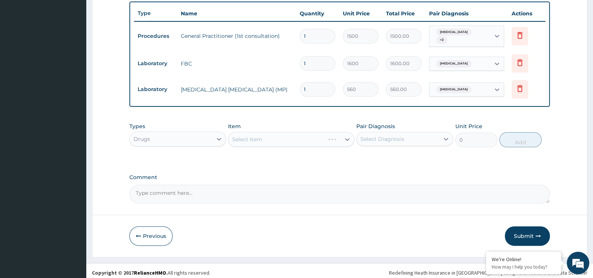
click at [259, 134] on div "Select Item" at bounding box center [291, 139] width 126 height 15
click at [249, 133] on div "Select Item" at bounding box center [291, 139] width 126 height 15
click at [252, 134] on div "Select Item" at bounding box center [291, 139] width 126 height 15
click at [267, 132] on div "Select Item" at bounding box center [291, 139] width 126 height 15
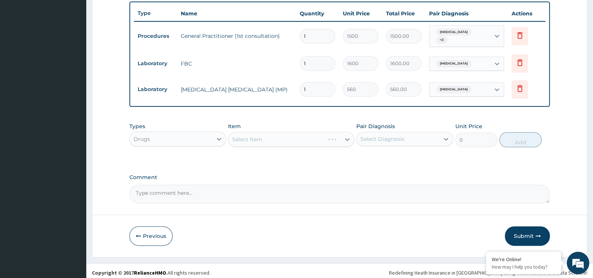
click at [267, 132] on div "Select Item" at bounding box center [291, 139] width 126 height 15
click at [267, 134] on div "Select Item" at bounding box center [284, 140] width 112 height 12
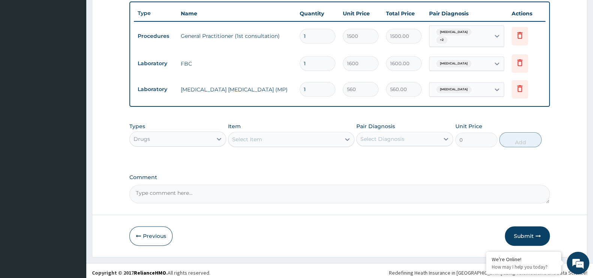
click at [267, 134] on div "Select Item" at bounding box center [284, 140] width 112 height 12
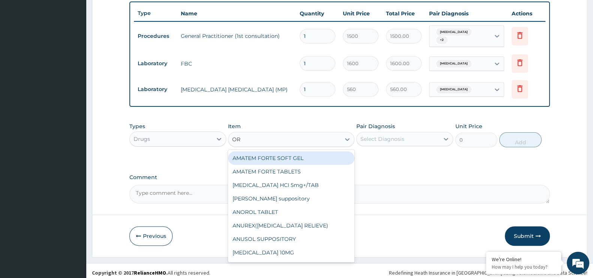
type input "ORP"
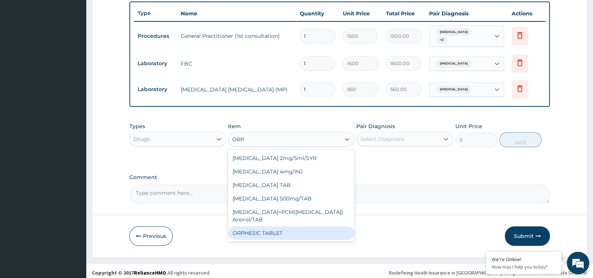
click at [269, 227] on div "ORPHESIC TABLET" at bounding box center [291, 234] width 126 height 14
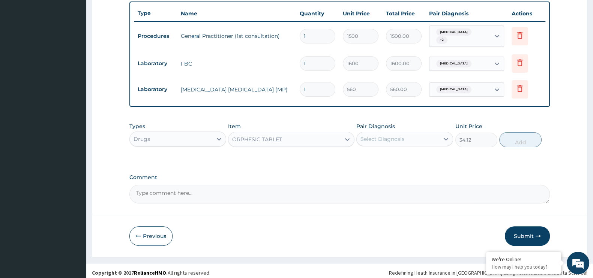
click at [345, 127] on div "Item ORPHESIC TABLET" at bounding box center [291, 135] width 126 height 25
click at [341, 137] on div at bounding box center [348, 140] width 14 height 14
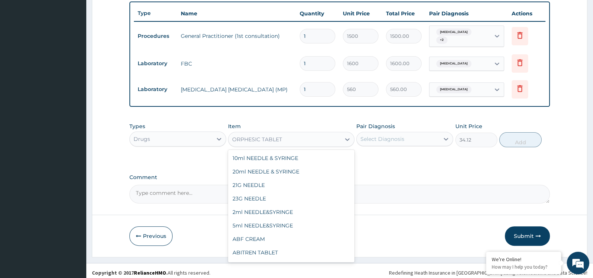
scroll to position [12038, 0]
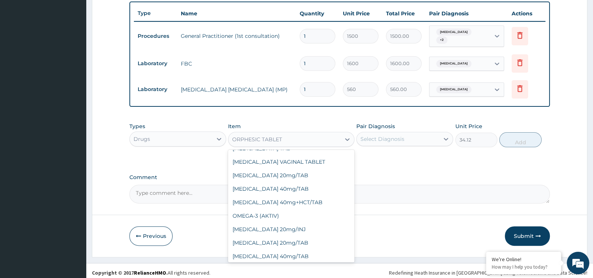
type input "42"
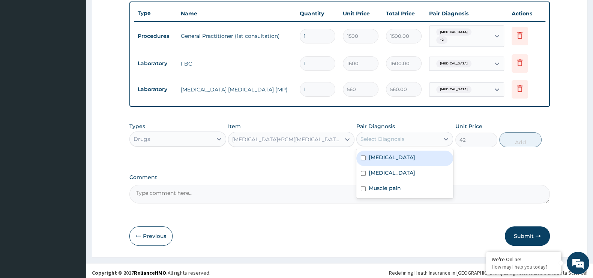
click at [418, 135] on div "Select Diagnosis" at bounding box center [398, 139] width 83 height 12
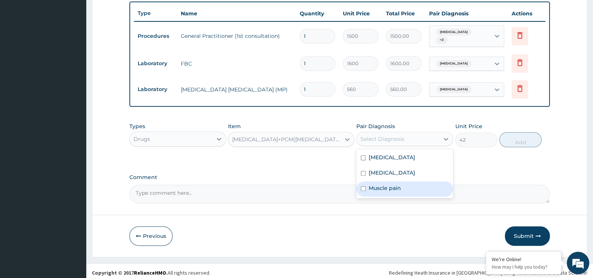
click at [386, 185] on label "Muscle pain" at bounding box center [385, 189] width 32 height 8
checkbox input "true"
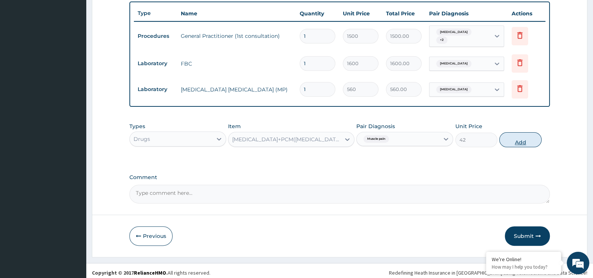
click at [522, 136] on button "Add" at bounding box center [520, 139] width 42 height 15
type input "0"
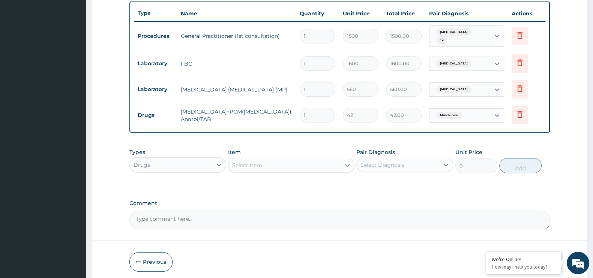
click at [290, 163] on div "Select Item" at bounding box center [284, 165] width 112 height 12
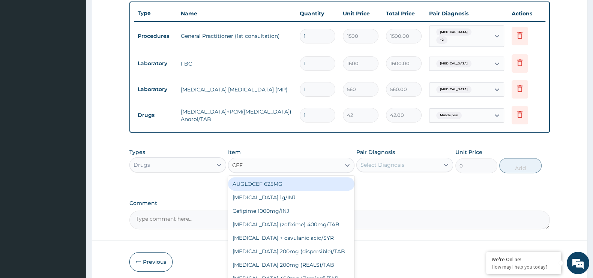
type input "CEFT"
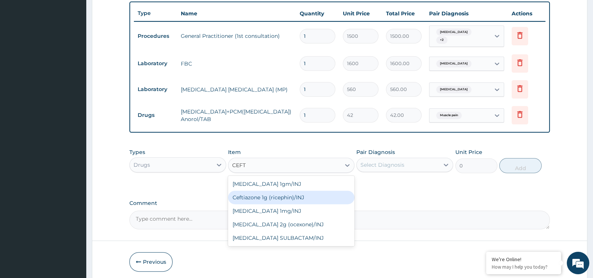
click at [278, 194] on div "Ceftiazone 1g (ricephin)/INJ" at bounding box center [291, 198] width 126 height 14
type input "4000"
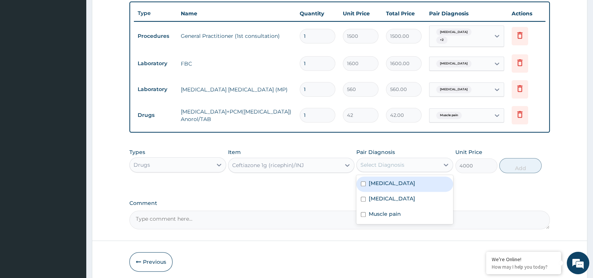
click at [412, 165] on div "Select Diagnosis" at bounding box center [398, 165] width 83 height 12
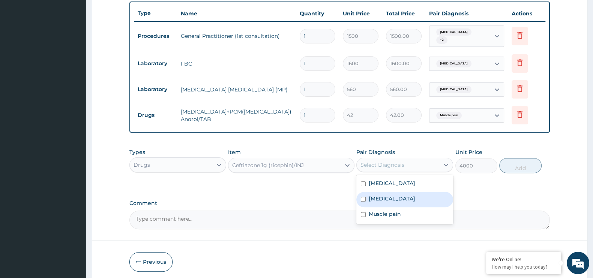
click at [406, 192] on div "Sepsis" at bounding box center [404, 199] width 97 height 15
checkbox input "true"
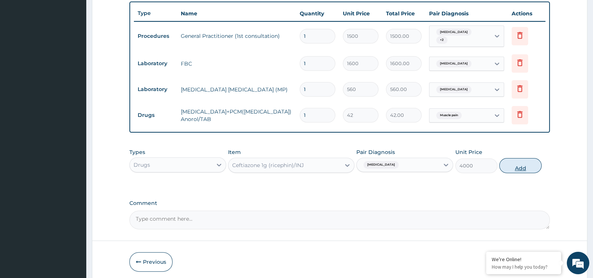
click at [520, 161] on button "Add" at bounding box center [520, 165] width 42 height 15
type input "0"
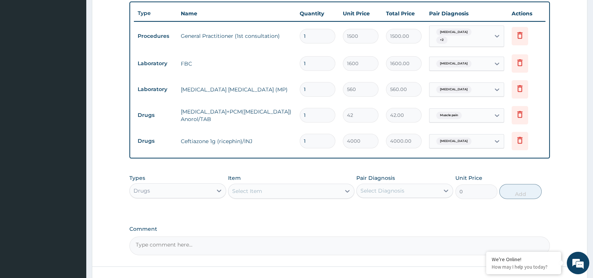
click at [248, 189] on div "Select Item" at bounding box center [247, 192] width 30 height 8
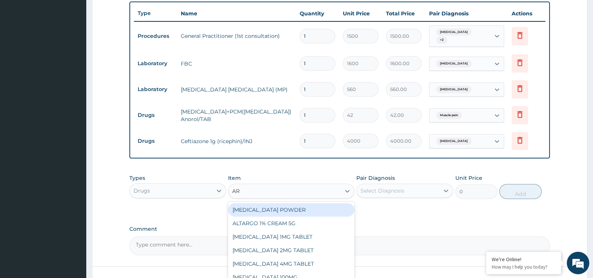
type input "ART"
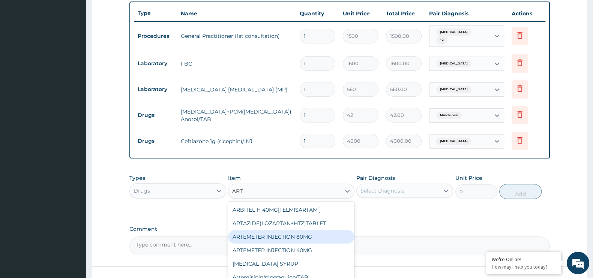
click at [270, 231] on div "ARTEMETER INJECTION 80MG" at bounding box center [291, 237] width 126 height 14
type input "210"
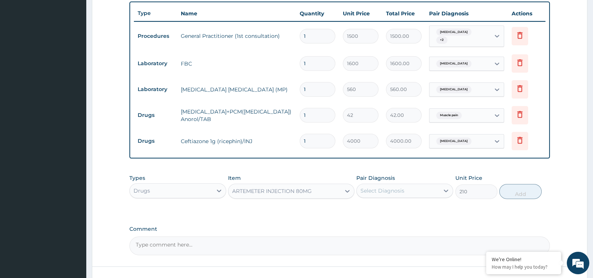
click at [424, 185] on div "Select Diagnosis" at bounding box center [398, 191] width 83 height 12
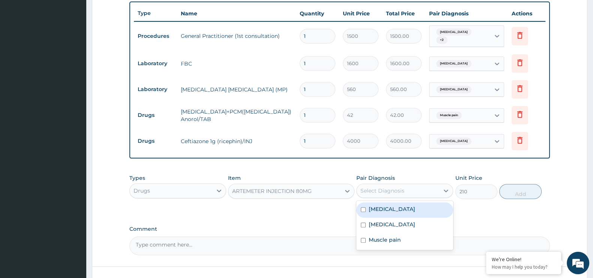
click at [394, 208] on div "Malaria" at bounding box center [404, 210] width 97 height 15
checkbox input "true"
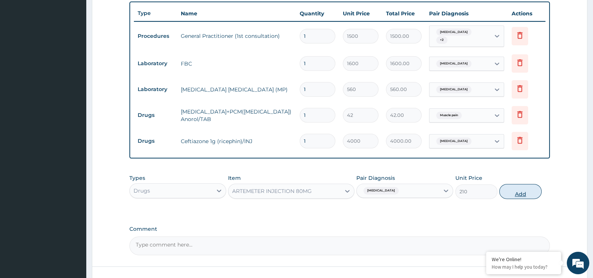
click at [517, 189] on button "Add" at bounding box center [520, 191] width 42 height 15
type input "0"
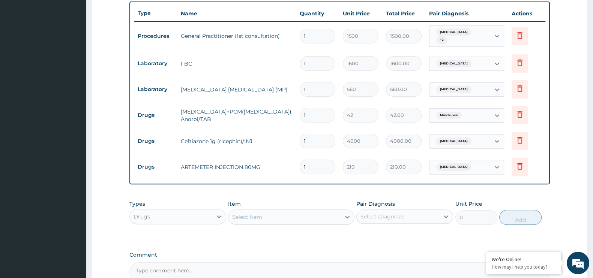
click at [309, 164] on input "1" at bounding box center [318, 167] width 36 height 15
type input "0.00"
type input "6"
type input "1260.00"
type input "6"
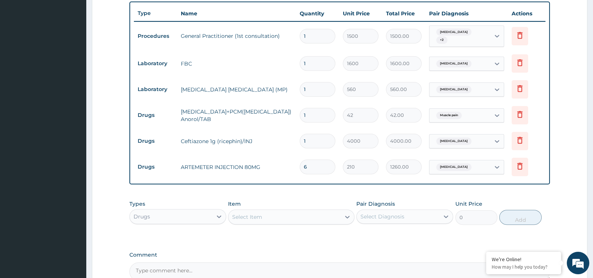
click at [309, 140] on input "1" at bounding box center [318, 141] width 36 height 15
type input "0.00"
type input "3"
type input "12000.00"
type input "3"
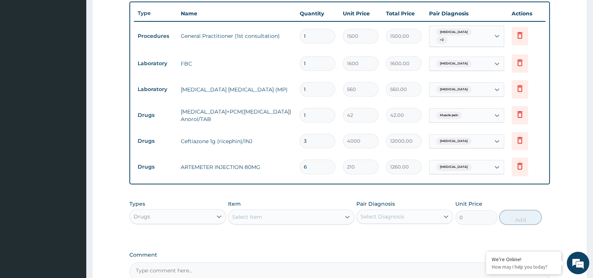
click at [316, 114] on input "1" at bounding box center [318, 115] width 36 height 15
type input "0.00"
type input "2"
type input "84.00"
type input "20"
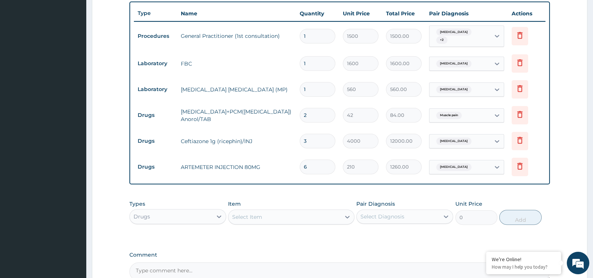
type input "840.00"
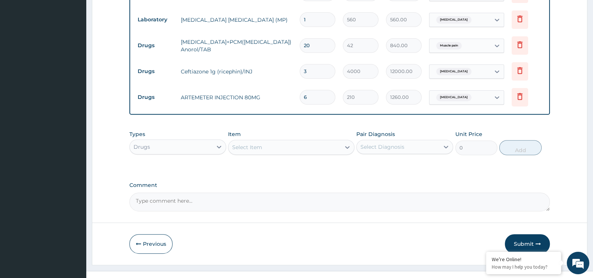
scroll to position [355, 0]
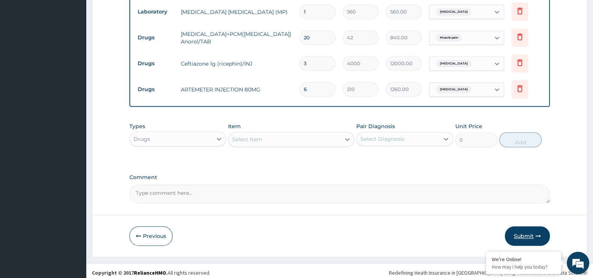
type input "20"
click at [537, 235] on button "Submit" at bounding box center [527, 237] width 45 height 20
click at [524, 234] on button "Submit" at bounding box center [527, 237] width 45 height 20
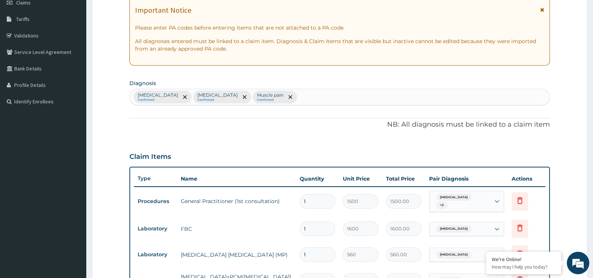
scroll to position [0, 0]
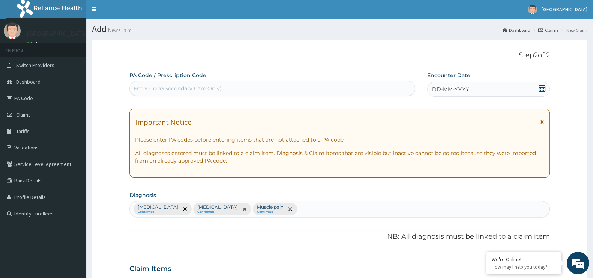
click at [542, 88] on icon at bounding box center [542, 89] width 8 height 8
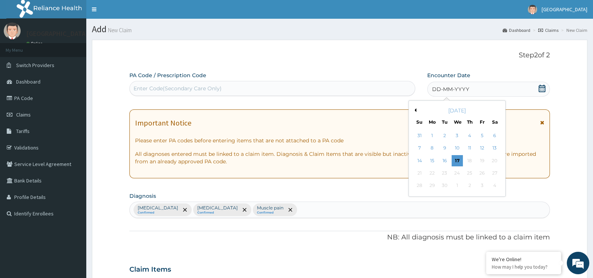
click at [416, 108] on button "Previous Month" at bounding box center [415, 110] width 4 height 4
click at [459, 186] on div "30" at bounding box center [457, 185] width 11 height 11
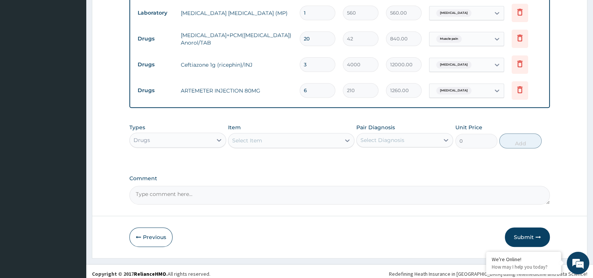
scroll to position [355, 0]
click at [528, 230] on button "Submit" at bounding box center [527, 237] width 45 height 20
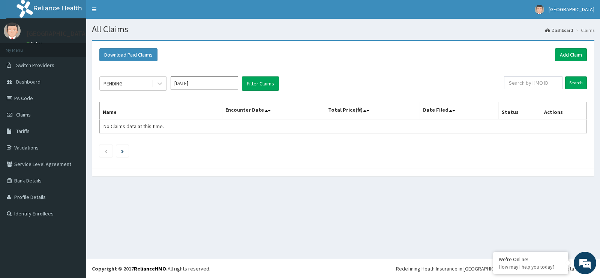
drag, startPoint x: 161, startPoint y: 49, endPoint x: 145, endPoint y: 47, distance: 16.7
click at [145, 47] on div "Download Paid Claims Add Claim" at bounding box center [343, 55] width 495 height 21
click at [256, 87] on button "Filter Claims" at bounding box center [260, 84] width 37 height 14
click at [575, 56] on link "Add Claim" at bounding box center [571, 54] width 32 height 13
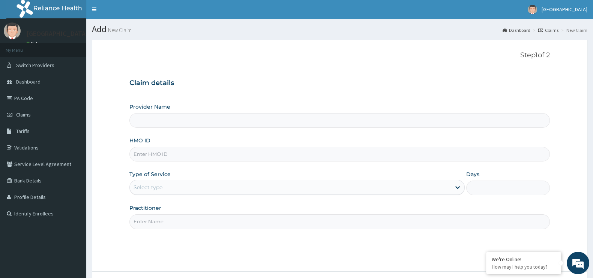
type input "[GEOGRAPHIC_DATA]"
click at [161, 155] on input "HMO ID" at bounding box center [339, 154] width 421 height 15
type input "TLE/10004/A"
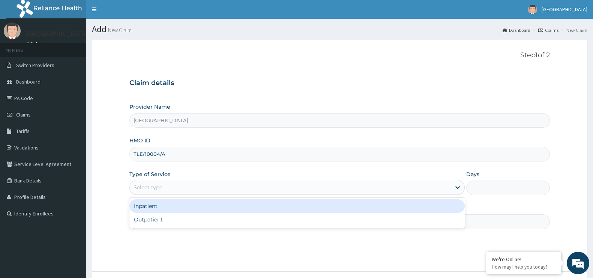
click at [194, 185] on div "Select type" at bounding box center [290, 188] width 321 height 12
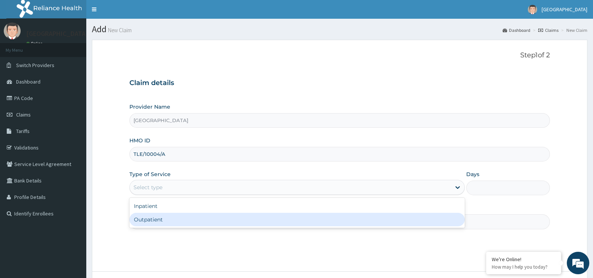
click at [174, 219] on div "Outpatient" at bounding box center [296, 220] width 335 height 14
type input "1"
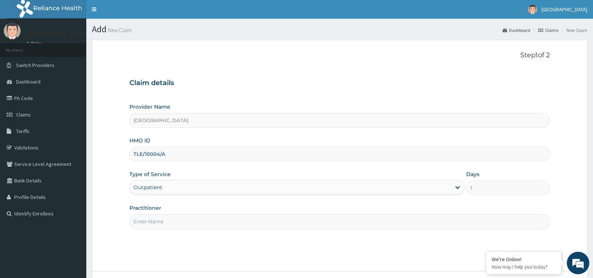
click at [174, 219] on input "Practitioner" at bounding box center [339, 222] width 421 height 15
type input "[PERSON_NAME]"
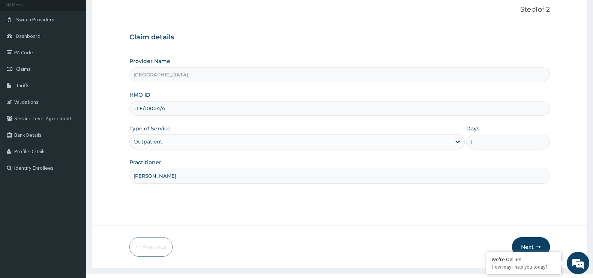
scroll to position [60, 0]
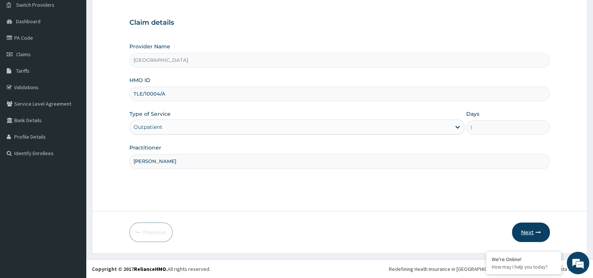
click at [537, 235] on button "Next" at bounding box center [531, 233] width 38 height 20
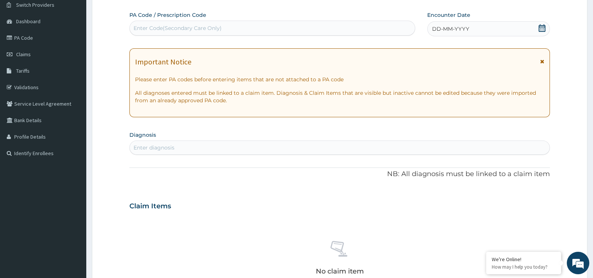
click at [542, 27] on icon at bounding box center [542, 28] width 8 height 8
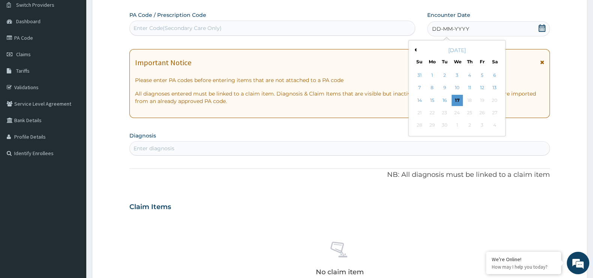
click at [415, 50] on button "Previous Month" at bounding box center [415, 50] width 4 height 4
click at [478, 114] on div "25" at bounding box center [482, 112] width 11 height 11
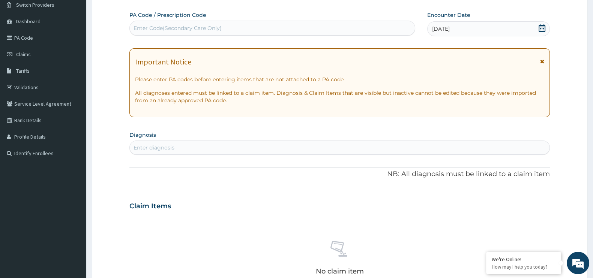
click at [176, 143] on div "Enter diagnosis" at bounding box center [340, 148] width 420 height 12
click at [148, 144] on div "Enter diagnosis" at bounding box center [154, 148] width 41 height 8
type input "UPPER RESP"
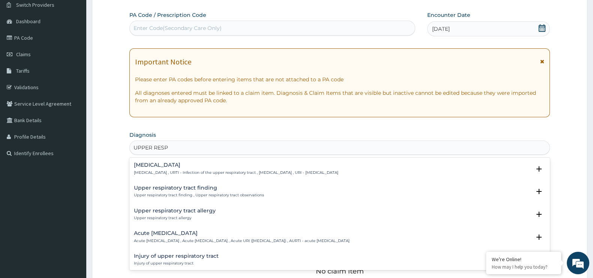
click at [179, 168] on div "Upper respiratory infection Upper respiratory infection , URTI - Infection of t…" at bounding box center [236, 168] width 204 height 13
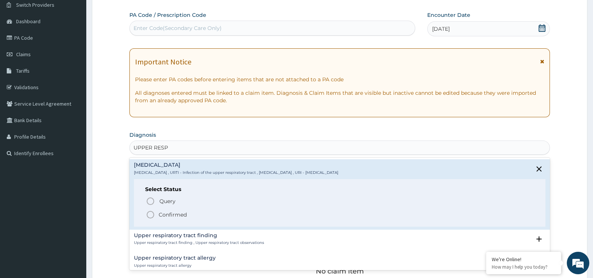
click at [166, 211] on p "Confirmed" at bounding box center [173, 215] width 28 height 8
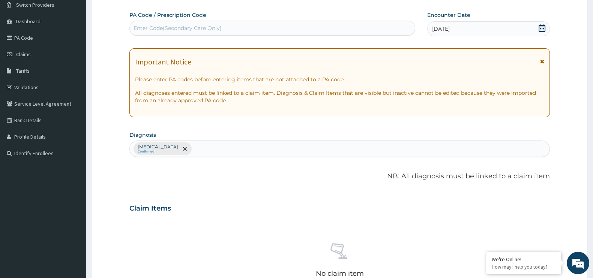
click at [221, 147] on div "Upper respiratory infection Confirmed" at bounding box center [340, 149] width 420 height 16
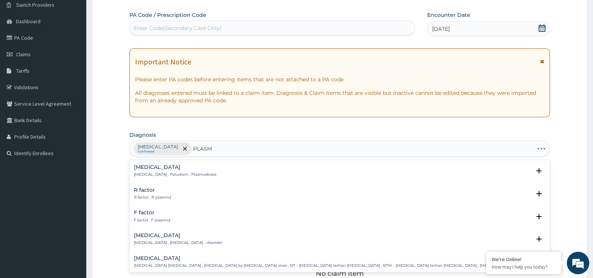
type input "PLASMO"
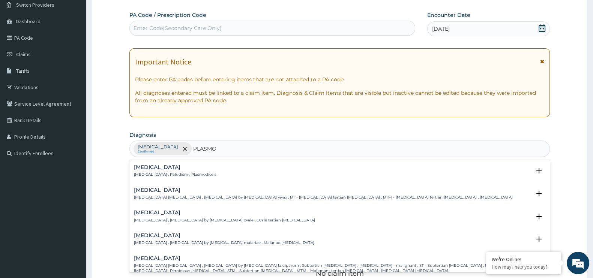
click at [203, 171] on div "Malaria Malaria , Paludism , Plasmodiosis" at bounding box center [340, 171] width 412 height 13
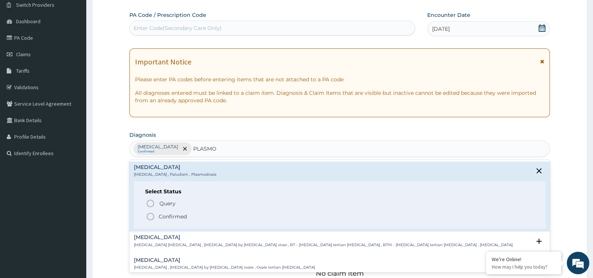
click at [179, 215] on p "Confirmed" at bounding box center [173, 217] width 28 height 8
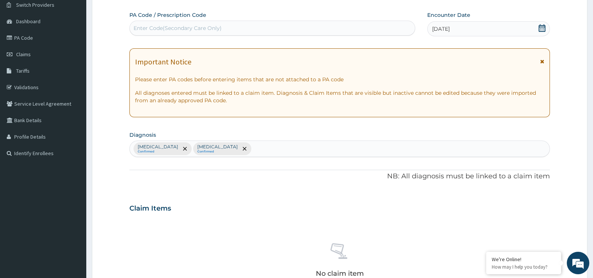
click at [260, 151] on div "Upper respiratory infection Confirmed Malaria Confirmed" at bounding box center [340, 149] width 420 height 16
type input "SALMO"
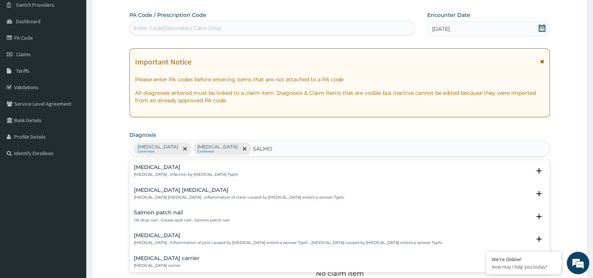
click at [211, 173] on p "Typhoid fever , Infection by Salmonella Typhi" at bounding box center [186, 174] width 104 height 5
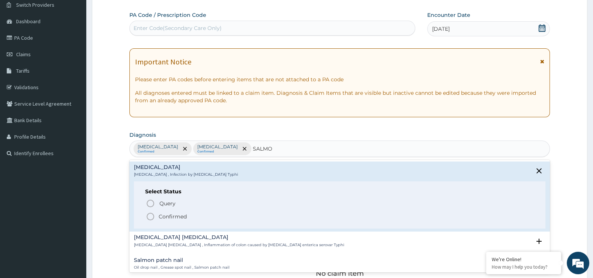
click at [175, 214] on p "Confirmed" at bounding box center [173, 217] width 28 height 8
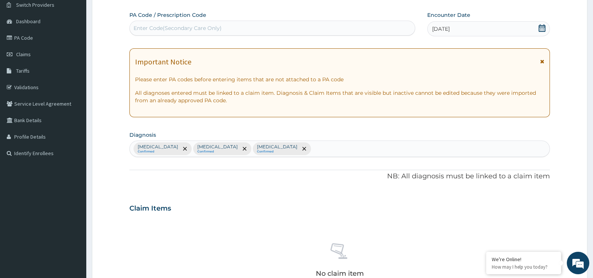
click at [305, 148] on div "Upper respiratory infection Confirmed Malaria Confirmed Typhoid fever Confirmed" at bounding box center [340, 149] width 420 height 16
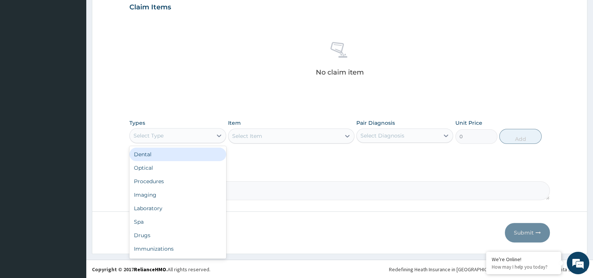
click at [191, 131] on div "Select Type" at bounding box center [171, 136] width 83 height 12
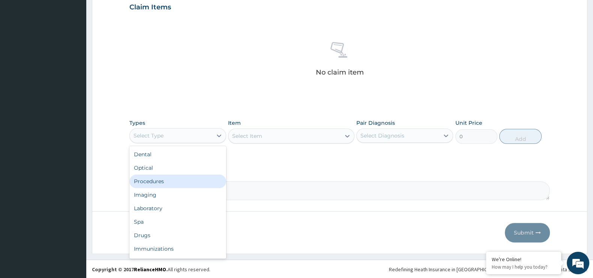
click at [189, 182] on div "Procedures" at bounding box center [177, 182] width 97 height 14
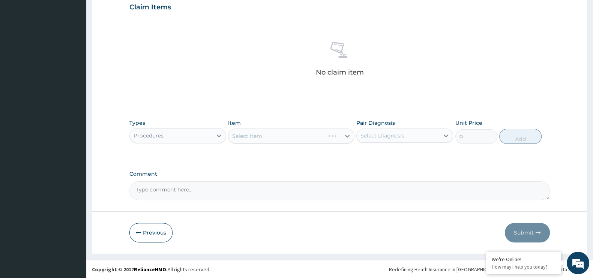
click at [285, 135] on div "Select Item" at bounding box center [291, 136] width 126 height 15
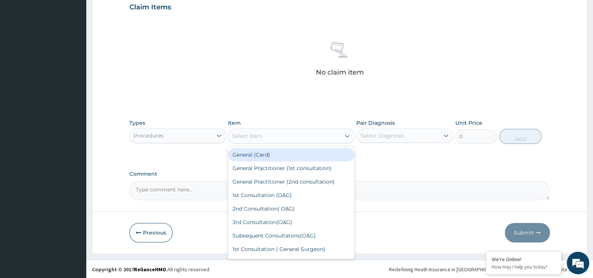
click at [297, 130] on div "Select Item" at bounding box center [284, 136] width 112 height 12
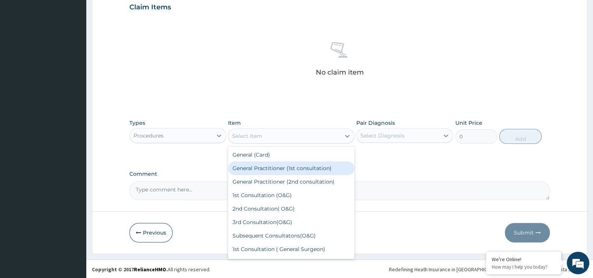
click at [276, 167] on div "General Practitioner (1st consultation)" at bounding box center [291, 169] width 126 height 14
type input "1500"
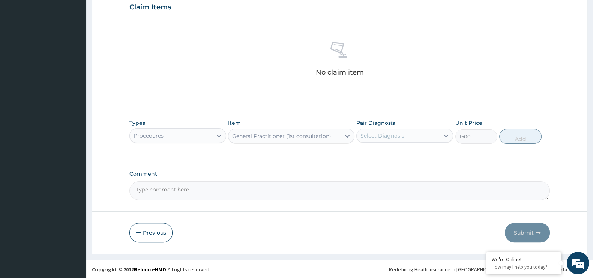
click at [419, 133] on div "Select Diagnosis" at bounding box center [398, 136] width 83 height 12
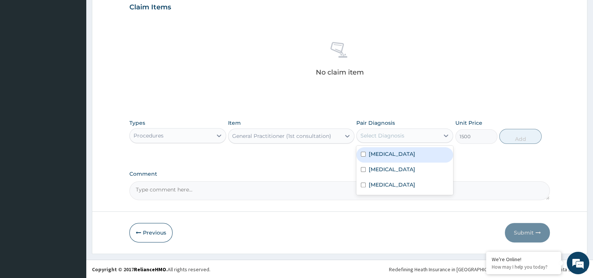
click at [383, 160] on div "[MEDICAL_DATA]" at bounding box center [404, 154] width 97 height 15
checkbox input "true"
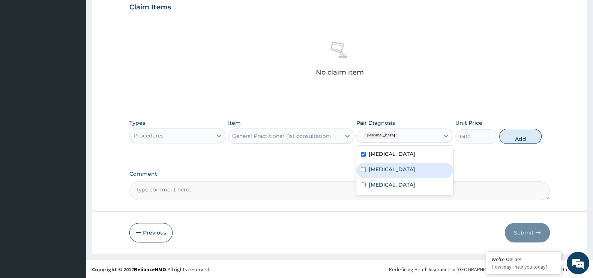
click at [381, 167] on label "[MEDICAL_DATA]" at bounding box center [392, 170] width 47 height 8
checkbox input "true"
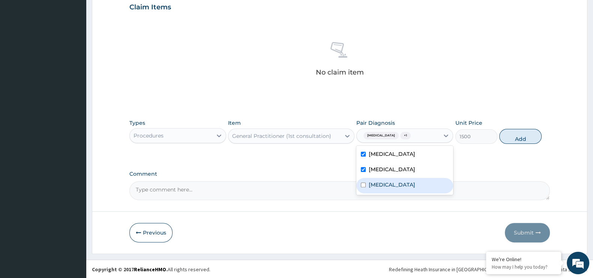
click at [383, 182] on label "Typhoid fever" at bounding box center [392, 185] width 47 height 8
checkbox input "true"
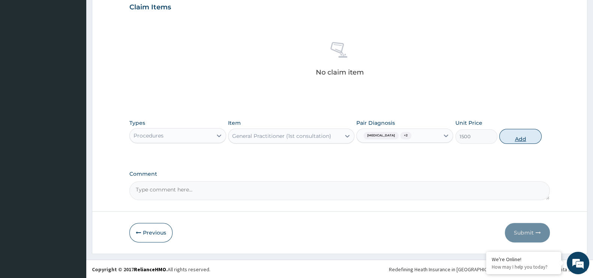
click at [517, 137] on button "Add" at bounding box center [520, 136] width 42 height 15
type input "0"
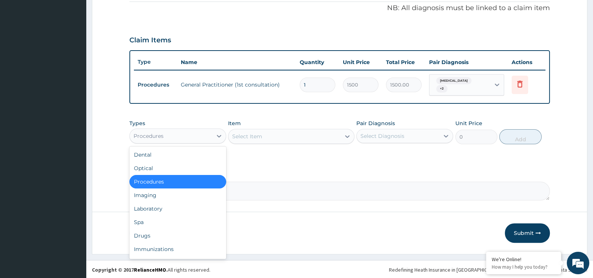
click at [189, 130] on div "Procedures" at bounding box center [171, 136] width 83 height 12
click at [171, 205] on div "Laboratory" at bounding box center [177, 209] width 97 height 14
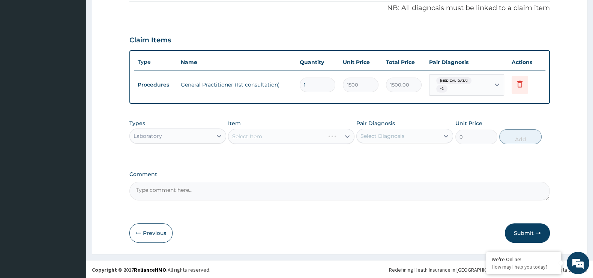
click at [257, 137] on div "Select Item" at bounding box center [291, 136] width 126 height 15
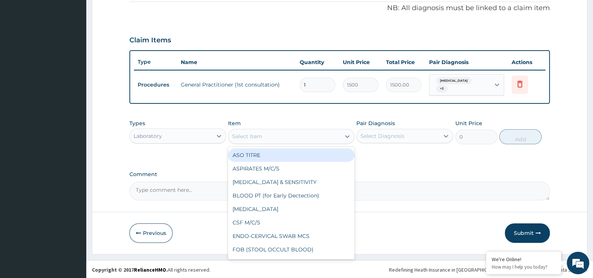
click at [257, 137] on div "Select Item" at bounding box center [247, 137] width 30 height 8
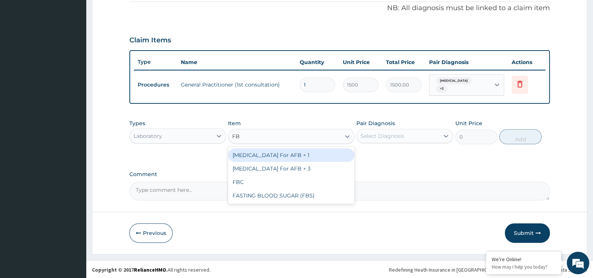
type input "FBC"
click at [274, 155] on div "FBC" at bounding box center [291, 156] width 126 height 14
type input "1600"
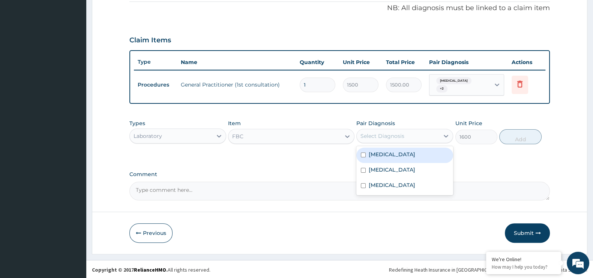
click at [405, 130] on div "Select Diagnosis" at bounding box center [398, 136] width 83 height 12
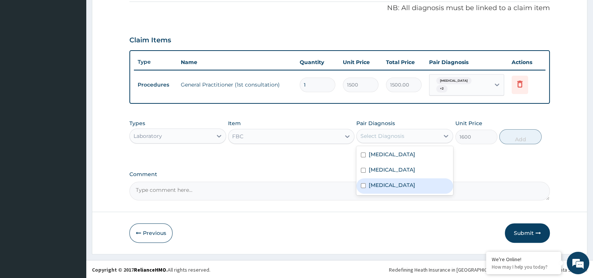
click at [392, 179] on div "Typhoid fever" at bounding box center [404, 186] width 97 height 15
checkbox input "true"
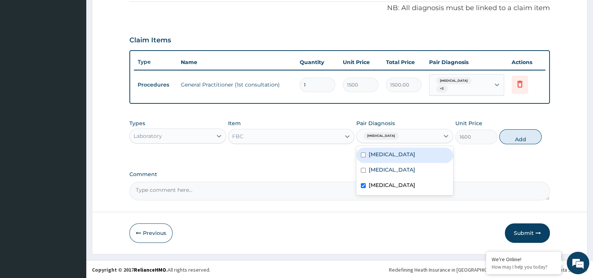
click at [400, 155] on label "[MEDICAL_DATA]" at bounding box center [392, 155] width 47 height 8
checkbox input "true"
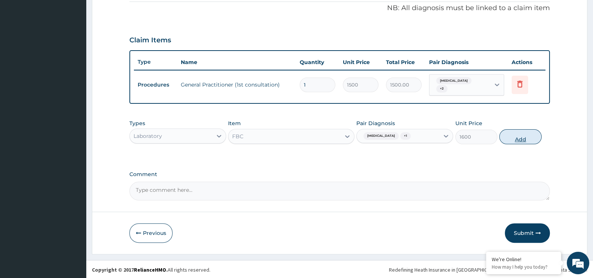
click at [522, 135] on button "Add" at bounding box center [520, 136] width 42 height 15
type input "0"
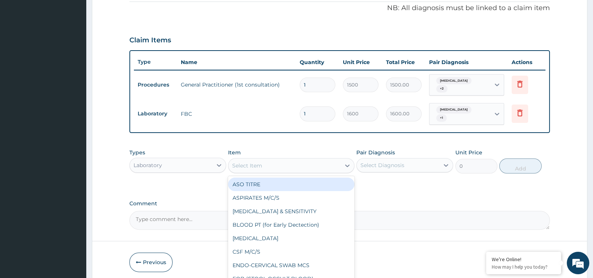
click at [292, 164] on div "Select Item" at bounding box center [284, 166] width 112 height 12
type input "MP"
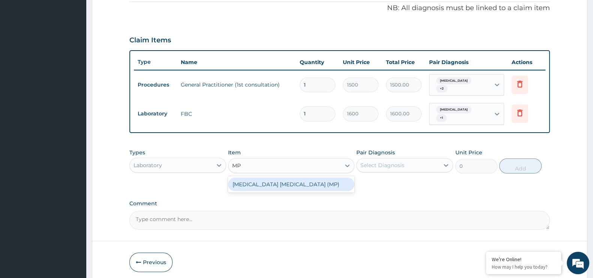
click at [286, 178] on div "[MEDICAL_DATA] [MEDICAL_DATA] (MP)" at bounding box center [291, 185] width 126 height 14
type input "560"
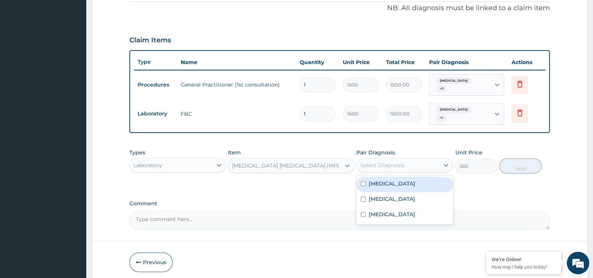
click at [374, 162] on div "Select Diagnosis" at bounding box center [383, 166] width 44 height 8
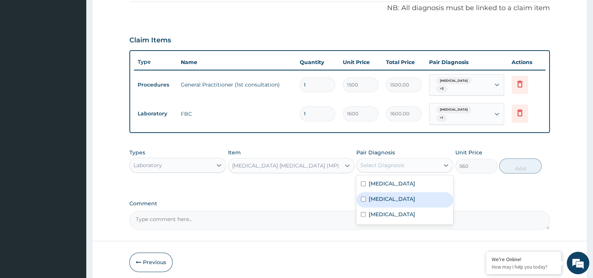
click at [376, 195] on label "[MEDICAL_DATA]" at bounding box center [392, 199] width 47 height 8
checkbox input "true"
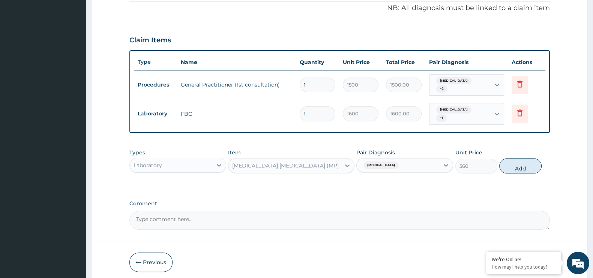
click at [518, 166] on button "Add" at bounding box center [520, 166] width 42 height 15
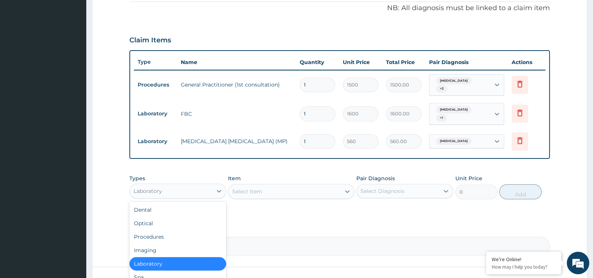
click at [185, 185] on div "Laboratory" at bounding box center [171, 191] width 83 height 12
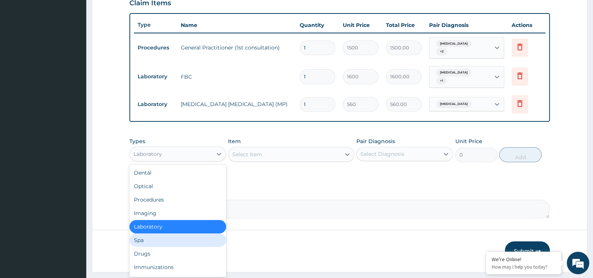
scroll to position [281, 0]
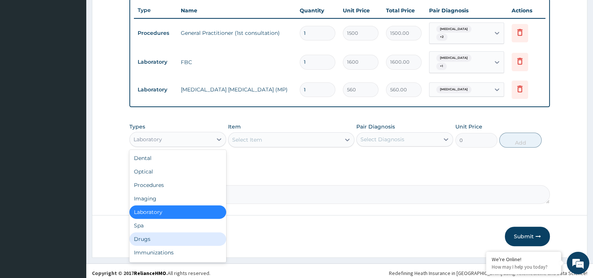
click at [197, 233] on div "Drugs" at bounding box center [177, 240] width 97 height 14
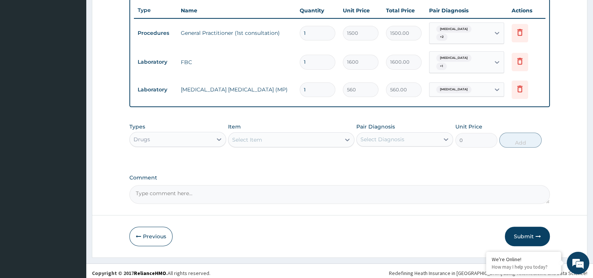
click at [260, 134] on div "Select Item" at bounding box center [284, 140] width 112 height 12
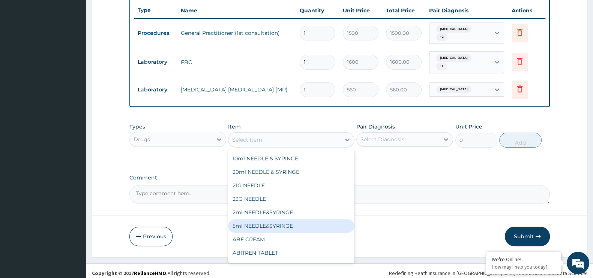
click at [263, 221] on div "5ml NEEDLE&SYRINGE" at bounding box center [291, 226] width 126 height 14
type input "26.25"
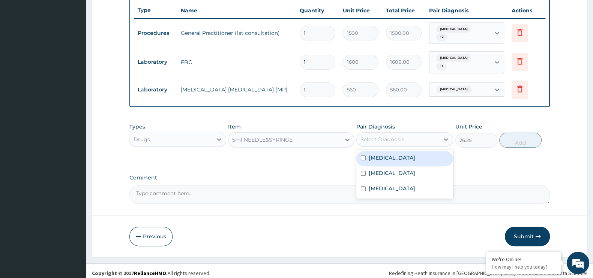
click at [386, 136] on div "Select Diagnosis" at bounding box center [383, 140] width 44 height 8
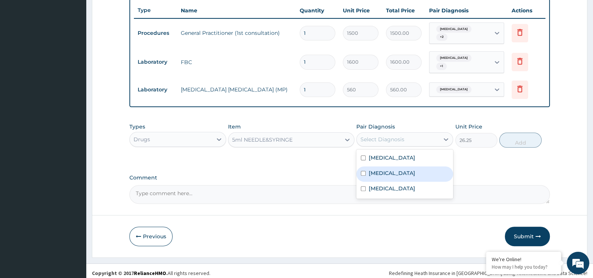
click at [390, 174] on div "[MEDICAL_DATA]" at bounding box center [404, 174] width 97 height 15
checkbox input "true"
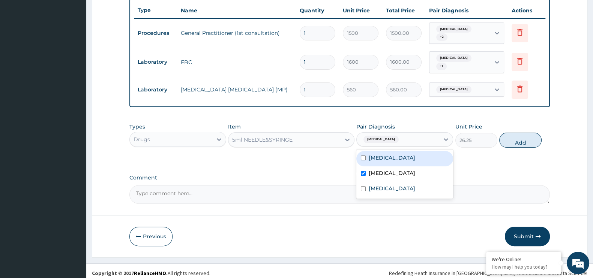
click at [386, 155] on label "[MEDICAL_DATA]" at bounding box center [392, 158] width 47 height 8
checkbox input "true"
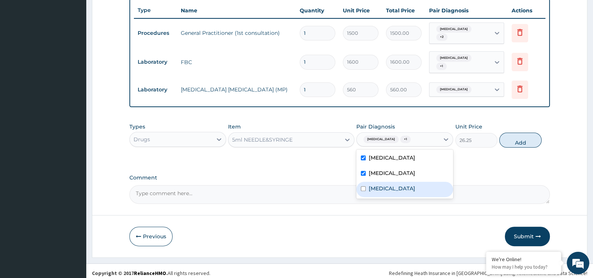
click at [387, 182] on div "Typhoid fever" at bounding box center [404, 189] width 97 height 15
checkbox input "true"
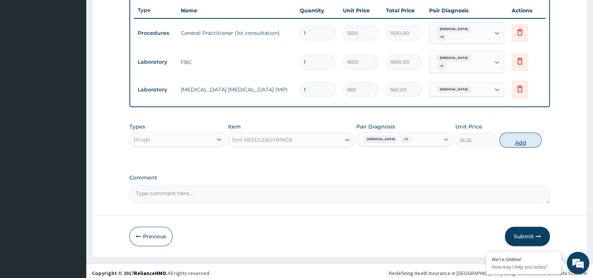
click at [523, 137] on button "Add" at bounding box center [520, 140] width 42 height 15
type input "0"
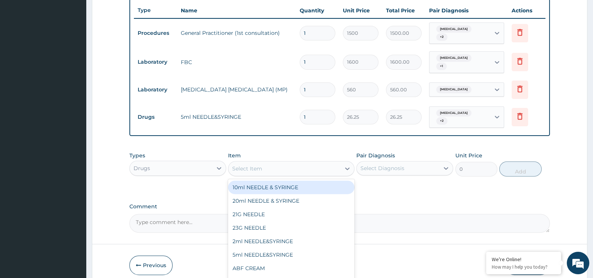
click at [277, 163] on div "Select Item" at bounding box center [284, 169] width 112 height 12
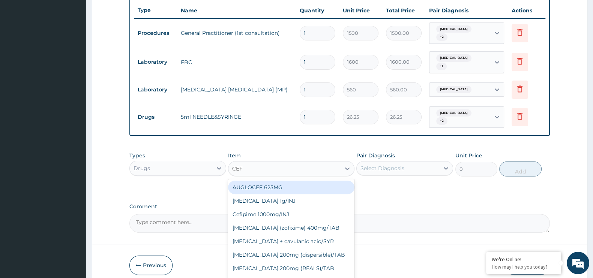
type input "CEFT"
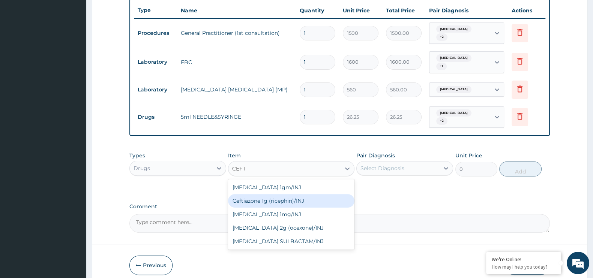
click at [282, 198] on div "Ceftiazone 1g (ricephin)/INJ" at bounding box center [291, 201] width 126 height 14
type input "4000"
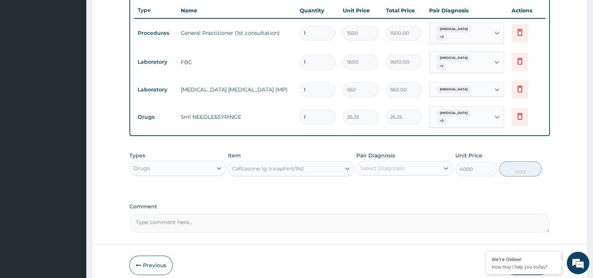
click at [410, 152] on div "Pair Diagnosis Select Diagnosis" at bounding box center [404, 164] width 97 height 25
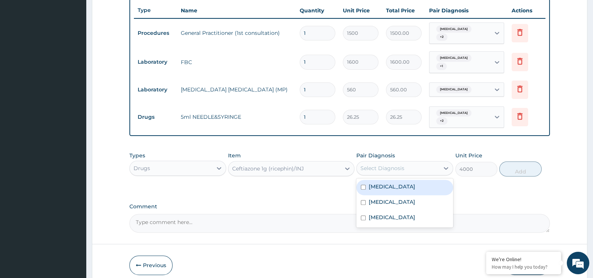
click at [409, 162] on div "Select Diagnosis" at bounding box center [398, 168] width 83 height 12
click at [390, 183] on label "[MEDICAL_DATA]" at bounding box center [392, 187] width 47 height 8
checkbox input "true"
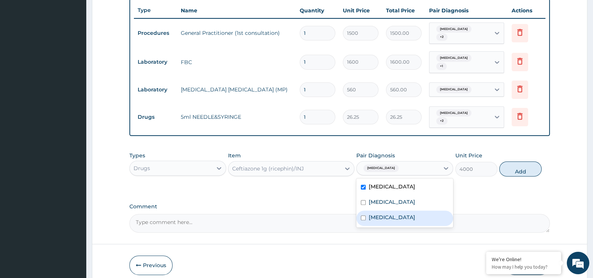
click at [388, 211] on div "Typhoid fever" at bounding box center [404, 218] width 97 height 15
checkbox input "true"
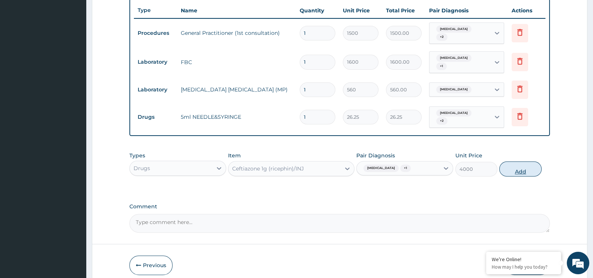
click at [528, 162] on button "Add" at bounding box center [520, 169] width 42 height 15
type input "0"
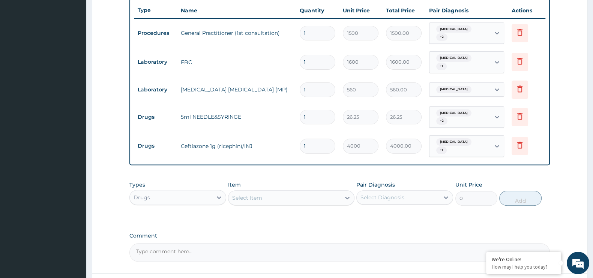
click at [298, 192] on div "Select Item" at bounding box center [284, 198] width 112 height 12
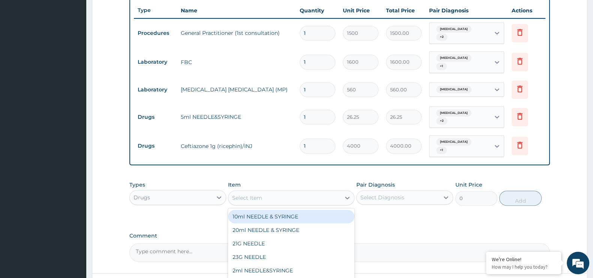
click at [278, 192] on div "Select Item" at bounding box center [284, 198] width 112 height 12
type input "ART"
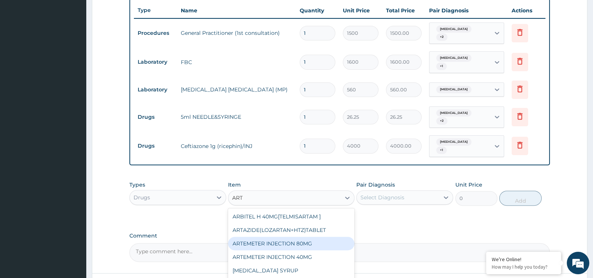
click at [284, 237] on div "ARTEMETER INJECTION 80MG" at bounding box center [291, 244] width 126 height 14
type input "210"
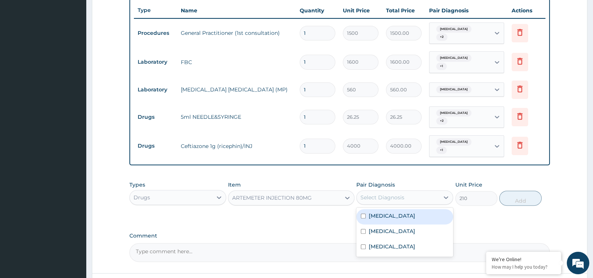
click at [406, 192] on div "Select Diagnosis" at bounding box center [398, 198] width 83 height 12
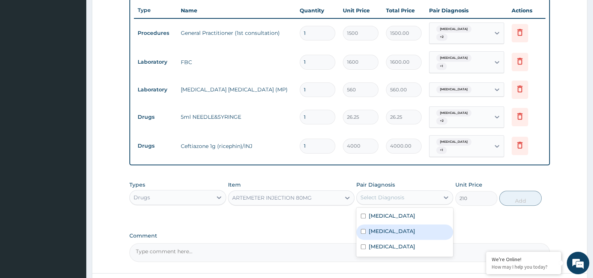
click at [386, 228] on label "[MEDICAL_DATA]" at bounding box center [392, 232] width 47 height 8
checkbox input "true"
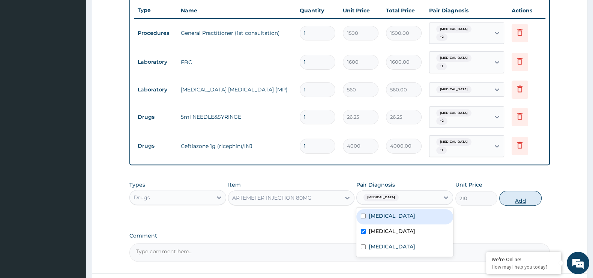
click at [520, 191] on button "Add" at bounding box center [520, 198] width 42 height 15
type input "0"
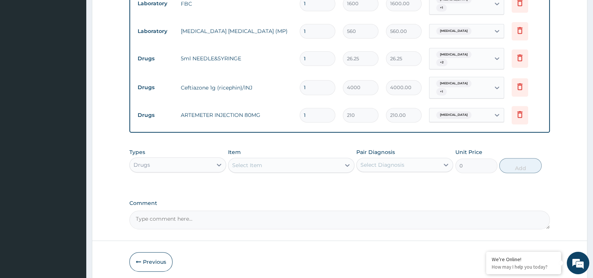
scroll to position [361, 0]
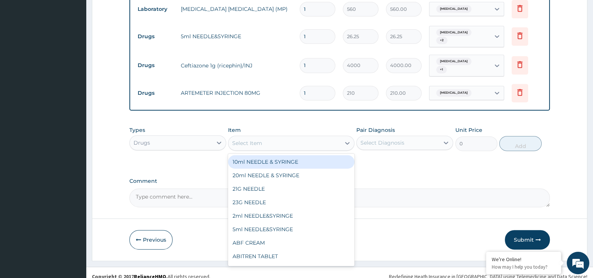
click at [262, 140] on div "Select Item" at bounding box center [247, 144] width 30 height 8
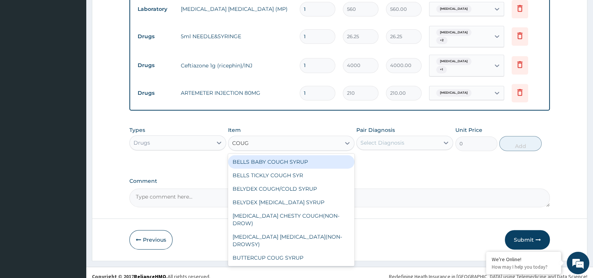
type input "COUGH"
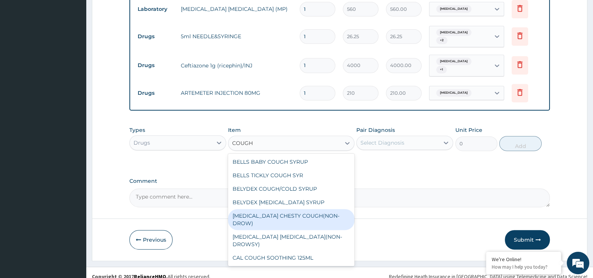
click at [284, 209] on div "[MEDICAL_DATA] CHESTY COUGH(NON-DROW)" at bounding box center [291, 219] width 126 height 21
type input "735"
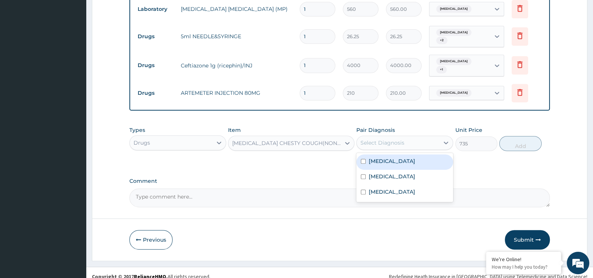
click at [419, 137] on div "Select Diagnosis" at bounding box center [398, 143] width 83 height 12
click at [401, 161] on div "[MEDICAL_DATA]" at bounding box center [404, 162] width 97 height 15
checkbox input "true"
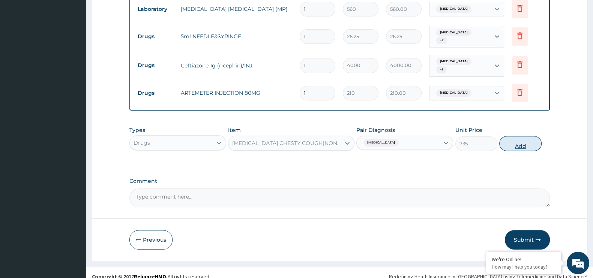
click at [520, 136] on button "Add" at bounding box center [520, 143] width 42 height 15
type input "0"
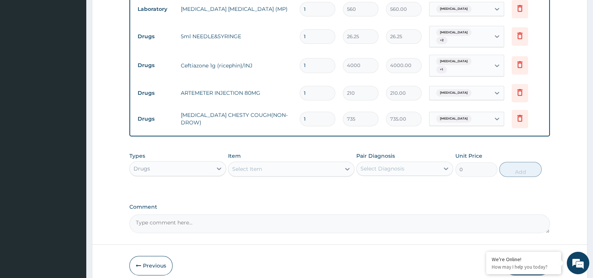
click at [272, 163] on div "Select Item" at bounding box center [284, 169] width 112 height 12
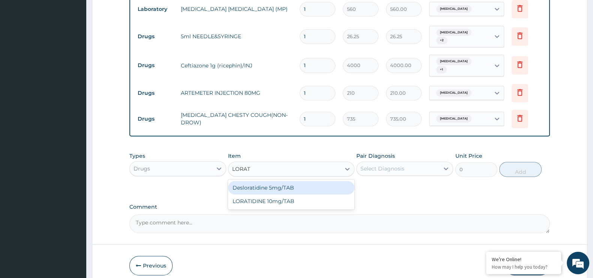
type input "LORATI"
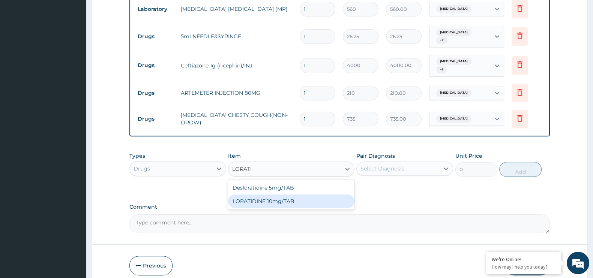
click at [283, 195] on div "LORATIDINE 10mg/TAB" at bounding box center [291, 202] width 126 height 14
type input "11.55"
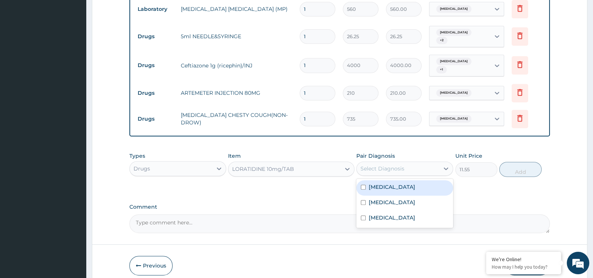
click at [410, 163] on div "Select Diagnosis" at bounding box center [398, 169] width 83 height 12
click at [391, 183] on label "[MEDICAL_DATA]" at bounding box center [392, 187] width 47 height 8
checkbox input "true"
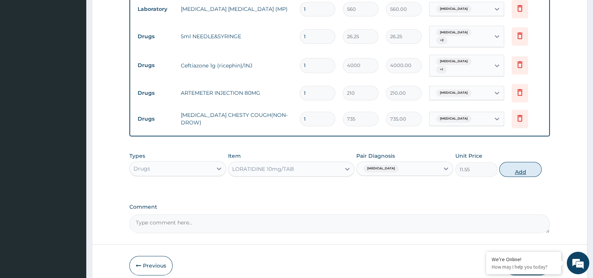
click at [518, 166] on button "Add" at bounding box center [520, 169] width 42 height 15
type input "0"
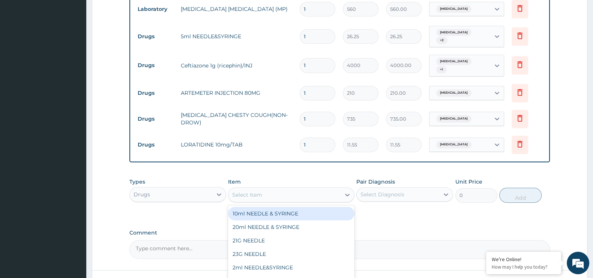
click at [251, 191] on div "Select Item" at bounding box center [247, 195] width 30 height 8
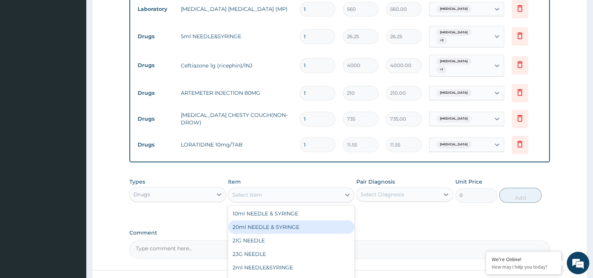
scroll to position [413, 0]
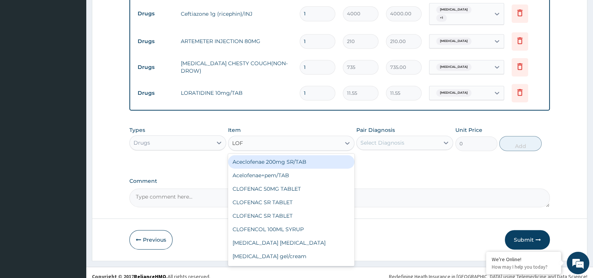
type input "LOFN"
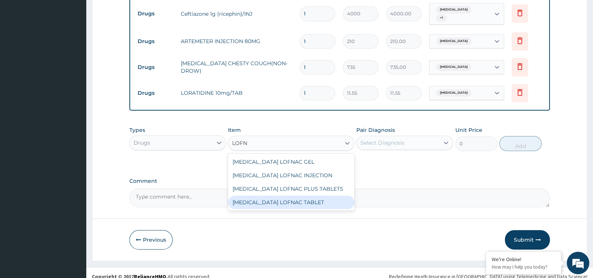
click at [314, 196] on div "[MEDICAL_DATA] LOFNAC TABLET" at bounding box center [291, 203] width 126 height 14
type input "42"
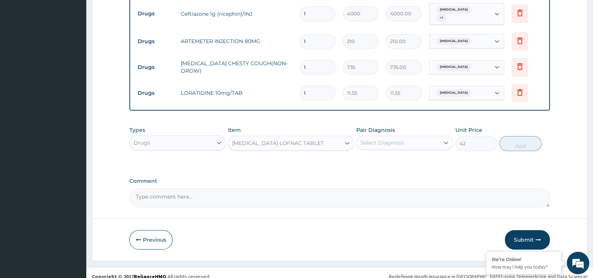
click at [404, 139] on div "Select Diagnosis" at bounding box center [383, 143] width 44 height 8
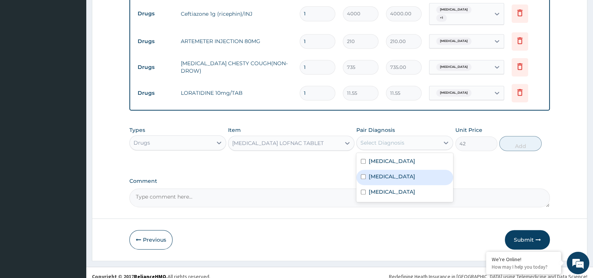
click at [389, 176] on div "[MEDICAL_DATA]" at bounding box center [404, 177] width 97 height 15
checkbox input "true"
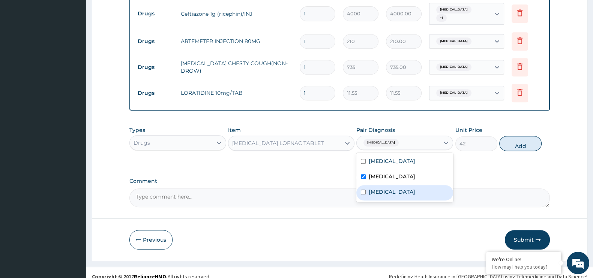
click at [388, 185] on div "Typhoid fever" at bounding box center [404, 192] width 97 height 15
checkbox input "true"
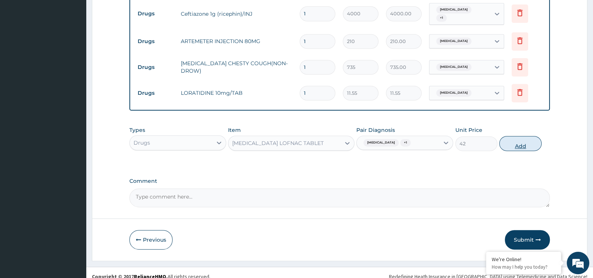
click at [521, 138] on button "Add" at bounding box center [520, 143] width 42 height 15
type input "0"
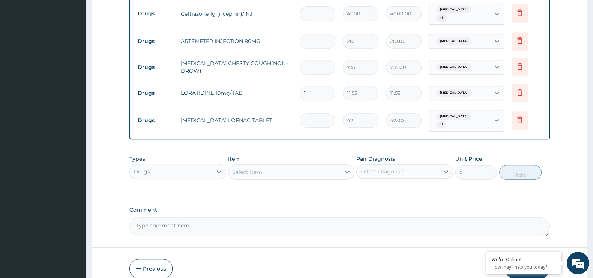
click at [310, 113] on input "1" at bounding box center [318, 120] width 36 height 15
type input "10"
type input "420.00"
type input "10"
click at [308, 86] on input "1" at bounding box center [318, 93] width 36 height 15
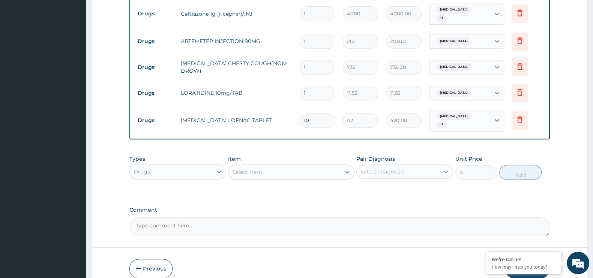
type input "10"
type input "115.50"
type input "10"
click at [309, 34] on input "1" at bounding box center [318, 41] width 36 height 15
type input "0.00"
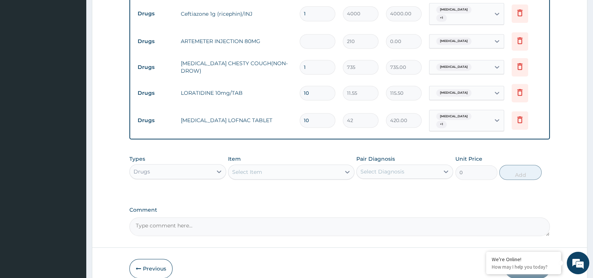
type input "6"
type input "1260.00"
type input "6"
click at [311, 6] on input "1" at bounding box center [318, 13] width 36 height 15
type input "0.00"
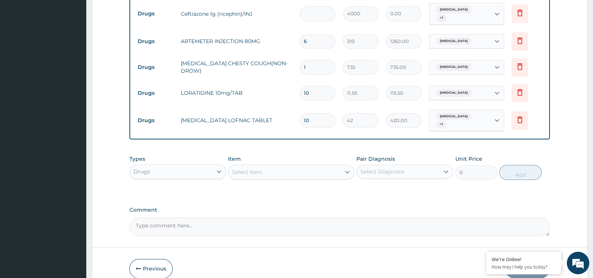
type input "4"
type input "16000.00"
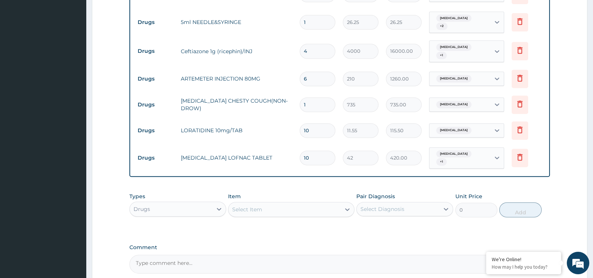
scroll to position [357, 0]
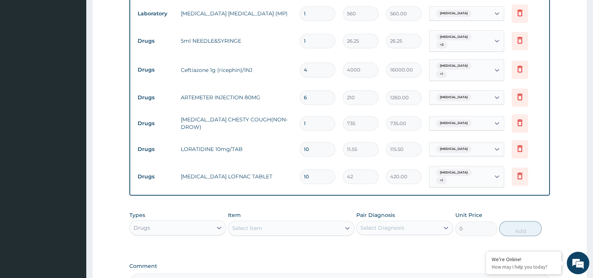
type input "4"
click at [315, 34] on input "1" at bounding box center [318, 41] width 36 height 15
type input "0.00"
type input "5"
type input "131.25"
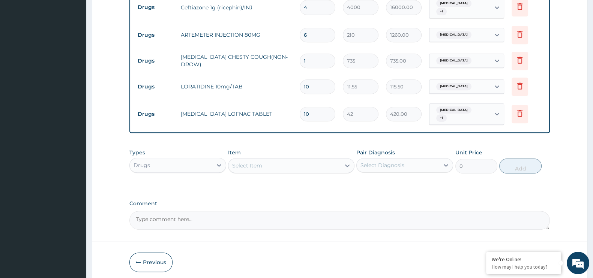
scroll to position [439, 0]
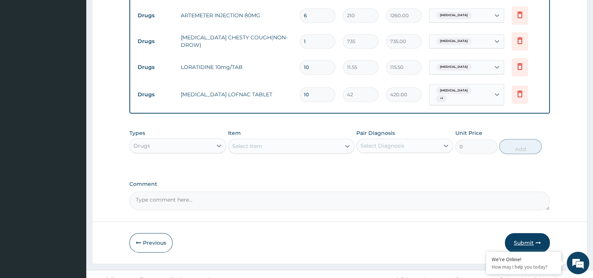
type input "5"
click at [525, 235] on button "Submit" at bounding box center [527, 243] width 45 height 20
click at [150, 233] on button "Previous" at bounding box center [150, 243] width 43 height 20
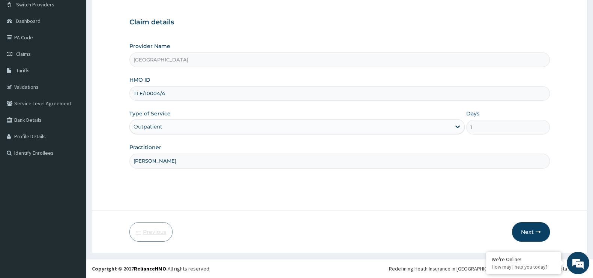
scroll to position [60, 0]
click at [532, 231] on button "Next" at bounding box center [531, 233] width 38 height 20
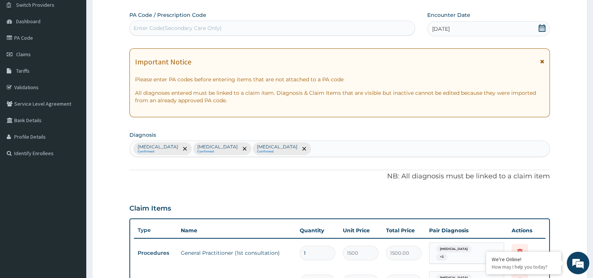
click at [532, 231] on th "Actions" at bounding box center [527, 230] width 38 height 15
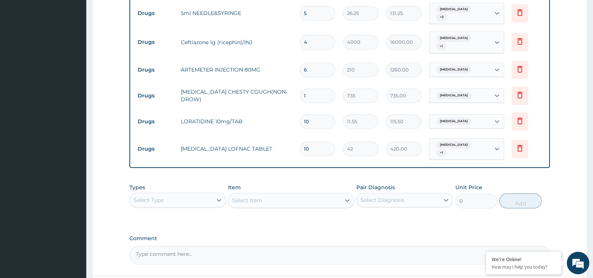
scroll to position [439, 0]
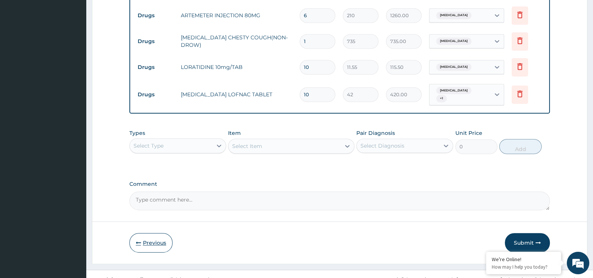
click at [161, 236] on button "Previous" at bounding box center [150, 243] width 43 height 20
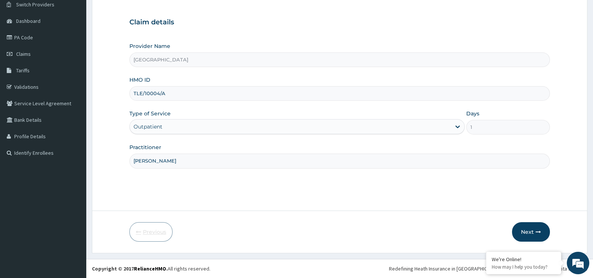
scroll to position [60, 0]
click at [529, 230] on button "Next" at bounding box center [531, 233] width 38 height 20
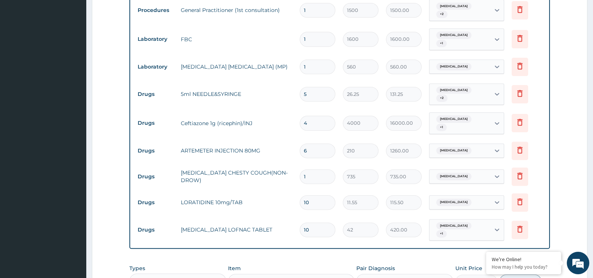
scroll to position [439, 0]
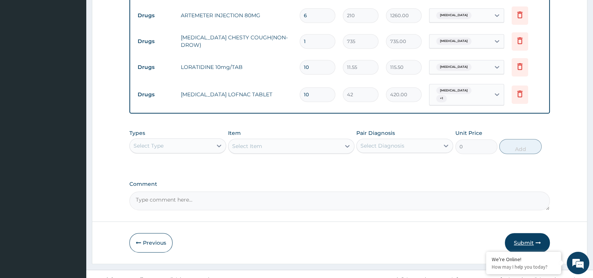
click at [528, 233] on button "Submit" at bounding box center [527, 243] width 45 height 20
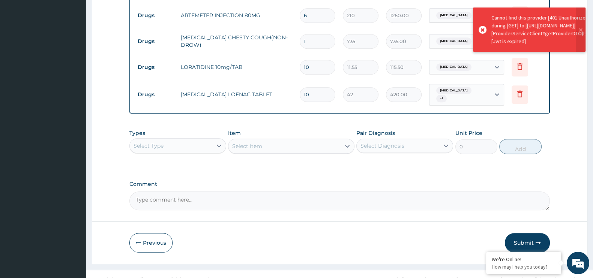
click at [528, 233] on button "Submit" at bounding box center [527, 243] width 45 height 20
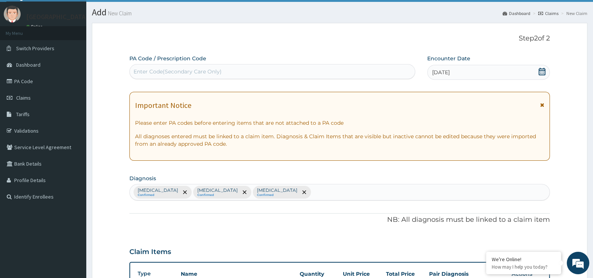
scroll to position [0, 0]
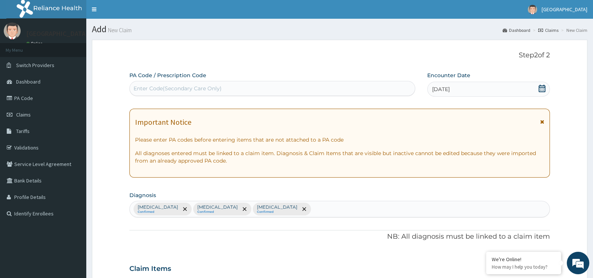
click at [538, 88] on div "25-07-2025" at bounding box center [488, 89] width 123 height 15
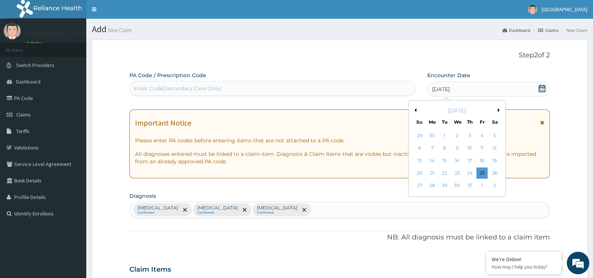
click at [415, 110] on button "Previous Month" at bounding box center [415, 110] width 4 height 4
click at [457, 173] on div "25" at bounding box center [457, 173] width 11 height 11
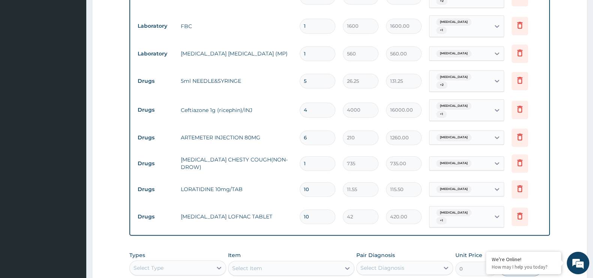
scroll to position [421, 0]
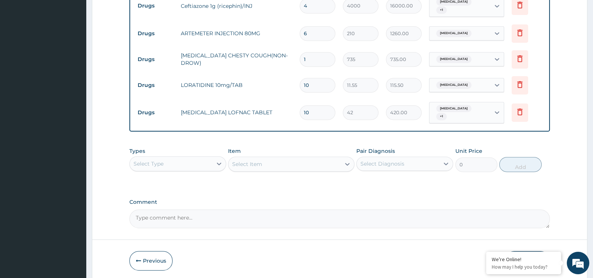
click at [530, 251] on button "Submit" at bounding box center [527, 261] width 45 height 20
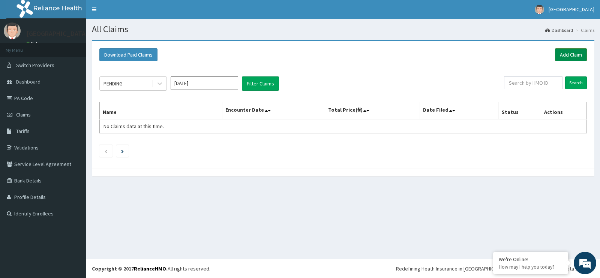
click at [578, 56] on link "Add Claim" at bounding box center [571, 54] width 32 height 13
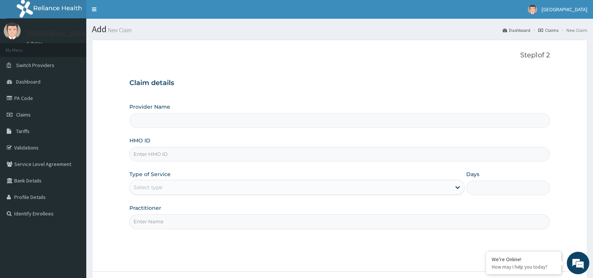
click at [178, 118] on input "Provider Name" at bounding box center [339, 120] width 421 height 15
type input "[GEOGRAPHIC_DATA]"
click at [156, 153] on input "HMO ID" at bounding box center [339, 154] width 421 height 15
type input "ELN/10451/A"
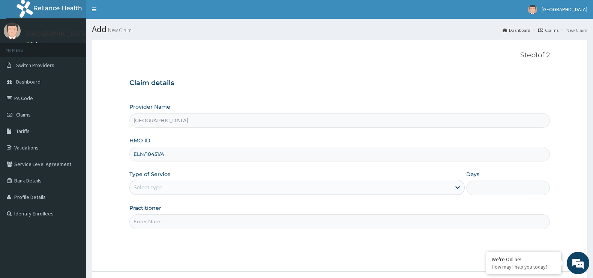
click at [180, 186] on div "Select type" at bounding box center [290, 188] width 321 height 12
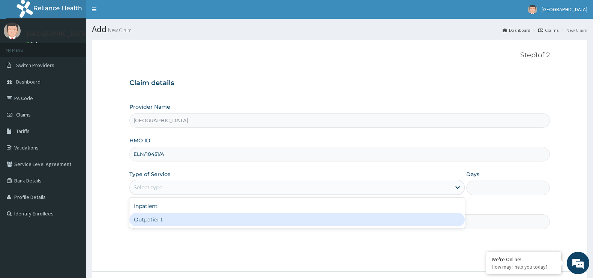
click at [171, 219] on div "Outpatient" at bounding box center [296, 220] width 335 height 14
type input "1"
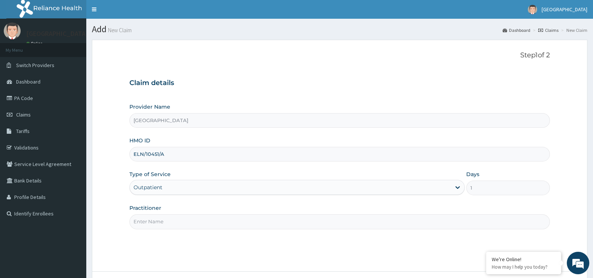
click at [176, 224] on input "Practitioner" at bounding box center [339, 222] width 421 height 15
type input "[PERSON_NAME]"
drag, startPoint x: 324, startPoint y: 244, endPoint x: 570, endPoint y: 243, distance: 246.1
click at [570, 243] on form "Step 1 of 2 Claim details Provider Name [GEOGRAPHIC_DATA] HMO ID ELN/10451/A Ty…" at bounding box center [340, 177] width 496 height 275
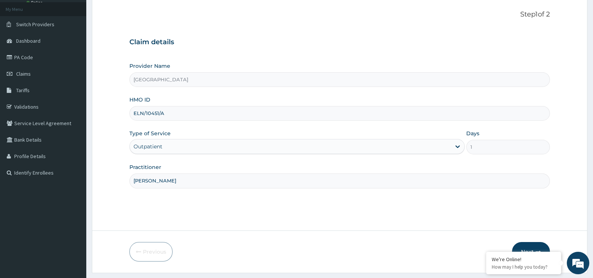
scroll to position [60, 0]
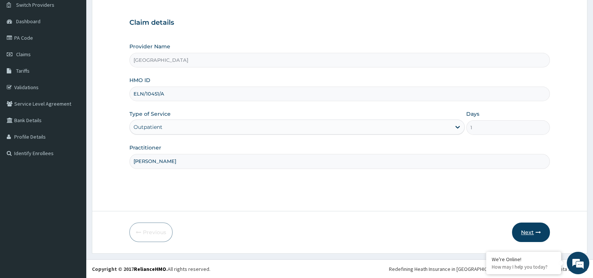
click at [533, 234] on button "Next" at bounding box center [531, 233] width 38 height 20
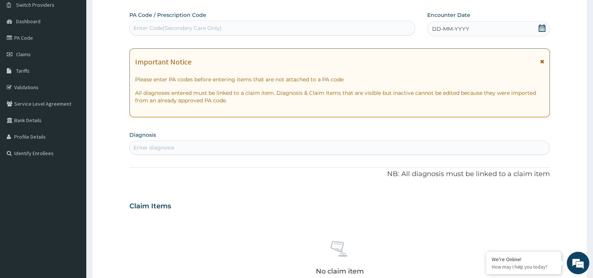
click at [541, 28] on icon at bounding box center [542, 28] width 8 height 8
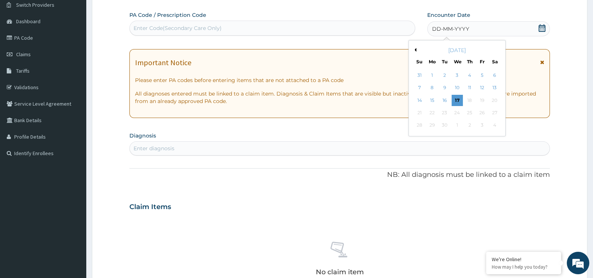
click at [415, 50] on button "Previous Month" at bounding box center [415, 50] width 4 height 4
click at [422, 123] on div "29" at bounding box center [419, 125] width 11 height 11
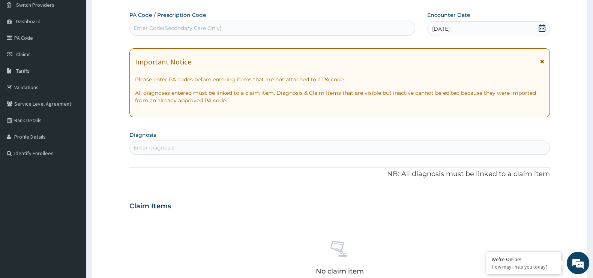
click at [206, 147] on div "Enter diagnosis" at bounding box center [340, 148] width 420 height 12
click at [148, 145] on div "Enter diagnosis" at bounding box center [154, 148] width 41 height 8
type input "PLASMO"
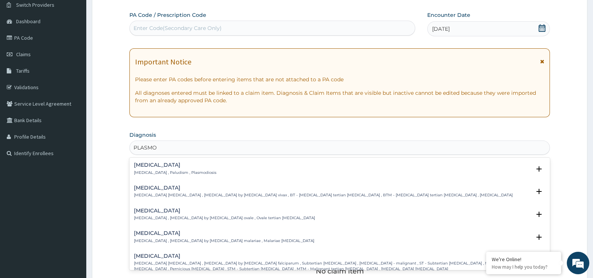
click at [168, 170] on p "[MEDICAL_DATA] , Paludism , Plasmodiosis" at bounding box center [175, 172] width 83 height 5
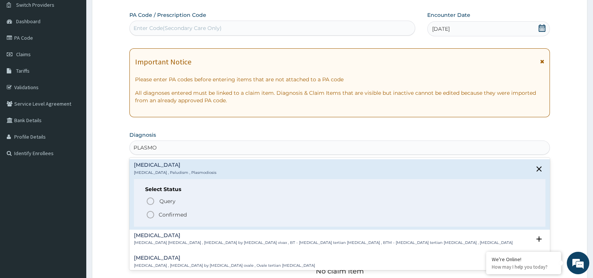
click at [174, 214] on p "Confirmed" at bounding box center [173, 215] width 28 height 8
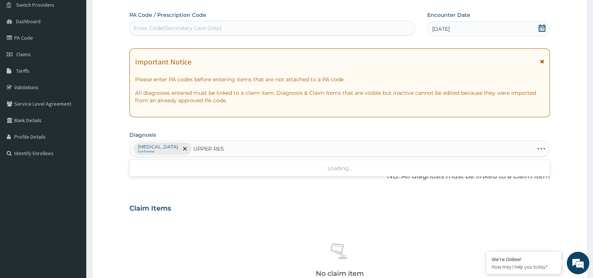
type input "UPPER RESP"
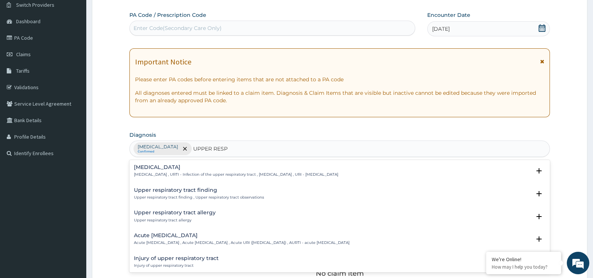
click at [199, 173] on p "[MEDICAL_DATA] , URTI - Infection of the upper respiratory tract , [MEDICAL_DAT…" at bounding box center [236, 174] width 204 height 5
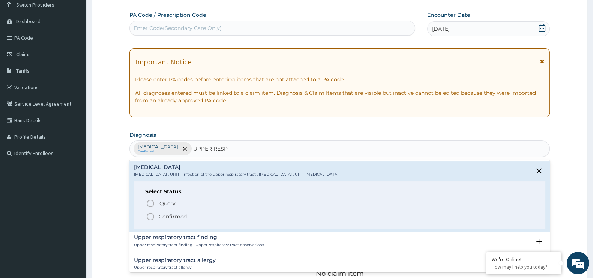
click at [185, 215] on p "Confirmed" at bounding box center [173, 217] width 28 height 8
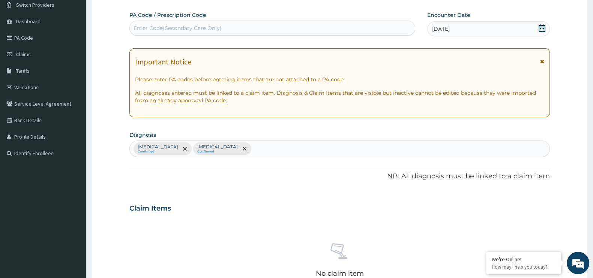
click at [260, 154] on div "[MEDICAL_DATA] Confirmed [MEDICAL_DATA] Confirmed" at bounding box center [340, 149] width 420 height 16
type input "[MEDICAL_DATA]"
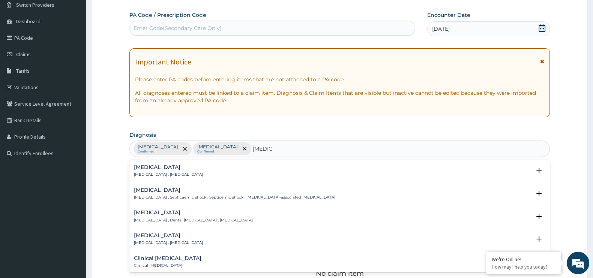
click at [210, 177] on div "[MEDICAL_DATA] [MEDICAL_DATA] , [MEDICAL_DATA]" at bounding box center [340, 171] width 412 height 13
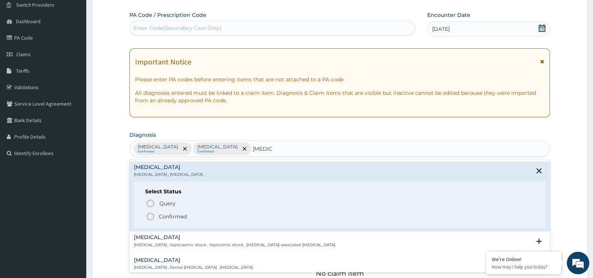
click at [188, 216] on span "Confirmed" at bounding box center [340, 216] width 388 height 9
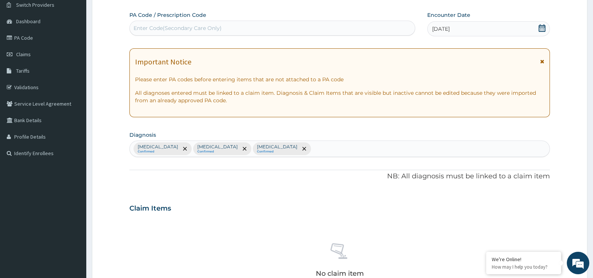
scroll to position [262, 0]
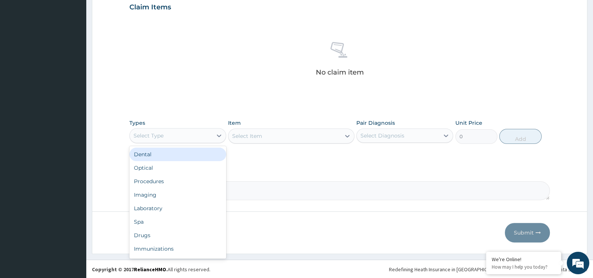
click at [182, 133] on div "Select Type" at bounding box center [171, 136] width 83 height 12
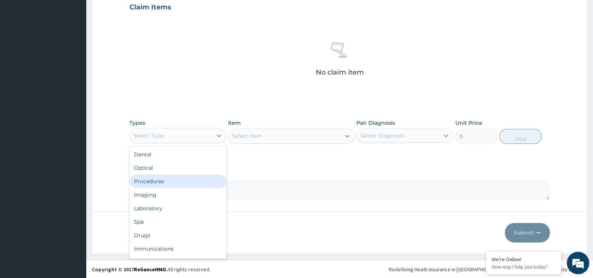
click at [169, 177] on div "Procedures" at bounding box center [177, 182] width 97 height 14
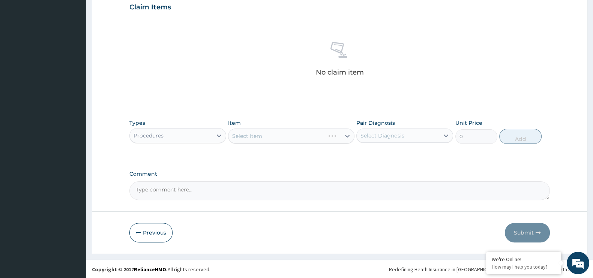
click at [267, 133] on div "Select Item" at bounding box center [291, 136] width 126 height 15
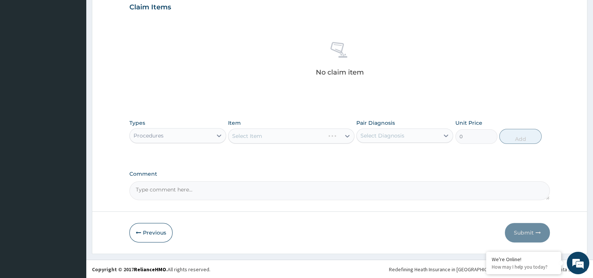
click at [269, 136] on div "Select Item" at bounding box center [291, 136] width 126 height 15
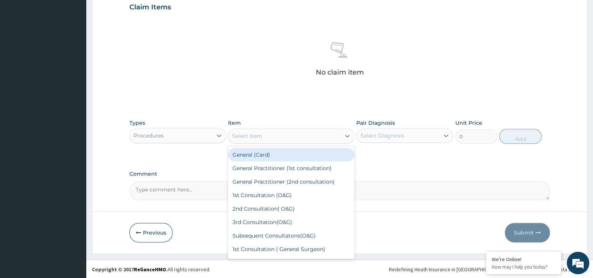
click at [269, 136] on div "Select Item" at bounding box center [284, 136] width 112 height 12
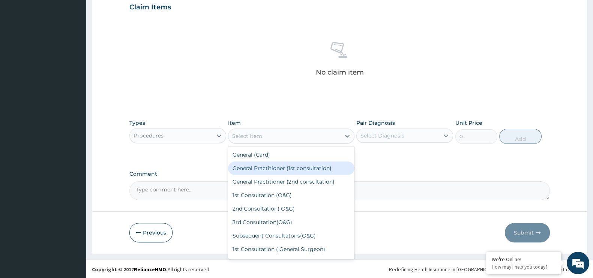
click at [262, 168] on div "General Practitioner (1st consultation)" at bounding box center [291, 169] width 126 height 14
type input "1500"
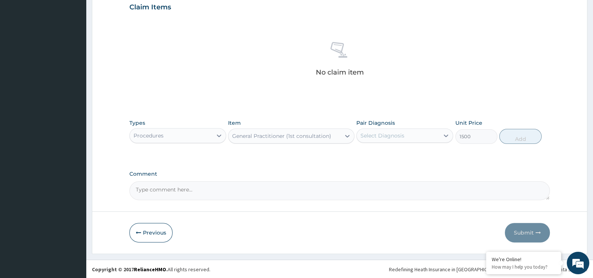
click at [382, 135] on div "Select Diagnosis" at bounding box center [383, 136] width 44 height 8
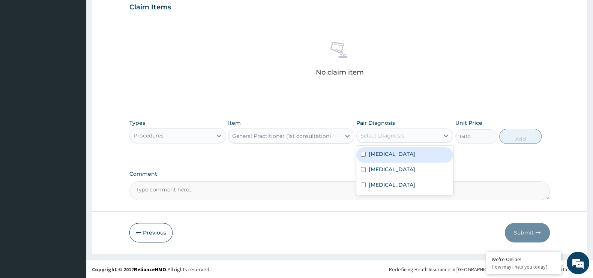
click at [372, 159] on div "[MEDICAL_DATA]" at bounding box center [404, 154] width 97 height 15
checkbox input "true"
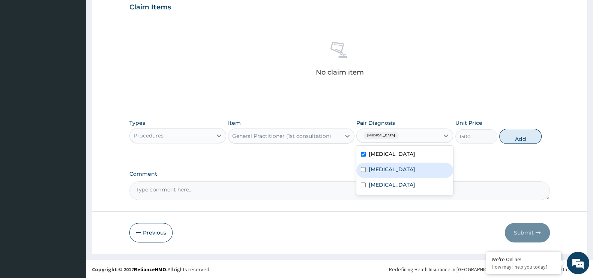
click at [375, 167] on label "[MEDICAL_DATA]" at bounding box center [392, 170] width 47 height 8
checkbox input "true"
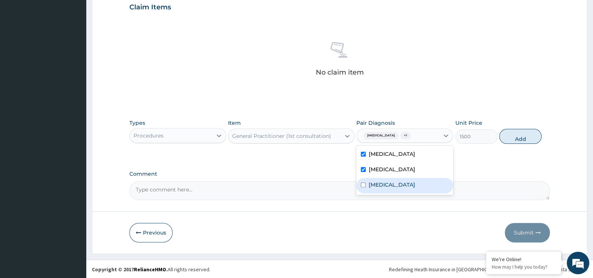
click at [379, 182] on label "[MEDICAL_DATA]" at bounding box center [392, 185] width 47 height 8
checkbox input "true"
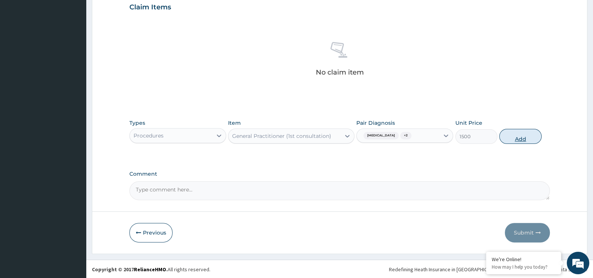
click at [518, 139] on button "Add" at bounding box center [520, 136] width 42 height 15
type input "0"
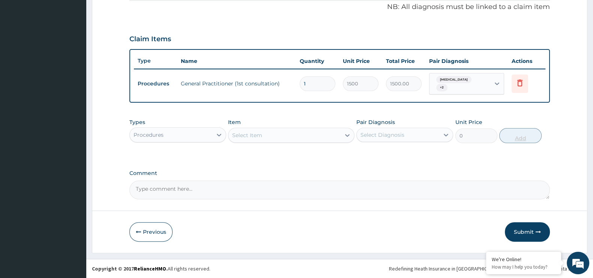
scroll to position [226, 0]
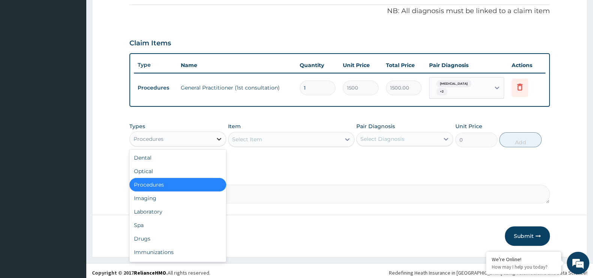
click at [219, 135] on icon at bounding box center [219, 139] width 8 height 8
click at [180, 210] on div "Laboratory" at bounding box center [177, 212] width 97 height 14
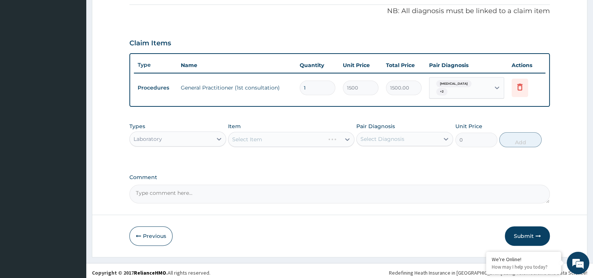
click at [252, 137] on div "Select Item" at bounding box center [291, 139] width 126 height 15
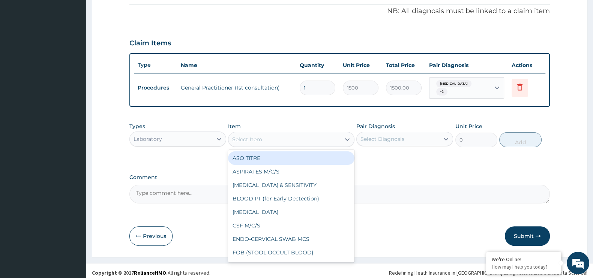
click at [248, 136] on div "Select Item" at bounding box center [247, 140] width 30 height 8
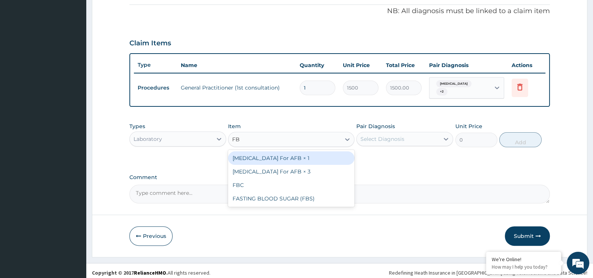
type input "FBC"
click at [262, 156] on div "FBC" at bounding box center [291, 159] width 126 height 14
type input "1600"
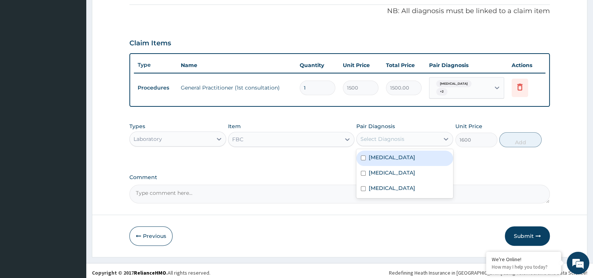
click at [408, 133] on div "Select Diagnosis" at bounding box center [398, 139] width 83 height 12
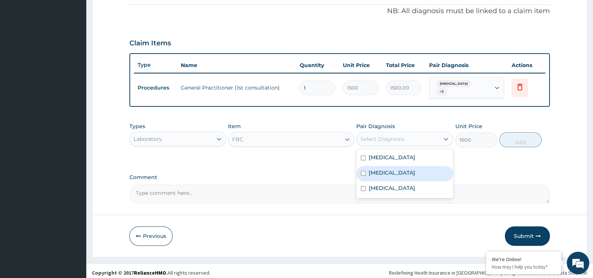
click at [377, 171] on label "[MEDICAL_DATA]" at bounding box center [392, 173] width 47 height 8
checkbox input "true"
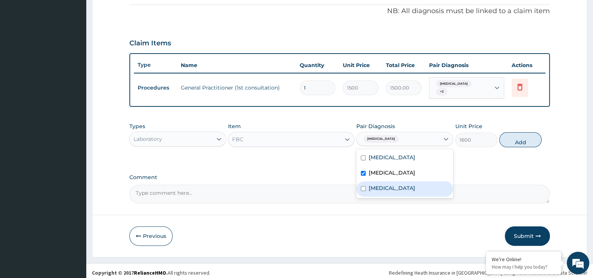
click at [377, 182] on div "[MEDICAL_DATA]" at bounding box center [404, 189] width 97 height 15
checkbox input "true"
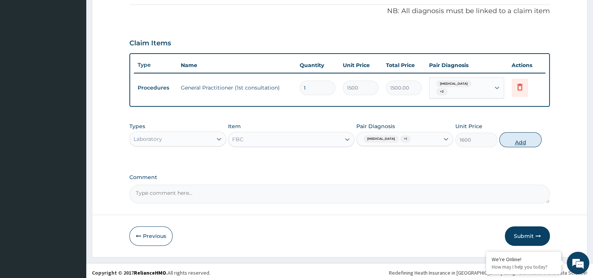
click at [513, 135] on button "Add" at bounding box center [520, 139] width 42 height 15
type input "0"
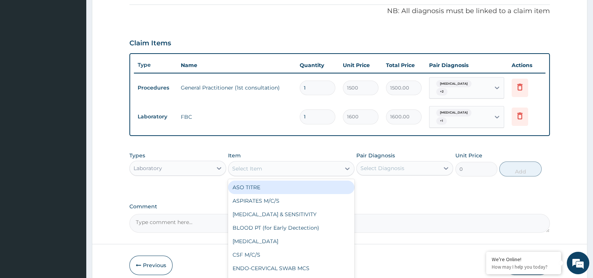
click at [315, 163] on div "Select Item" at bounding box center [284, 169] width 112 height 12
type input "MP"
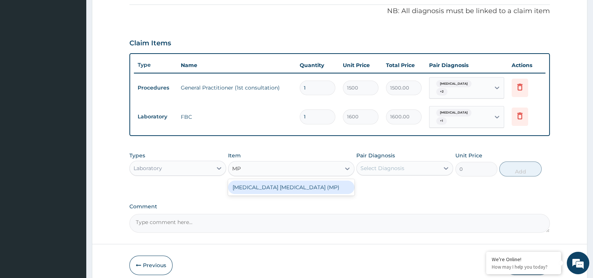
click at [308, 185] on div "[MEDICAL_DATA] [MEDICAL_DATA] (MP)" at bounding box center [291, 188] width 126 height 14
type input "560"
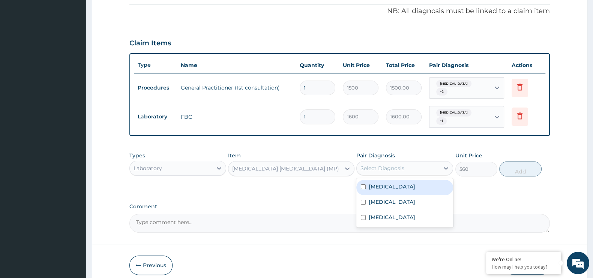
click at [394, 165] on div "Select Diagnosis" at bounding box center [383, 169] width 44 height 8
click at [386, 180] on div "[MEDICAL_DATA]" at bounding box center [404, 187] width 97 height 15
checkbox input "true"
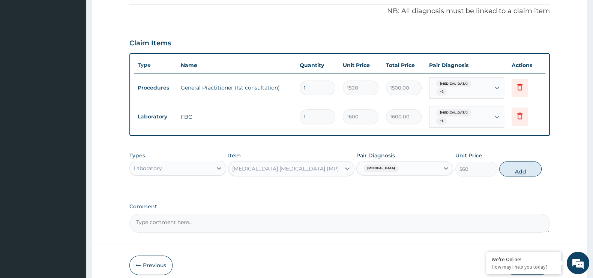
click at [520, 167] on button "Add" at bounding box center [520, 169] width 42 height 15
type input "0"
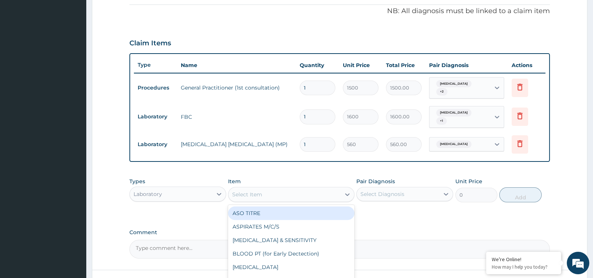
click at [306, 187] on div "Select Item" at bounding box center [291, 194] width 126 height 15
type input "BLOOD"
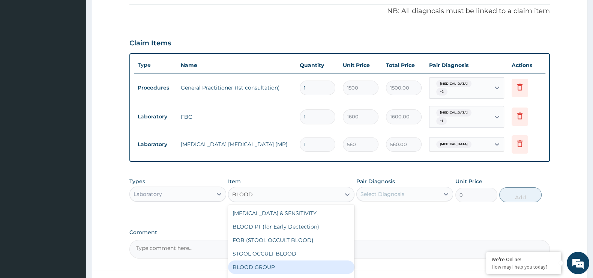
click at [281, 261] on div "BLOOD GROUP" at bounding box center [291, 268] width 126 height 14
type input "560"
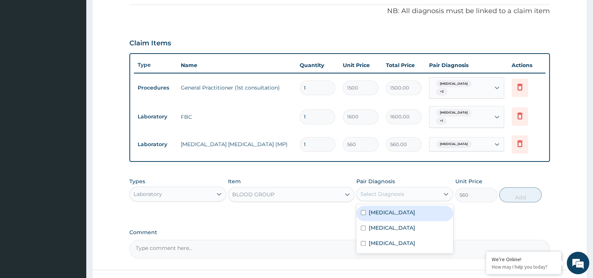
click at [412, 191] on div "Select Diagnosis" at bounding box center [398, 194] width 83 height 12
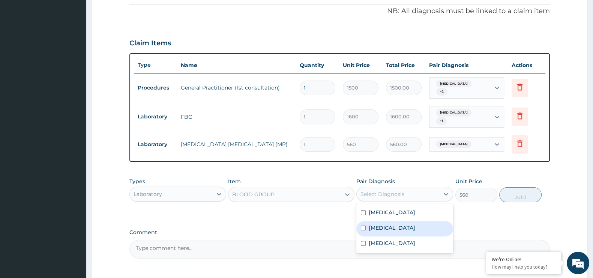
click at [406, 224] on label "[MEDICAL_DATA]" at bounding box center [392, 228] width 47 height 8
checkbox input "true"
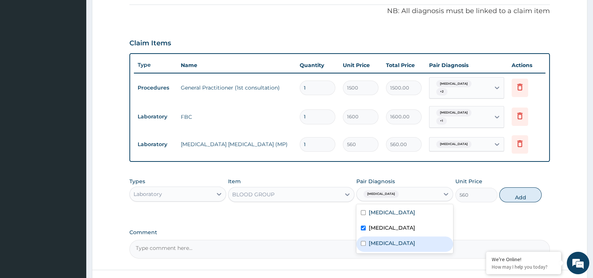
click at [407, 241] on div "[MEDICAL_DATA]" at bounding box center [404, 244] width 97 height 15
checkbox input "true"
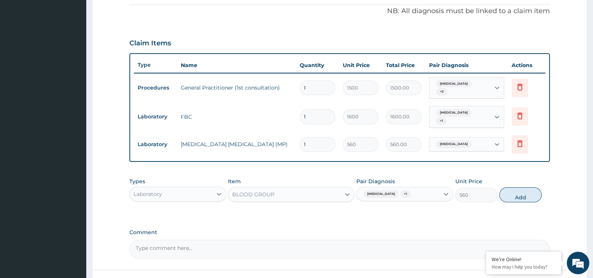
click at [506, 204] on div "Types Laboratory Item BLOOD GROUP Pair Diagnosis [MEDICAL_DATA] + 1 Unit Price …" at bounding box center [339, 196] width 421 height 44
click at [517, 192] on button "Add" at bounding box center [520, 195] width 42 height 15
type input "0"
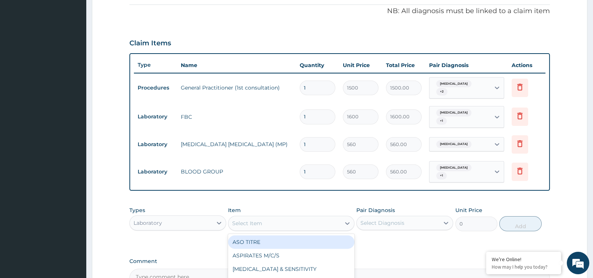
click at [309, 218] on div "Select Item" at bounding box center [284, 224] width 112 height 12
type input "GEN"
click at [295, 240] on div "[MEDICAL_DATA]" at bounding box center [291, 243] width 126 height 14
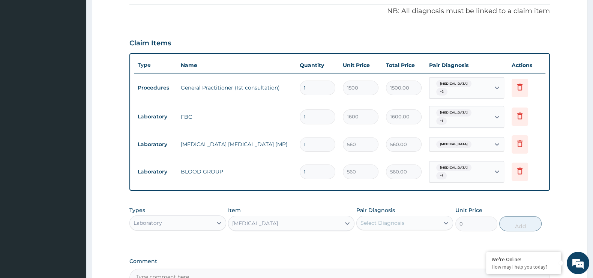
type input "800"
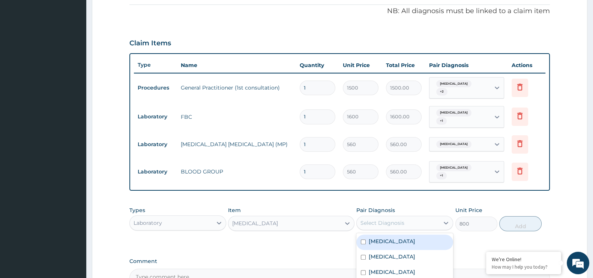
click at [416, 224] on div "Select Diagnosis" at bounding box center [398, 223] width 83 height 12
click at [412, 259] on div "[MEDICAL_DATA]" at bounding box center [404, 257] width 97 height 15
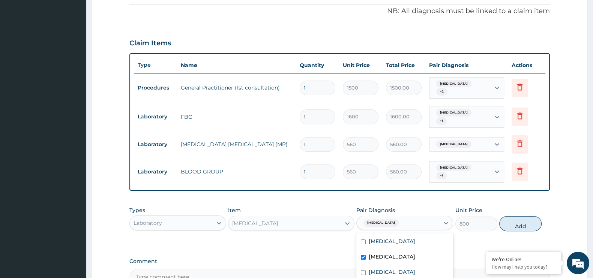
click at [412, 259] on div "[MEDICAL_DATA]" at bounding box center [404, 257] width 97 height 15
checkbox input "false"
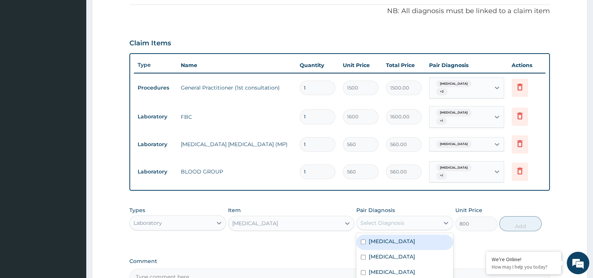
click at [403, 237] on div "[MEDICAL_DATA]" at bounding box center [404, 242] width 97 height 15
checkbox input "true"
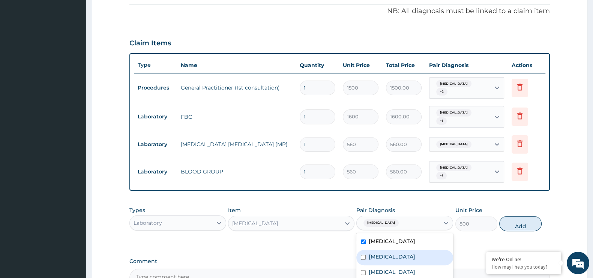
click at [406, 253] on label "[MEDICAL_DATA]" at bounding box center [392, 257] width 47 height 8
checkbox input "true"
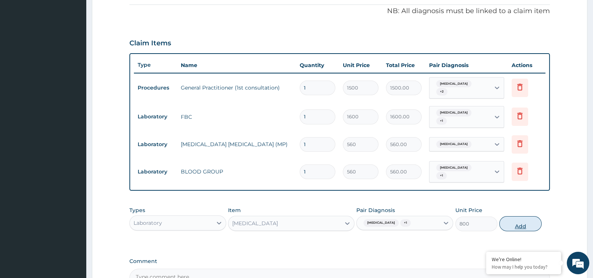
click at [520, 217] on button "Add" at bounding box center [520, 223] width 42 height 15
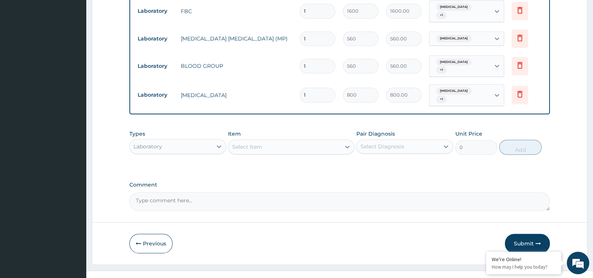
scroll to position [335, 0]
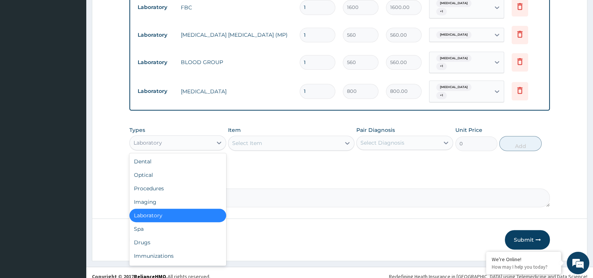
click at [206, 137] on div "Laboratory" at bounding box center [171, 143] width 83 height 12
click at [176, 236] on div "Drugs" at bounding box center [177, 243] width 97 height 14
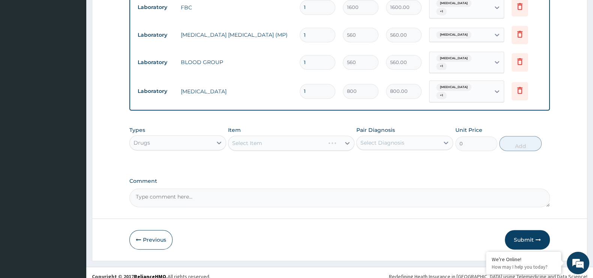
click at [249, 136] on div "Select Item" at bounding box center [291, 143] width 126 height 15
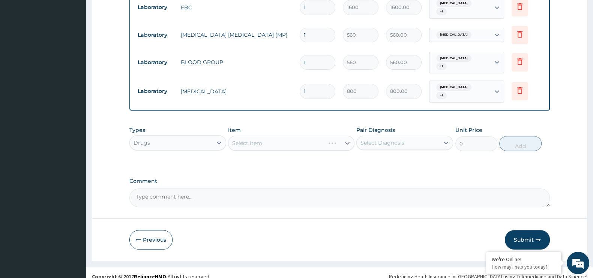
click at [249, 136] on div "Select Item" at bounding box center [291, 143] width 126 height 15
click at [266, 136] on div "Select Item" at bounding box center [291, 143] width 126 height 15
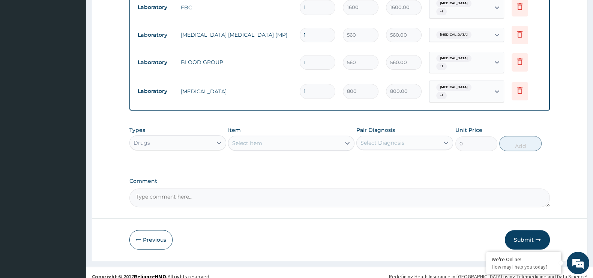
click at [266, 137] on div "Select Item" at bounding box center [284, 143] width 112 height 12
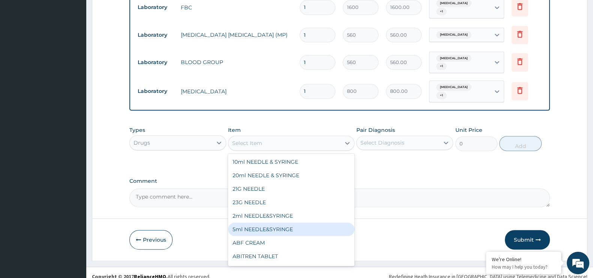
click at [276, 223] on div "5ml NEEDLE&SYRINGE" at bounding box center [291, 230] width 126 height 14
type input "26.25"
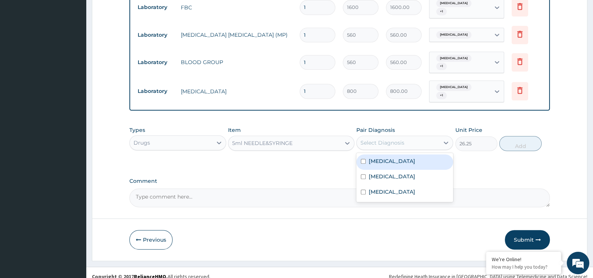
click at [407, 137] on div "Select Diagnosis" at bounding box center [398, 143] width 83 height 12
click at [371, 173] on label "Upper respiratory infection" at bounding box center [392, 177] width 47 height 8
checkbox input "true"
click at [372, 158] on label "Malaria" at bounding box center [392, 162] width 47 height 8
checkbox input "true"
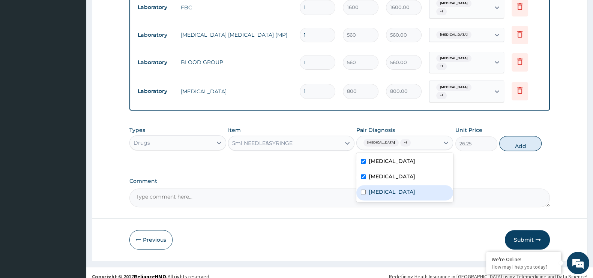
click at [370, 188] on label "Sepsis" at bounding box center [392, 192] width 47 height 8
checkbox input "true"
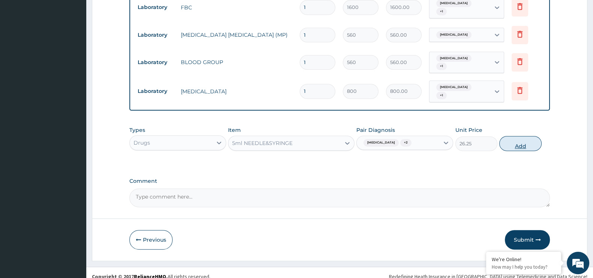
click at [519, 139] on button "Add" at bounding box center [520, 143] width 42 height 15
type input "0"
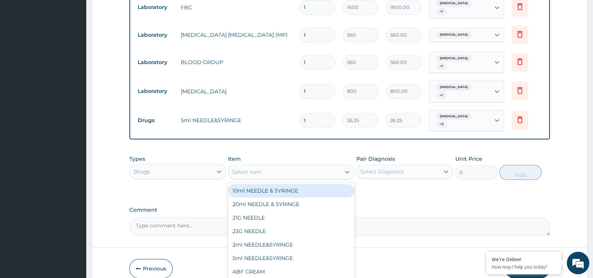
click at [290, 166] on div "Select Item" at bounding box center [284, 172] width 112 height 12
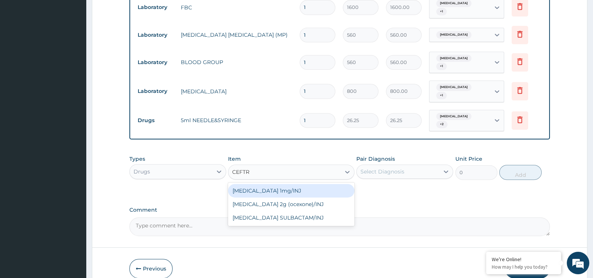
type input "CEFT"
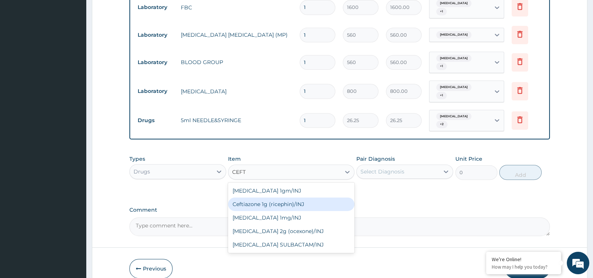
click at [272, 198] on div "Ceftiazone 1g (ricephin)/INJ" at bounding box center [291, 205] width 126 height 14
type input "4000"
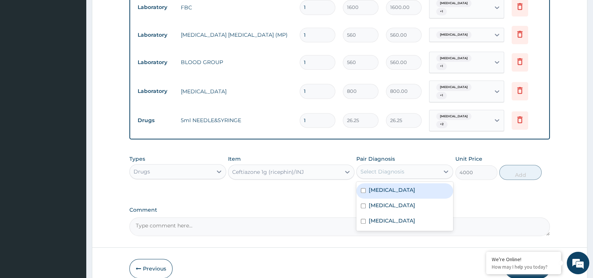
click at [408, 166] on div "Select Diagnosis" at bounding box center [398, 172] width 83 height 12
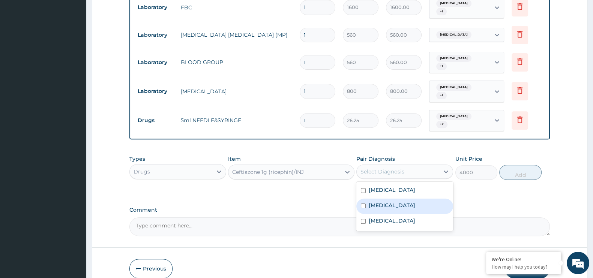
click at [395, 202] on label "Upper respiratory infection" at bounding box center [392, 206] width 47 height 8
checkbox input "true"
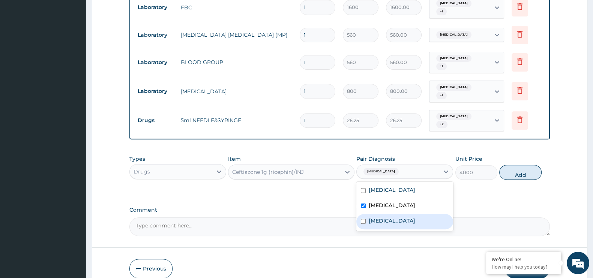
click at [395, 214] on div "Sepsis" at bounding box center [404, 221] width 97 height 15
checkbox input "true"
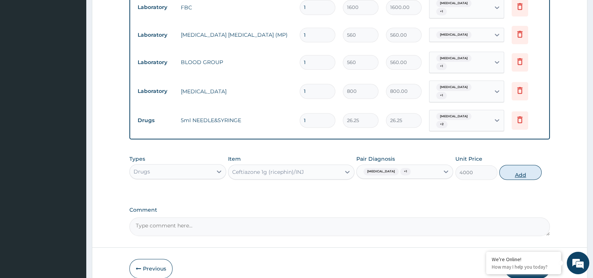
click at [520, 171] on button "Add" at bounding box center [520, 172] width 42 height 15
type input "0"
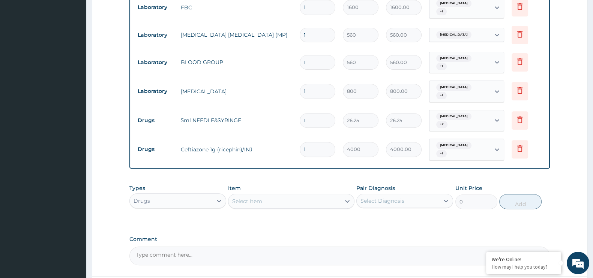
click at [296, 195] on div "Select Item" at bounding box center [284, 201] width 112 height 12
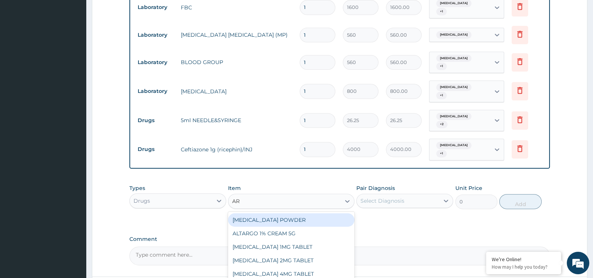
type input "ART"
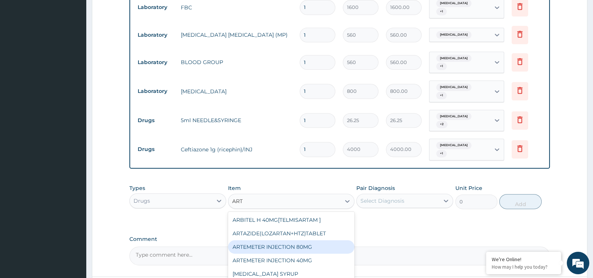
click at [291, 243] on div "ARTEMETER INJECTION 80MG" at bounding box center [291, 247] width 126 height 14
type input "210"
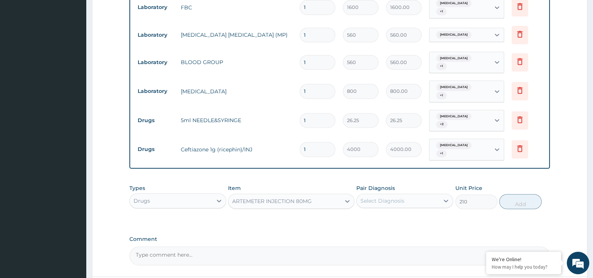
click at [404, 195] on div "Select Diagnosis" at bounding box center [398, 201] width 83 height 12
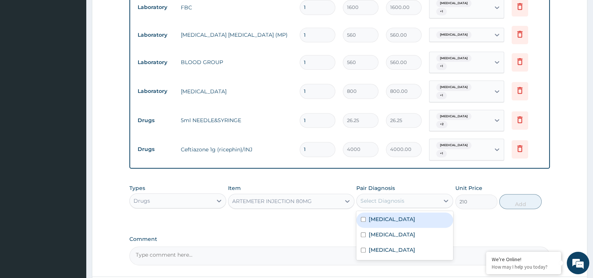
click at [389, 216] on div "Malaria" at bounding box center [404, 220] width 97 height 15
checkbox input "true"
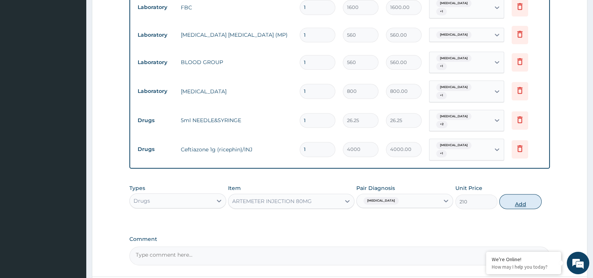
click at [518, 194] on button "Add" at bounding box center [520, 201] width 42 height 15
type input "0"
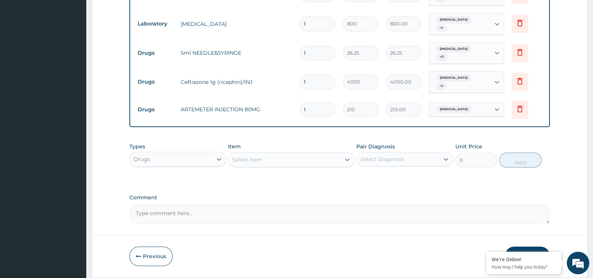
scroll to position [419, 0]
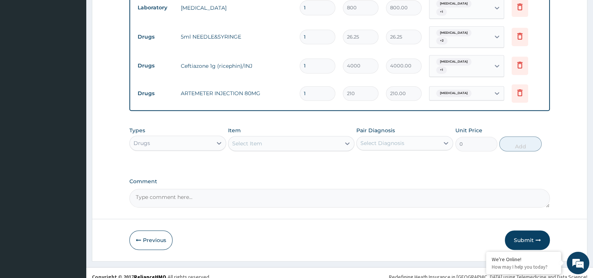
click at [255, 140] on div "Select Item" at bounding box center [247, 144] width 30 height 8
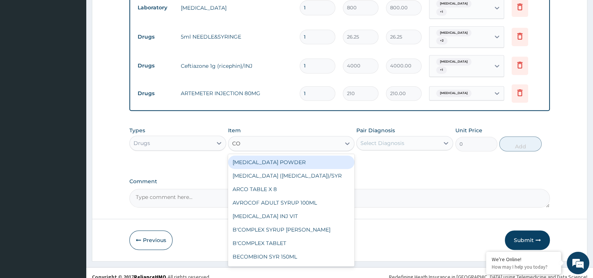
type input "COU"
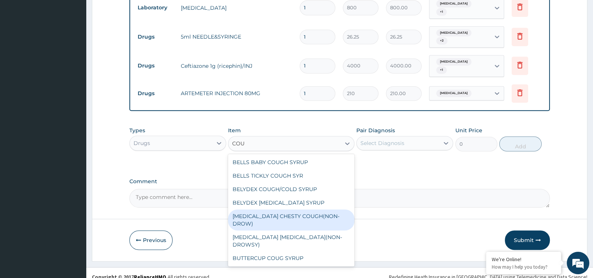
click at [279, 210] on div "[MEDICAL_DATA] CHESTY COUGH(NON-DROW)" at bounding box center [291, 220] width 126 height 21
type input "735"
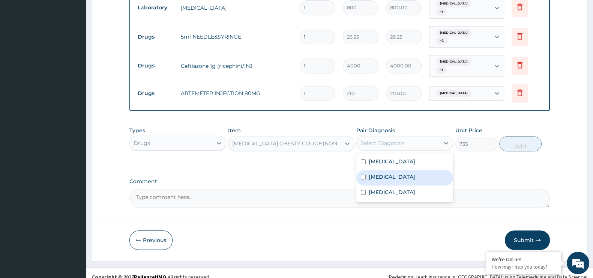
drag, startPoint x: 405, startPoint y: 132, endPoint x: 394, endPoint y: 173, distance: 42.7
click at [394, 150] on div "option Malaria, selected. option Upper respiratory infection focused, 2 of 3. 3…" at bounding box center [404, 143] width 97 height 14
click at [394, 173] on div "Upper respiratory infection" at bounding box center [404, 177] width 97 height 15
checkbox input "true"
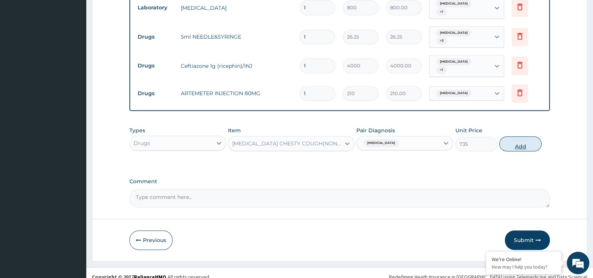
click at [514, 137] on button "Add" at bounding box center [520, 144] width 42 height 15
type input "0"
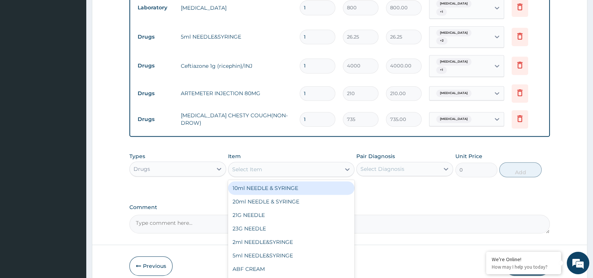
click at [290, 164] on div "Select Item" at bounding box center [284, 170] width 112 height 12
type input "PARACE"
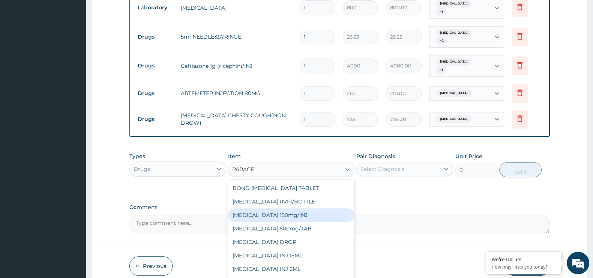
click at [287, 211] on div "[MEDICAL_DATA] 150mg/INJ" at bounding box center [291, 216] width 126 height 14
type input "31.5"
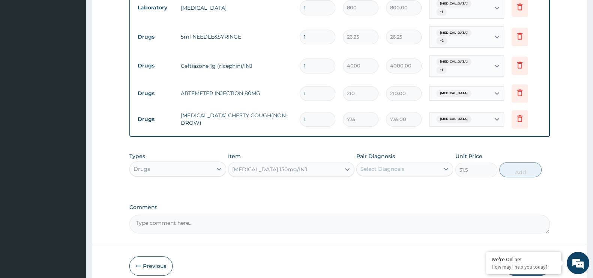
click at [414, 163] on div "Select Diagnosis" at bounding box center [398, 169] width 83 height 12
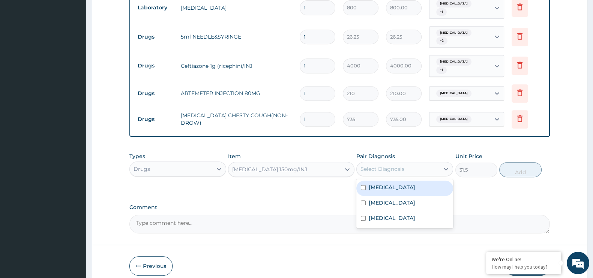
click at [412, 181] on div "Malaria" at bounding box center [404, 188] width 97 height 15
checkbox input "true"
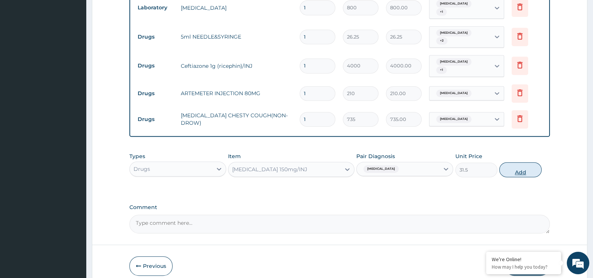
click at [522, 162] on button "Add" at bounding box center [520, 169] width 42 height 15
type input "0"
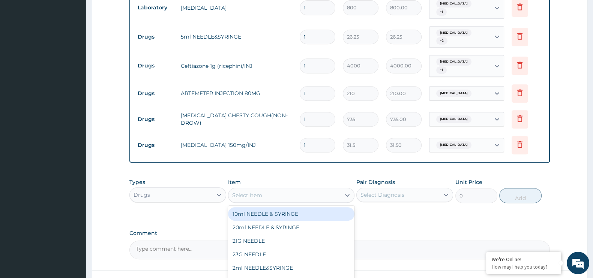
click at [275, 189] on div "Select Item" at bounding box center [284, 195] width 112 height 12
type input "LORATI"
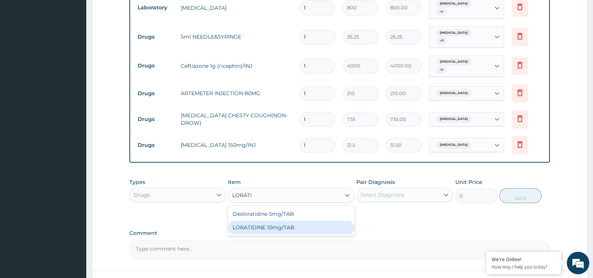
click at [273, 225] on div "LORATIDINE 10mg/TAB" at bounding box center [291, 228] width 126 height 14
type input "11.55"
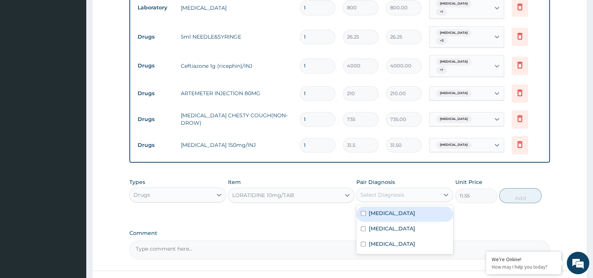
click at [437, 189] on div "Select Diagnosis" at bounding box center [398, 195] width 83 height 12
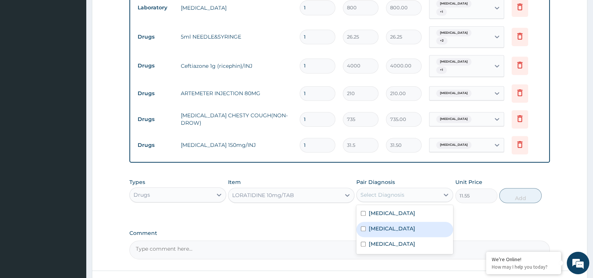
click at [412, 222] on div "Upper respiratory infection" at bounding box center [404, 229] width 97 height 15
checkbox input "true"
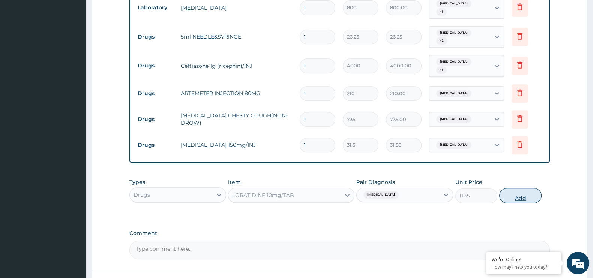
click at [513, 190] on button "Add" at bounding box center [520, 195] width 42 height 15
type input "0"
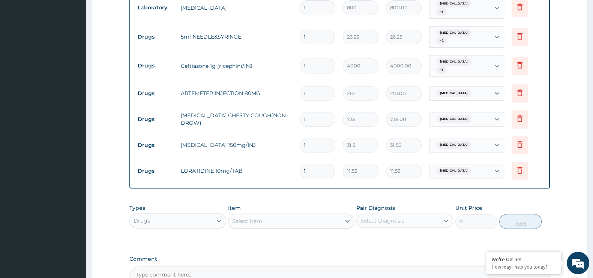
click at [310, 164] on input "1" at bounding box center [318, 171] width 36 height 15
type input "10"
type input "115.50"
type input "10"
click at [314, 138] on input "1" at bounding box center [318, 145] width 36 height 15
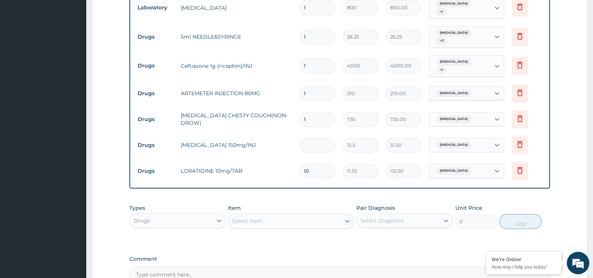
type input "0.00"
type input "2"
type input "63.00"
type input "2"
click at [311, 86] on input "1" at bounding box center [318, 93] width 36 height 15
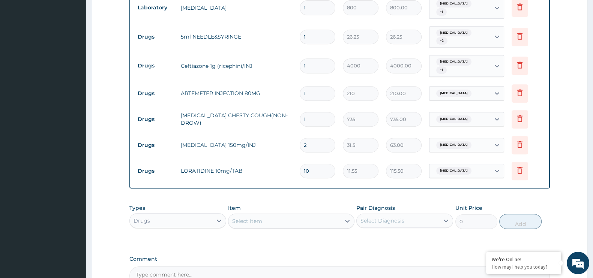
type input "0.00"
type input "6"
type input "1260.00"
type input "6"
click at [306, 59] on input "1" at bounding box center [318, 66] width 36 height 15
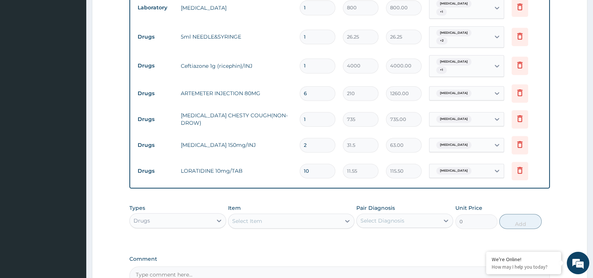
type input "0.00"
type input "4"
type input "16000.00"
type input "4"
click at [306, 30] on input "1" at bounding box center [318, 37] width 36 height 15
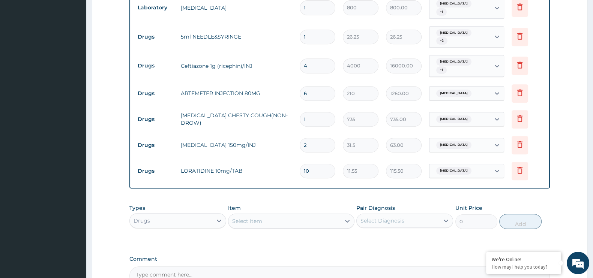
type input "0.00"
type input "6"
type input "157.50"
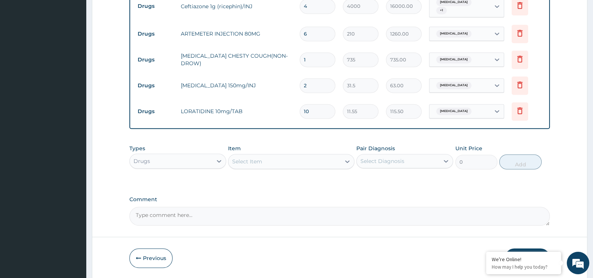
scroll to position [497, 0]
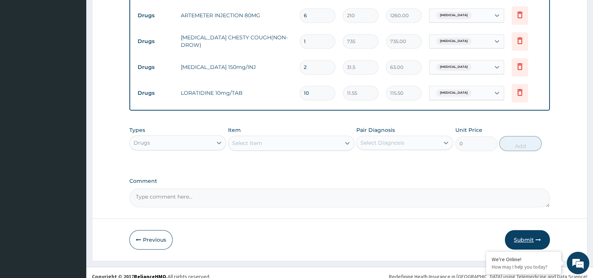
type input "6"
click at [533, 233] on button "Submit" at bounding box center [527, 240] width 45 height 20
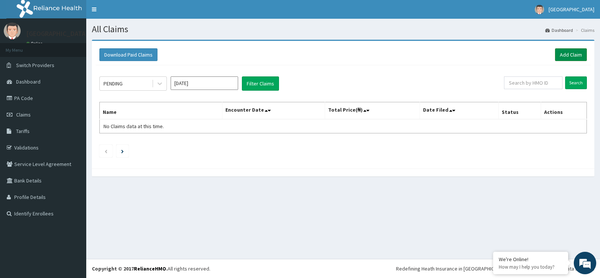
click at [574, 53] on link "Add Claim" at bounding box center [571, 54] width 32 height 13
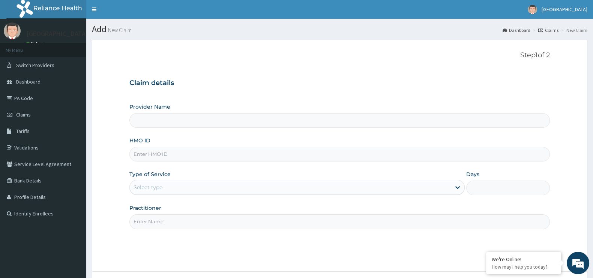
click at [156, 154] on input "HMO ID" at bounding box center [339, 154] width 421 height 15
type input "[GEOGRAPHIC_DATA]"
type input "ELN/10451/A"
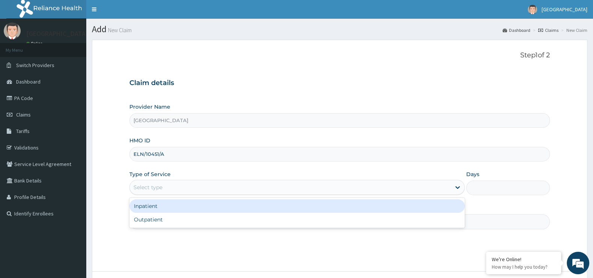
click at [172, 186] on div "Select type" at bounding box center [290, 188] width 321 height 12
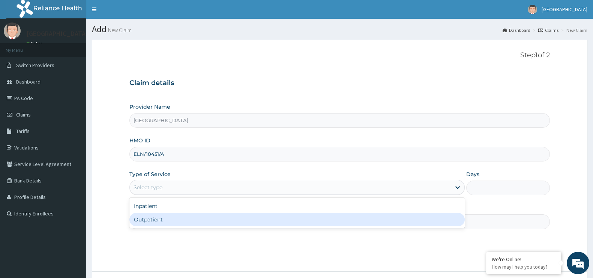
click at [159, 215] on div "Outpatient" at bounding box center [296, 220] width 335 height 14
type input "1"
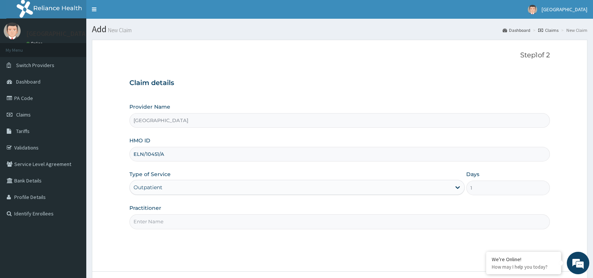
drag, startPoint x: 163, startPoint y: 222, endPoint x: 193, endPoint y: 243, distance: 36.6
click at [193, 243] on div "Step 1 of 2 Claim details Provider Name [GEOGRAPHIC_DATA] HMO ID ELN/10451/A Ty…" at bounding box center [339, 155] width 421 height 209
type input "[PERSON_NAME]"
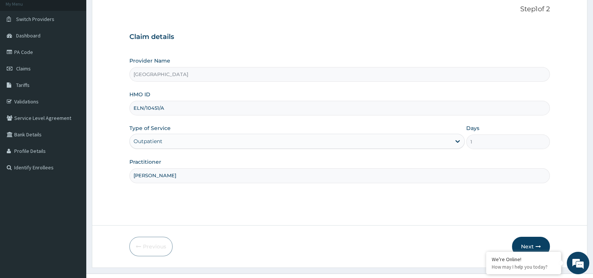
scroll to position [60, 0]
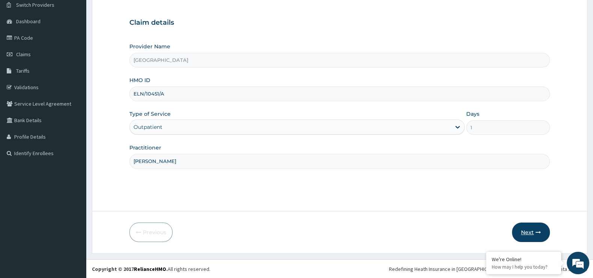
click at [536, 232] on icon "button" at bounding box center [538, 232] width 5 height 5
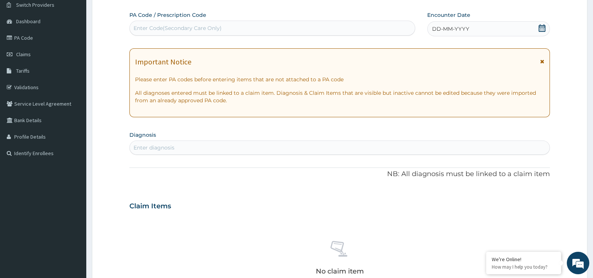
click at [541, 24] on icon at bounding box center [542, 28] width 8 height 8
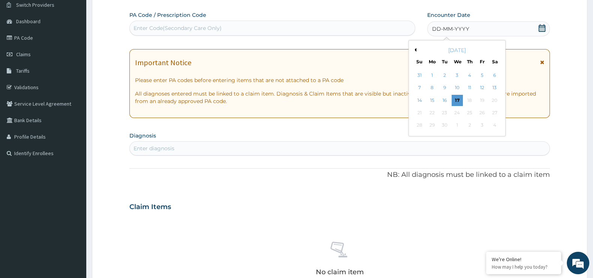
click at [416, 50] on button "Previous Month" at bounding box center [415, 50] width 4 height 4
click at [443, 88] on div "5" at bounding box center [444, 88] width 11 height 11
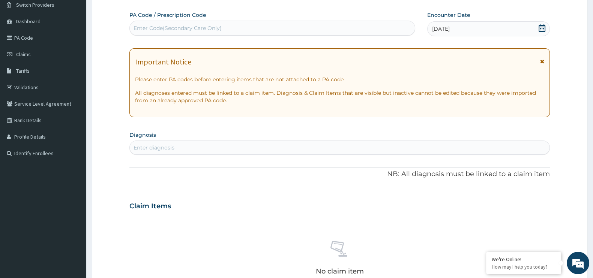
click at [187, 147] on div "Enter diagnosis" at bounding box center [340, 148] width 420 height 12
type input "URINAR"
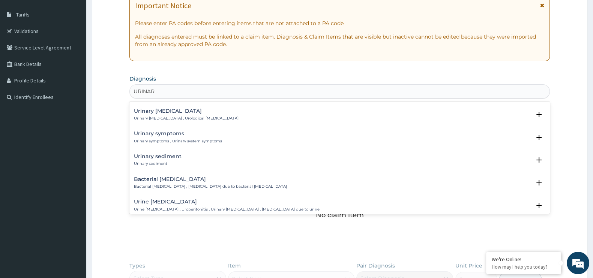
scroll to position [113, 0]
click at [265, 186] on div "Bacterial [MEDICAL_DATA] Bacterial [MEDICAL_DATA] , [MEDICAL_DATA] due to bacte…" at bounding box center [340, 182] width 412 height 13
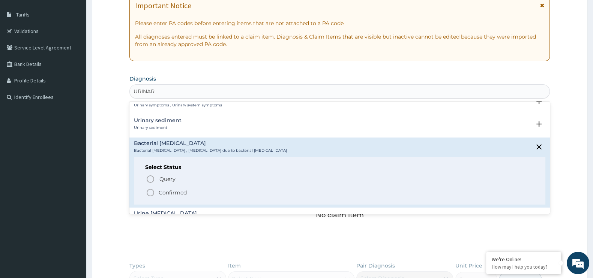
scroll to position [150, 0]
click at [230, 189] on span "Confirmed" at bounding box center [340, 190] width 388 height 9
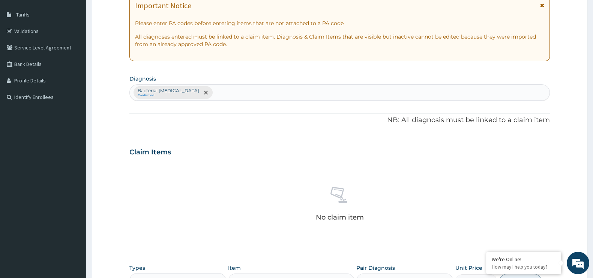
click at [191, 86] on div "Bacterial [MEDICAL_DATA] Confirmed" at bounding box center [340, 93] width 420 height 16
type input "SYP"
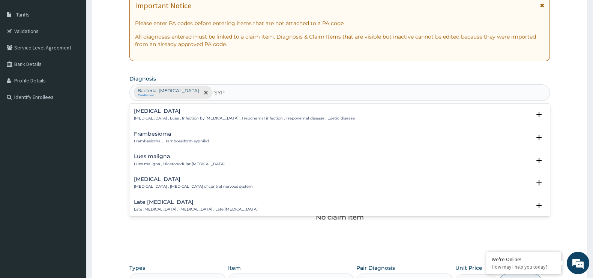
click at [188, 114] on div "[MEDICAL_DATA] [MEDICAL_DATA] , Lues , Infection by [MEDICAL_DATA] , Treponemal…" at bounding box center [244, 114] width 221 height 13
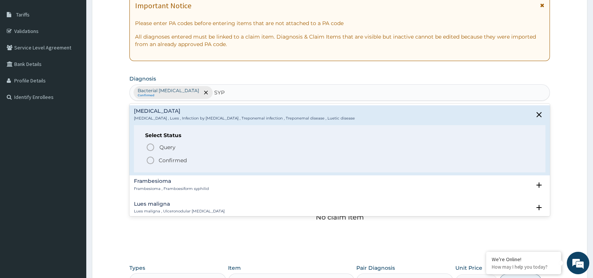
click at [171, 161] on p "Confirmed" at bounding box center [173, 161] width 28 height 8
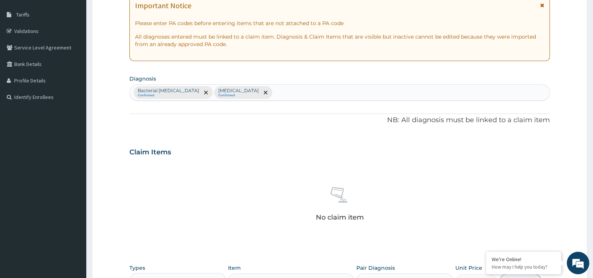
scroll to position [262, 0]
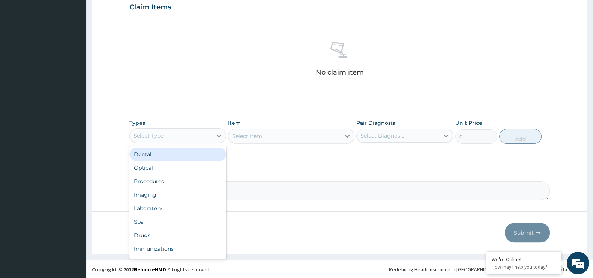
click at [203, 134] on div "Select Type" at bounding box center [171, 136] width 83 height 12
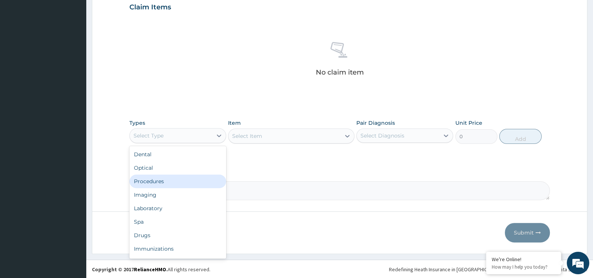
click at [189, 181] on div "Procedures" at bounding box center [177, 182] width 97 height 14
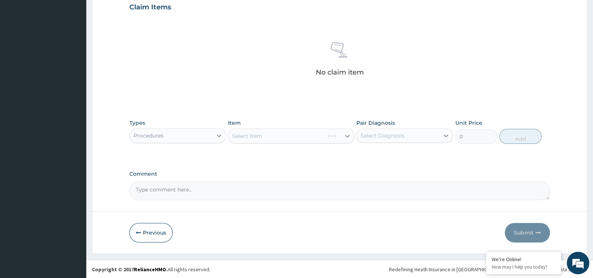
click at [248, 136] on div "Select Item" at bounding box center [291, 136] width 126 height 15
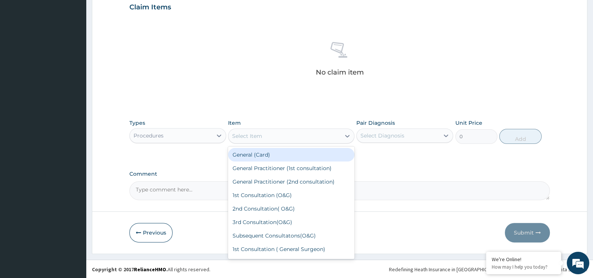
click at [248, 136] on div "Select Item" at bounding box center [247, 136] width 30 height 8
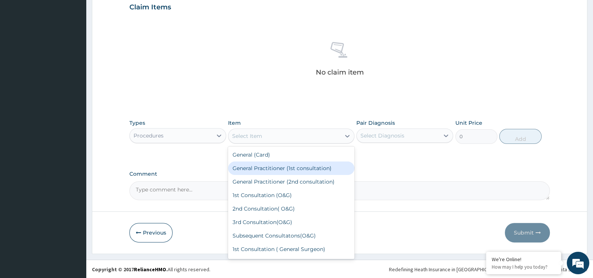
click at [261, 170] on div "General Practitioner (1st consultation)" at bounding box center [291, 169] width 126 height 14
type input "1500"
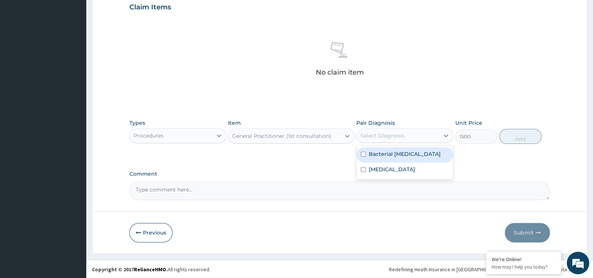
click at [421, 136] on div "Select Diagnosis" at bounding box center [398, 136] width 83 height 12
click at [418, 149] on div "Bacterial [MEDICAL_DATA]" at bounding box center [404, 154] width 97 height 15
checkbox input "true"
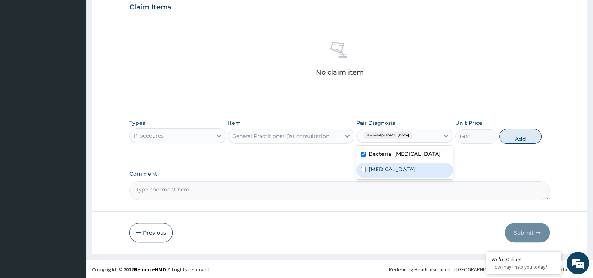
click at [415, 171] on div "[MEDICAL_DATA]" at bounding box center [404, 170] width 97 height 15
checkbox input "true"
click at [520, 140] on button "Add" at bounding box center [520, 136] width 42 height 15
type input "0"
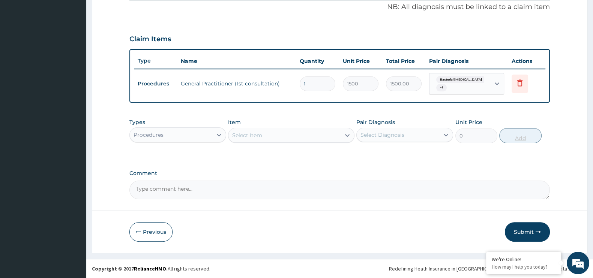
scroll to position [226, 0]
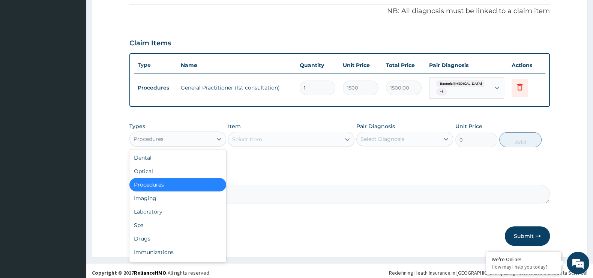
click at [174, 135] on div "Procedures" at bounding box center [171, 139] width 83 height 12
click at [163, 205] on div "Laboratory" at bounding box center [177, 212] width 97 height 14
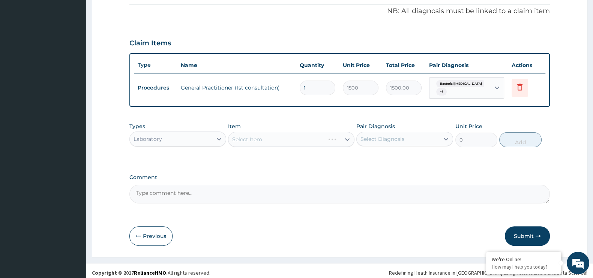
click at [273, 132] on div "Select Item" at bounding box center [291, 139] width 126 height 15
click at [270, 134] on div "Select Item" at bounding box center [291, 139] width 126 height 15
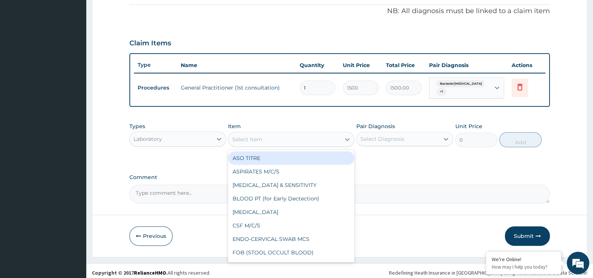
click at [270, 134] on div "Select Item" at bounding box center [284, 140] width 112 height 12
type input "URI"
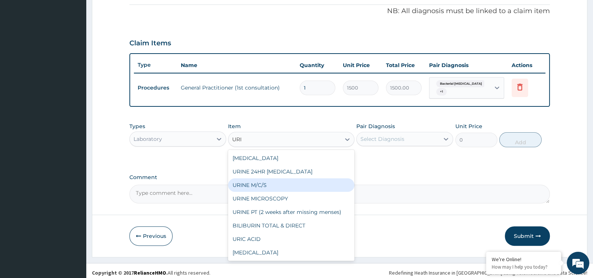
click at [266, 183] on div "URINE M/C/S" at bounding box center [291, 186] width 126 height 14
type input "640"
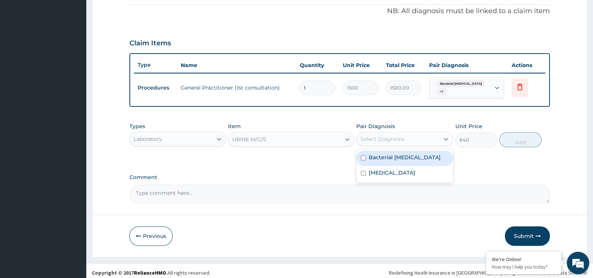
click at [392, 135] on div "Select Diagnosis" at bounding box center [383, 139] width 44 height 8
click at [389, 154] on label "Bacterial pyuria" at bounding box center [405, 158] width 72 height 8
checkbox input "true"
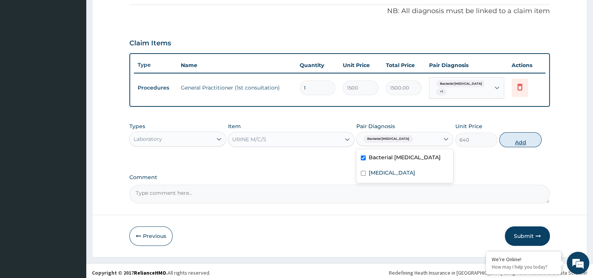
click at [505, 136] on button "Add" at bounding box center [520, 139] width 42 height 15
type input "0"
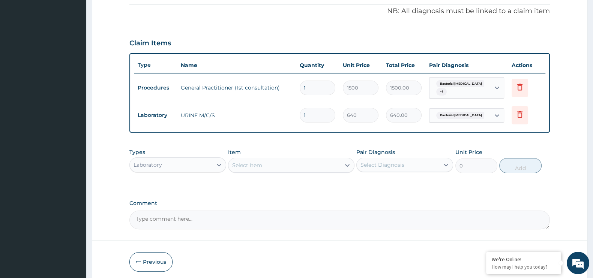
click at [246, 162] on div "Select Item" at bounding box center [247, 166] width 30 height 8
type input "S"
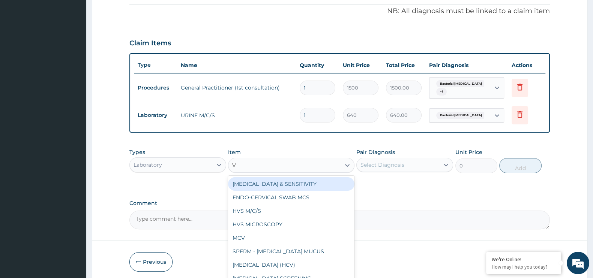
type input "VD"
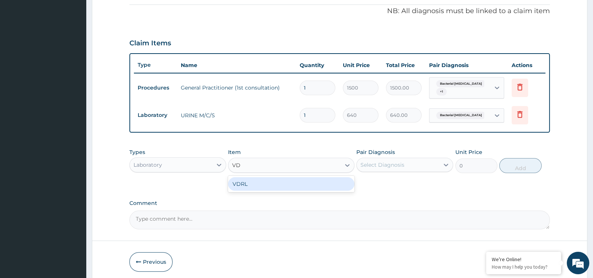
click at [255, 181] on div "VDRL" at bounding box center [291, 184] width 126 height 14
type input "800"
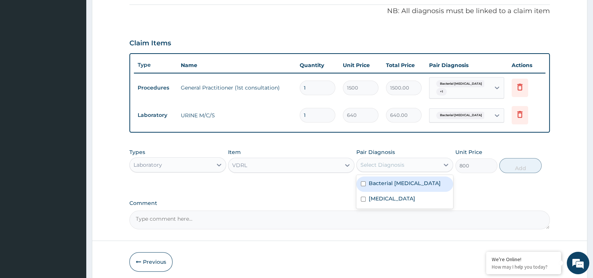
click at [401, 159] on div "Select Diagnosis" at bounding box center [398, 165] width 83 height 12
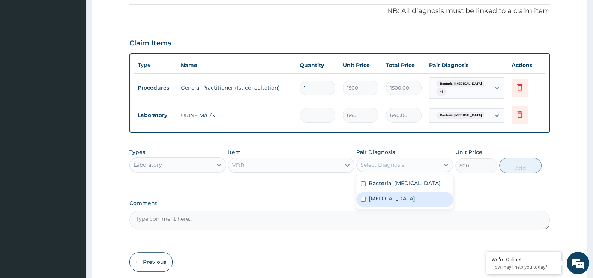
click at [394, 195] on div "Syphilis" at bounding box center [404, 199] width 97 height 15
checkbox input "true"
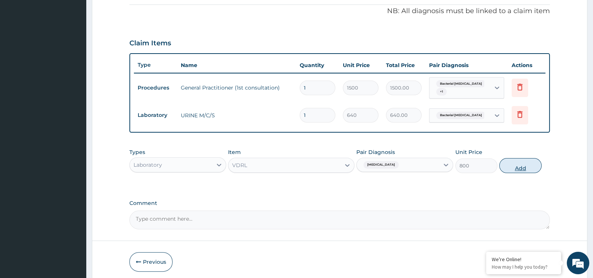
click at [526, 165] on button "Add" at bounding box center [520, 165] width 42 height 15
type input "0"
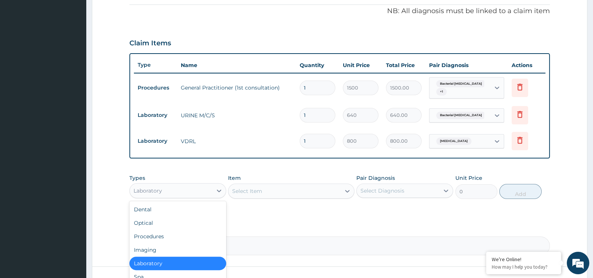
click at [159, 187] on div "Laboratory" at bounding box center [148, 191] width 29 height 8
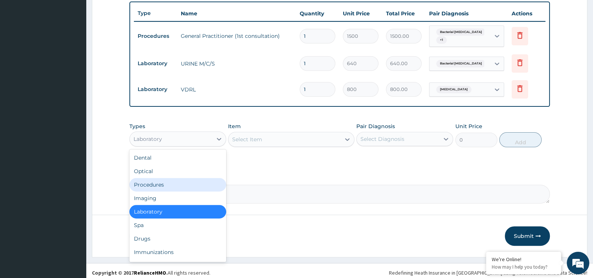
scroll to position [278, 0]
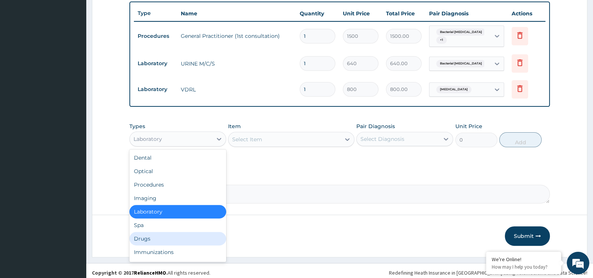
click at [157, 235] on div "Drugs" at bounding box center [177, 239] width 97 height 14
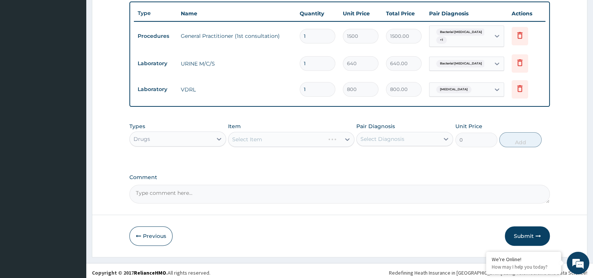
click at [255, 135] on div "Select Item" at bounding box center [291, 139] width 126 height 15
click at [265, 135] on div "Select Item" at bounding box center [291, 139] width 126 height 15
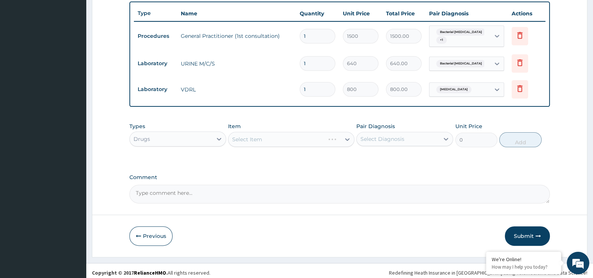
click at [265, 135] on div "Select Item" at bounding box center [291, 139] width 126 height 15
click at [271, 132] on div "Select Item" at bounding box center [291, 139] width 126 height 15
click at [263, 136] on div "Select Item" at bounding box center [291, 139] width 126 height 15
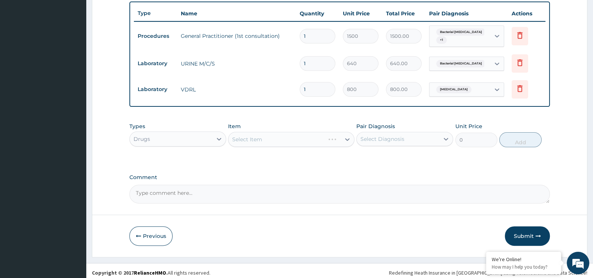
click at [263, 136] on div "Select Item" at bounding box center [291, 139] width 126 height 15
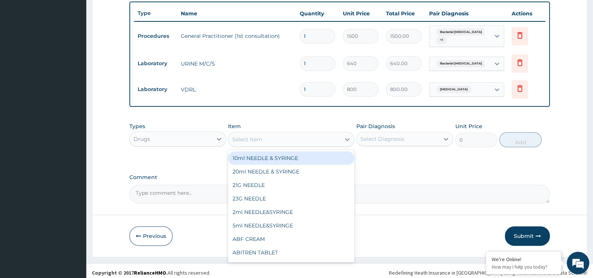
click at [263, 136] on div "Select Item" at bounding box center [284, 140] width 112 height 12
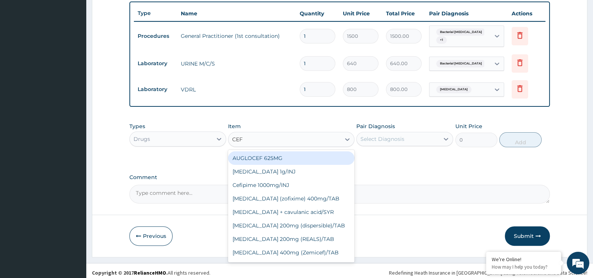
type input "CEFT"
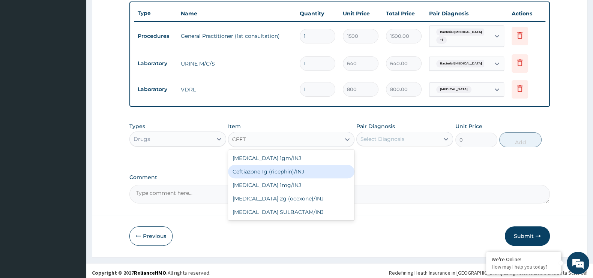
click at [269, 165] on div "Ceftiazone 1g (ricephin)/INJ" at bounding box center [291, 172] width 126 height 14
type input "4000"
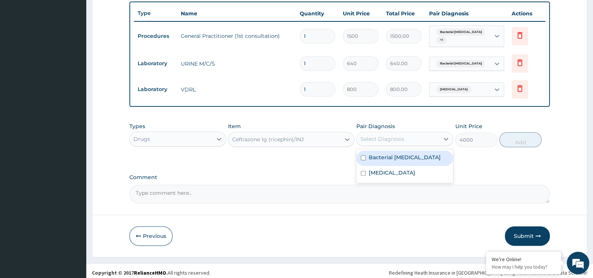
click at [412, 136] on div "Select Diagnosis" at bounding box center [398, 139] width 83 height 12
click at [407, 154] on label "Bacterial pyuria" at bounding box center [405, 158] width 72 height 8
checkbox input "true"
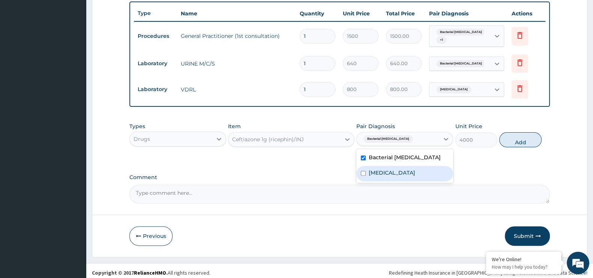
click at [407, 170] on div "Syphilis" at bounding box center [404, 173] width 97 height 15
checkbox input "true"
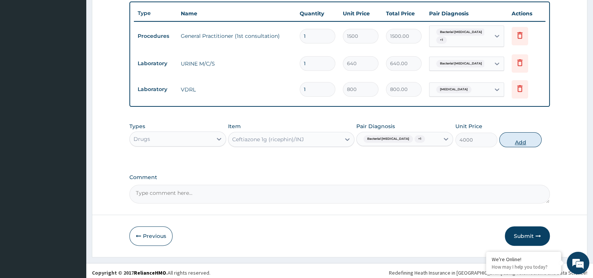
click at [517, 133] on button "Add" at bounding box center [520, 139] width 42 height 15
type input "0"
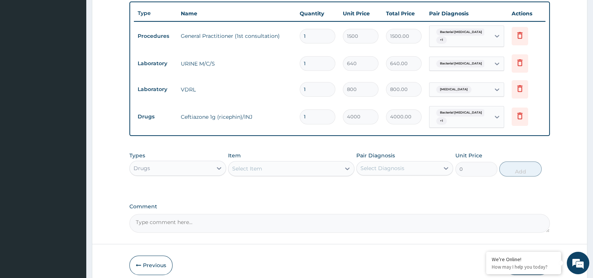
click at [305, 163] on div "Select Item" at bounding box center [284, 169] width 112 height 12
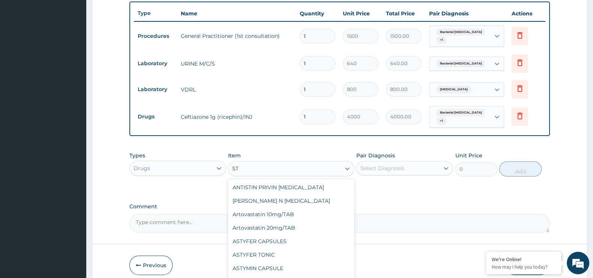
type input "S"
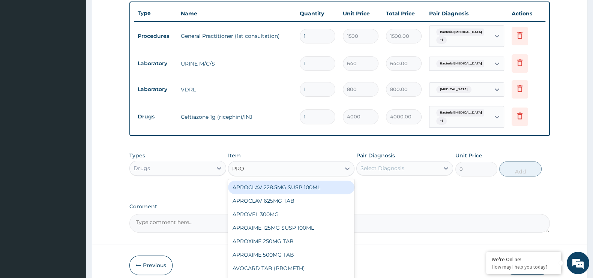
type input "PROC"
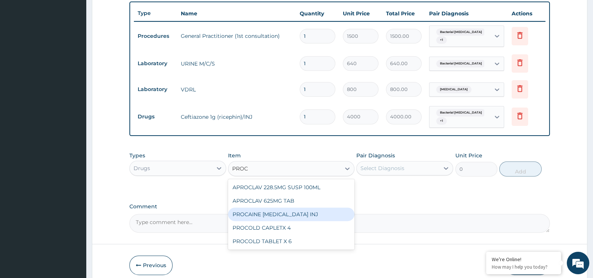
click at [263, 208] on div "PROCAINE PENICILLIN INJ" at bounding box center [291, 215] width 126 height 14
type input "115.5"
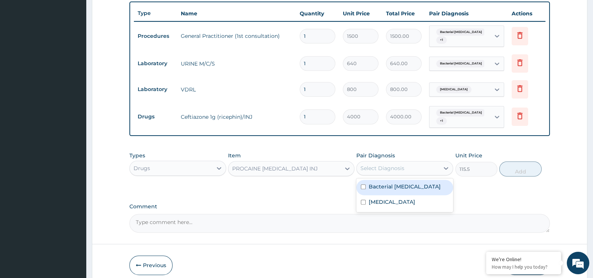
click at [391, 165] on div "Select Diagnosis" at bounding box center [383, 169] width 44 height 8
click at [396, 200] on div "Syphilis" at bounding box center [404, 202] width 97 height 15
checkbox input "true"
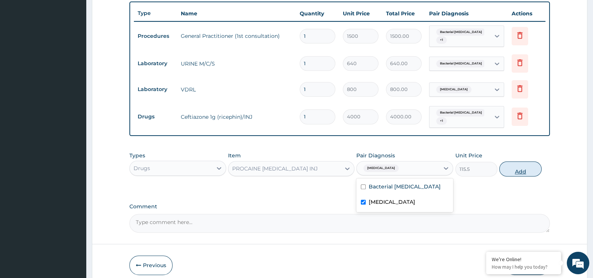
click at [514, 166] on button "Add" at bounding box center [520, 169] width 42 height 15
type input "0"
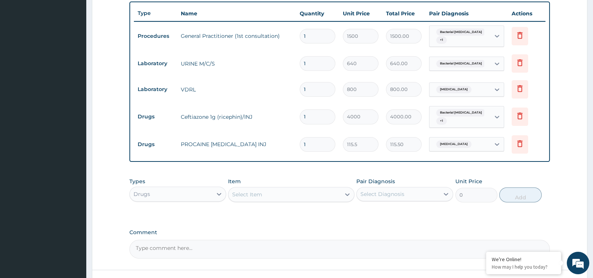
click at [260, 191] on div "Select Item" at bounding box center [247, 195] width 30 height 8
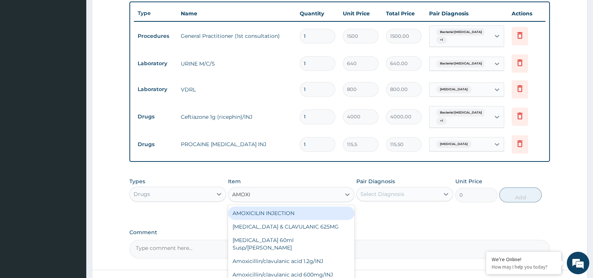
type input "AMOXIC"
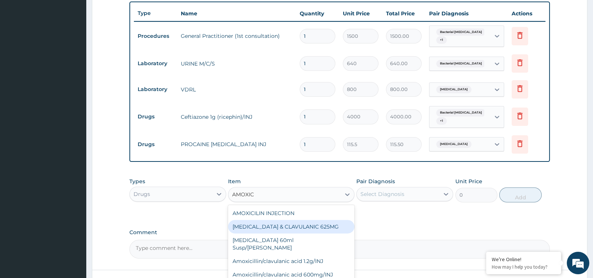
click at [289, 221] on div "AMOXICILLIN & CLAVULANIC 625MG" at bounding box center [291, 227] width 126 height 14
type input "105"
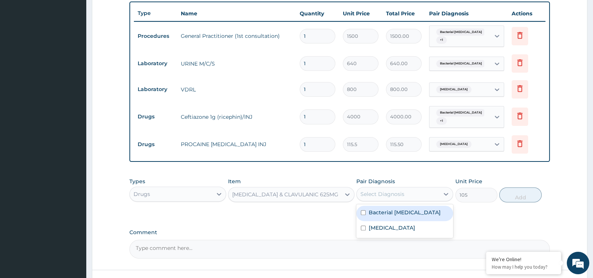
click at [408, 189] on div "Select Diagnosis" at bounding box center [398, 194] width 83 height 12
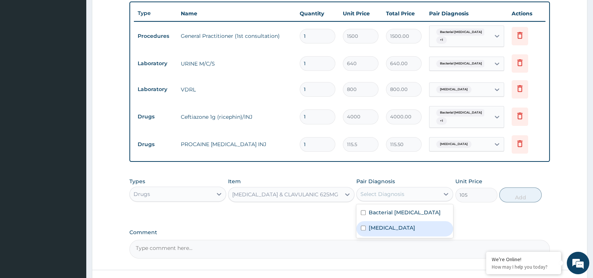
click at [392, 221] on div "Syphilis" at bounding box center [404, 228] width 97 height 15
checkbox input "true"
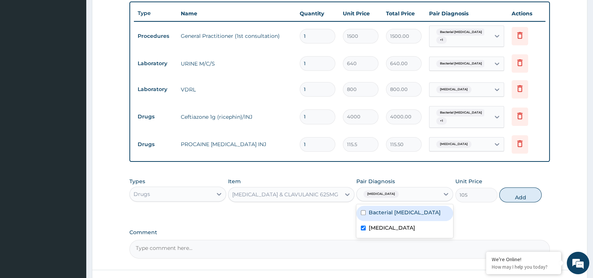
click at [393, 211] on div "Bacterial pyuria" at bounding box center [404, 213] width 97 height 15
checkbox input "true"
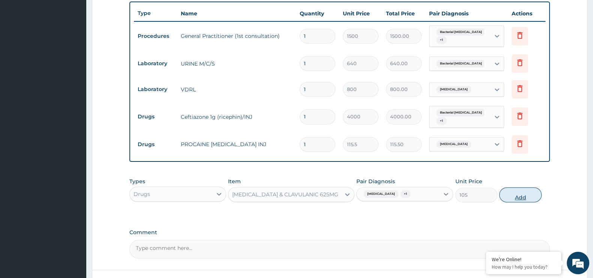
click at [514, 188] on button "Add" at bounding box center [520, 195] width 42 height 15
type input "0"
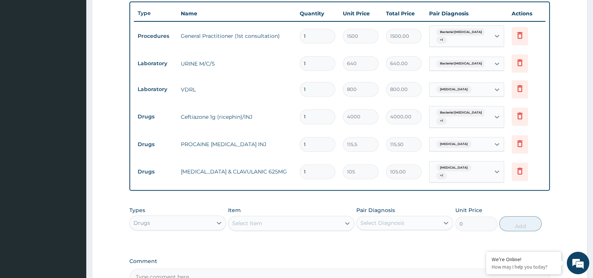
click at [311, 165] on input "1" at bounding box center [318, 172] width 36 height 15
type input "14"
type input "1470.00"
type input "14"
click at [313, 137] on input "1" at bounding box center [318, 144] width 36 height 15
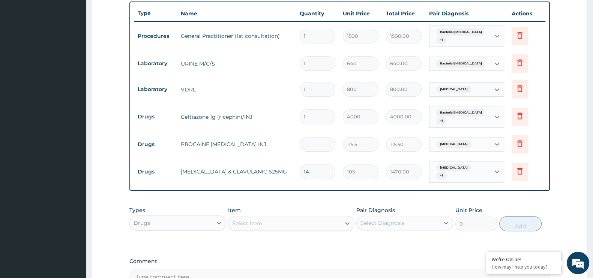
type input "0.00"
type input "3"
type input "346.50"
type input "3"
click at [311, 110] on input "1" at bounding box center [318, 117] width 36 height 15
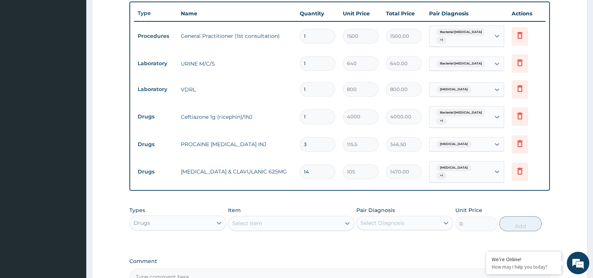
type input "0.00"
type input "4"
type input "16000.00"
type input "4"
click at [521, 140] on icon at bounding box center [519, 143] width 5 height 7
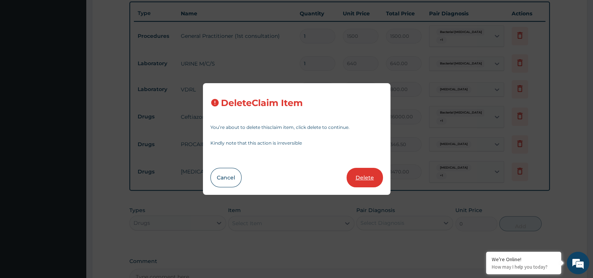
click at [359, 178] on button "Delete" at bounding box center [365, 178] width 36 height 20
type input "14"
type input "105"
type input "1470.00"
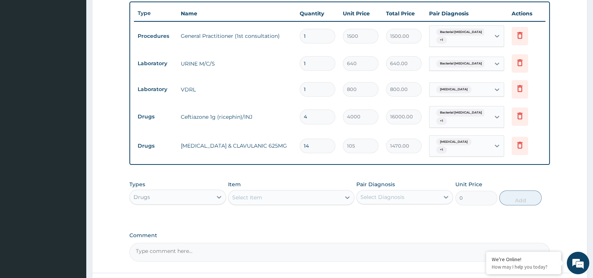
click at [310, 112] on input "4" at bounding box center [318, 117] width 36 height 15
type input "0.00"
type input "5"
type input "20000.00"
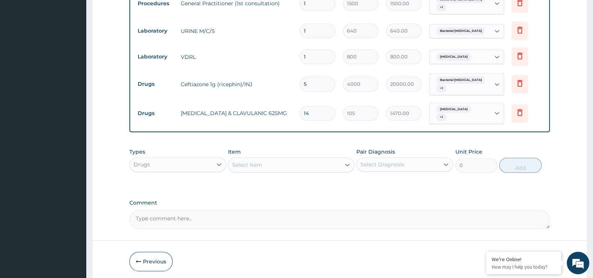
scroll to position [329, 0]
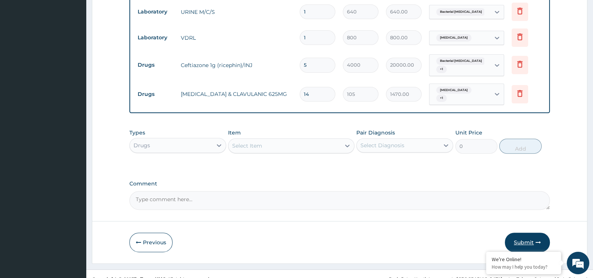
type input "5"
click at [527, 233] on button "Submit" at bounding box center [527, 243] width 45 height 20
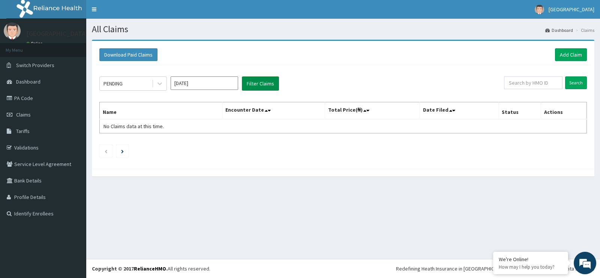
click at [262, 84] on button "Filter Claims" at bounding box center [260, 84] width 37 height 14
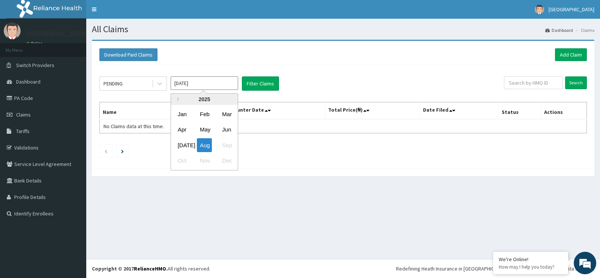
click at [218, 85] on input "[DATE]" at bounding box center [205, 84] width 68 height 14
click at [184, 141] on div "[DATE]" at bounding box center [182, 145] width 15 height 14
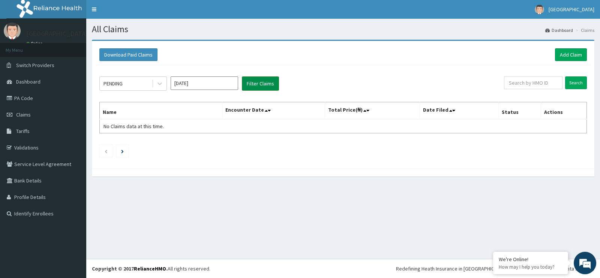
click at [254, 87] on button "Filter Claims" at bounding box center [260, 84] width 37 height 14
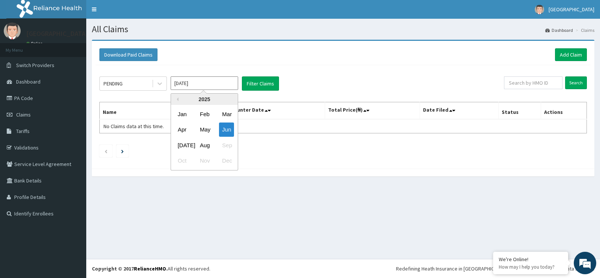
click at [228, 83] on input "[DATE]" at bounding box center [205, 84] width 68 height 14
click at [202, 146] on div "Aug" at bounding box center [204, 145] width 15 height 14
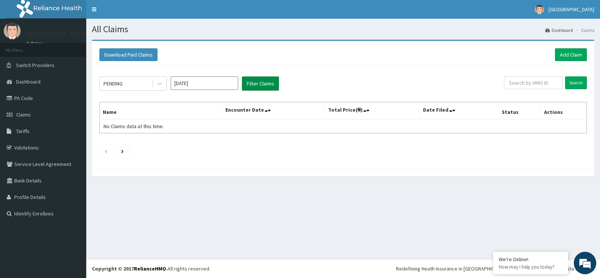
click at [266, 81] on button "Filter Claims" at bounding box center [260, 84] width 37 height 14
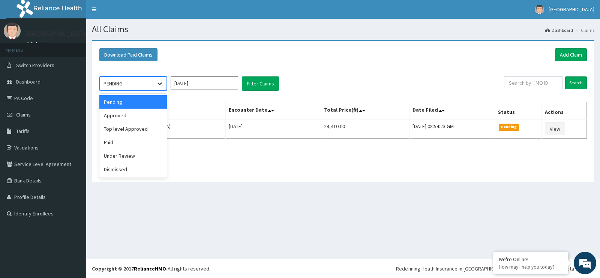
click at [164, 79] on div at bounding box center [160, 84] width 14 height 14
click at [149, 112] on div "Approved" at bounding box center [133, 116] width 68 height 14
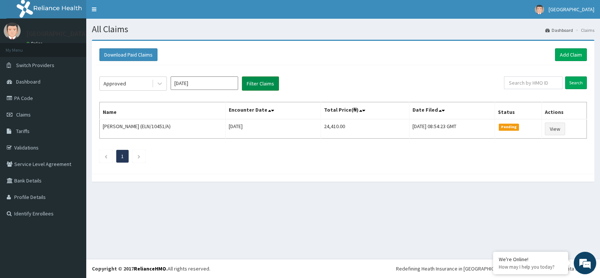
click at [259, 83] on button "Filter Claims" at bounding box center [260, 84] width 37 height 14
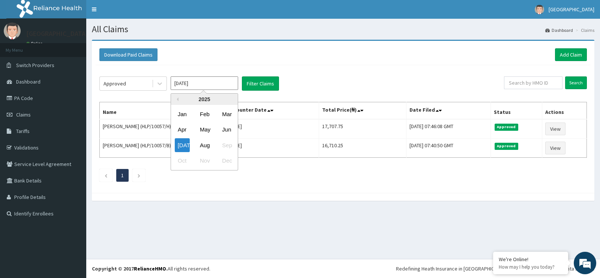
click at [212, 85] on input "[DATE]" at bounding box center [205, 84] width 68 height 14
click at [184, 144] on div "[DATE]" at bounding box center [182, 145] width 15 height 14
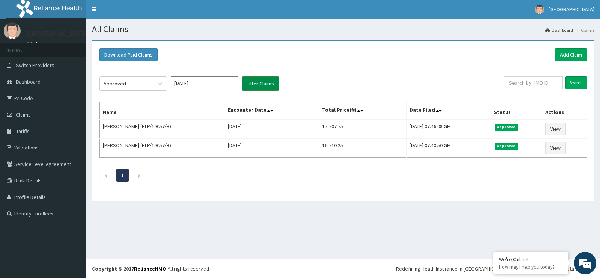
click at [257, 85] on button "Filter Claims" at bounding box center [260, 84] width 37 height 14
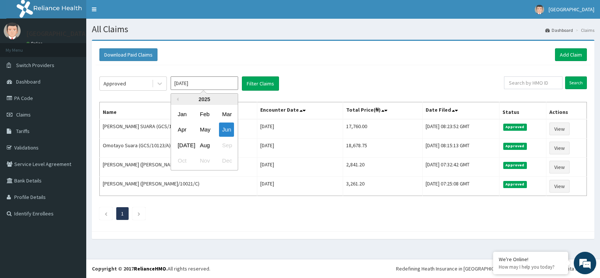
click at [228, 82] on input "[DATE]" at bounding box center [205, 84] width 68 height 14
click at [224, 134] on div "Jun" at bounding box center [226, 130] width 15 height 14
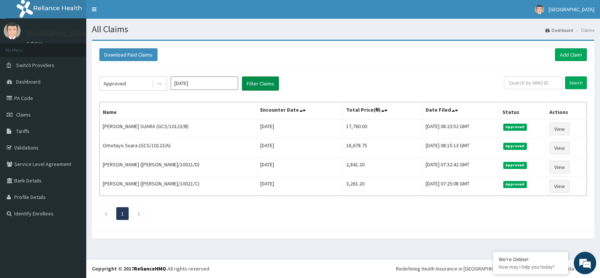
click at [259, 87] on button "Filter Claims" at bounding box center [260, 84] width 37 height 14
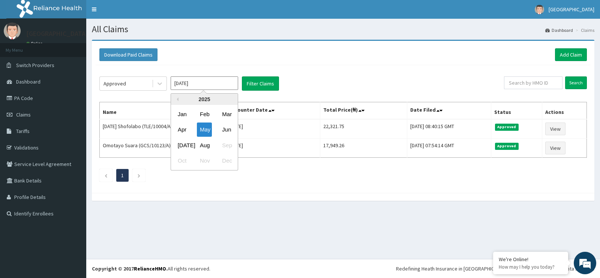
click at [230, 81] on input "[DATE]" at bounding box center [205, 84] width 68 height 14
click at [203, 128] on div "May" at bounding box center [204, 130] width 15 height 14
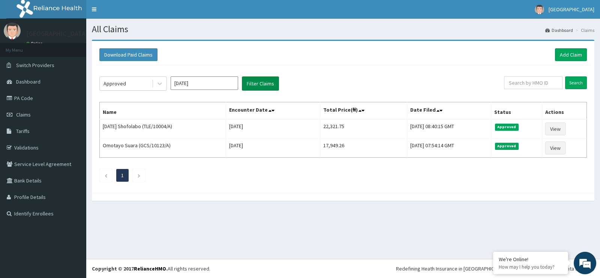
click at [260, 84] on button "Filter Claims" at bounding box center [260, 84] width 37 height 14
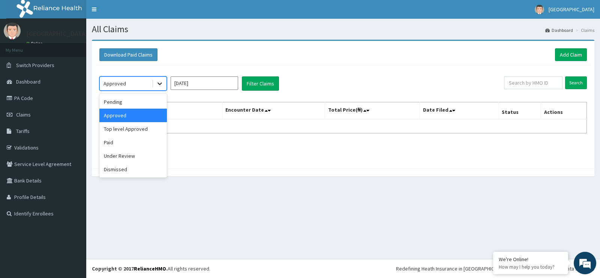
click at [153, 82] on div at bounding box center [160, 84] width 14 height 14
click at [143, 104] on div "Pending" at bounding box center [133, 102] width 68 height 14
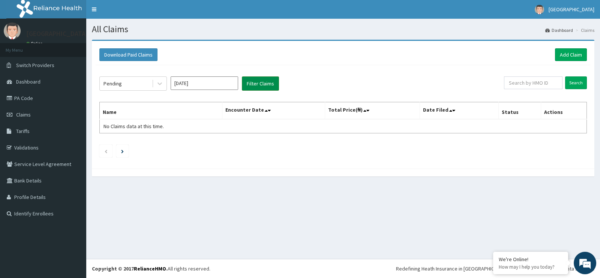
click at [260, 83] on button "Filter Claims" at bounding box center [260, 84] width 37 height 14
click at [231, 86] on input "[DATE]" at bounding box center [205, 84] width 68 height 14
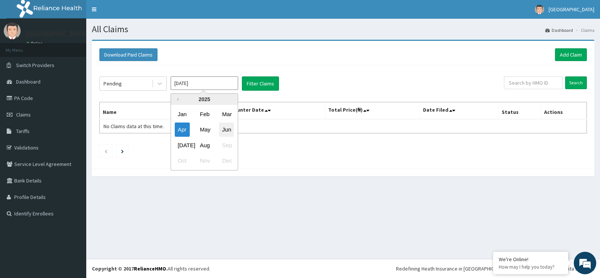
click at [220, 128] on div "Jun" at bounding box center [226, 130] width 15 height 14
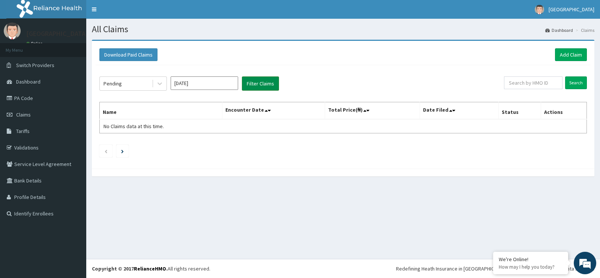
click at [261, 85] on button "Filter Claims" at bounding box center [260, 84] width 37 height 14
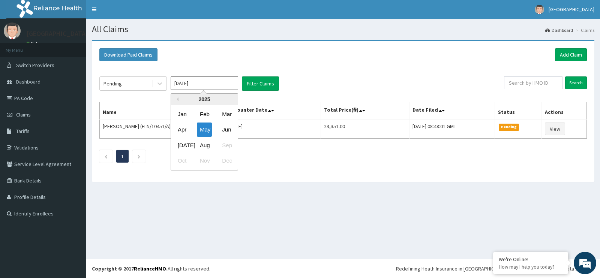
click at [226, 86] on input "[DATE]" at bounding box center [205, 84] width 68 height 14
click at [182, 143] on div "[DATE]" at bounding box center [182, 145] width 15 height 14
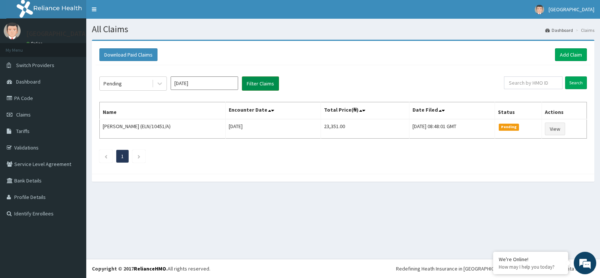
click at [258, 89] on button "Filter Claims" at bounding box center [260, 84] width 37 height 14
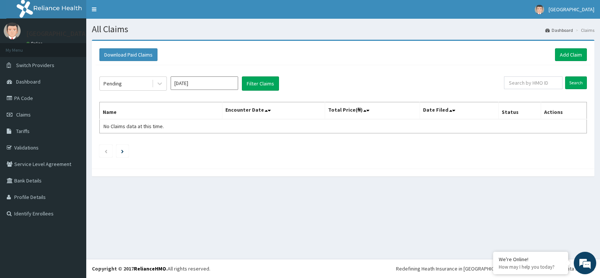
click at [226, 85] on input "[DATE]" at bounding box center [205, 84] width 68 height 14
click at [205, 147] on div "Aug" at bounding box center [204, 145] width 15 height 14
type input "[DATE]"
click at [260, 84] on button "Filter Claims" at bounding box center [260, 84] width 37 height 14
